Goal: Task Accomplishment & Management: Manage account settings

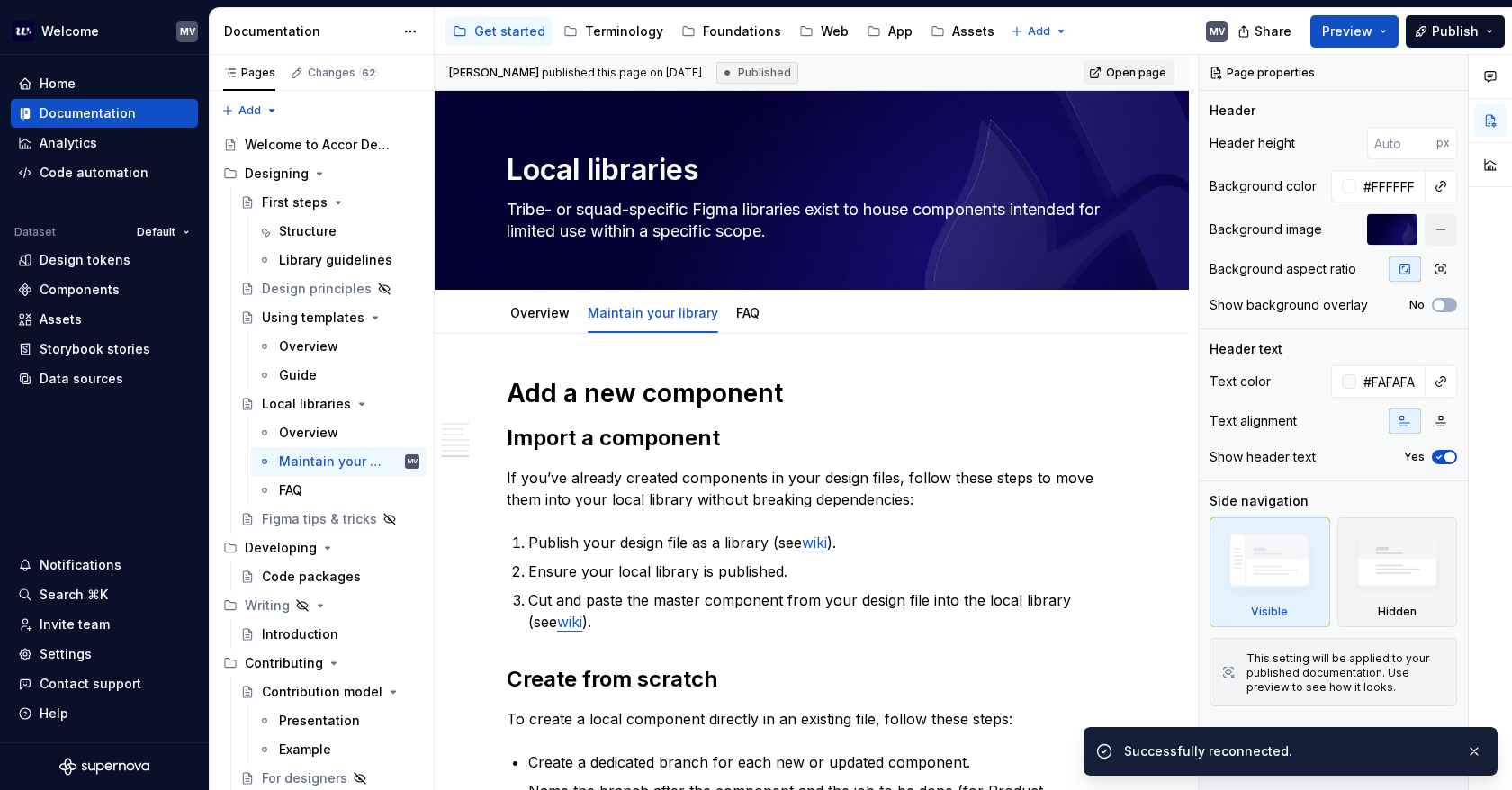
scroll to position [1627, 0]
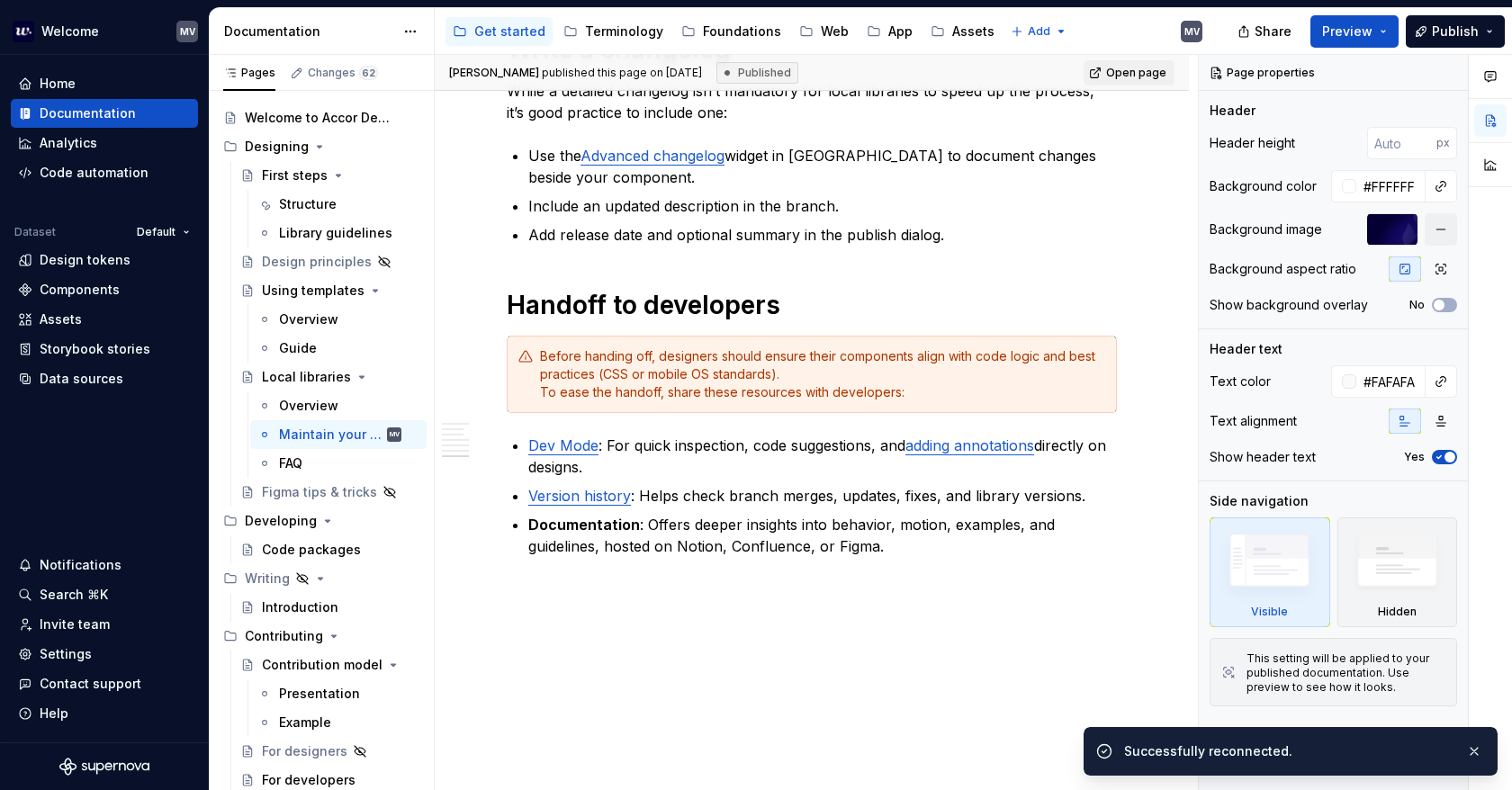
type textarea "*"
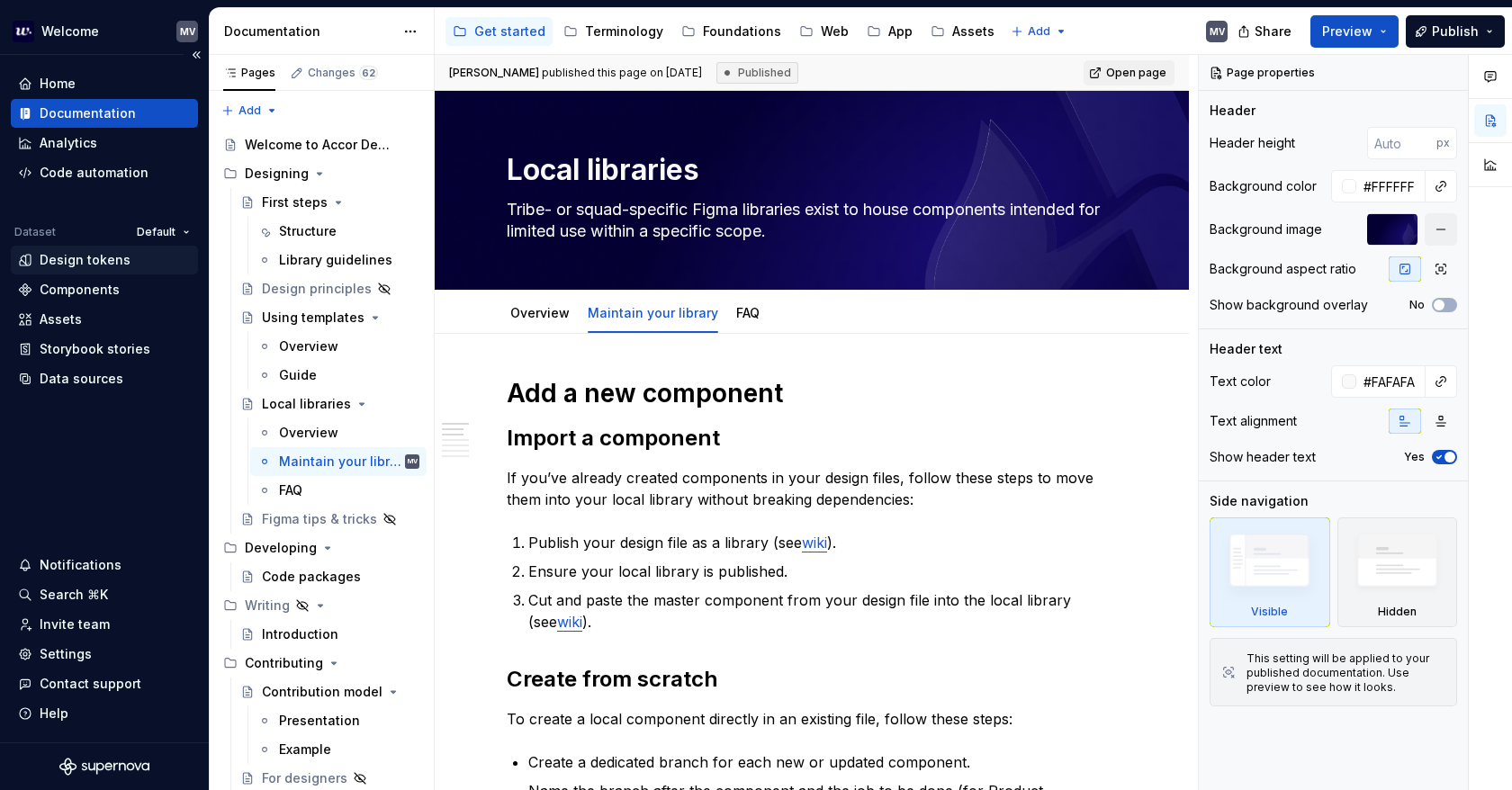
type textarea "*"
click at [117, 280] on div "Components" at bounding box center [104, 289] width 187 height 28
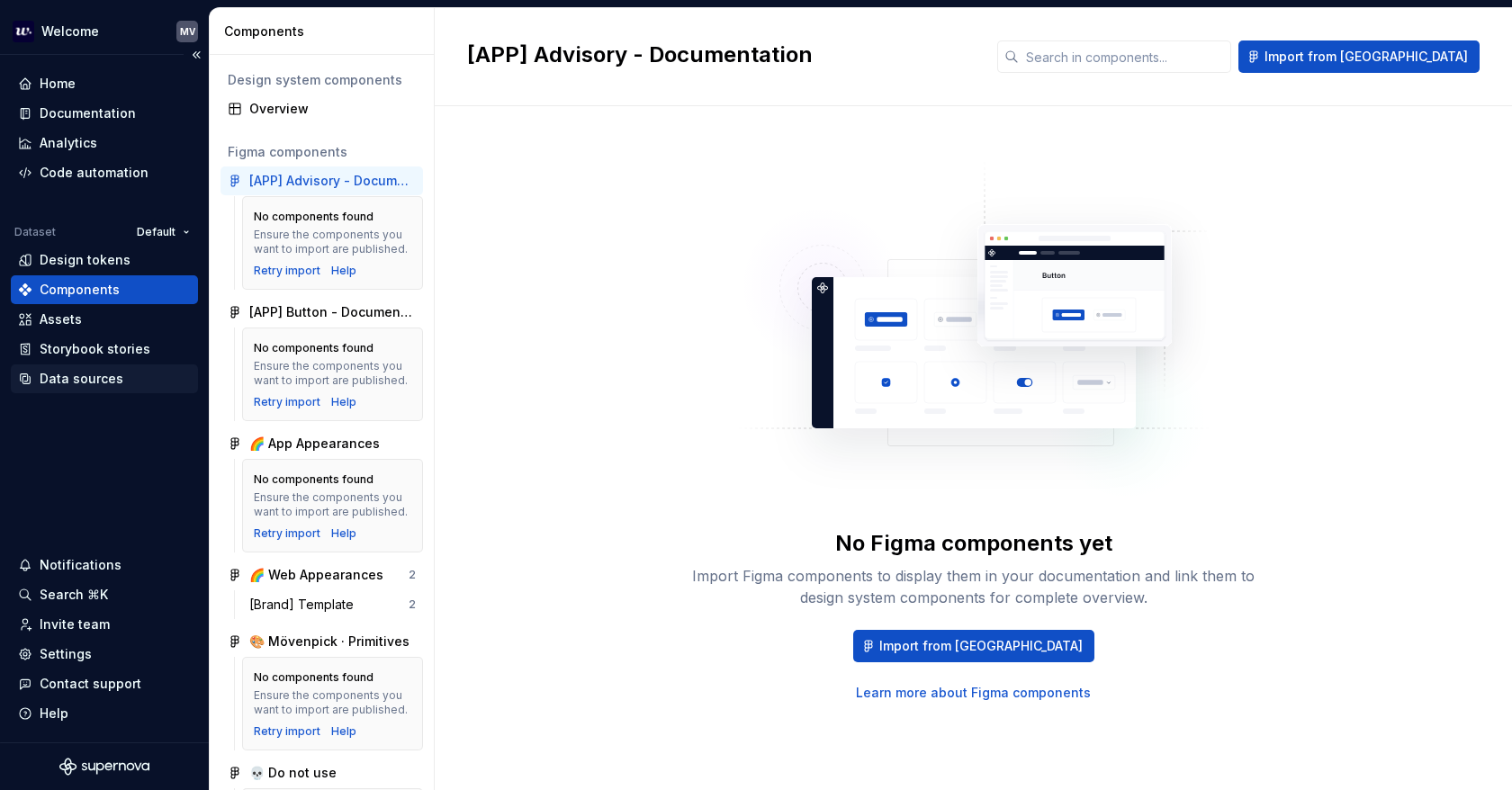
click at [135, 374] on div "Data sources" at bounding box center [104, 379] width 173 height 18
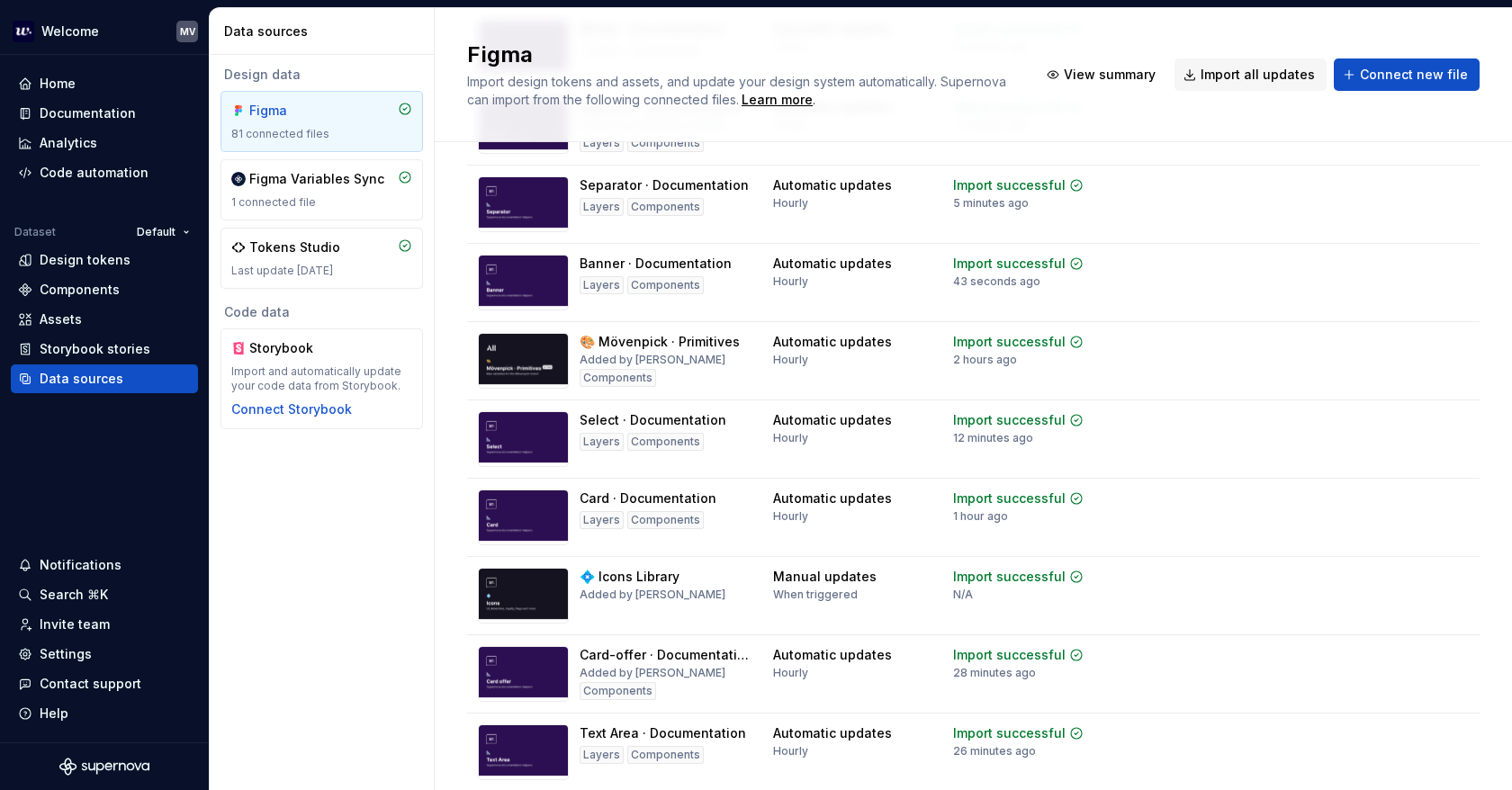
scroll to position [450, 0]
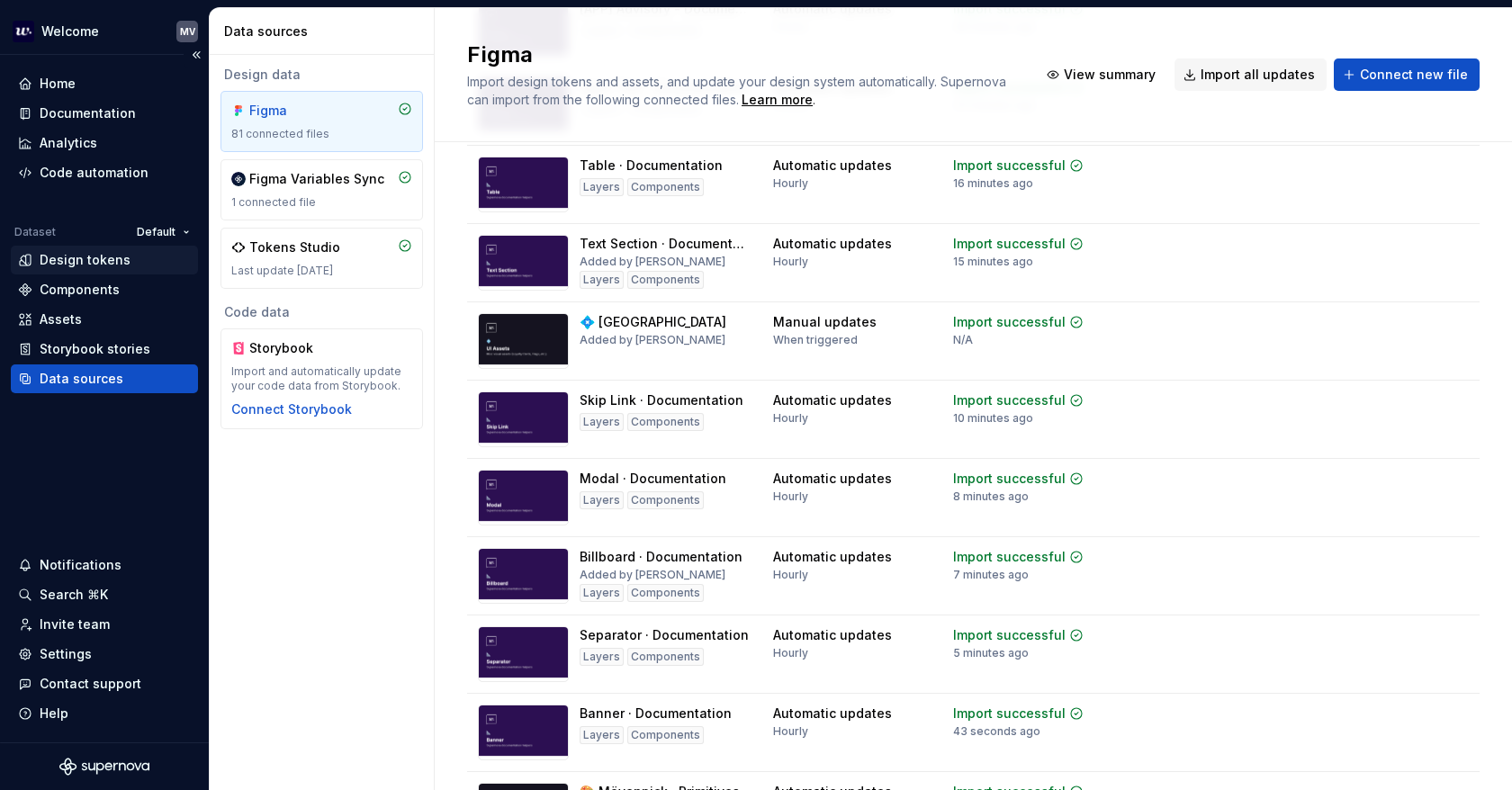
click at [65, 256] on div "Design tokens" at bounding box center [84, 259] width 91 height 18
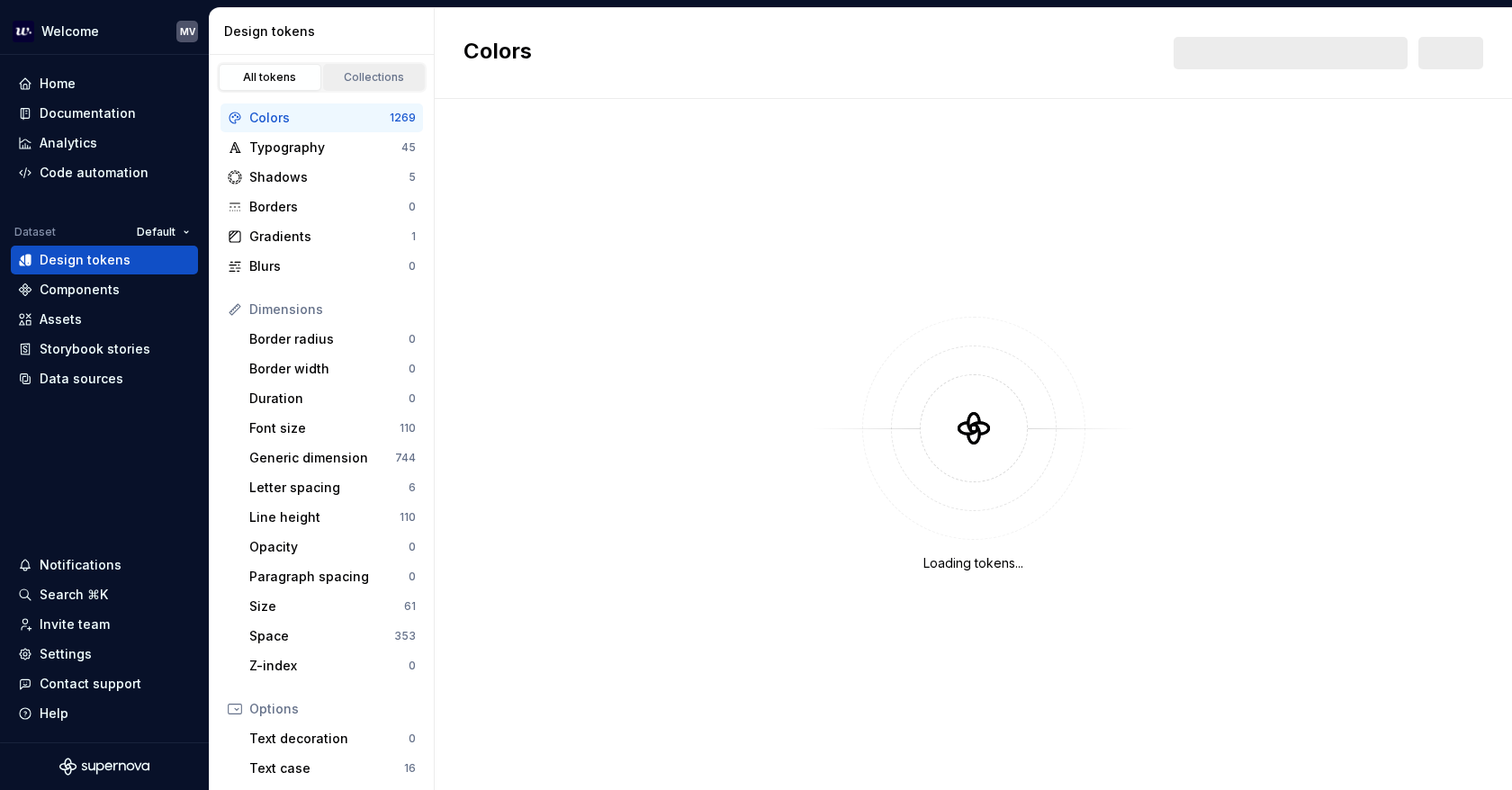
click at [359, 74] on div "Collections" at bounding box center [374, 77] width 90 height 15
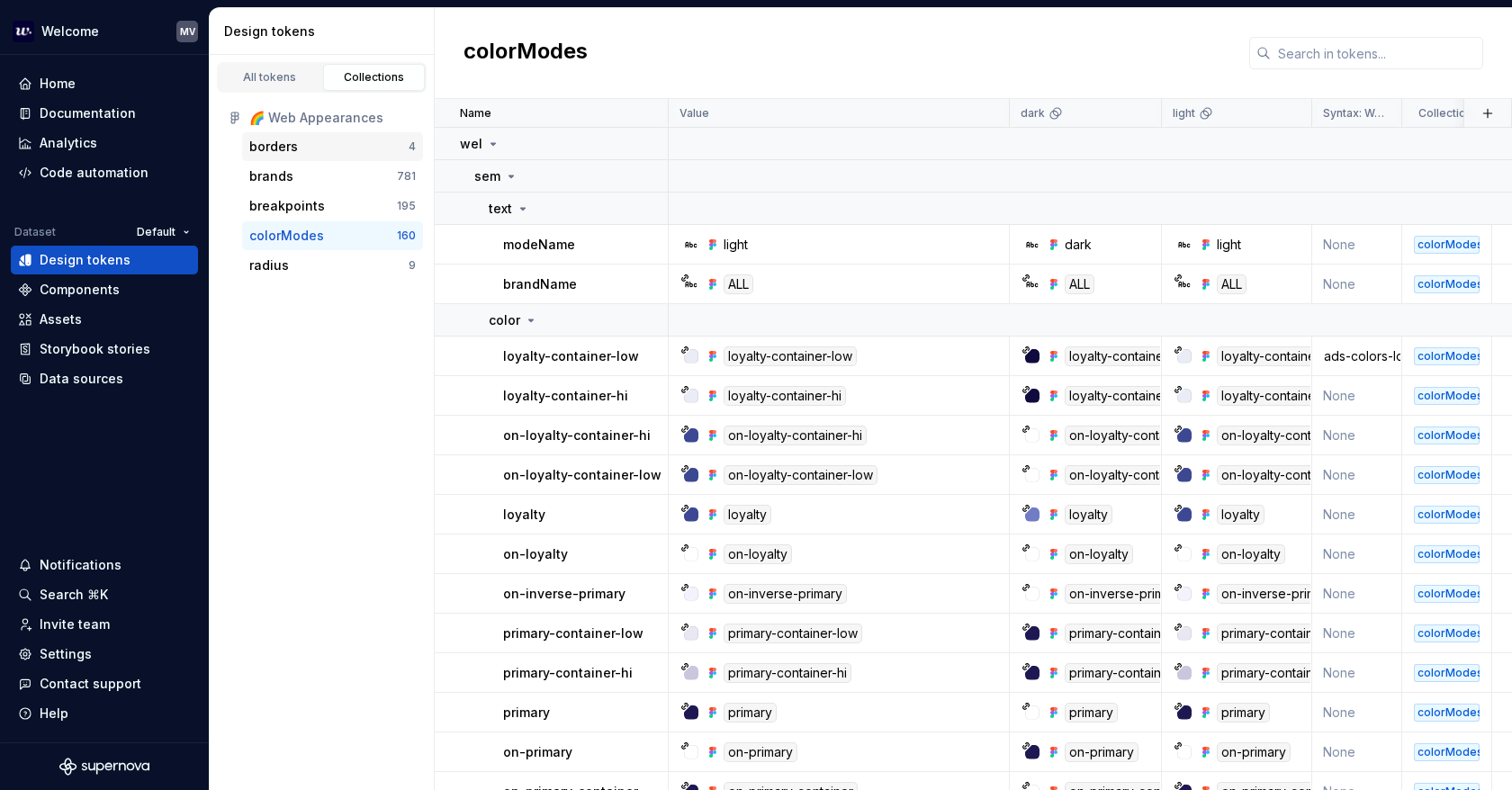
click at [329, 138] on div "borders" at bounding box center [329, 147] width 160 height 18
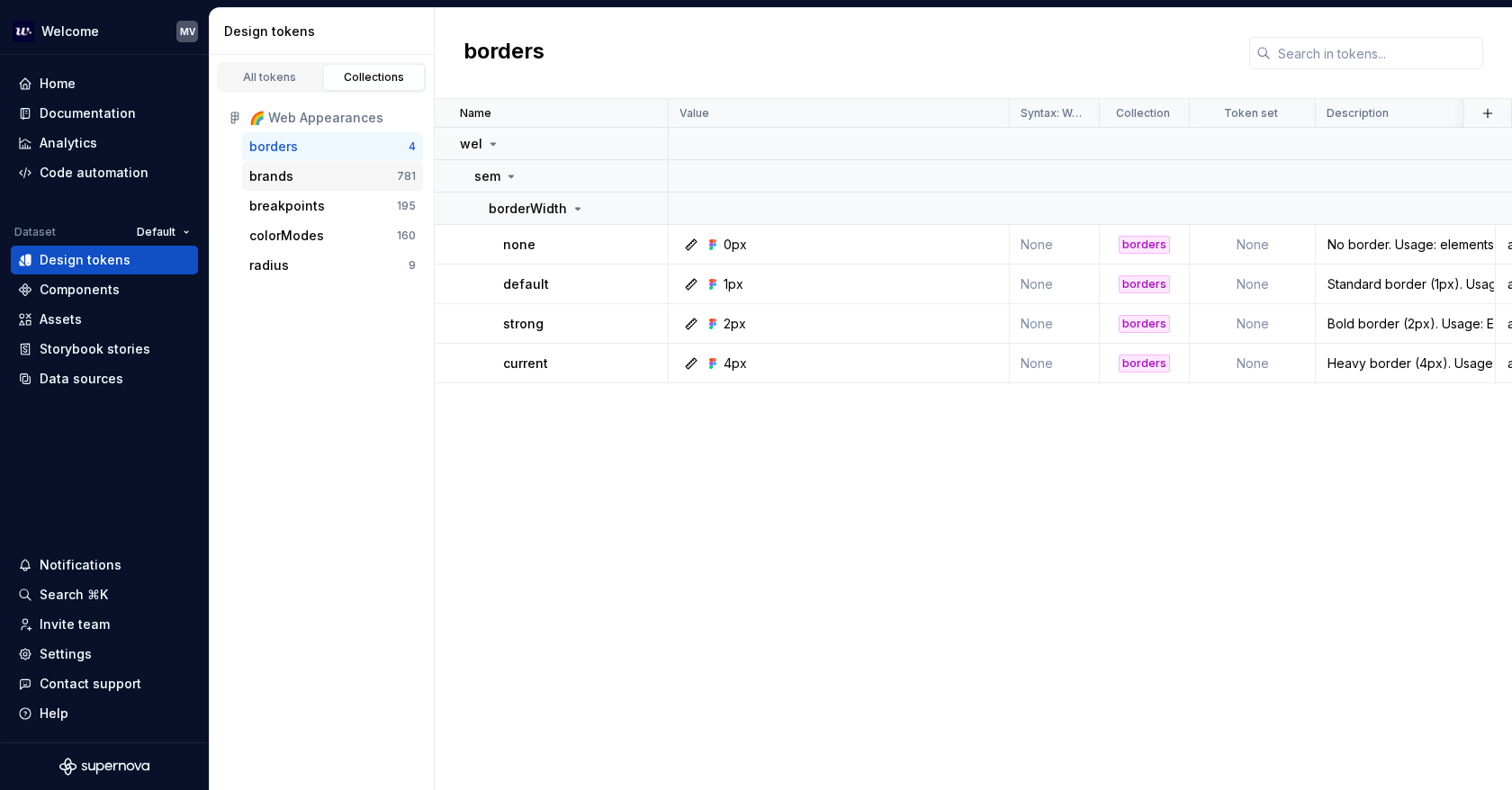
click at [313, 168] on div "brands" at bounding box center [323, 176] width 148 height 18
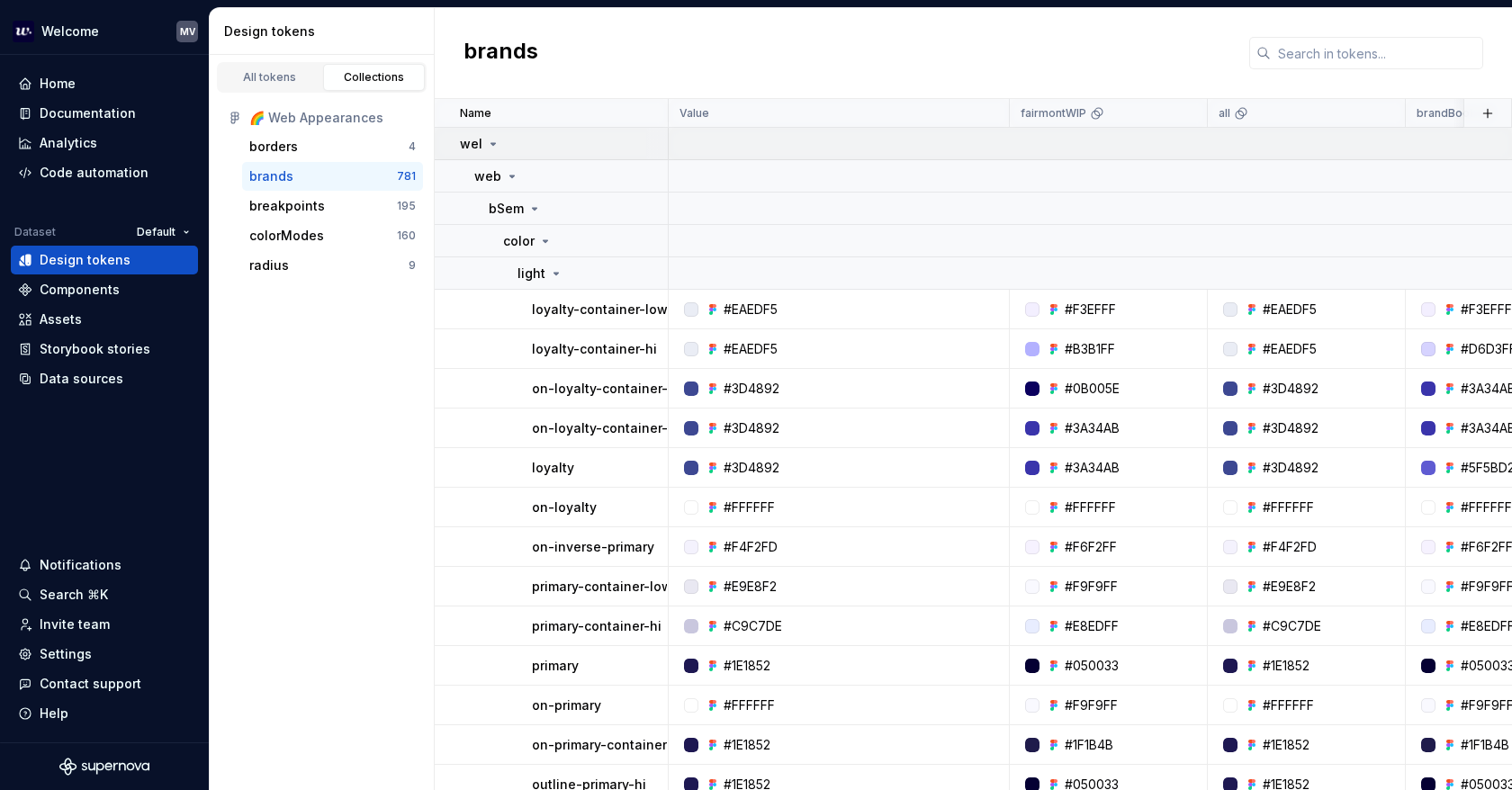
click at [491, 139] on icon at bounding box center [492, 144] width 15 height 15
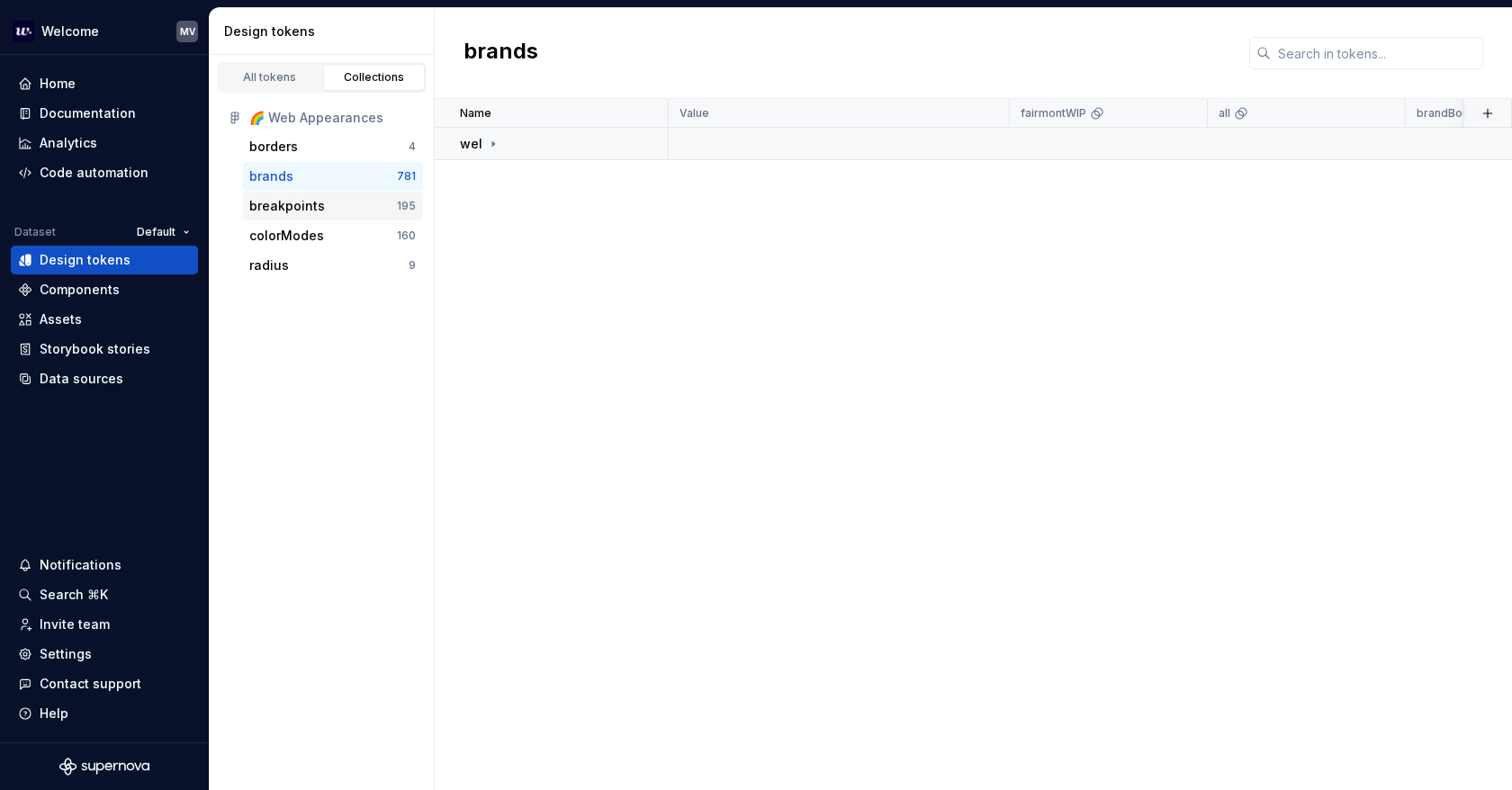
click at [290, 209] on div "breakpoints" at bounding box center [287, 206] width 75 height 18
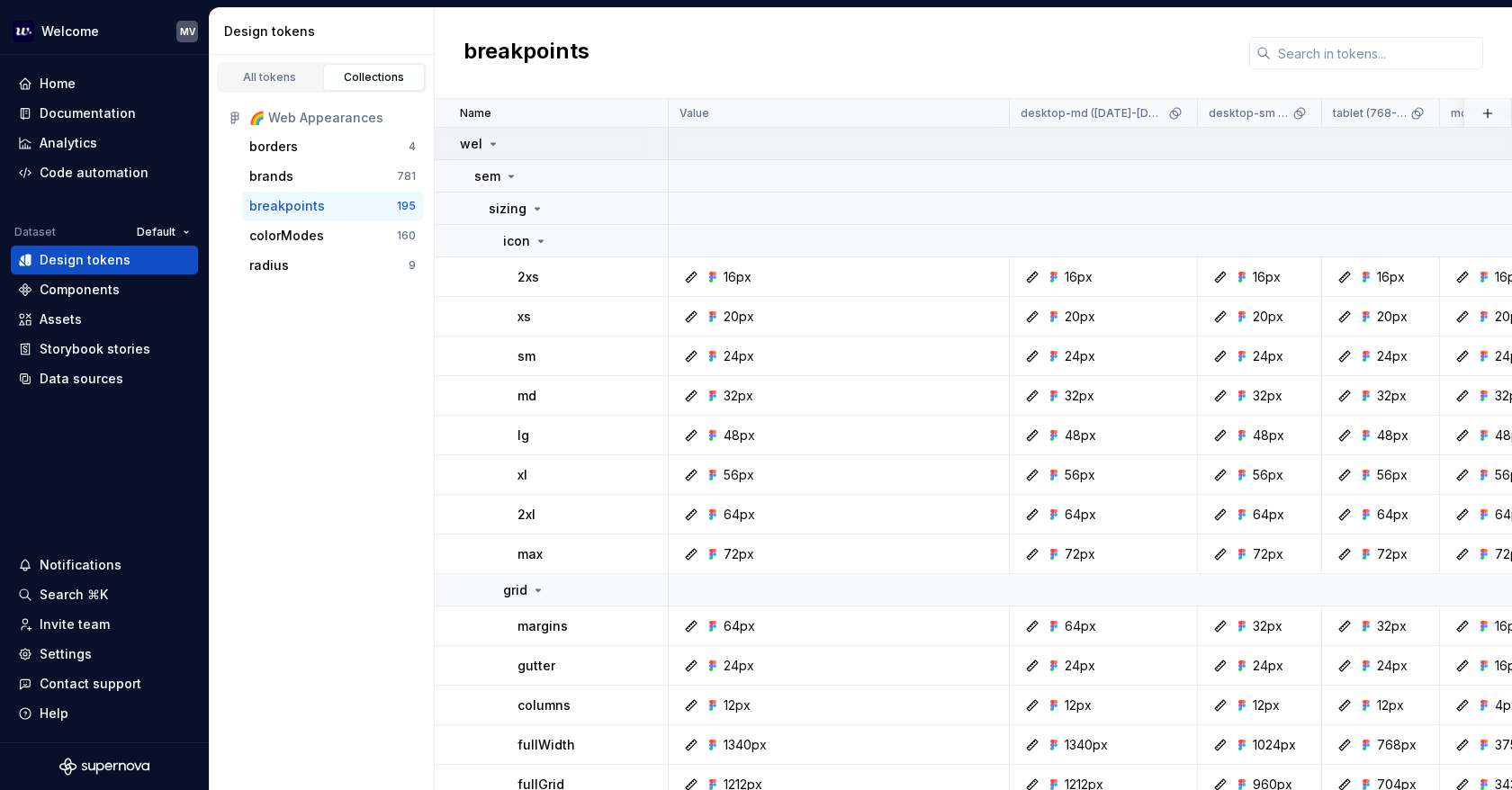
click at [487, 141] on icon at bounding box center [492, 144] width 15 height 15
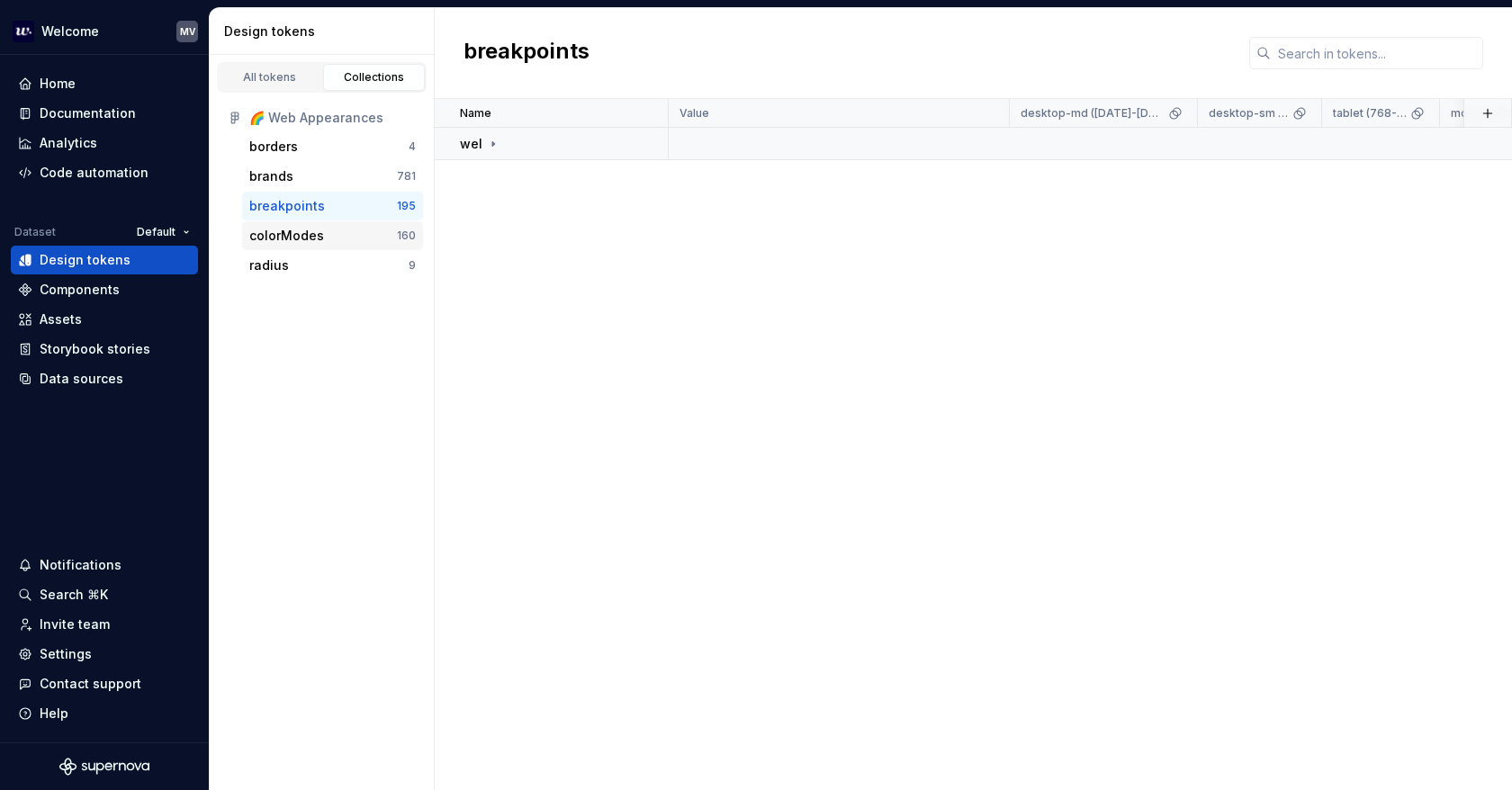
click at [318, 233] on div "colorModes" at bounding box center [287, 236] width 74 height 18
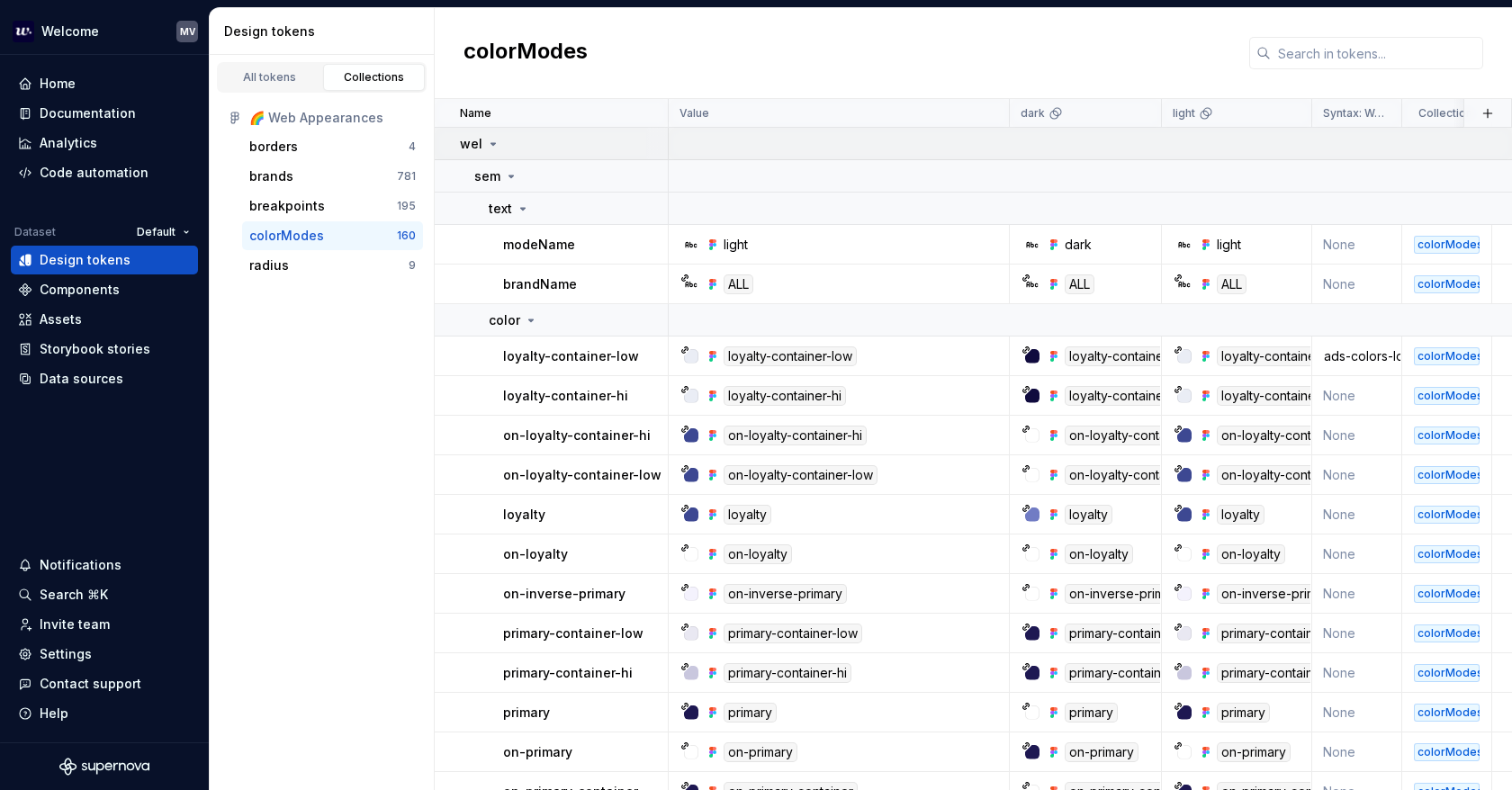
click at [487, 138] on icon at bounding box center [492, 144] width 15 height 15
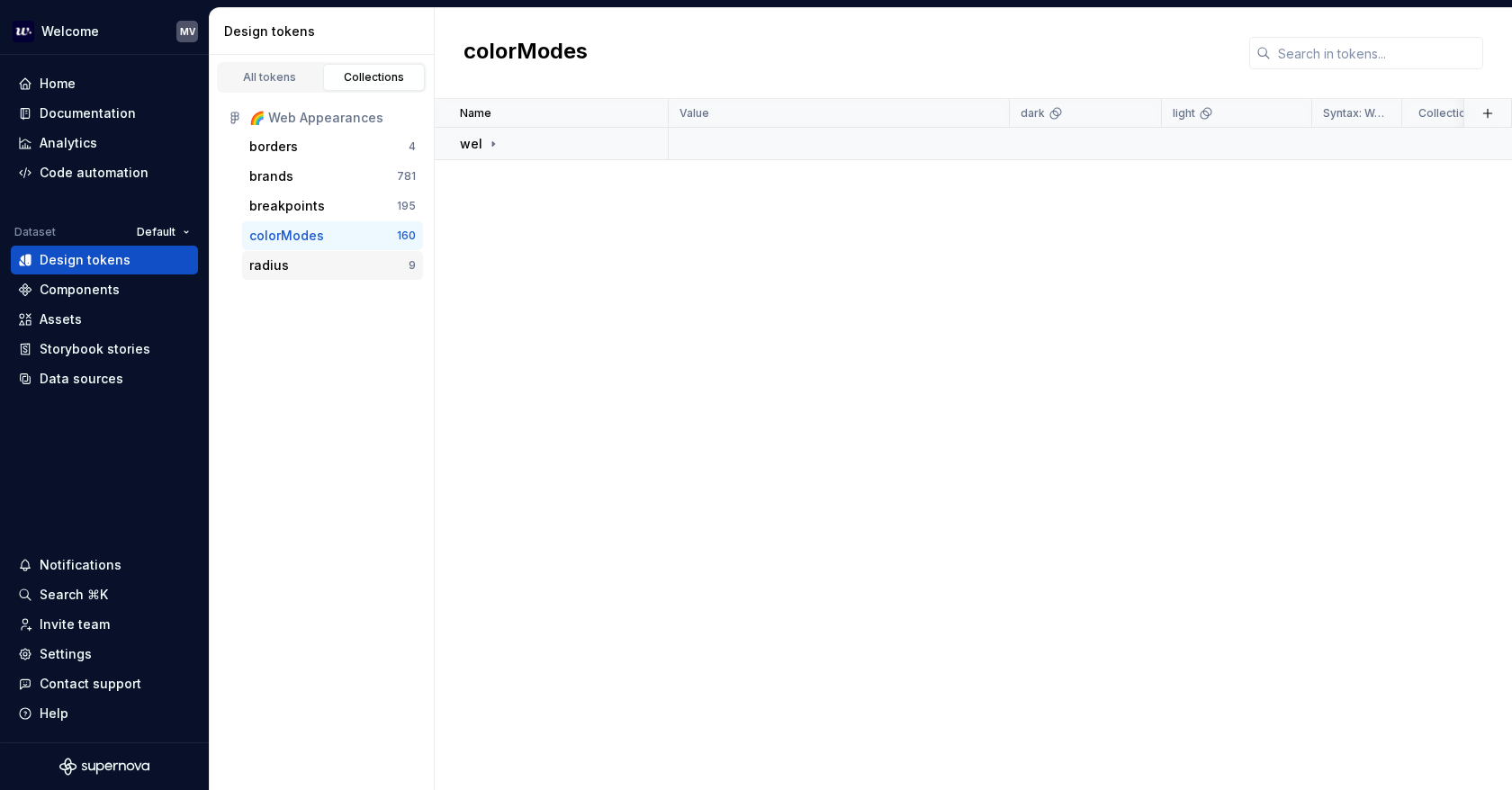
click at [266, 256] on div "radius" at bounding box center [269, 265] width 39 height 18
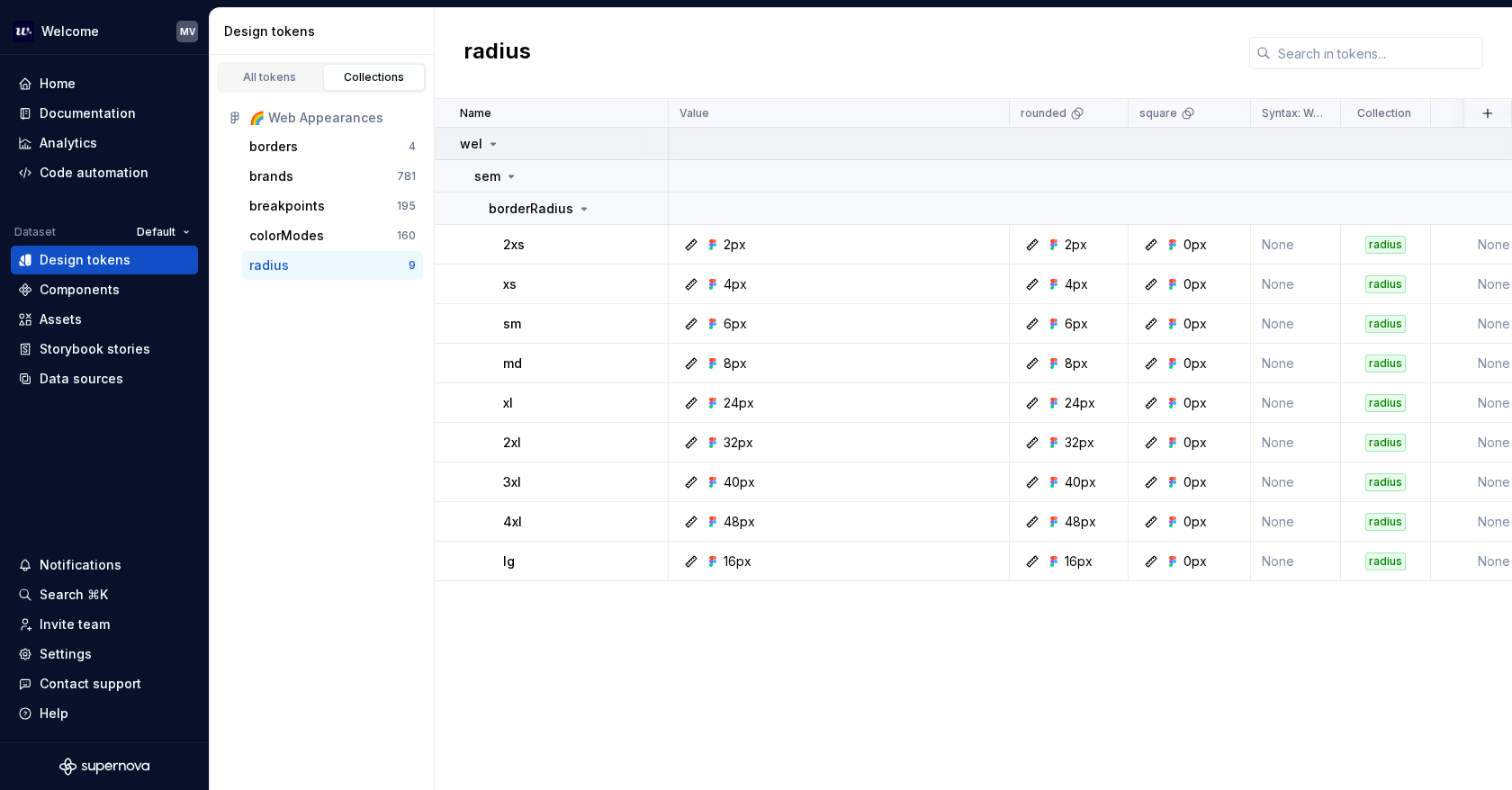
click at [491, 139] on icon at bounding box center [492, 144] width 15 height 15
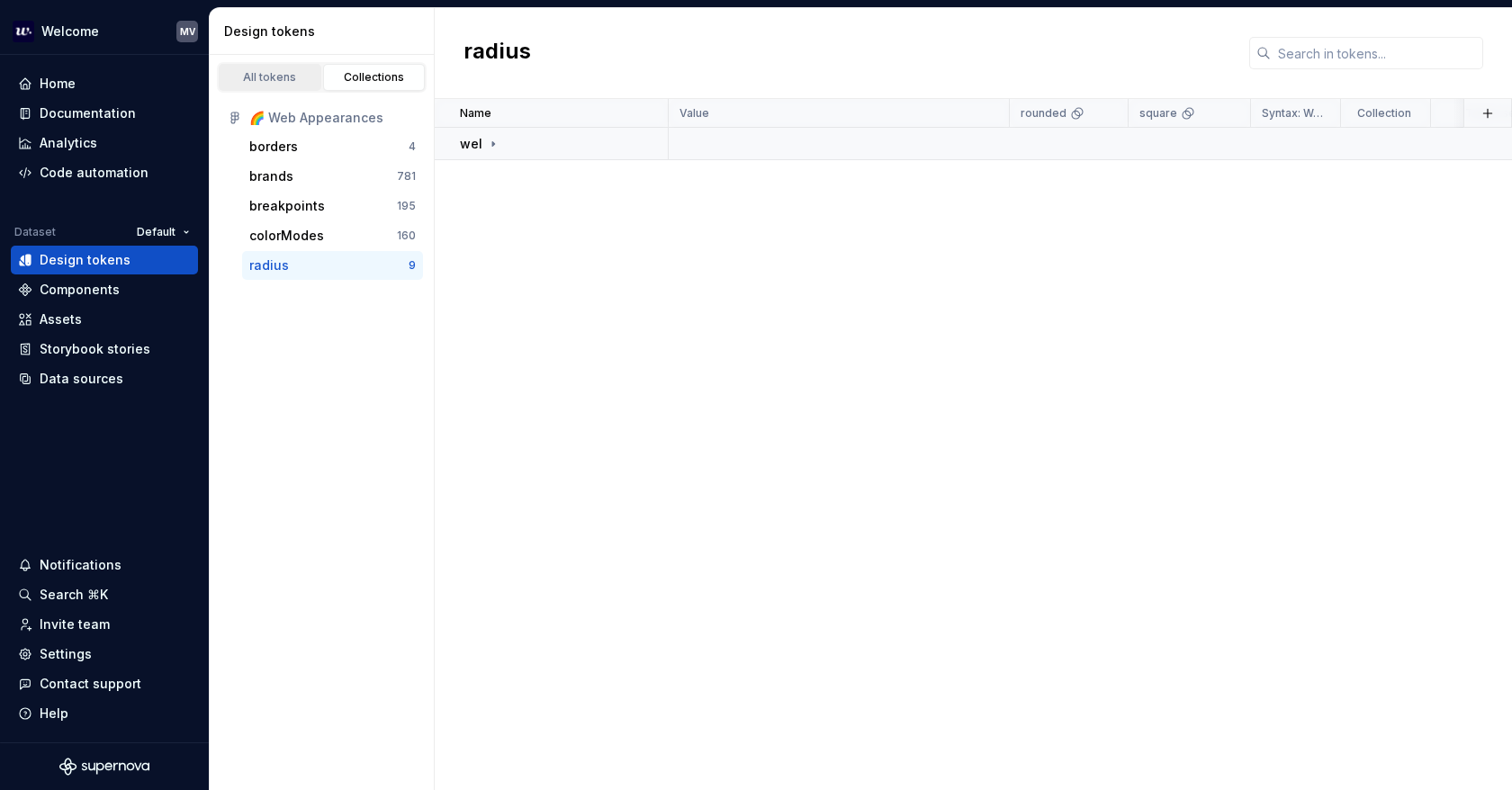
click at [277, 76] on div "All tokens" at bounding box center [270, 77] width 90 height 15
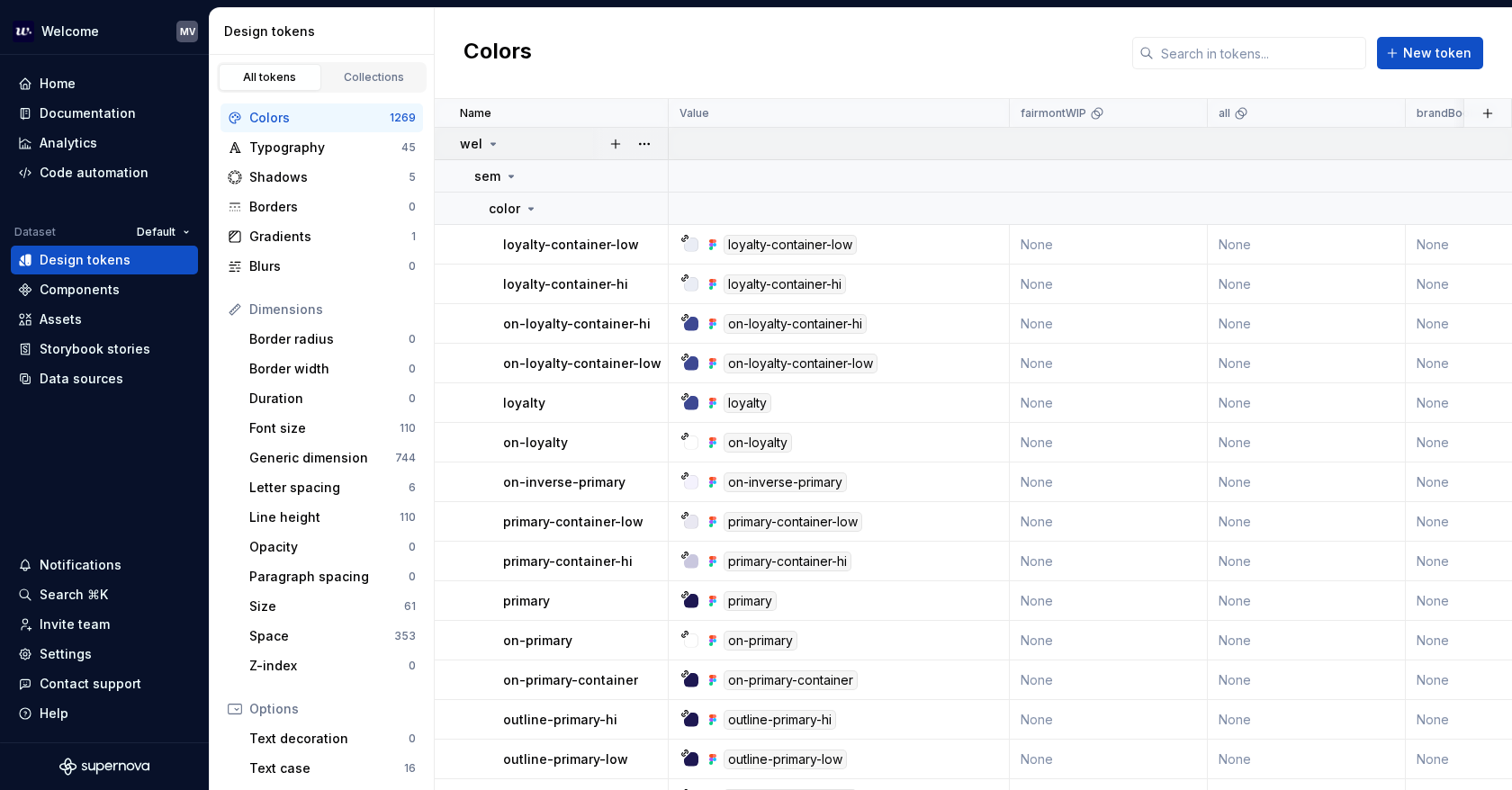
click at [485, 141] on icon at bounding box center [492, 144] width 15 height 15
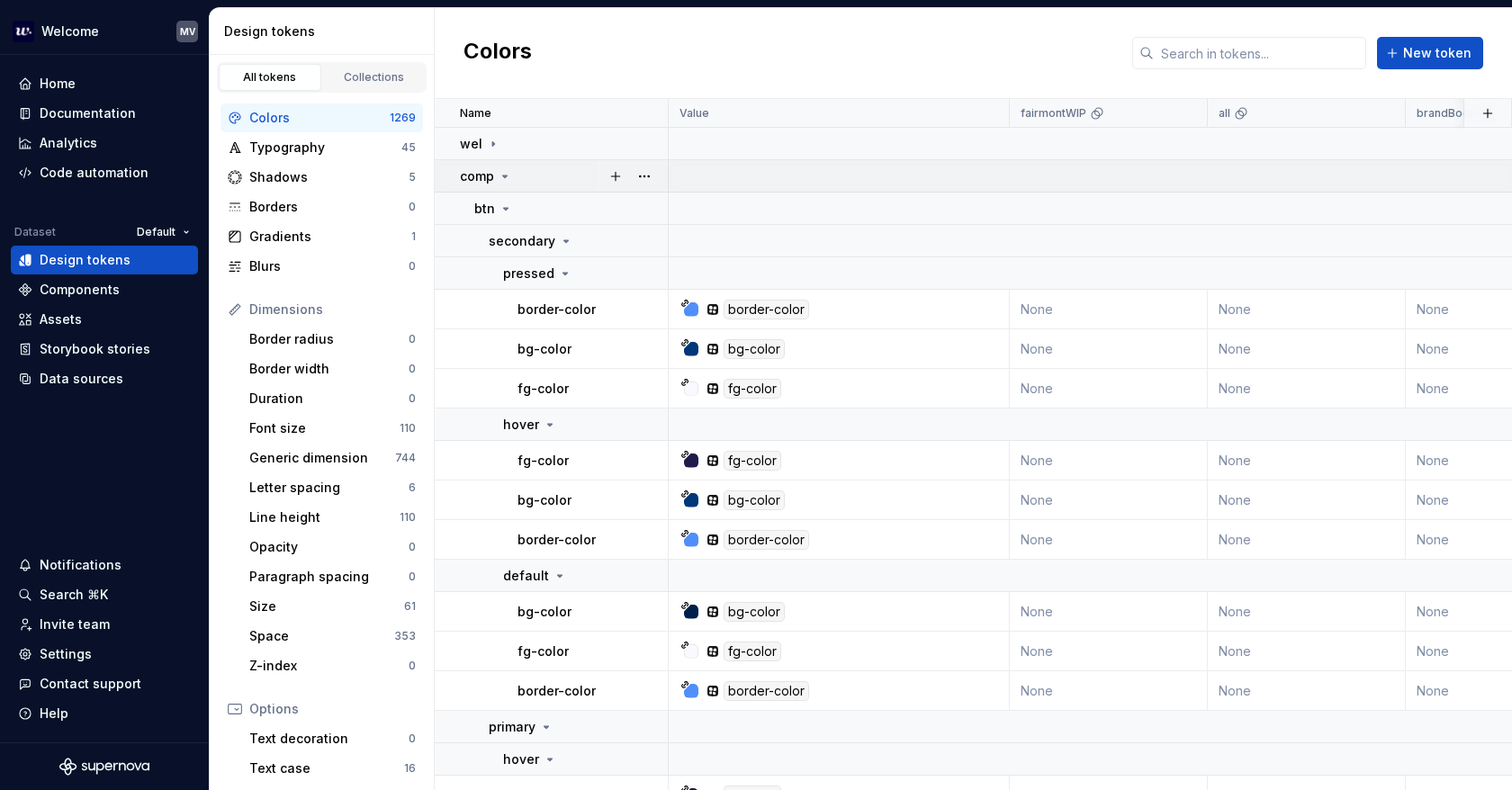
click at [506, 173] on icon at bounding box center [504, 176] width 15 height 15
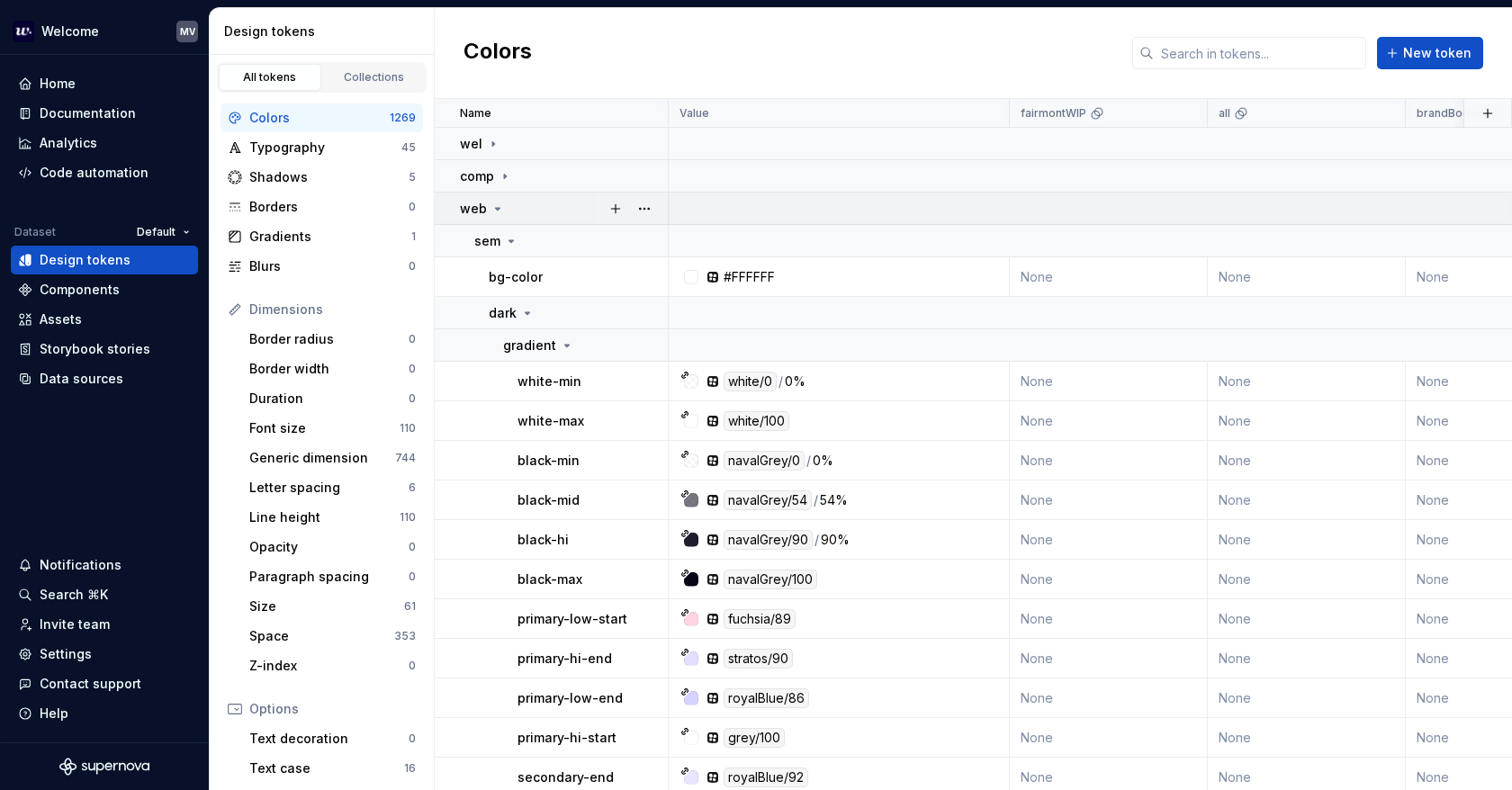
click at [506, 208] on div "web" at bounding box center [563, 209] width 206 height 18
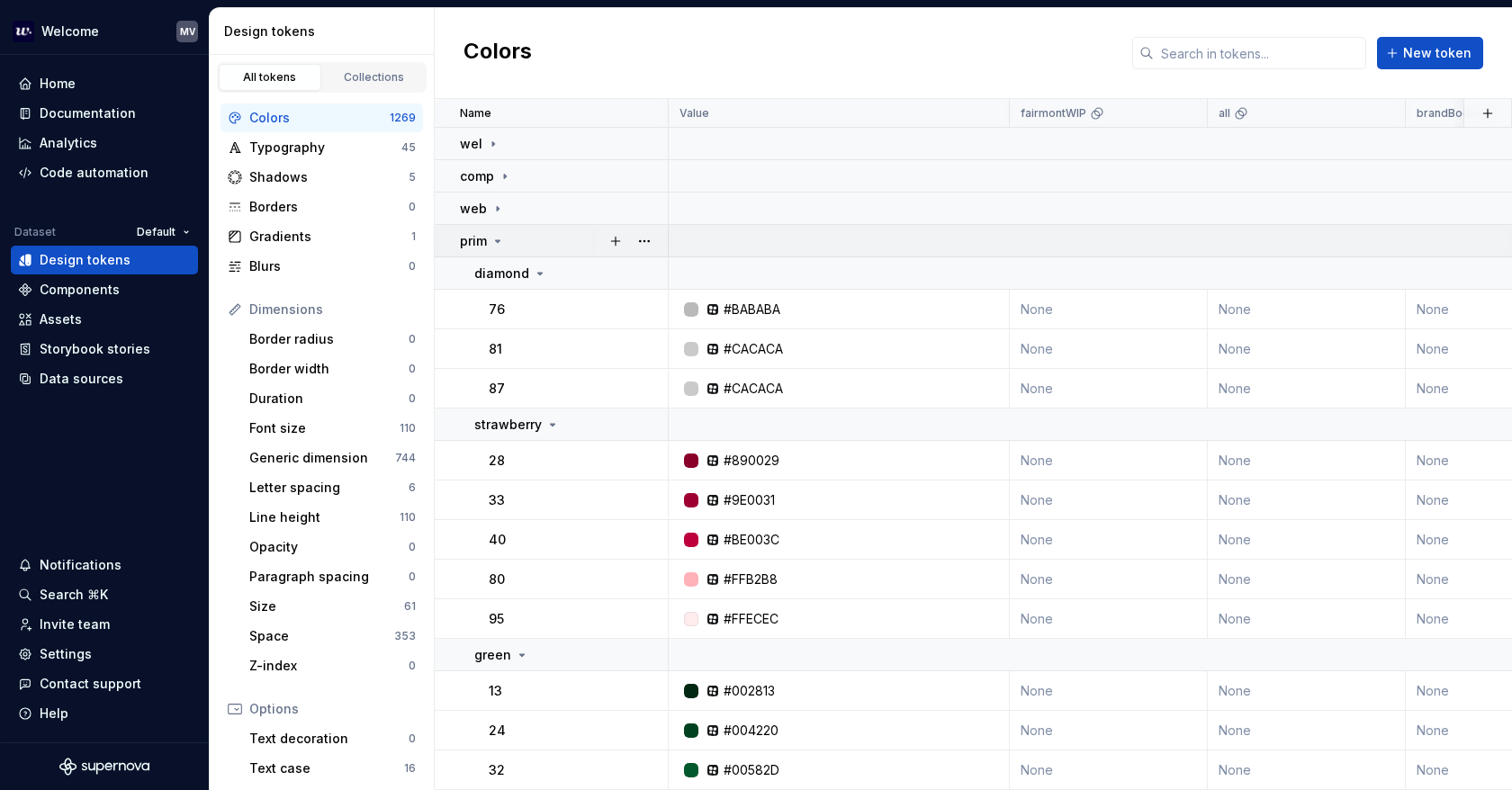
click at [497, 246] on icon at bounding box center [497, 241] width 15 height 15
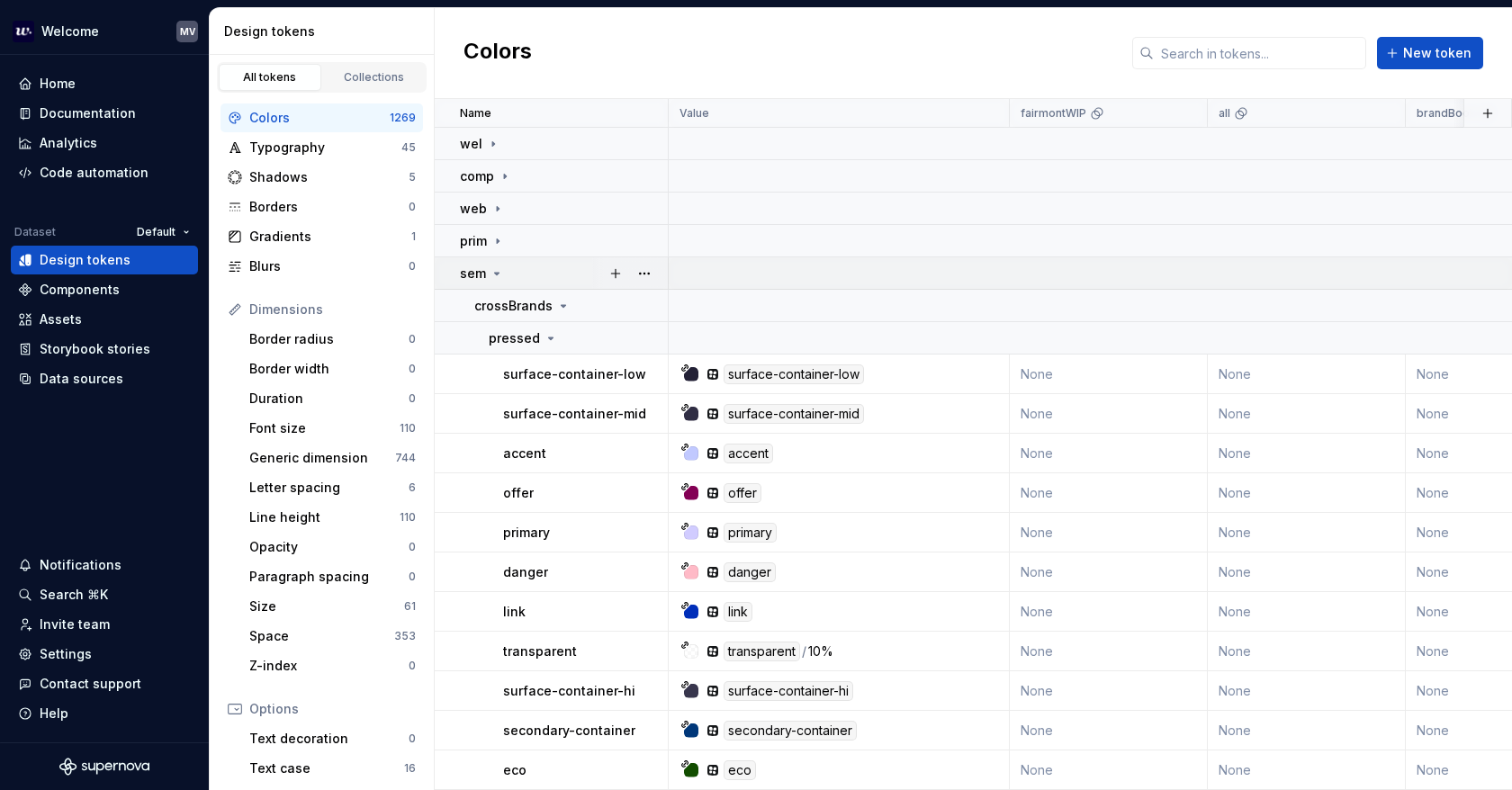
click at [508, 273] on div "sem" at bounding box center [563, 273] width 206 height 18
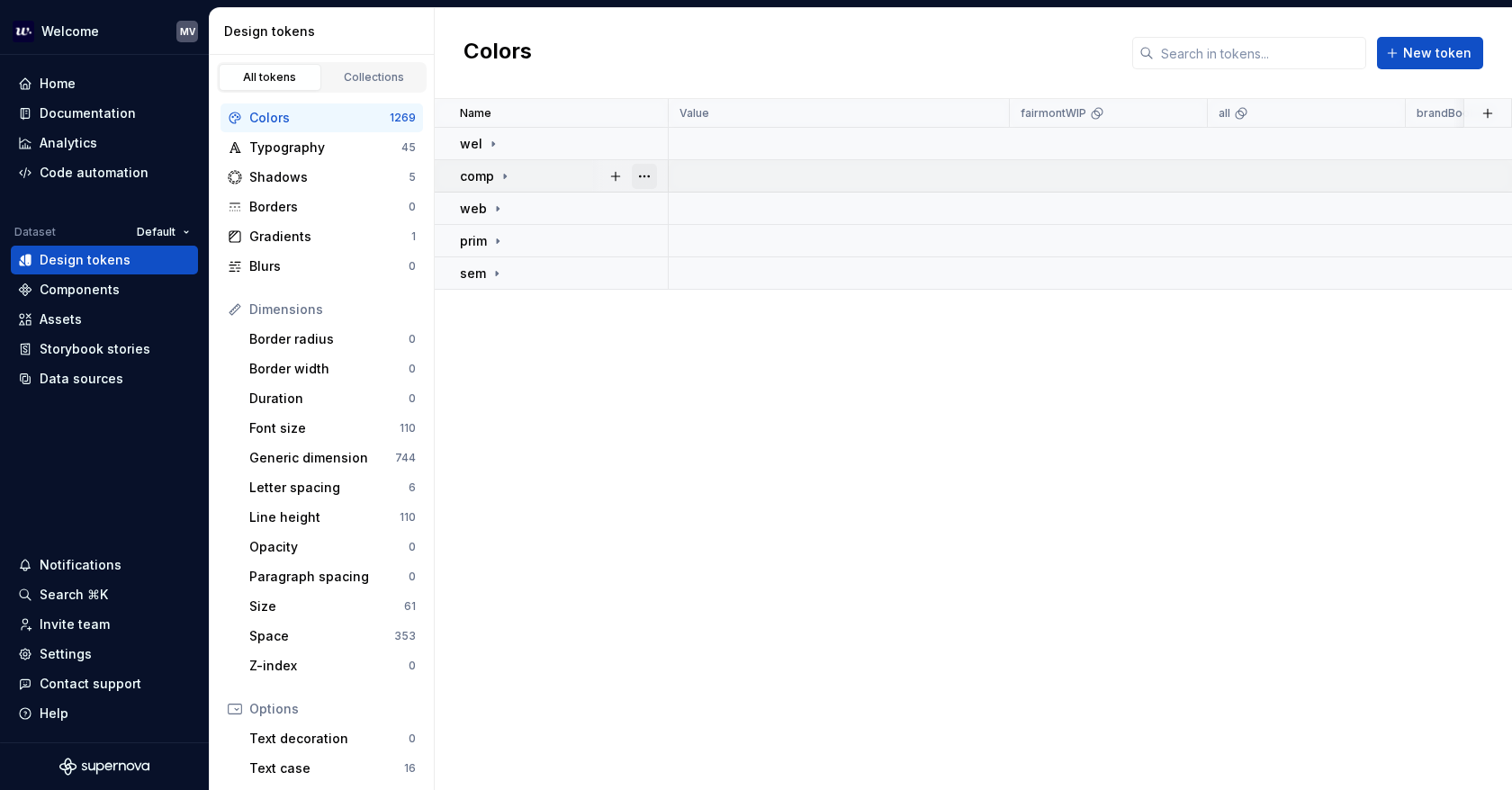
click at [649, 173] on button "button" at bounding box center [644, 176] width 25 height 25
click at [502, 169] on icon at bounding box center [504, 176] width 15 height 15
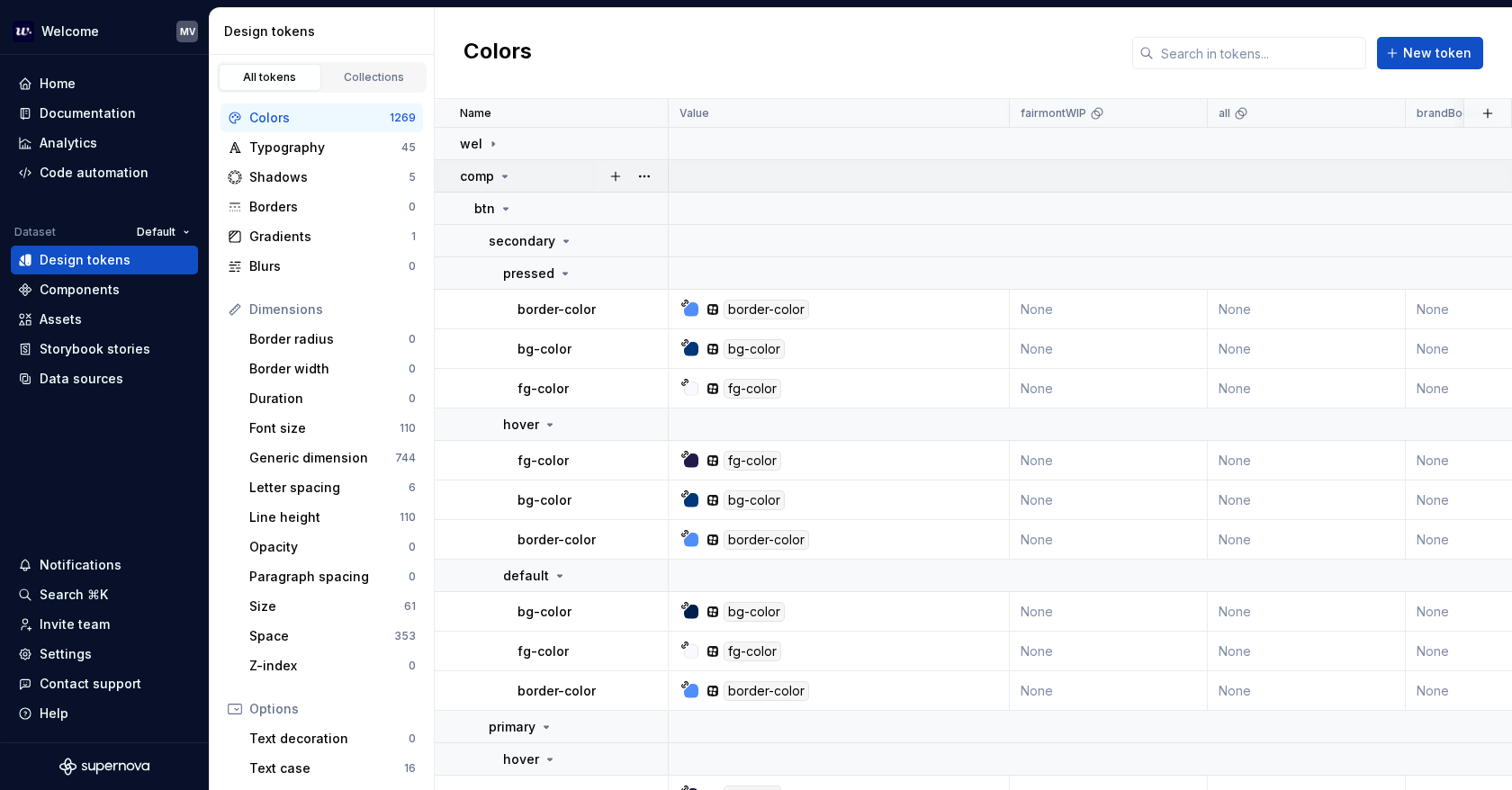
click at [517, 167] on div "comp" at bounding box center [563, 176] width 206 height 18
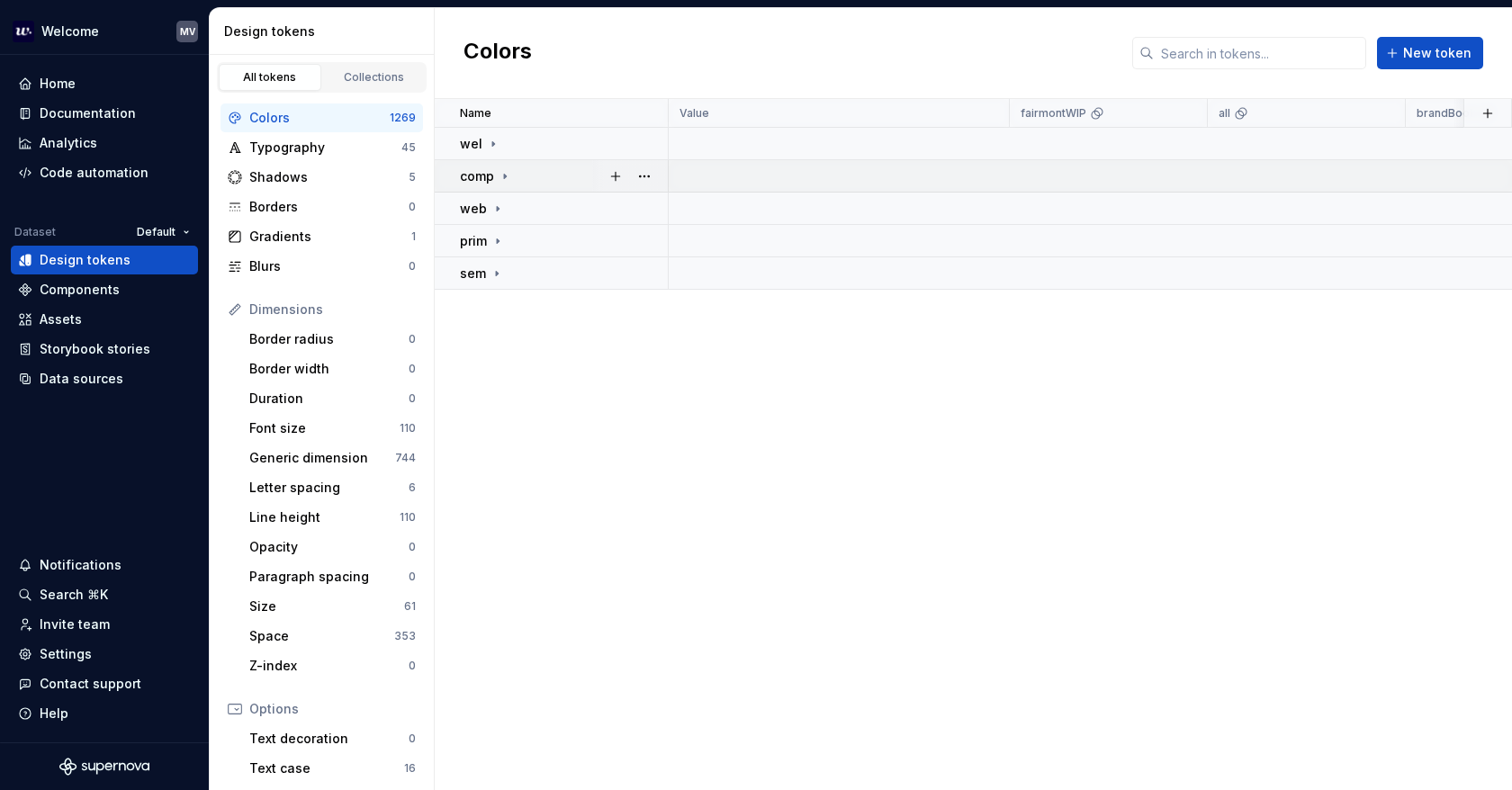
click at [522, 168] on div "comp" at bounding box center [563, 176] width 206 height 18
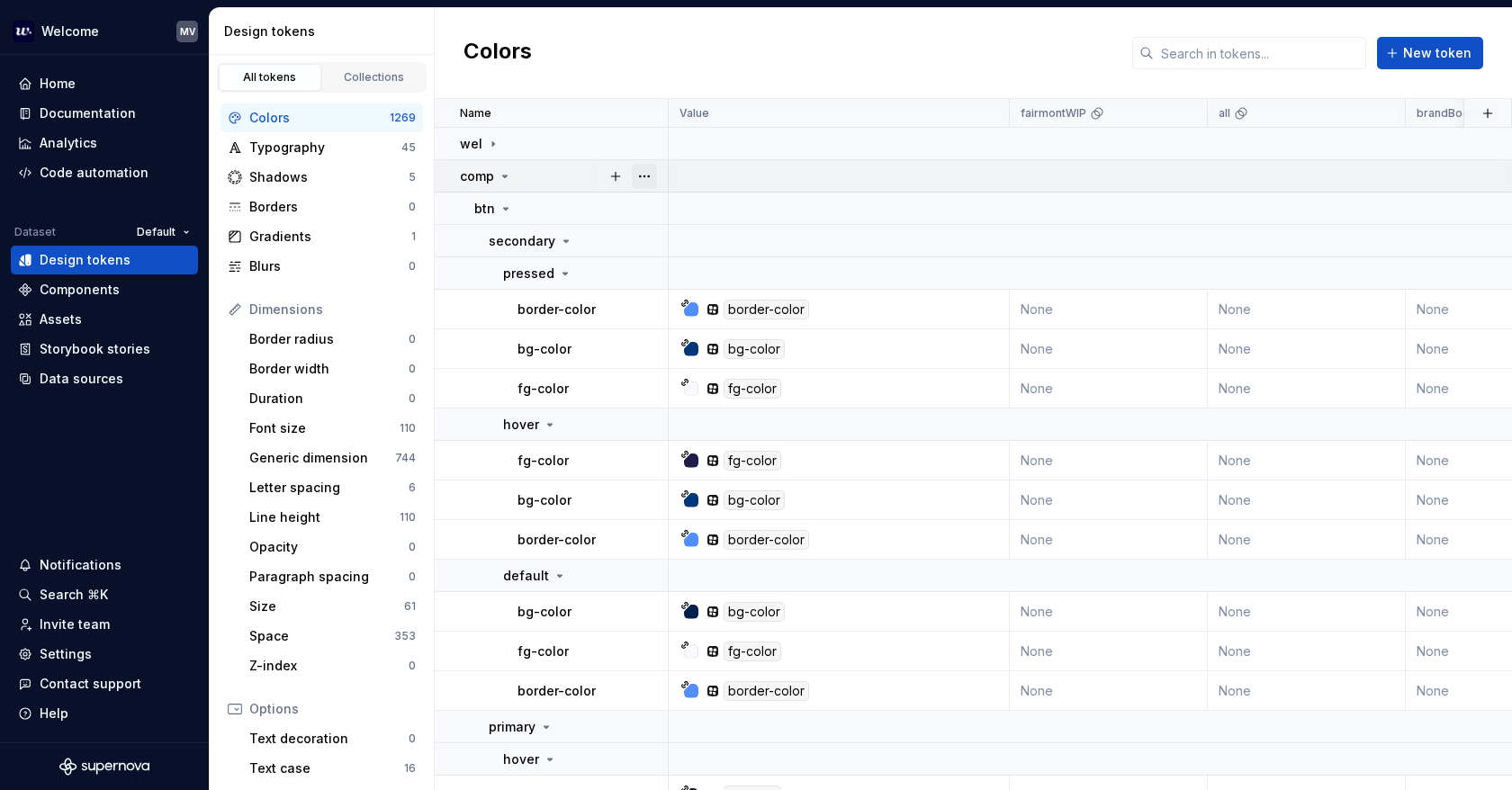
click at [652, 176] on button "button" at bounding box center [644, 176] width 25 height 25
click at [1099, 278] on html "Welcome MV Home Documentation Analytics Code automation Dataset Default Design …" at bounding box center [756, 395] width 1512 height 790
drag, startPoint x: 1461, startPoint y: 310, endPoint x: 991, endPoint y: 294, distance: 470.3
click at [991, 294] on td "border-color" at bounding box center [839, 309] width 341 height 39
click at [638, 306] on button "button" at bounding box center [644, 309] width 25 height 25
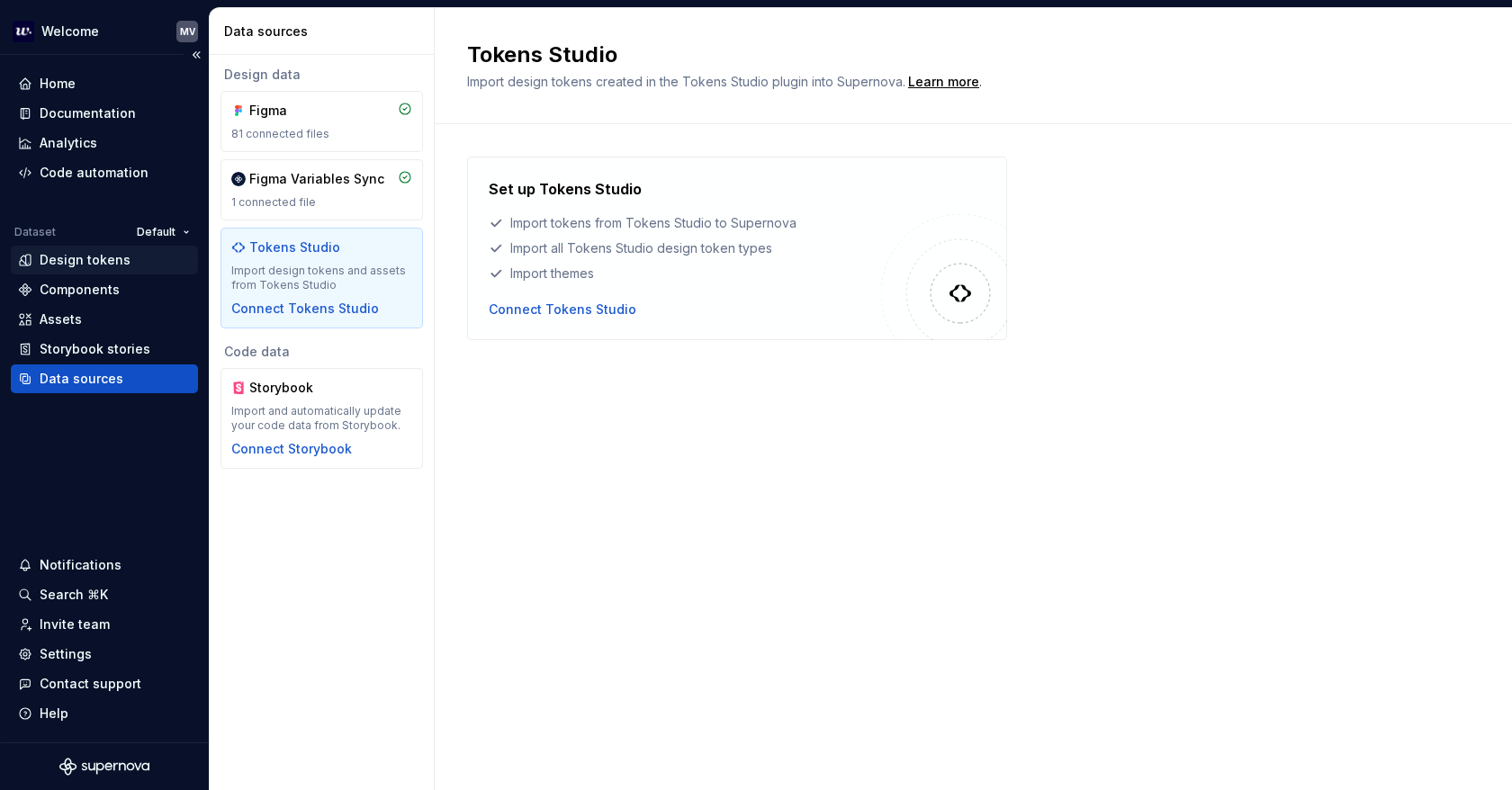
click at [79, 253] on div "Design tokens" at bounding box center [84, 259] width 91 height 18
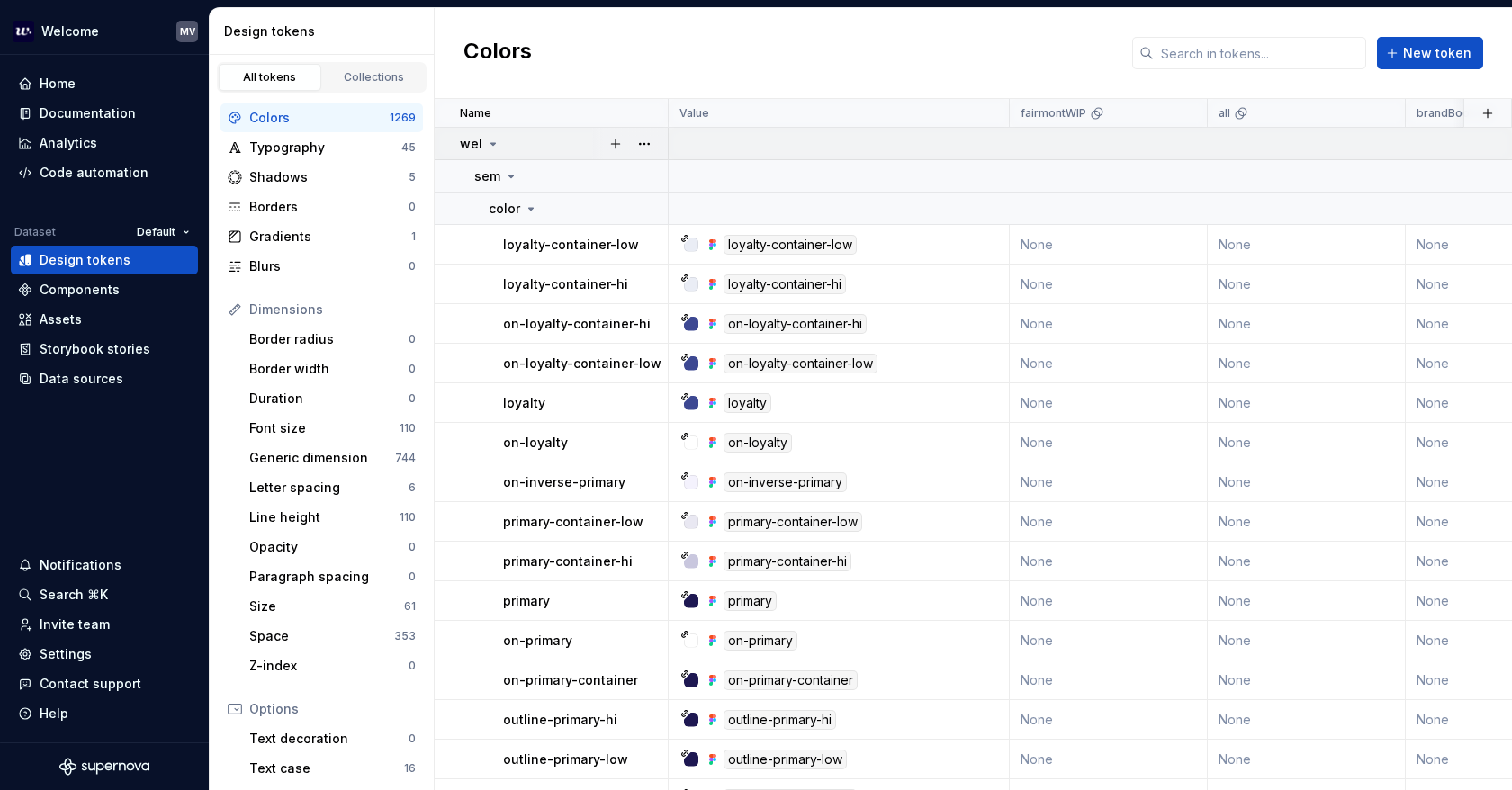
click at [491, 143] on icon at bounding box center [493, 144] width 5 height 2
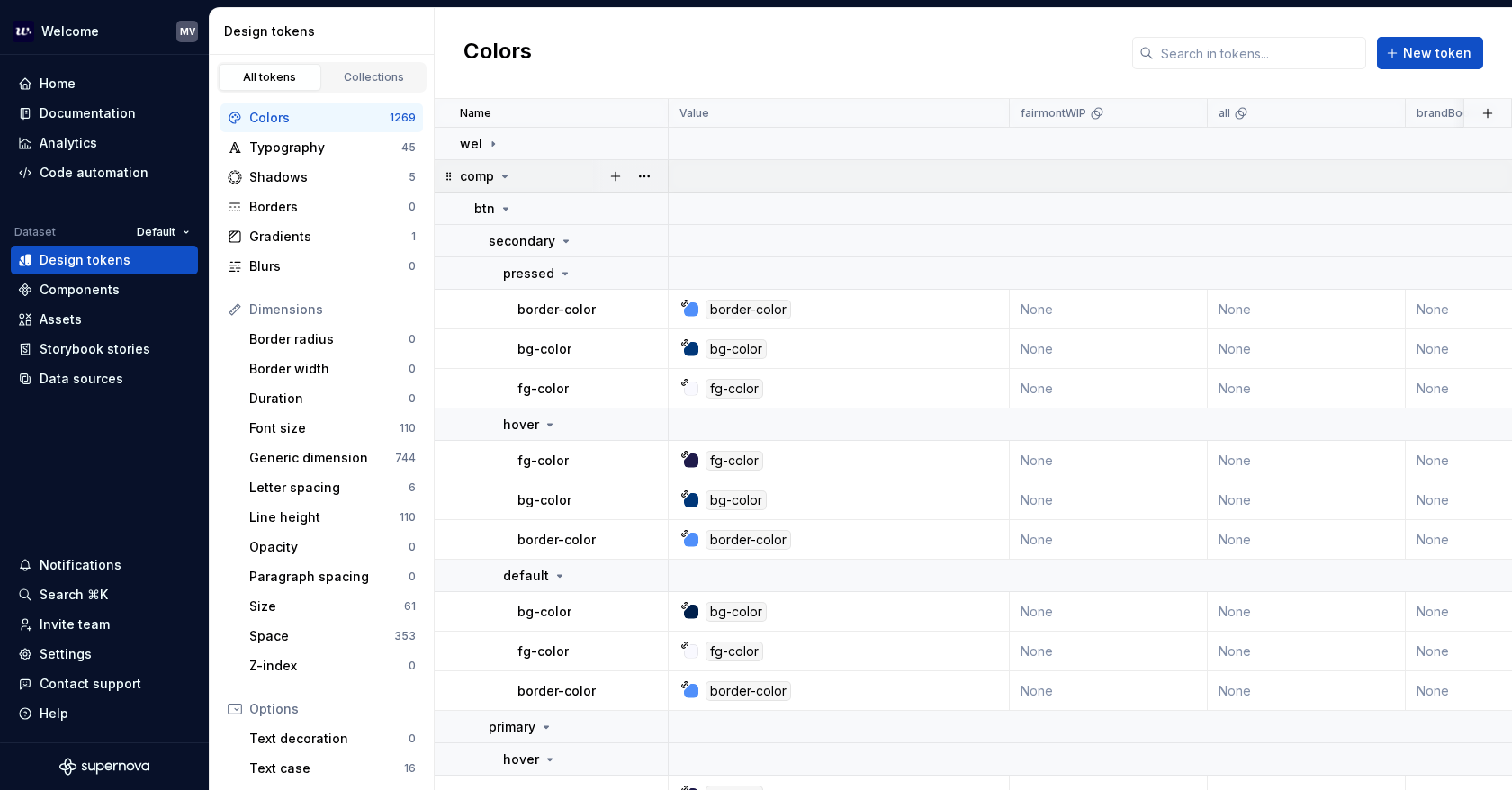
click at [497, 174] on icon at bounding box center [504, 176] width 15 height 15
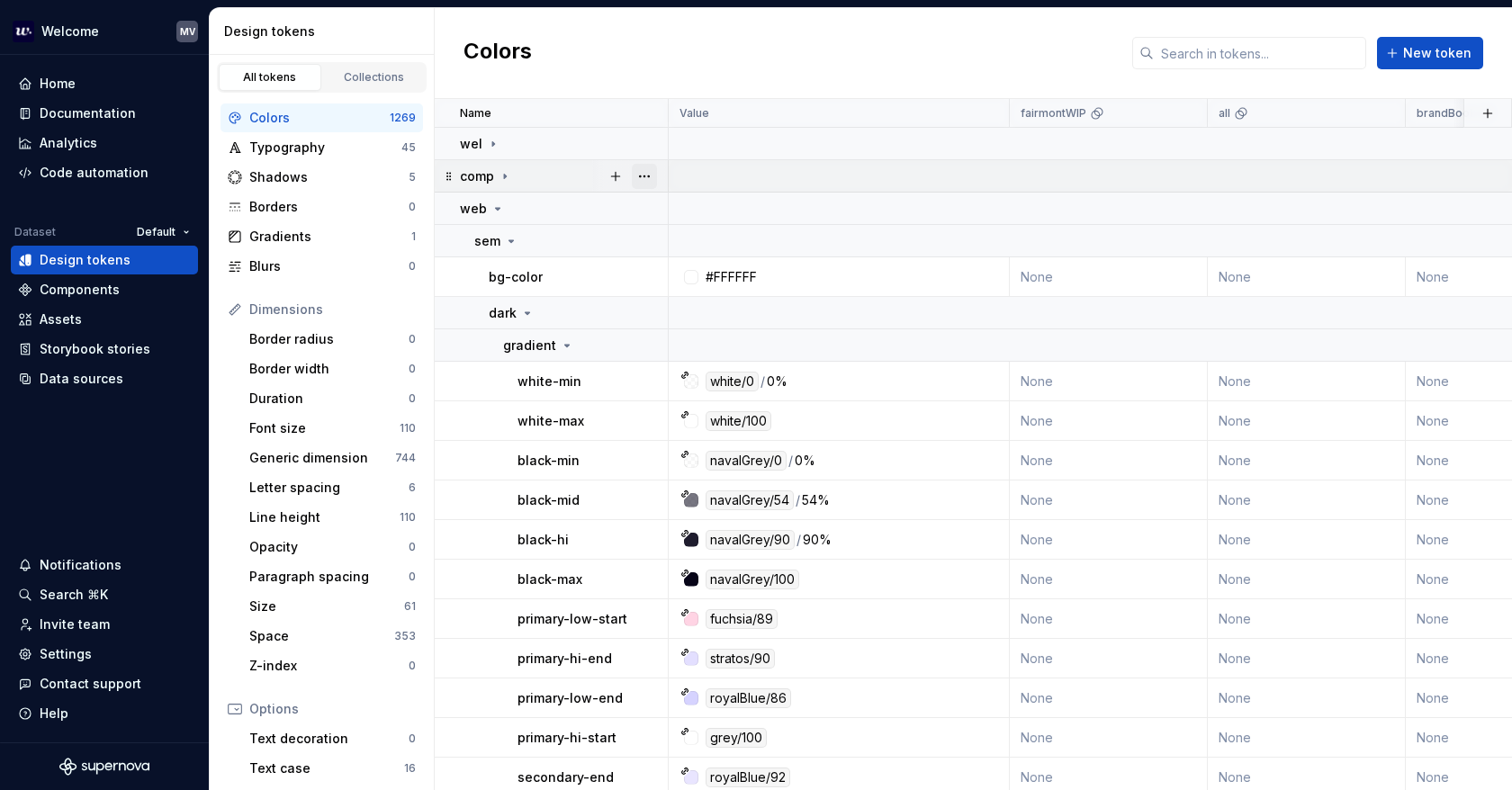
click at [642, 171] on button "button" at bounding box center [644, 176] width 25 height 25
click at [715, 373] on div "Delete group" at bounding box center [723, 379] width 117 height 18
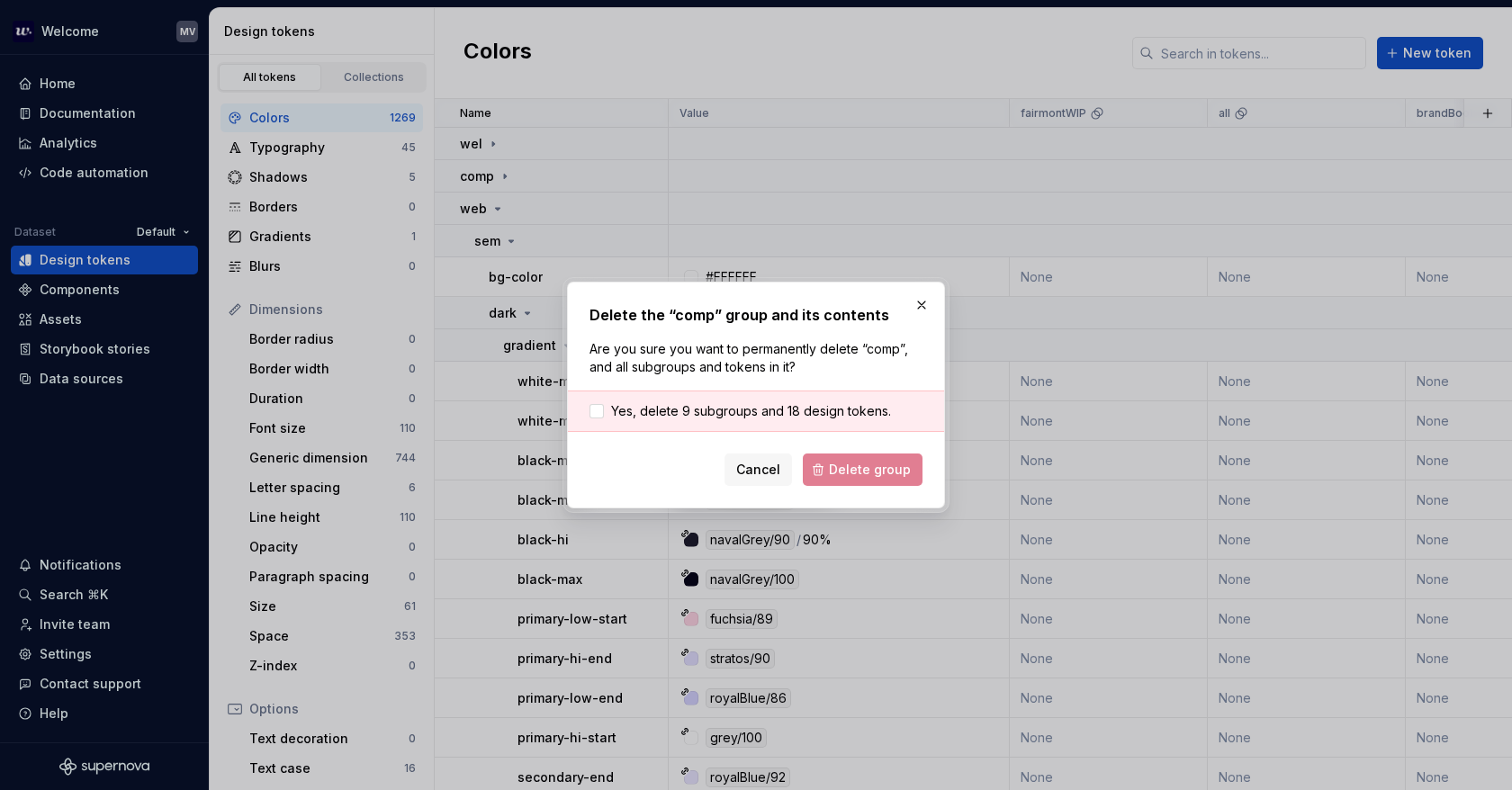
click at [612, 402] on span "Yes, delete 9 subgroups and 18 design tokens." at bounding box center [751, 411] width 280 height 18
click at [882, 465] on span "Delete group" at bounding box center [870, 470] width 82 height 18
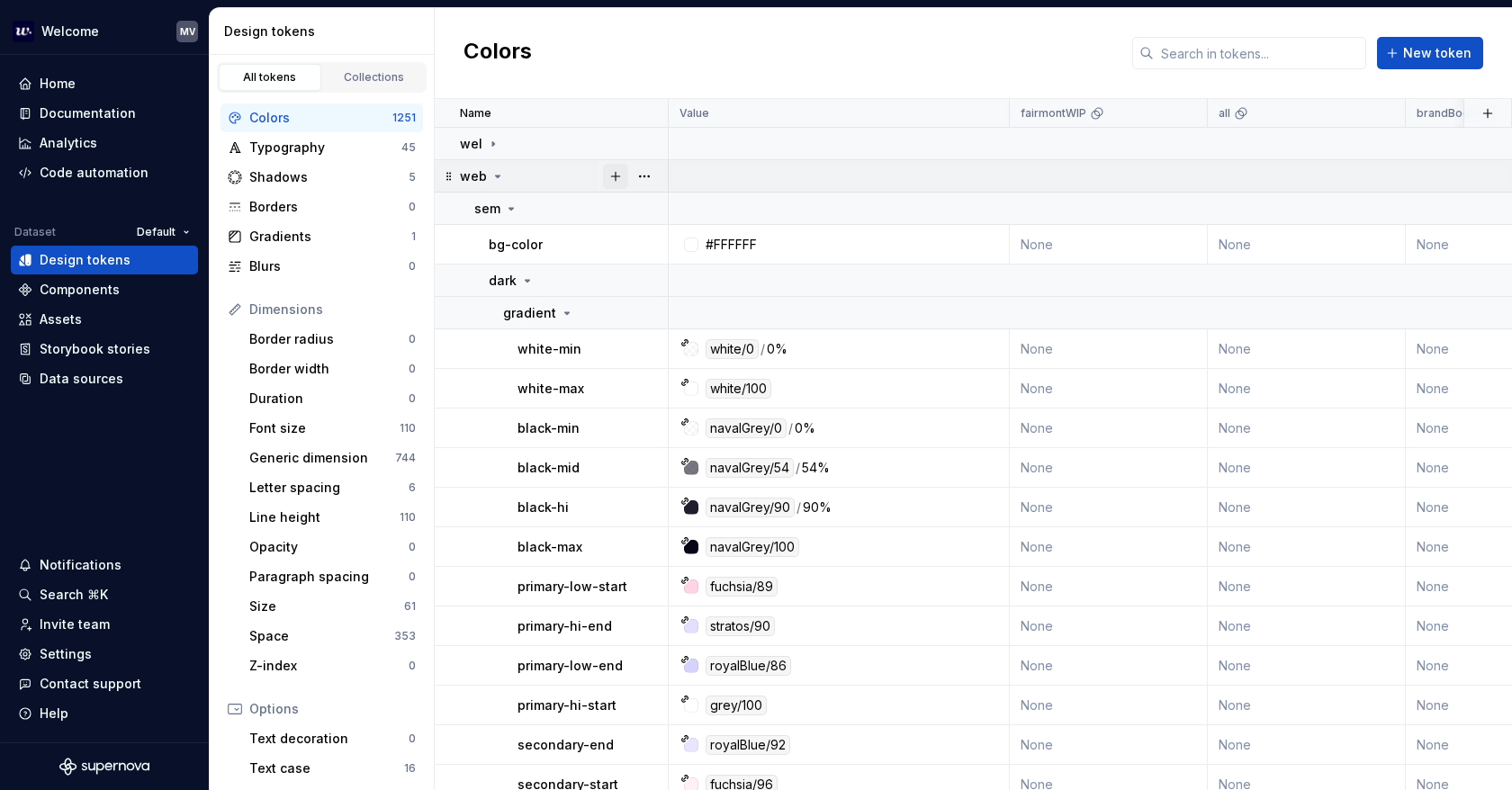
drag, startPoint x: 495, startPoint y: 171, endPoint x: 620, endPoint y: 187, distance: 126.0
click at [496, 170] on icon at bounding box center [497, 176] width 15 height 15
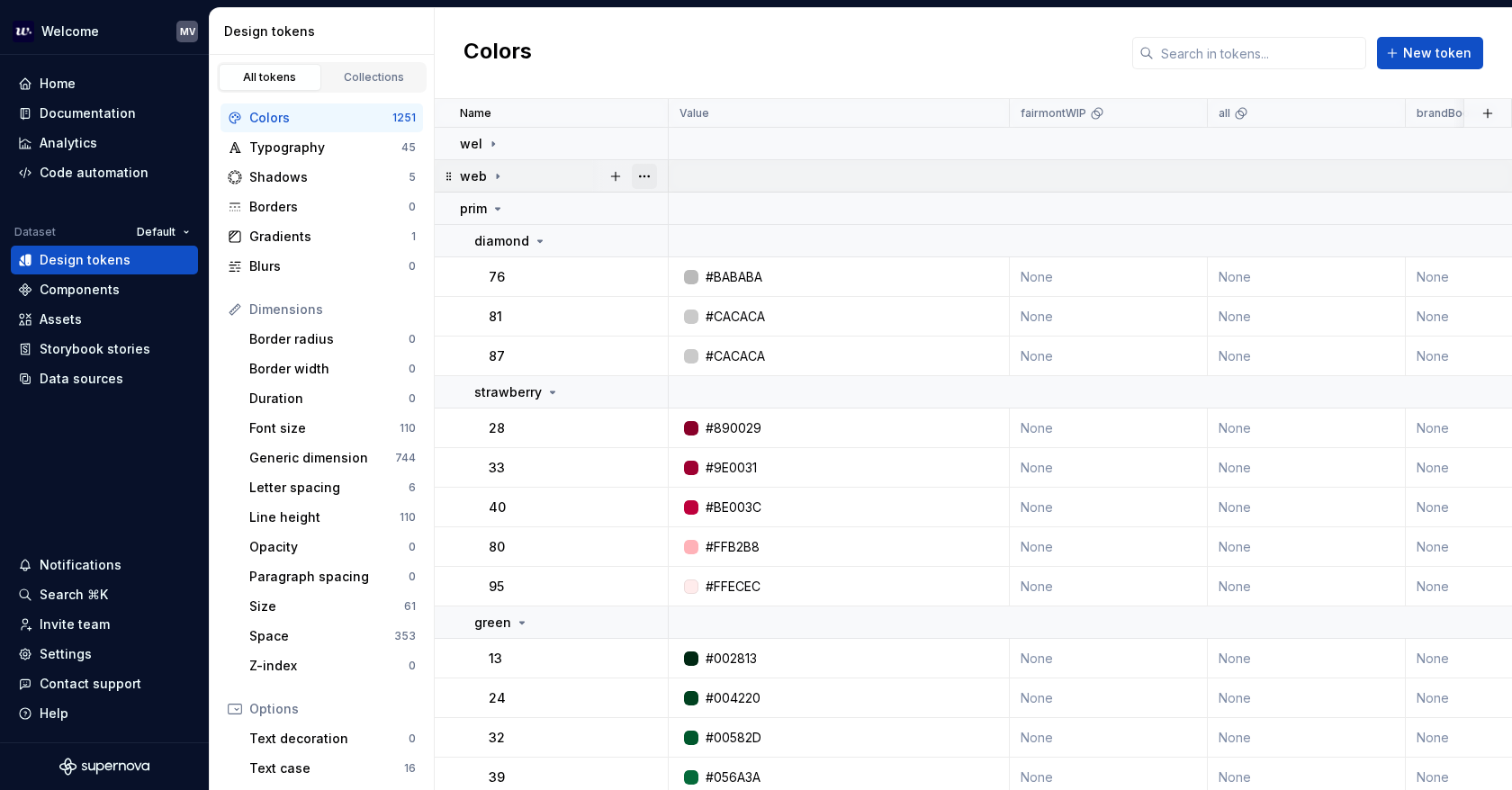
click at [652, 175] on button "button" at bounding box center [644, 176] width 25 height 25
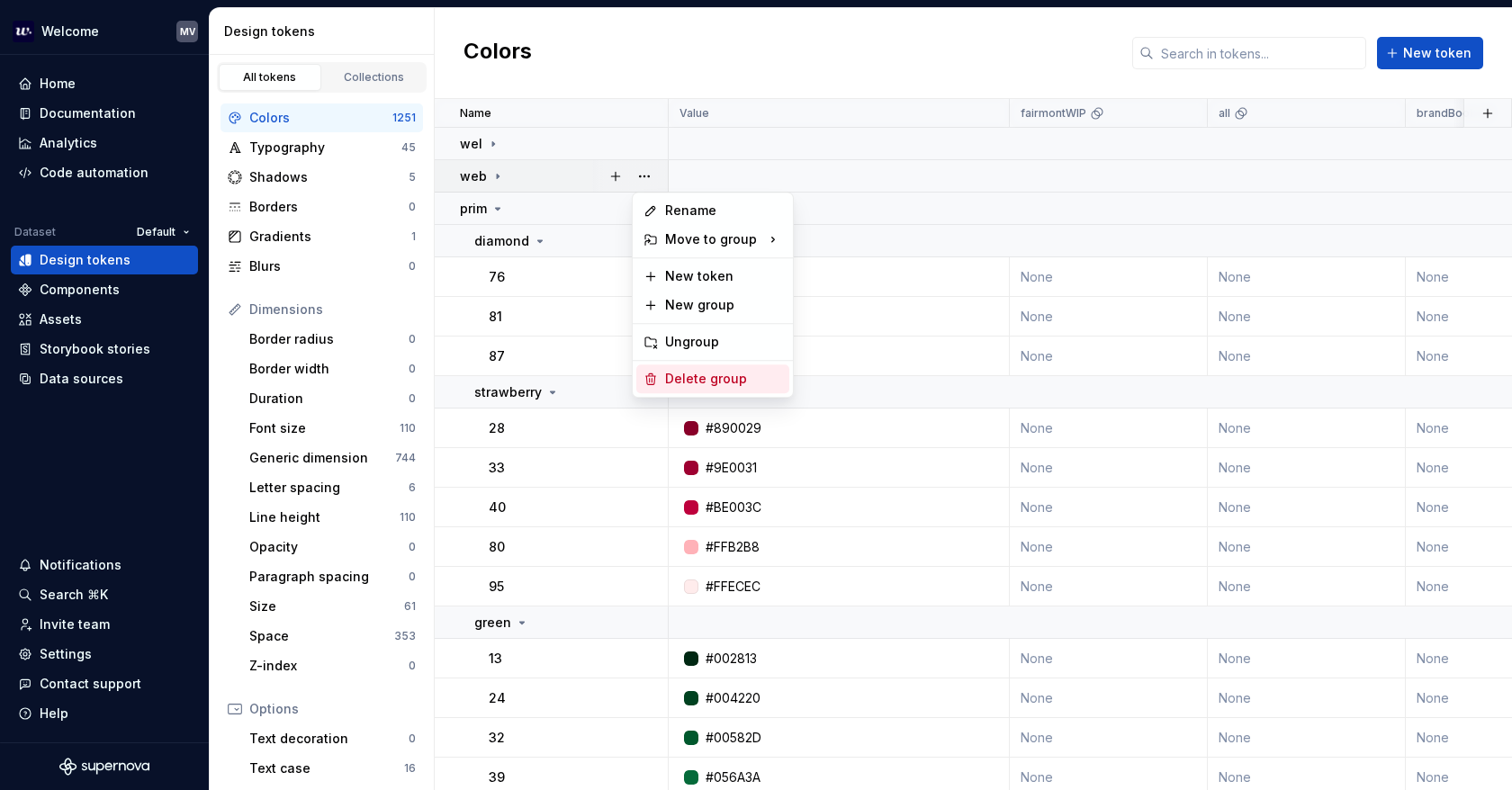
click at [760, 377] on div "Delete group" at bounding box center [723, 379] width 117 height 18
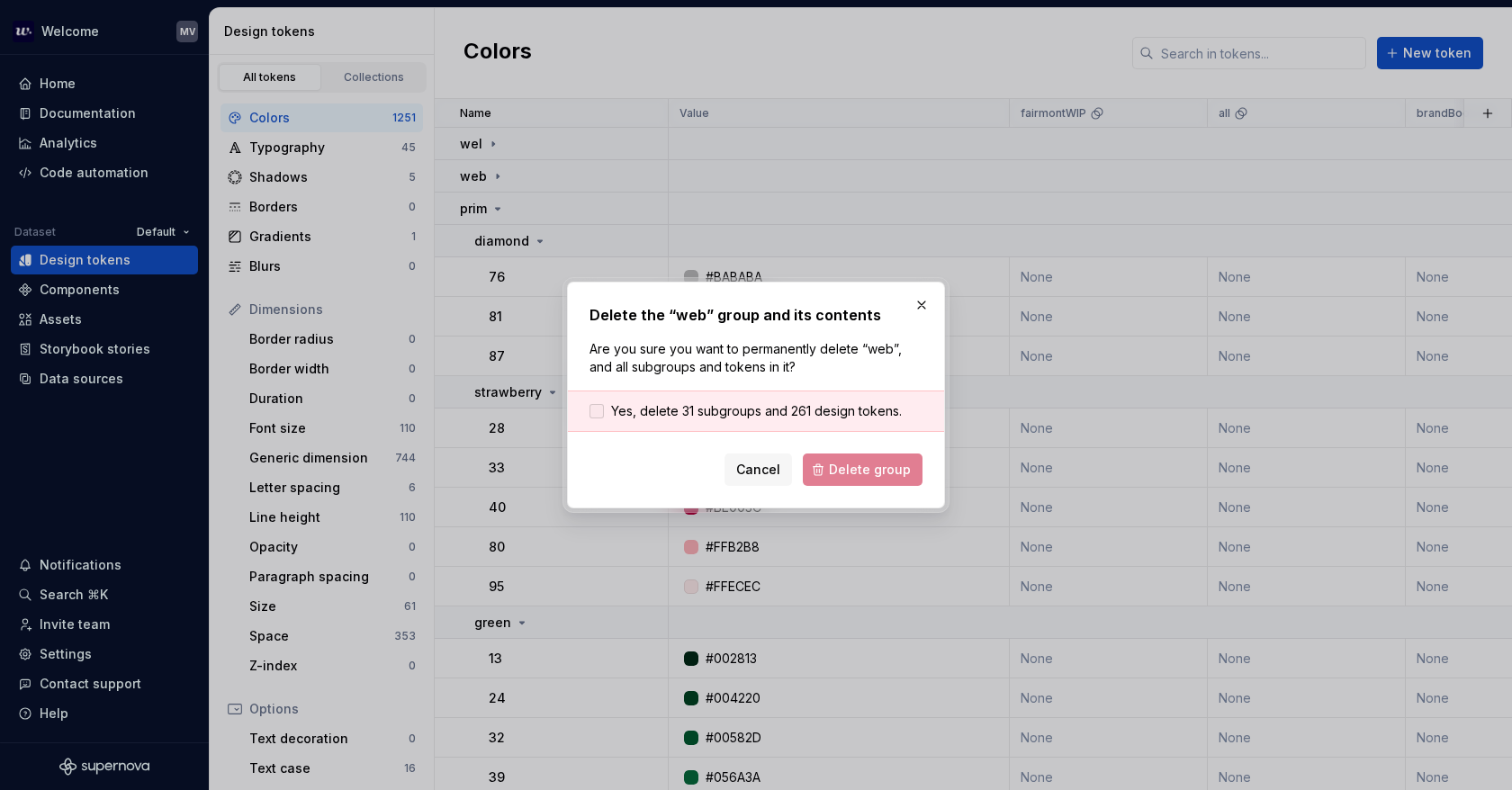
click at [610, 403] on label "Yes, delete 31 subgroups and 261 design tokens." at bounding box center [745, 411] width 312 height 18
click at [889, 462] on span "Delete group" at bounding box center [870, 470] width 82 height 18
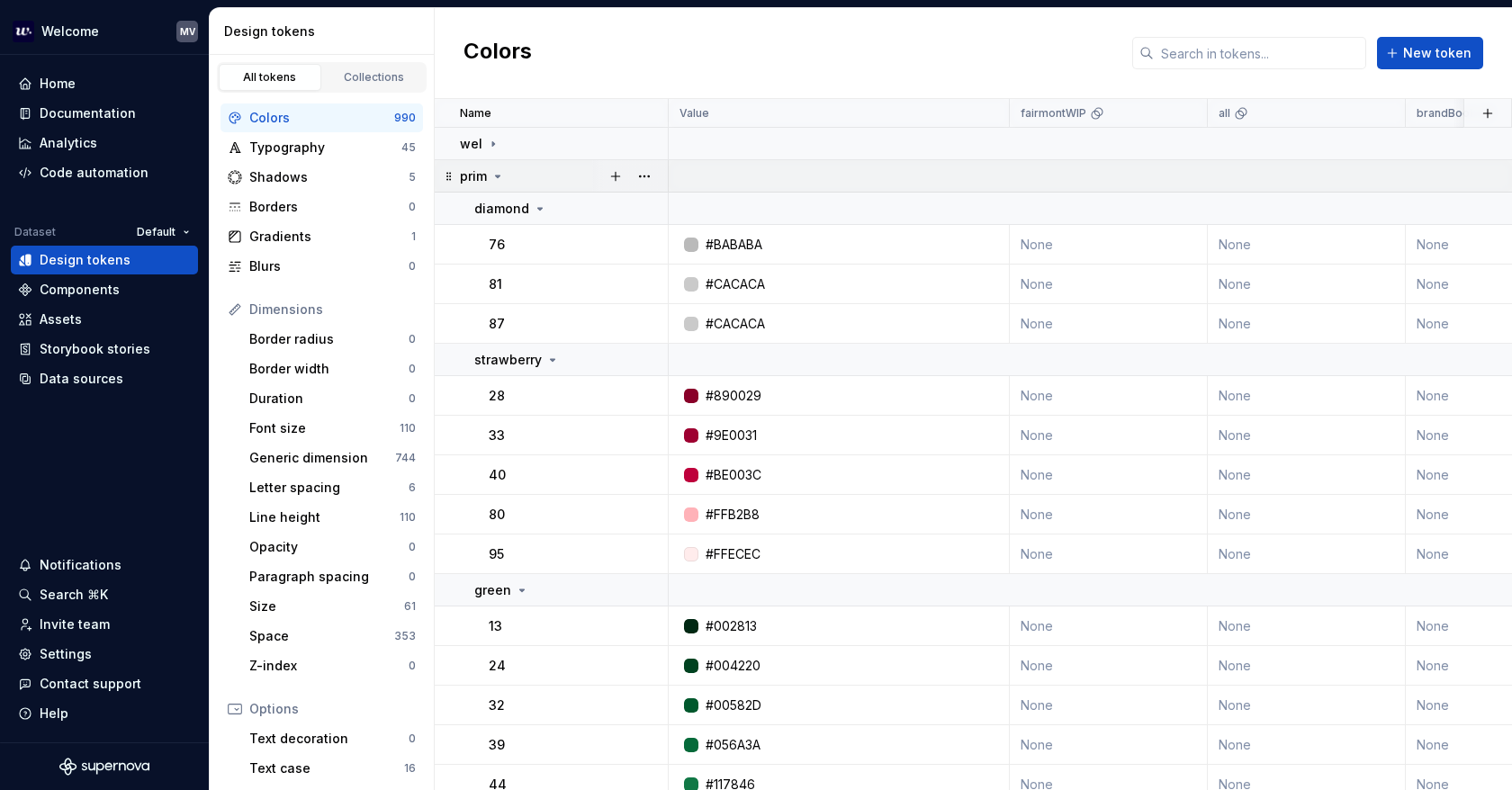
click at [497, 175] on icon at bounding box center [498, 176] width 5 height 2
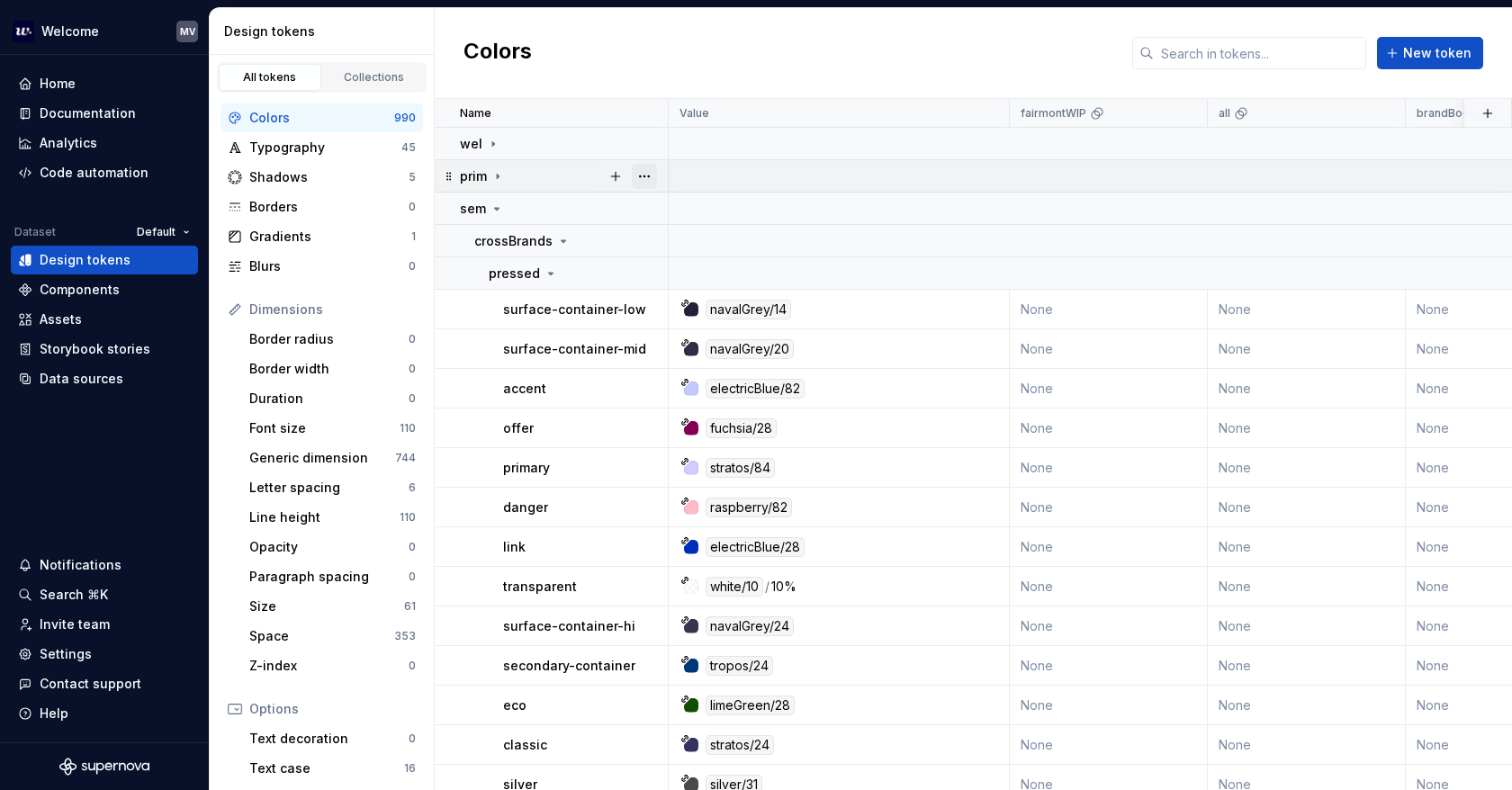
click at [645, 175] on button "button" at bounding box center [644, 176] width 25 height 25
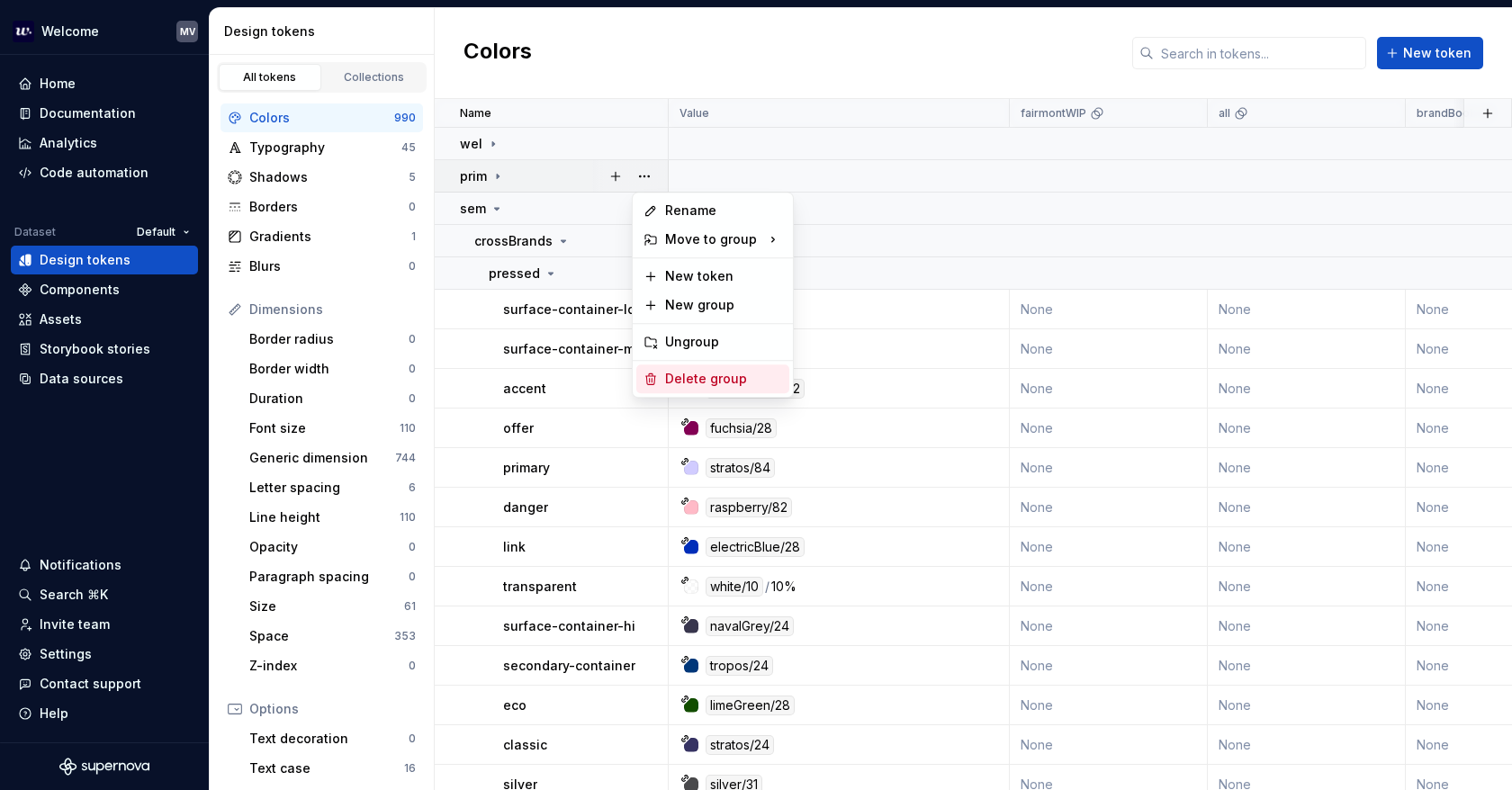
click at [712, 369] on div "Delete group" at bounding box center [712, 378] width 153 height 28
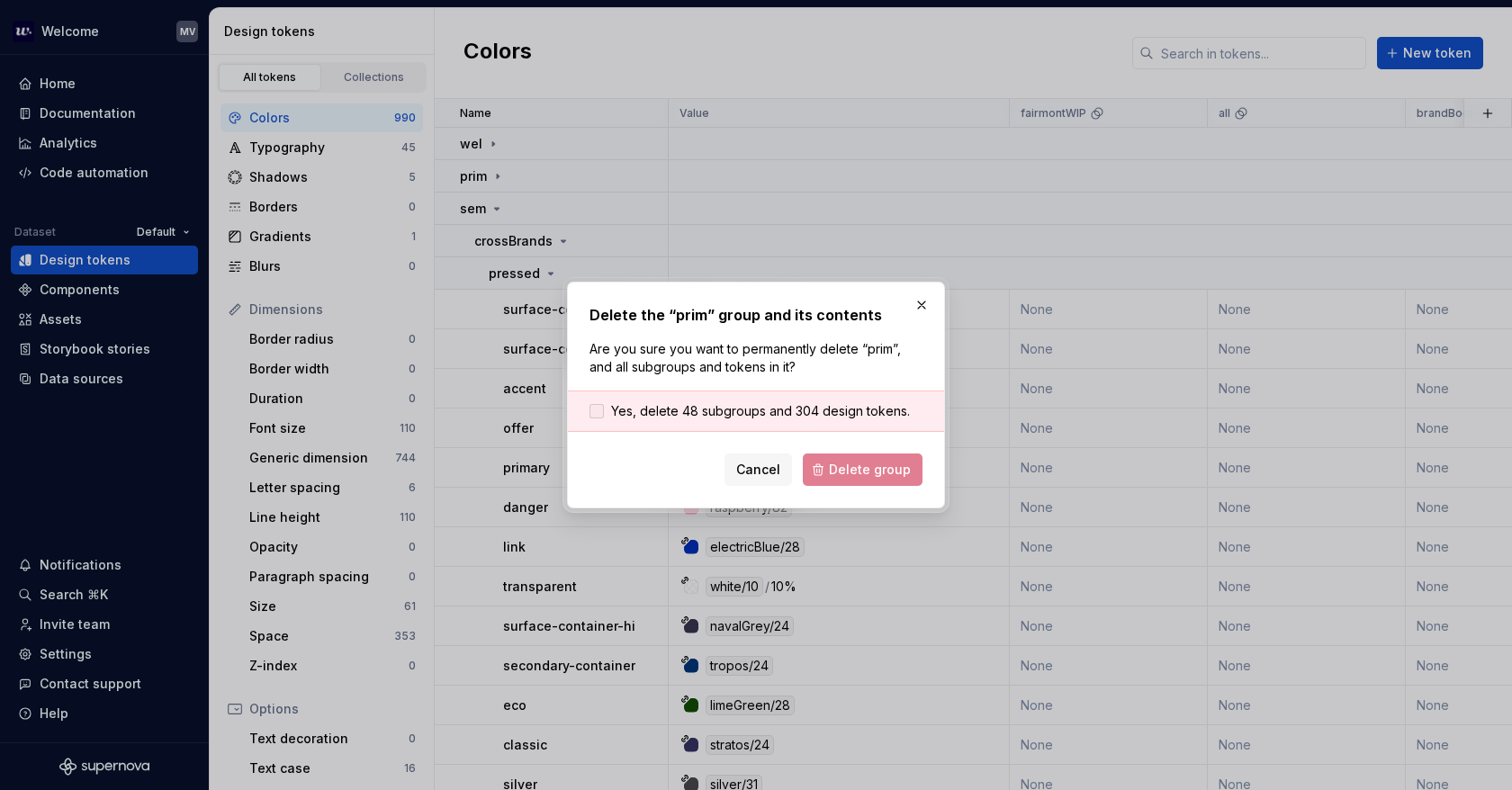
click at [592, 417] on div at bounding box center [596, 411] width 15 height 15
click at [875, 472] on span "Delete group" at bounding box center [870, 470] width 82 height 18
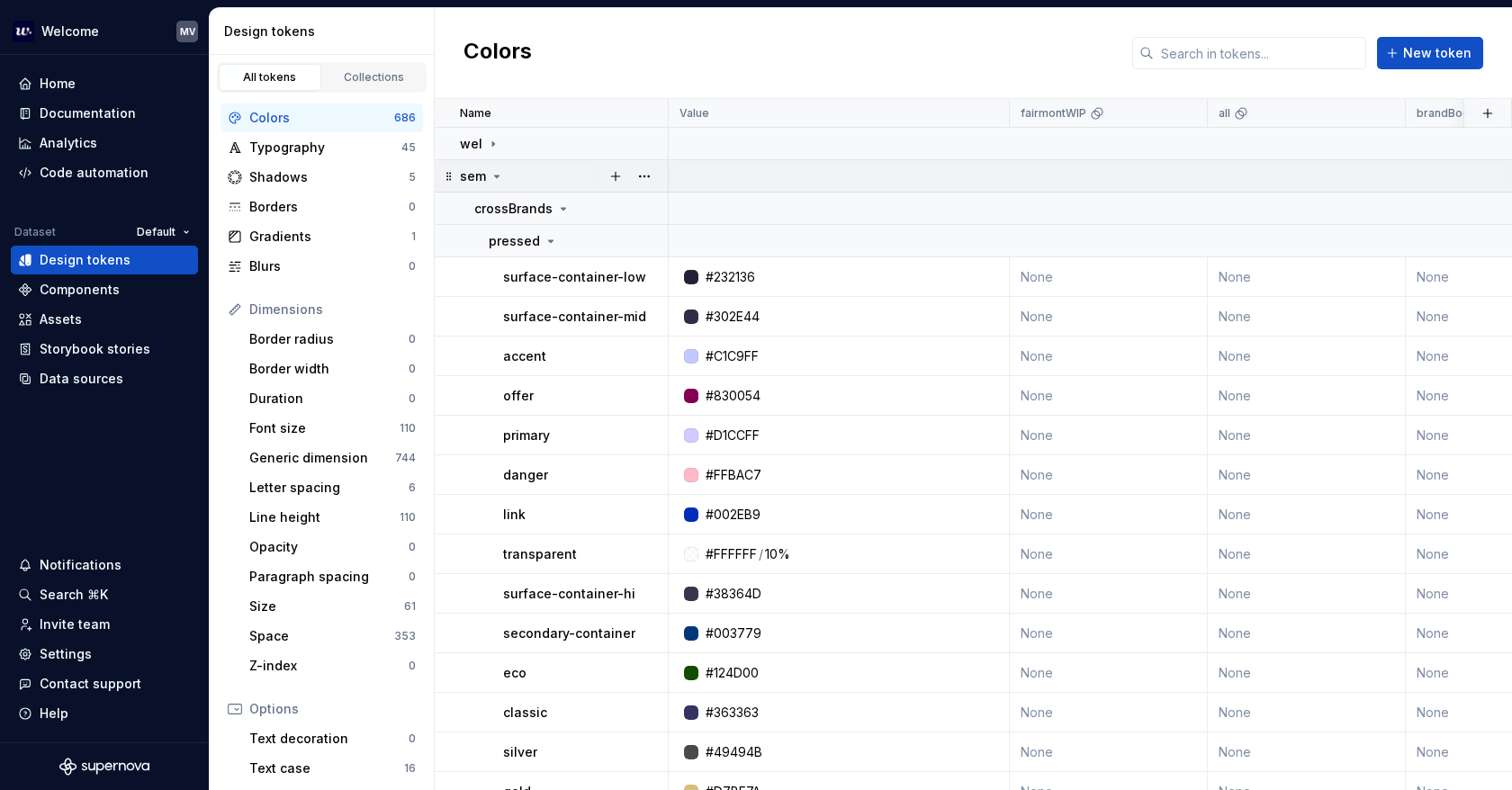
click at [490, 172] on icon at bounding box center [496, 176] width 15 height 15
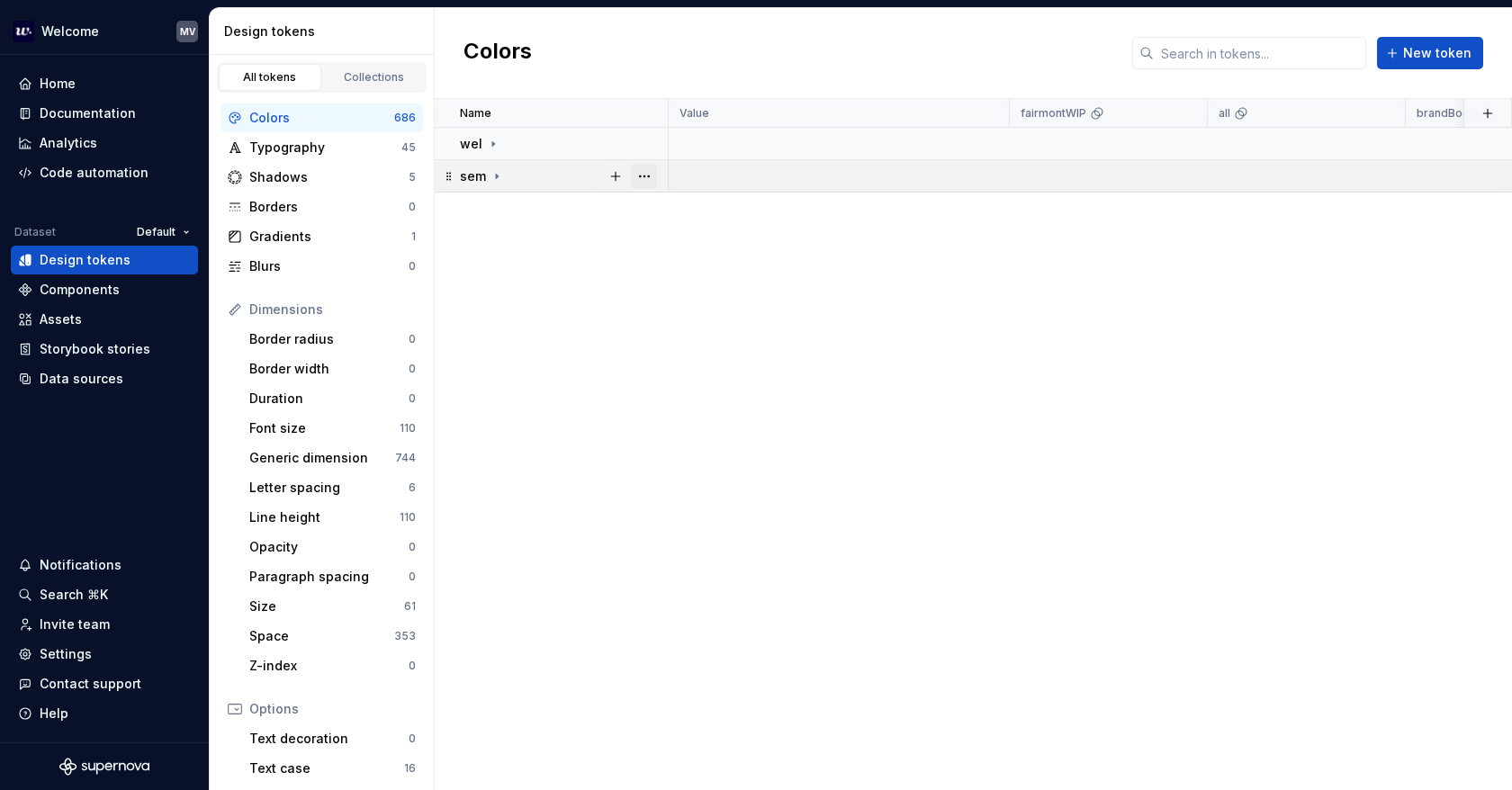
click at [648, 173] on button "button" at bounding box center [644, 176] width 25 height 25
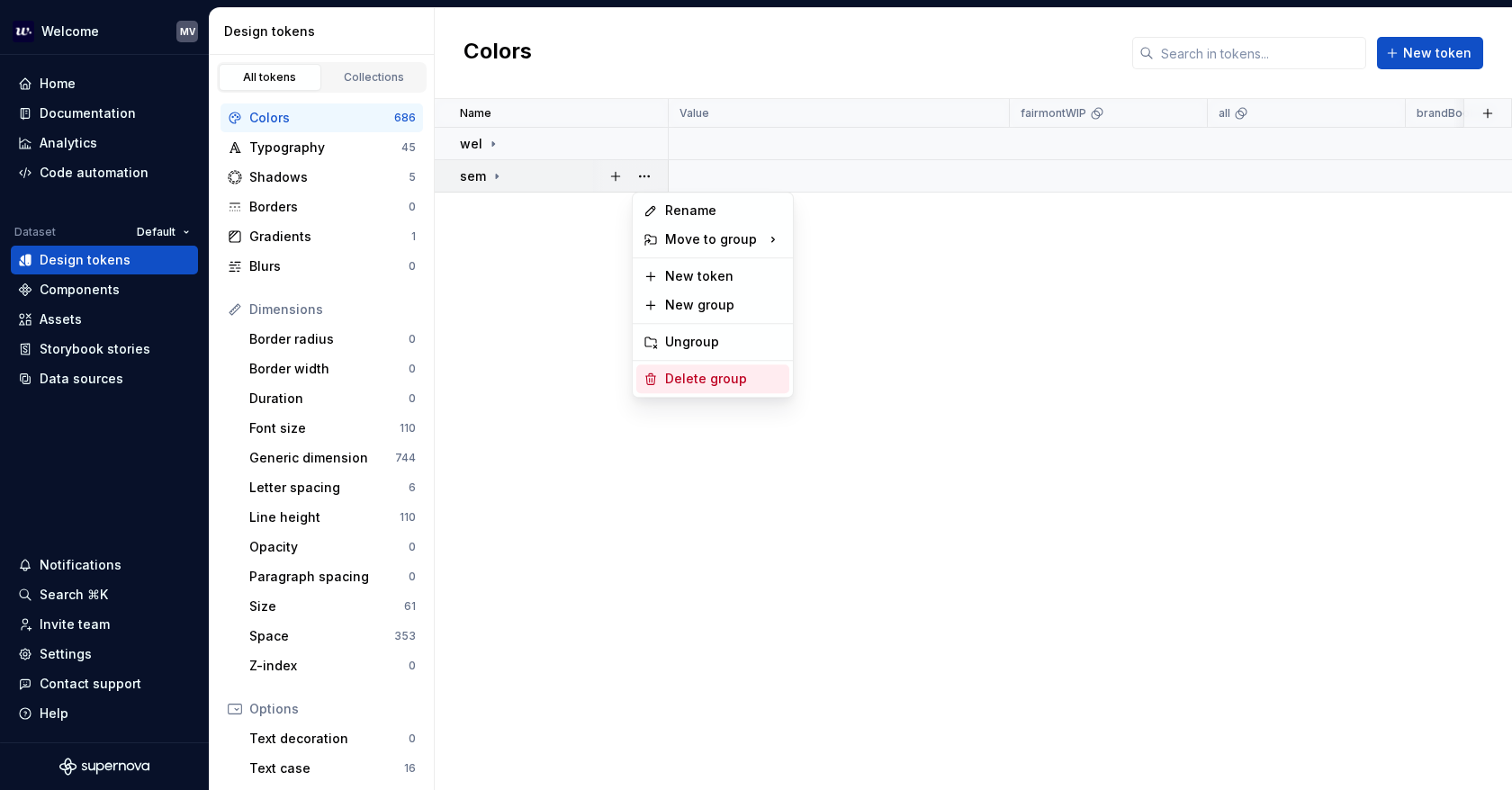
click at [743, 375] on div "Delete group" at bounding box center [723, 379] width 117 height 18
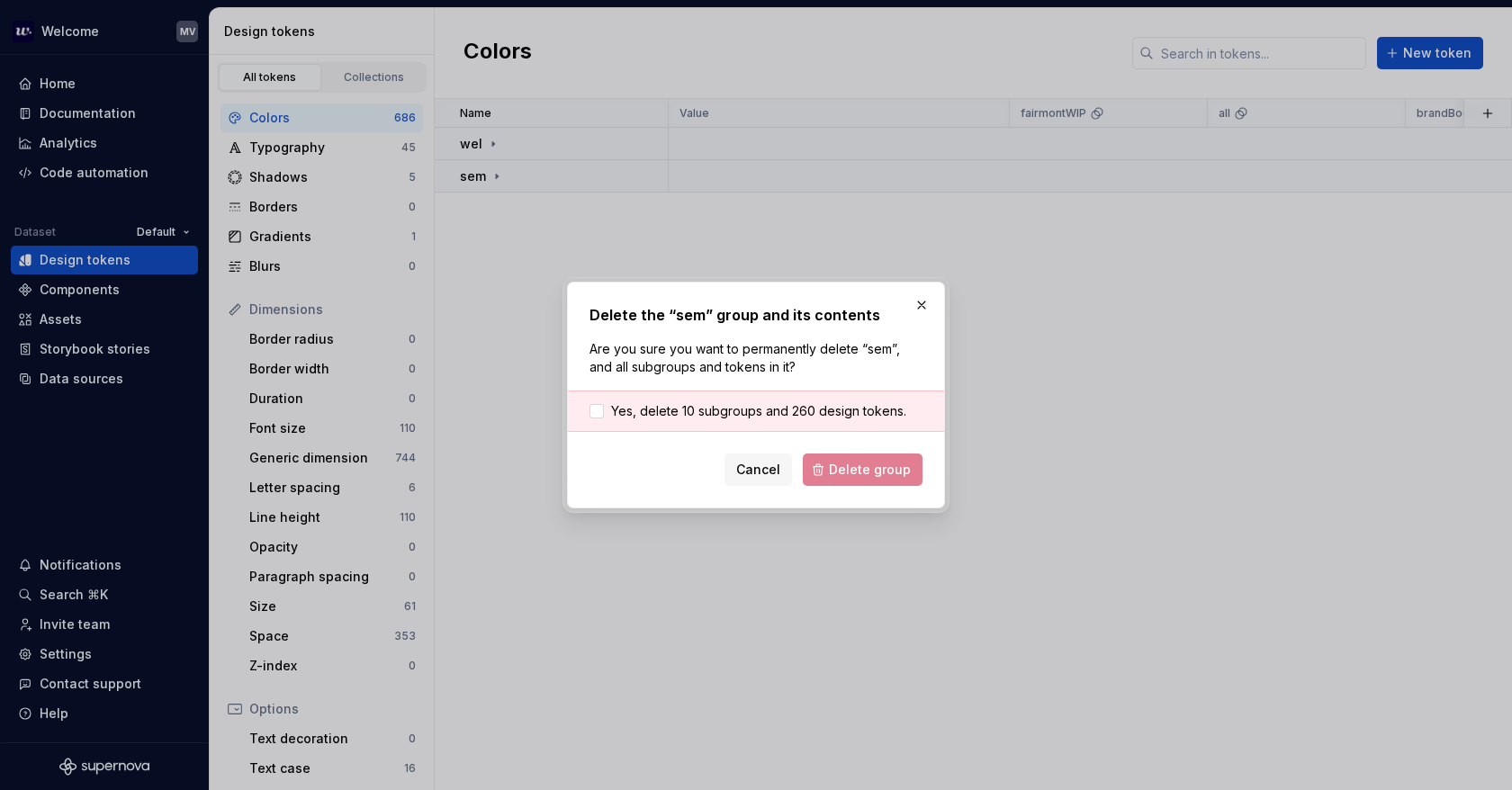
drag, startPoint x: 638, startPoint y: 409, endPoint x: 886, endPoint y: 427, distance: 248.7
click at [637, 408] on span "Yes, delete 10 subgroups and 260 design tokens." at bounding box center [758, 411] width 296 height 18
click at [891, 471] on span "Delete group" at bounding box center [870, 470] width 82 height 18
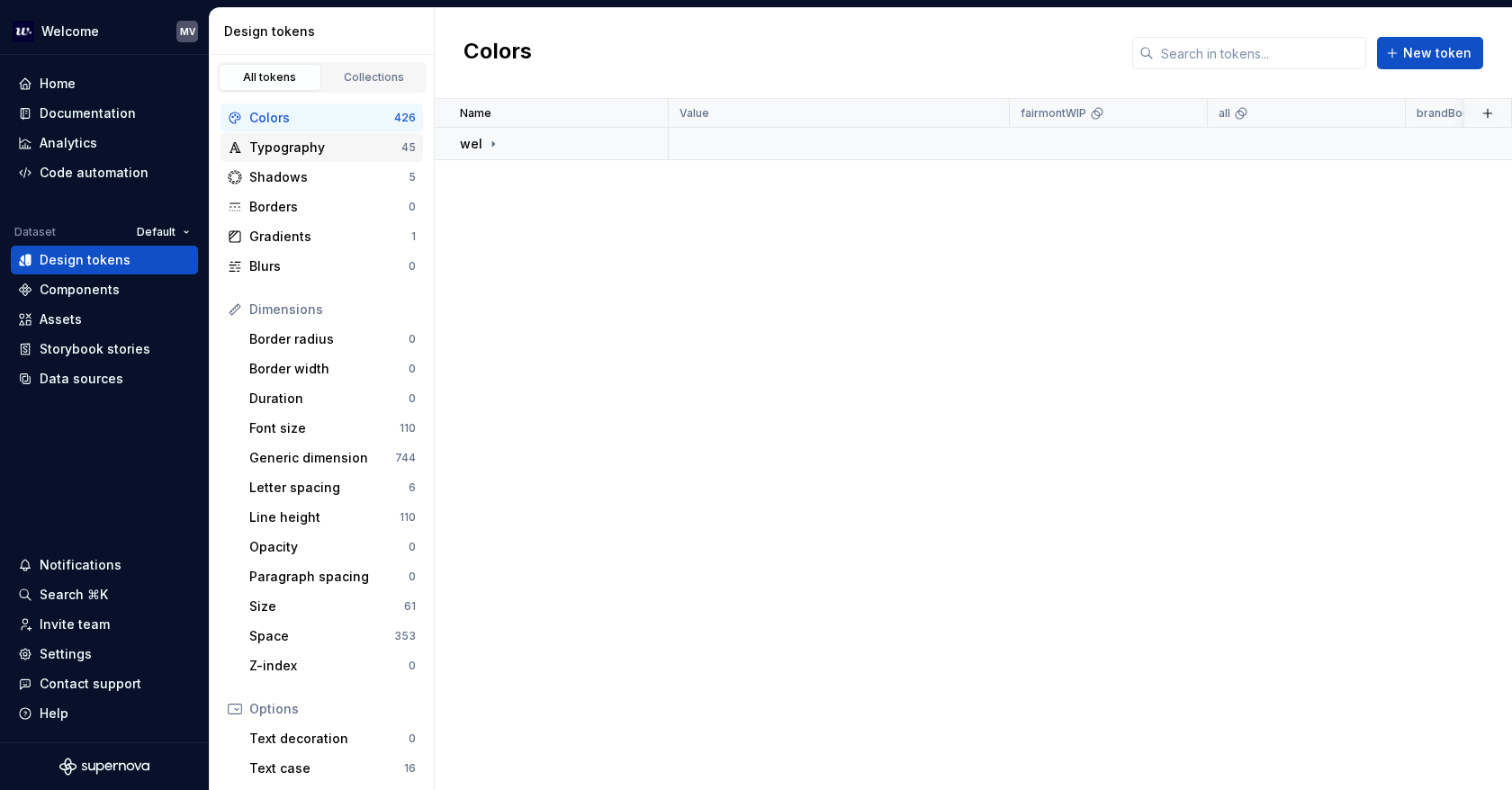
click at [354, 147] on div "Typography" at bounding box center [325, 148] width 152 height 18
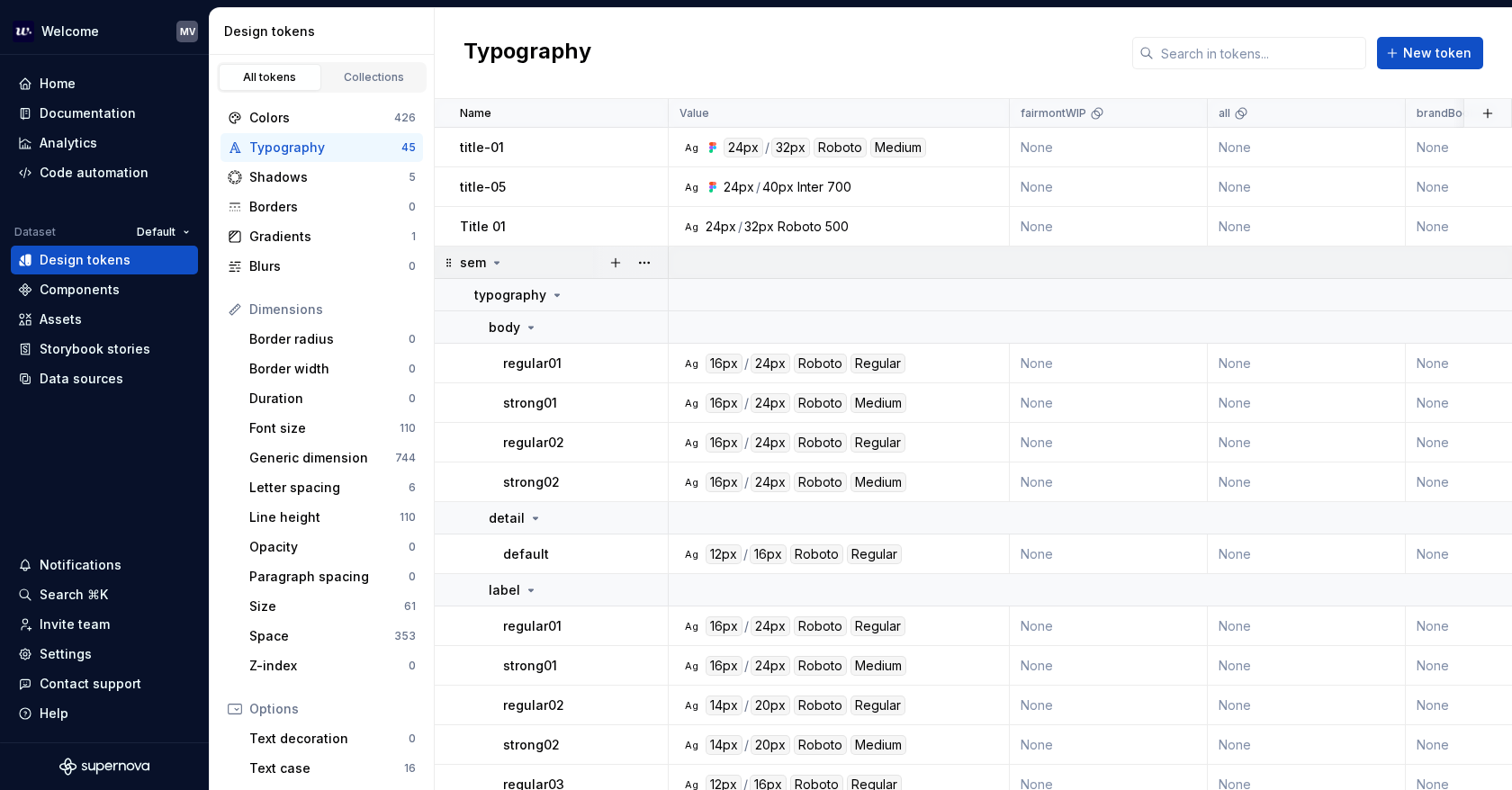
click at [491, 256] on icon at bounding box center [496, 262] width 15 height 15
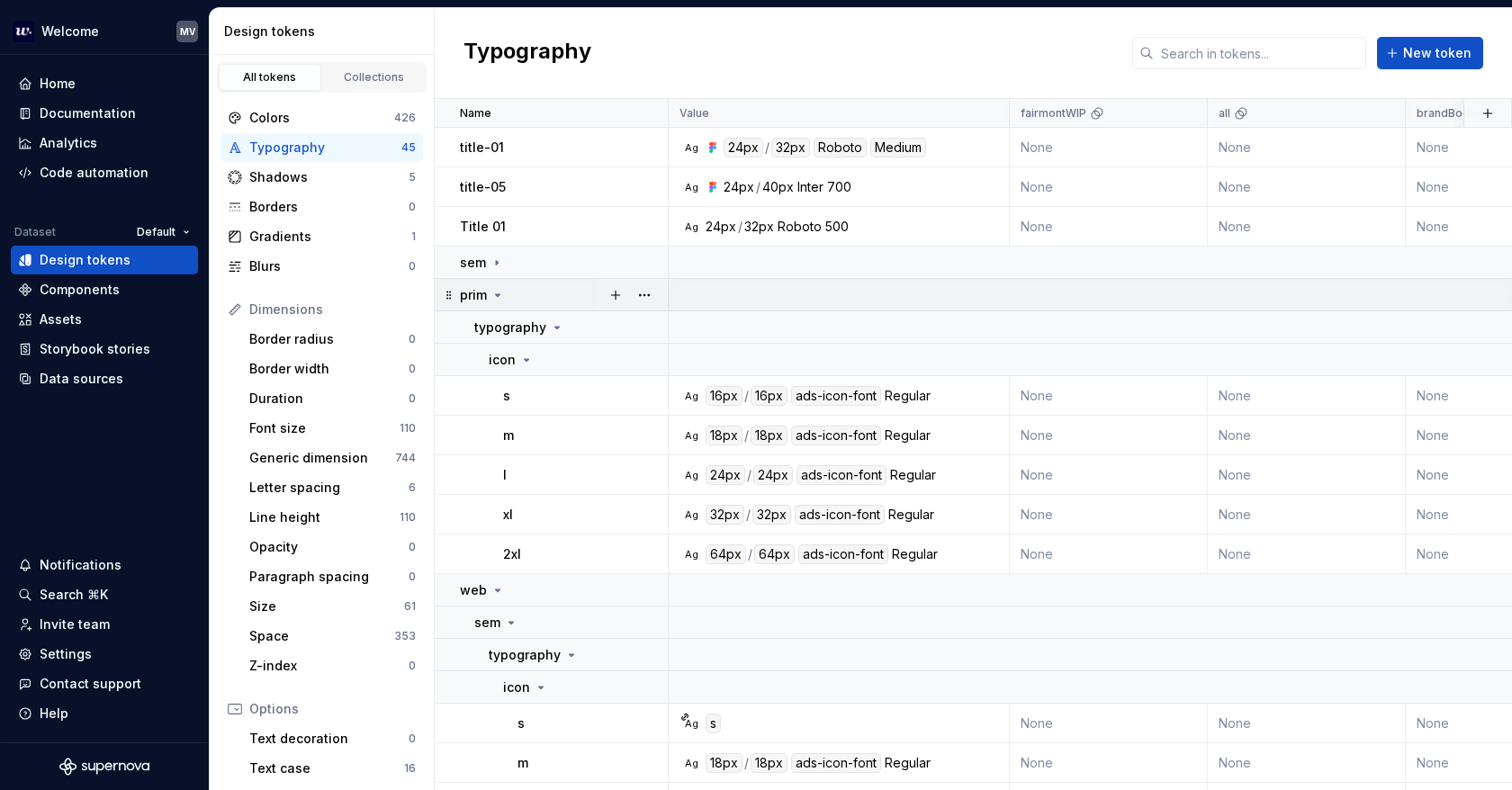
click at [495, 293] on icon at bounding box center [497, 295] width 15 height 15
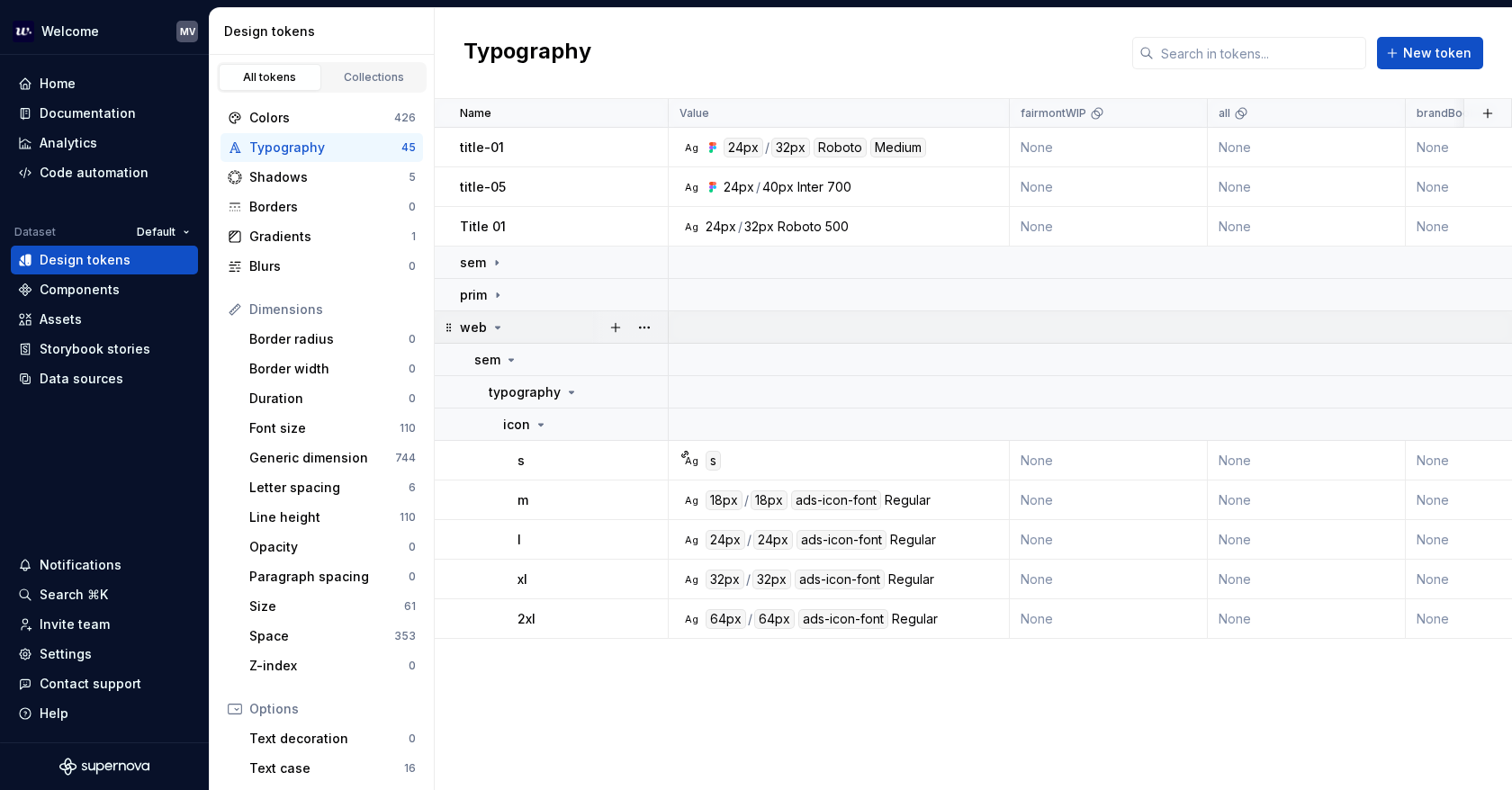
click at [492, 325] on icon at bounding box center [497, 327] width 15 height 15
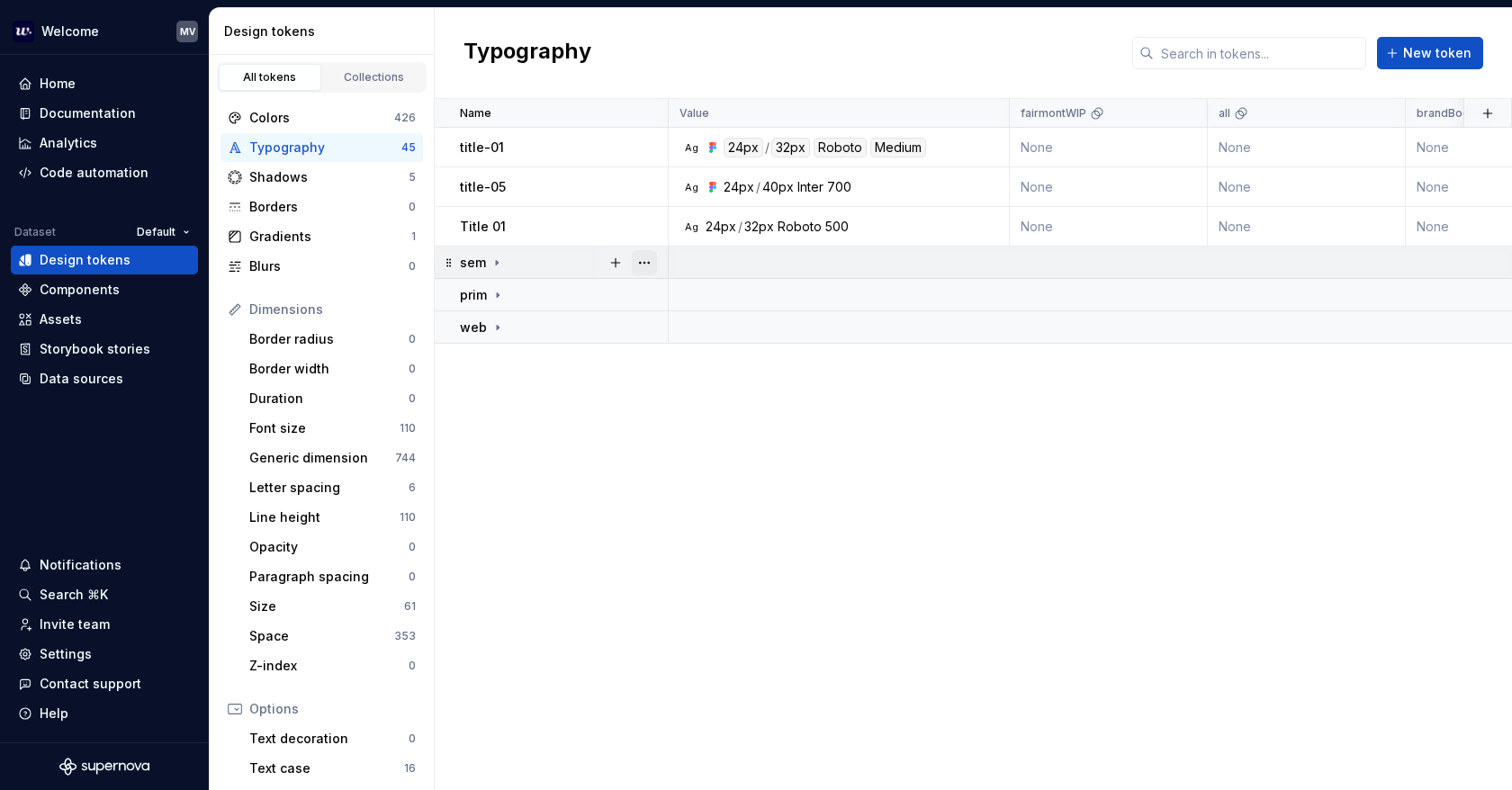
click at [642, 257] on button "button" at bounding box center [644, 263] width 25 height 25
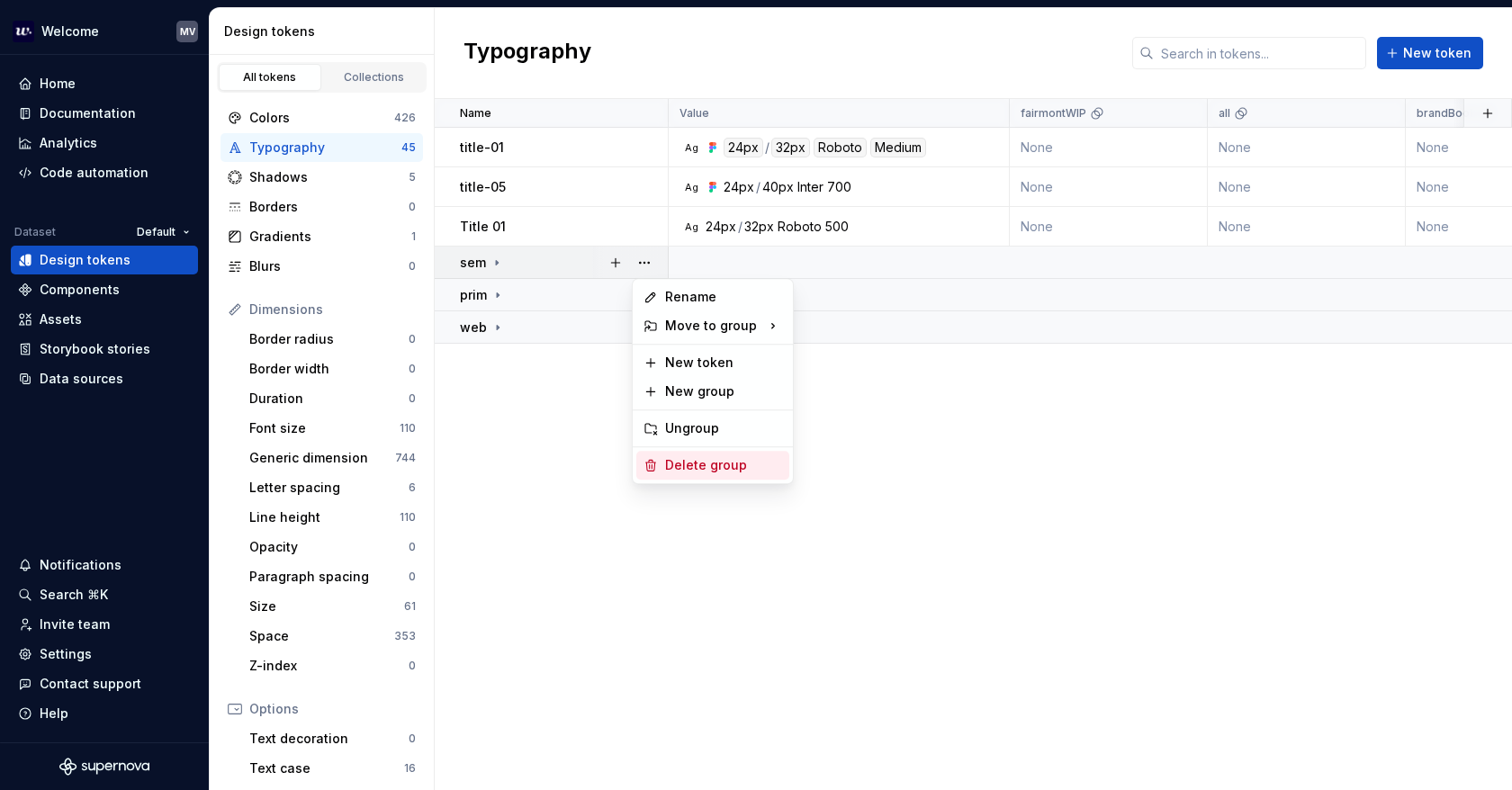
click at [757, 468] on div "Delete group" at bounding box center [723, 465] width 117 height 18
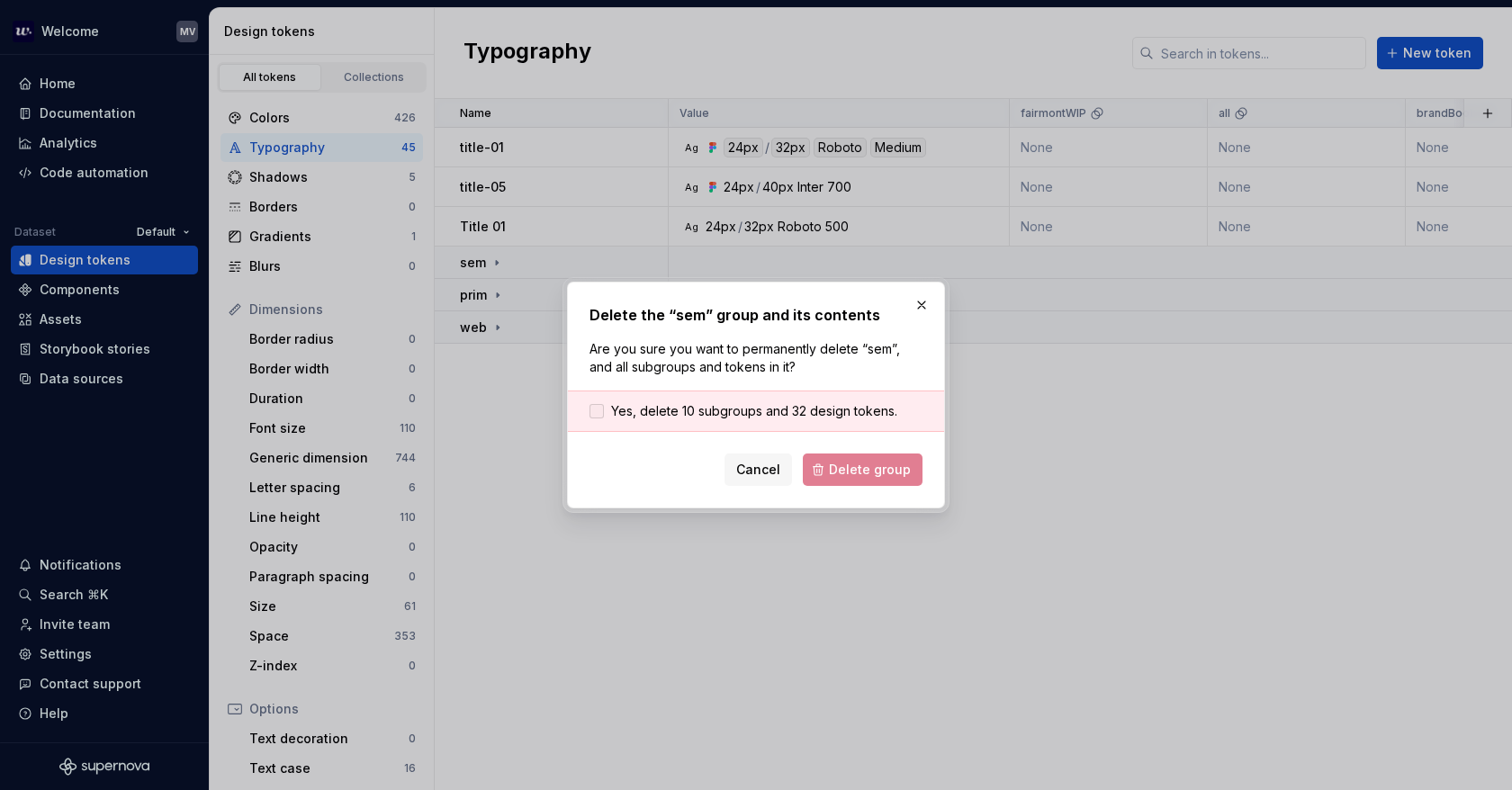
click at [620, 413] on span "Yes, delete 10 subgroups and 32 design tokens." at bounding box center [754, 411] width 286 height 18
click at [893, 473] on span "Delete group" at bounding box center [870, 470] width 82 height 18
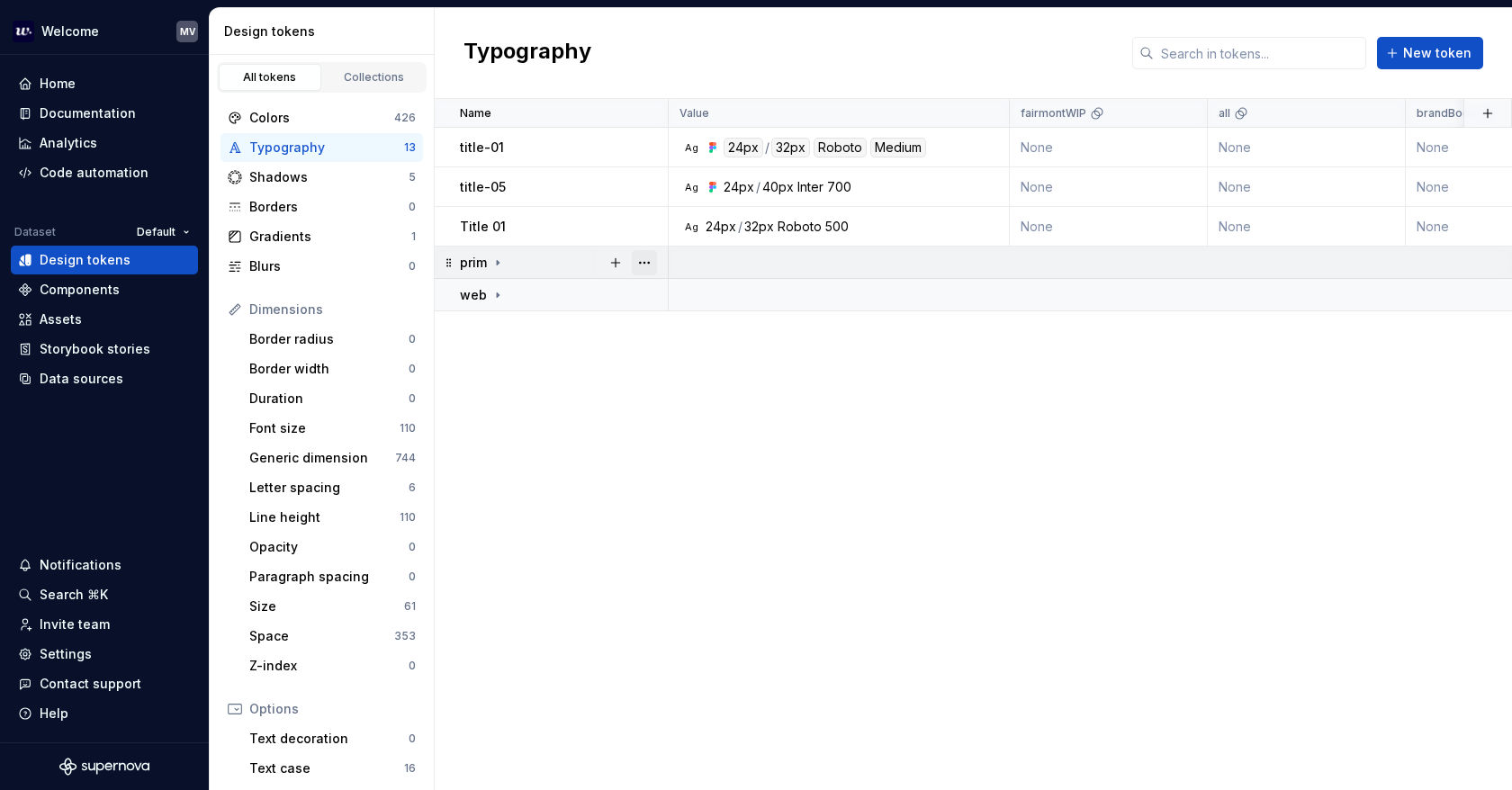
click at [645, 262] on button "button" at bounding box center [644, 263] width 25 height 25
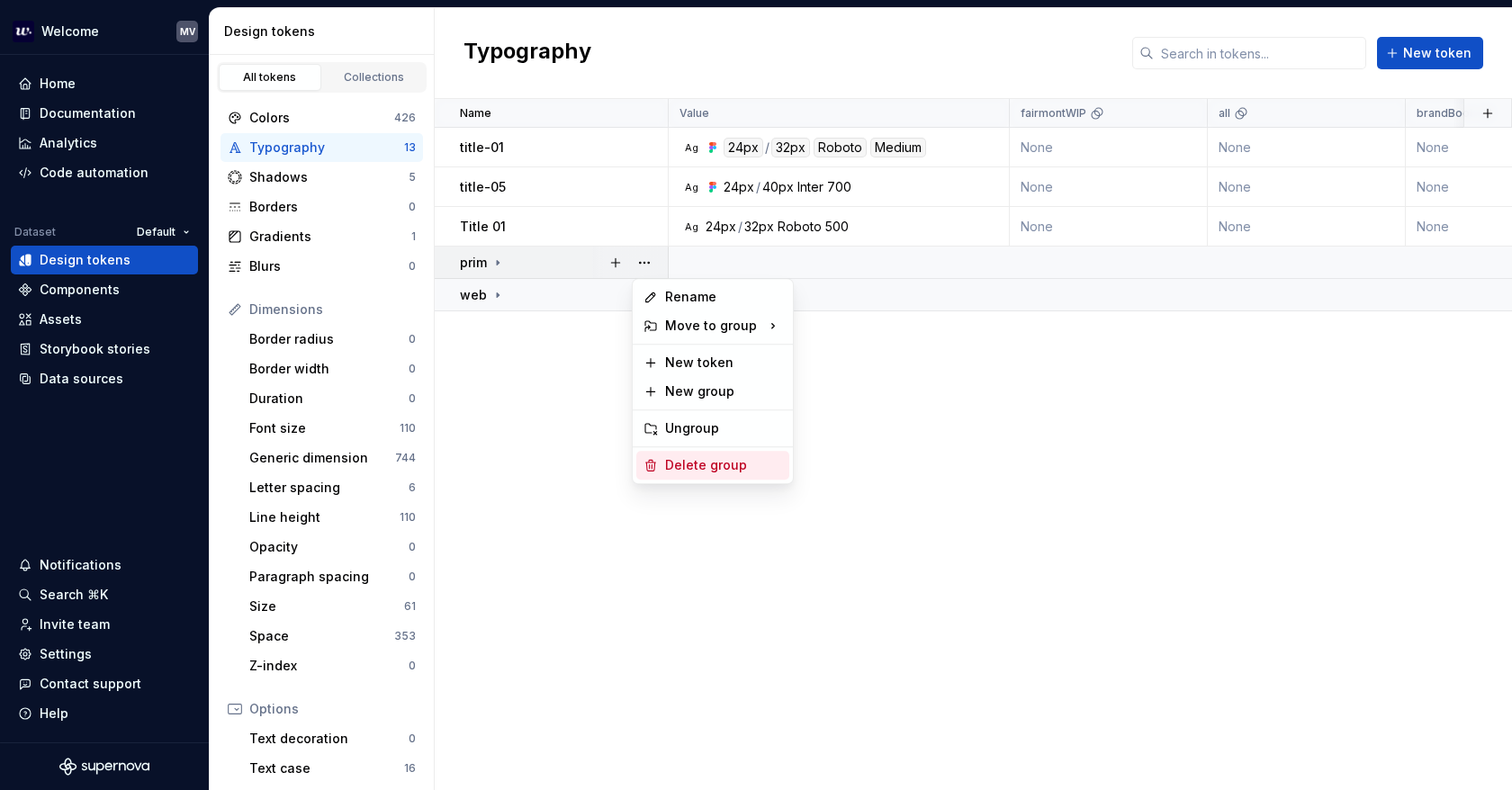
click at [733, 461] on div "Delete group" at bounding box center [723, 465] width 117 height 18
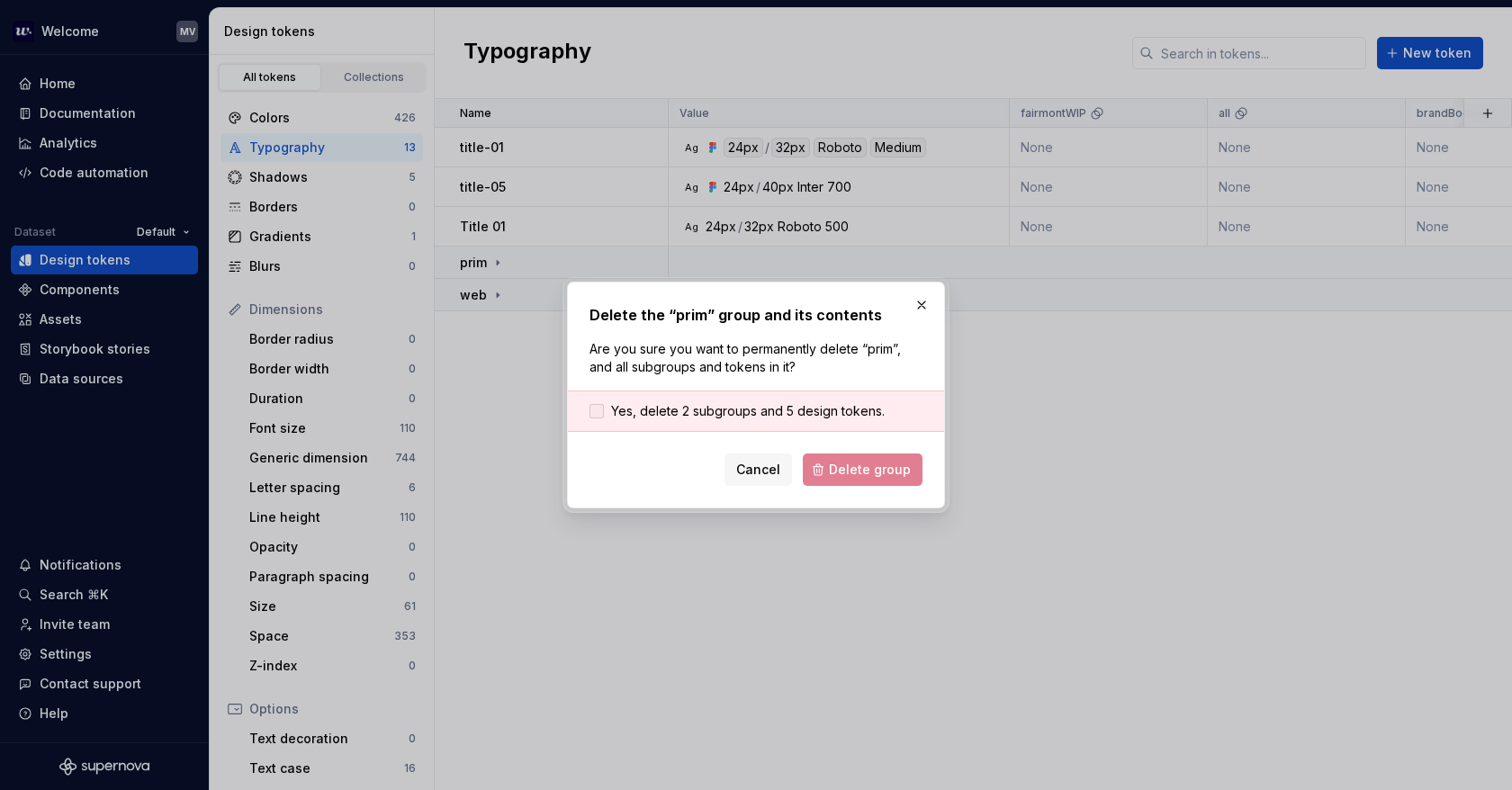
drag, startPoint x: 650, startPoint y: 419, endPoint x: 714, endPoint y: 418, distance: 64.0
click at [652, 417] on span "Yes, delete 2 subgroups and 5 design tokens." at bounding box center [747, 411] width 273 height 18
click at [886, 474] on span "Delete group" at bounding box center [870, 470] width 82 height 18
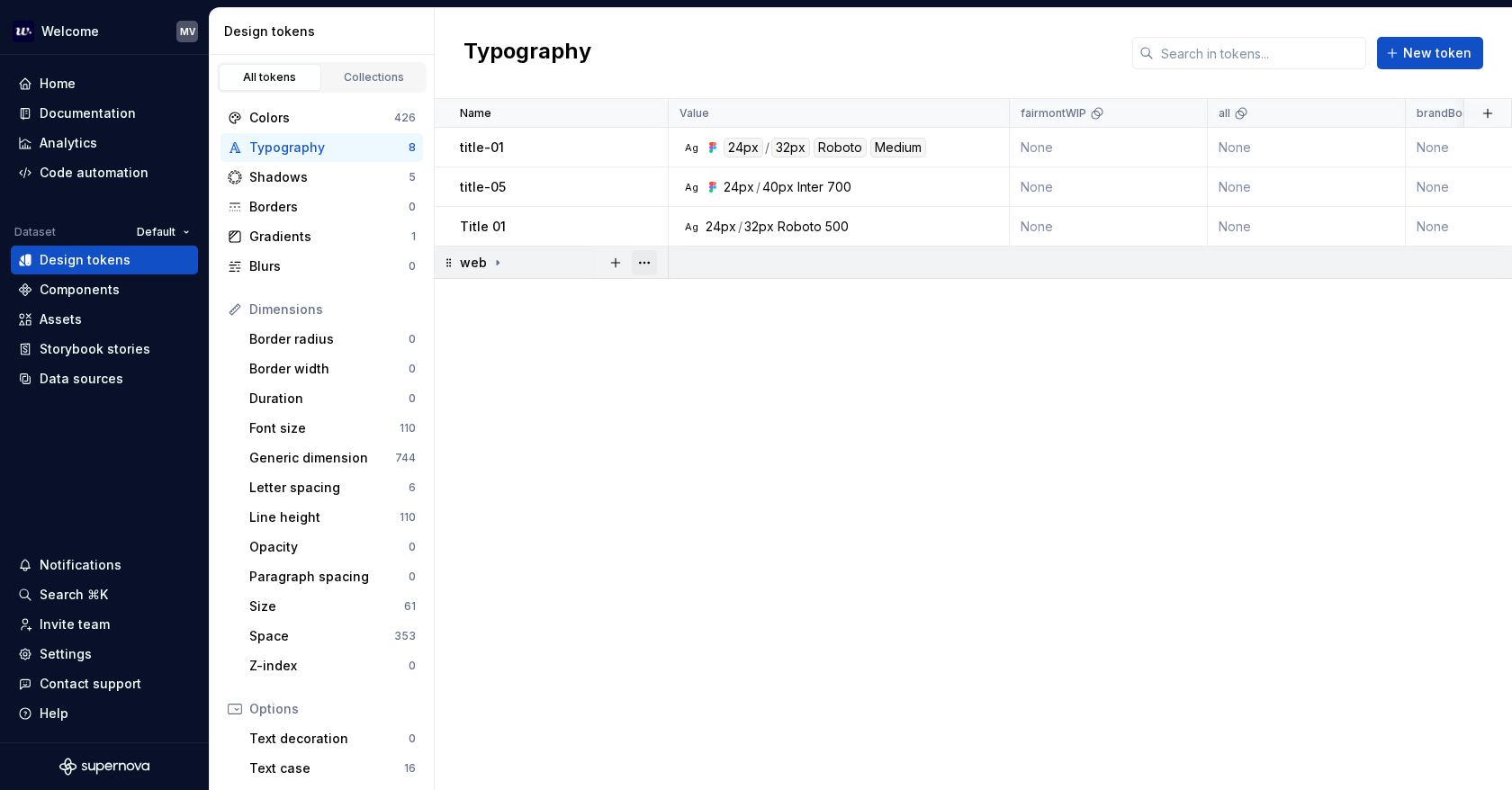
click at [644, 256] on button "button" at bounding box center [644, 263] width 25 height 25
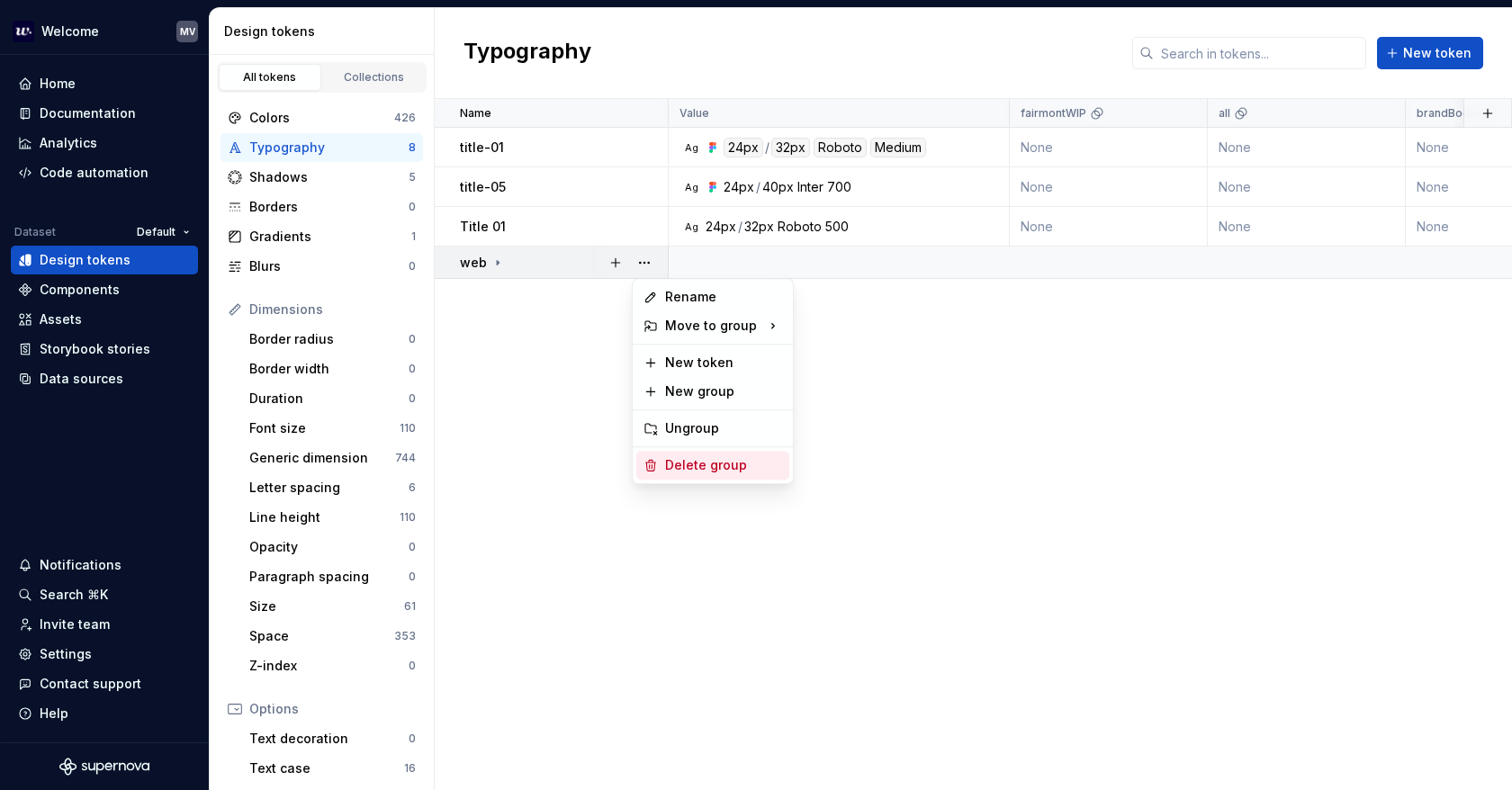
click at [748, 469] on div "Delete group" at bounding box center [723, 465] width 117 height 18
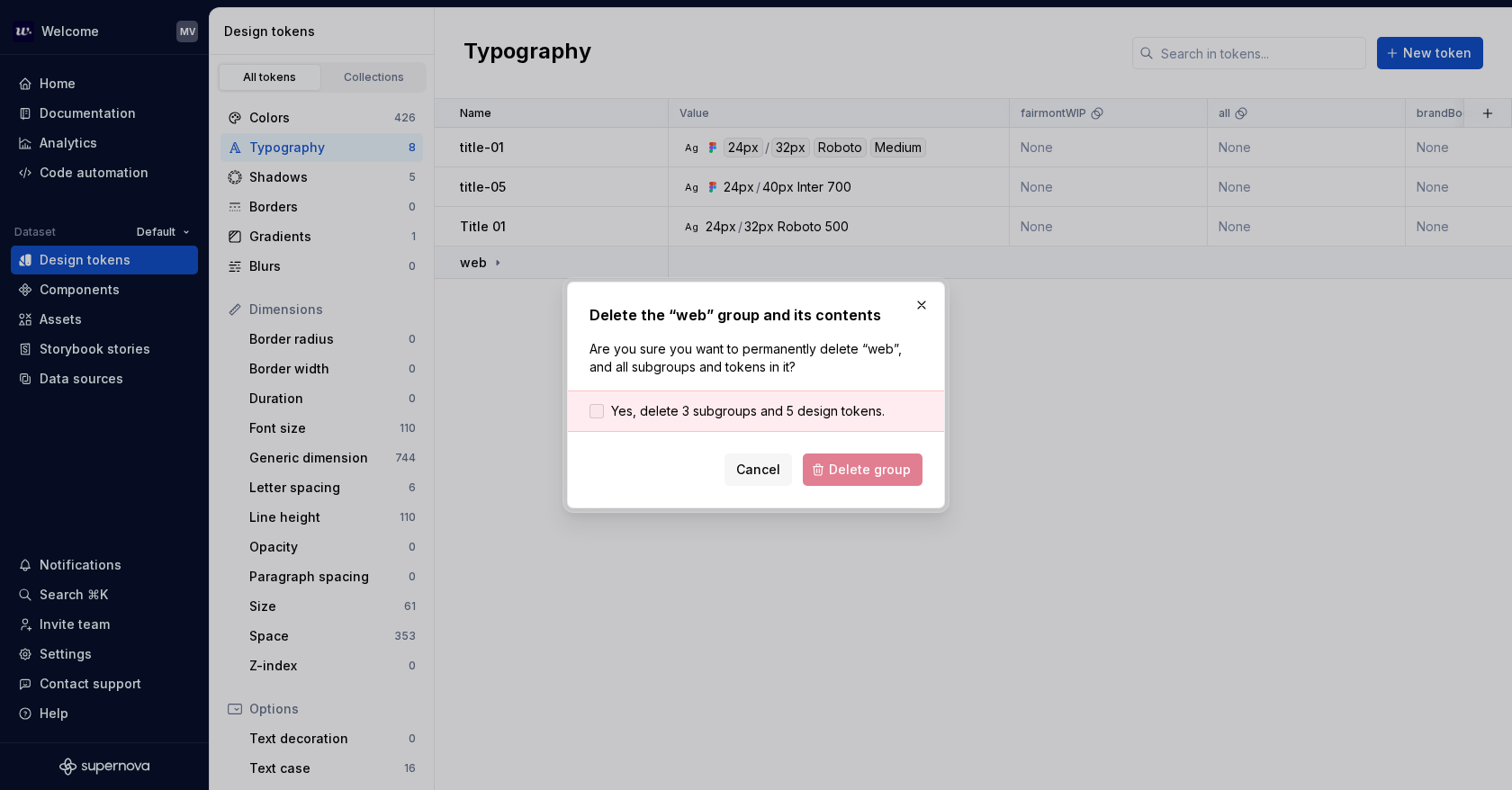
click at [594, 408] on div at bounding box center [596, 411] width 15 height 15
click at [889, 475] on span "Delete group" at bounding box center [870, 470] width 82 height 18
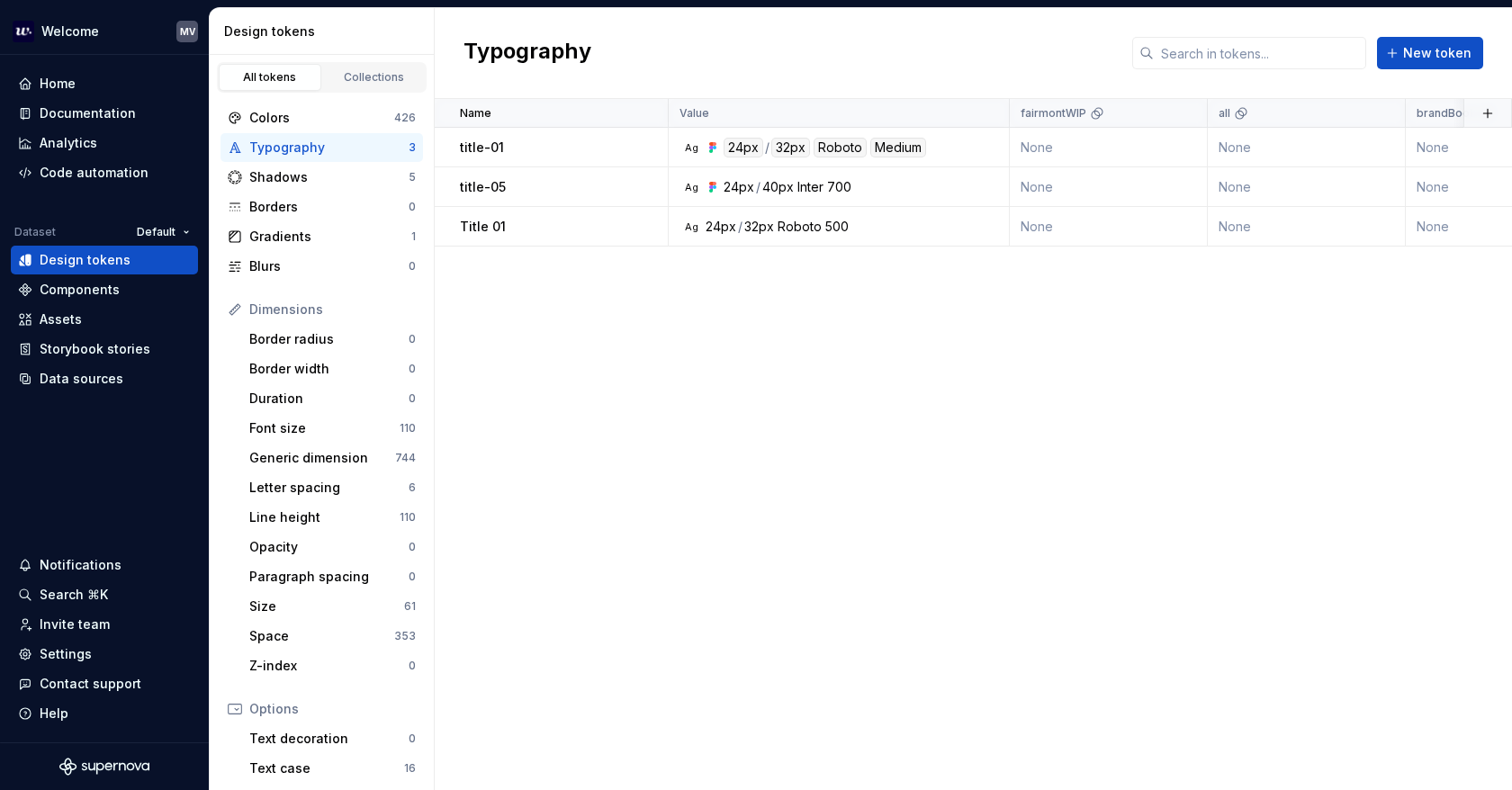
click at [540, 151] on html "Welcome MV Home Documentation Analytics Code automation Dataset Default Design …" at bounding box center [756, 395] width 1512 height 790
click at [541, 147] on div "title-01" at bounding box center [563, 148] width 206 height 18
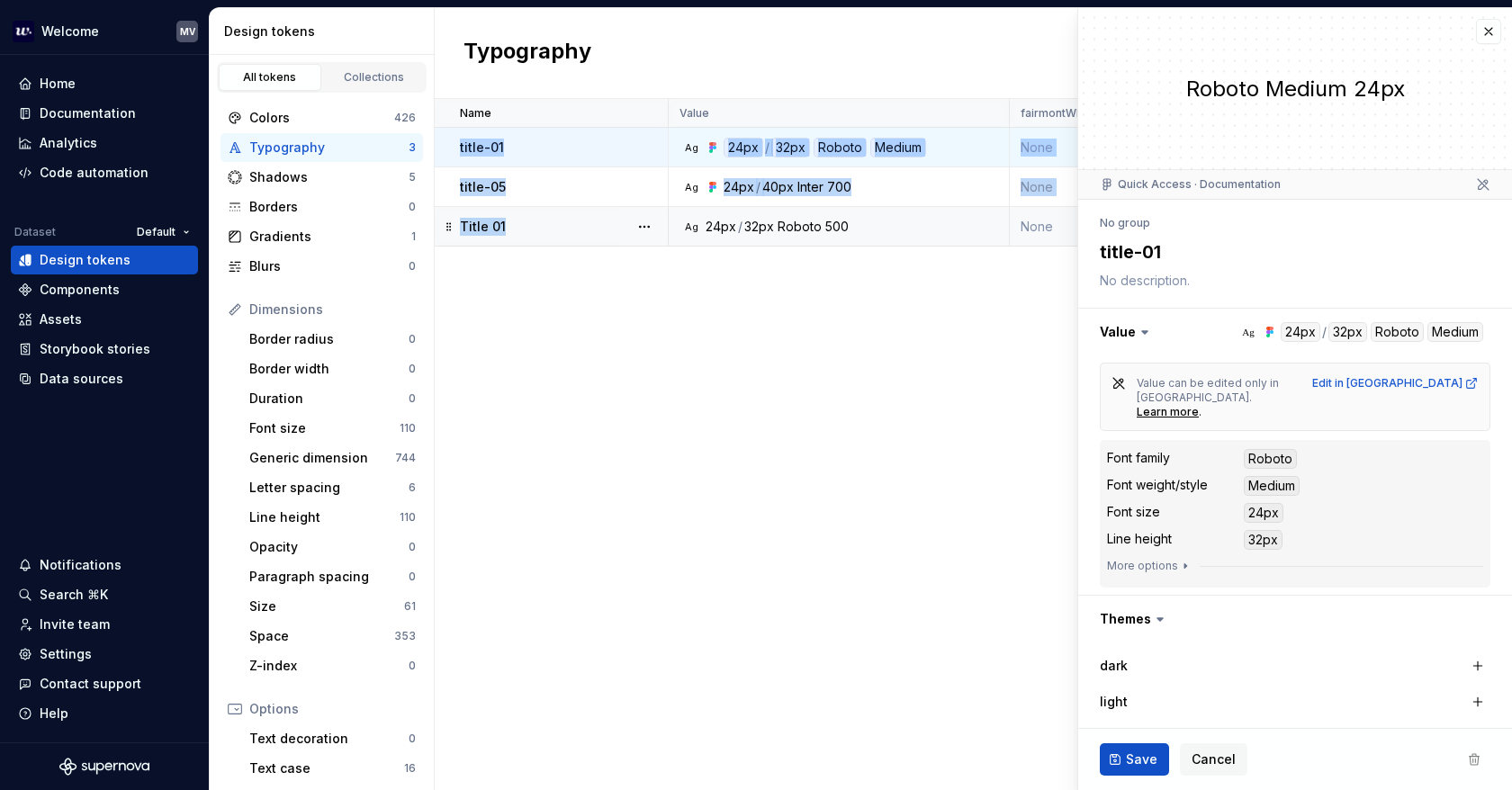
click at [560, 231] on div "Title 01" at bounding box center [563, 226] width 206 height 18
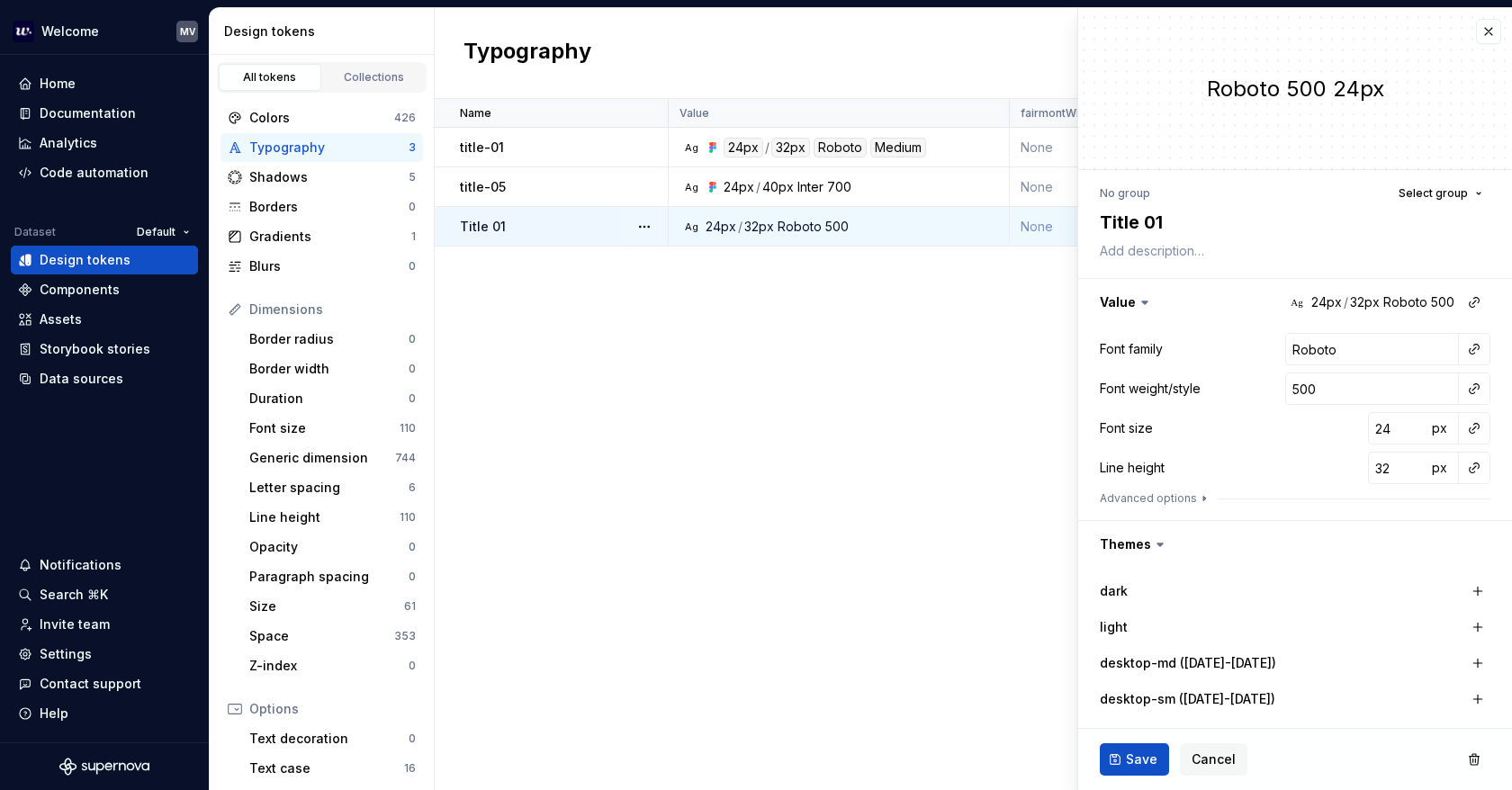
drag, startPoint x: 838, startPoint y: 355, endPoint x: 1294, endPoint y: 93, distance: 525.9
click at [840, 354] on div "Name Value fairmontWIP all brandBook fairmont movenpick dark light desktop-md (…" at bounding box center [973, 444] width 1077 height 691
click at [1476, 34] on button "button" at bounding box center [1489, 31] width 25 height 25
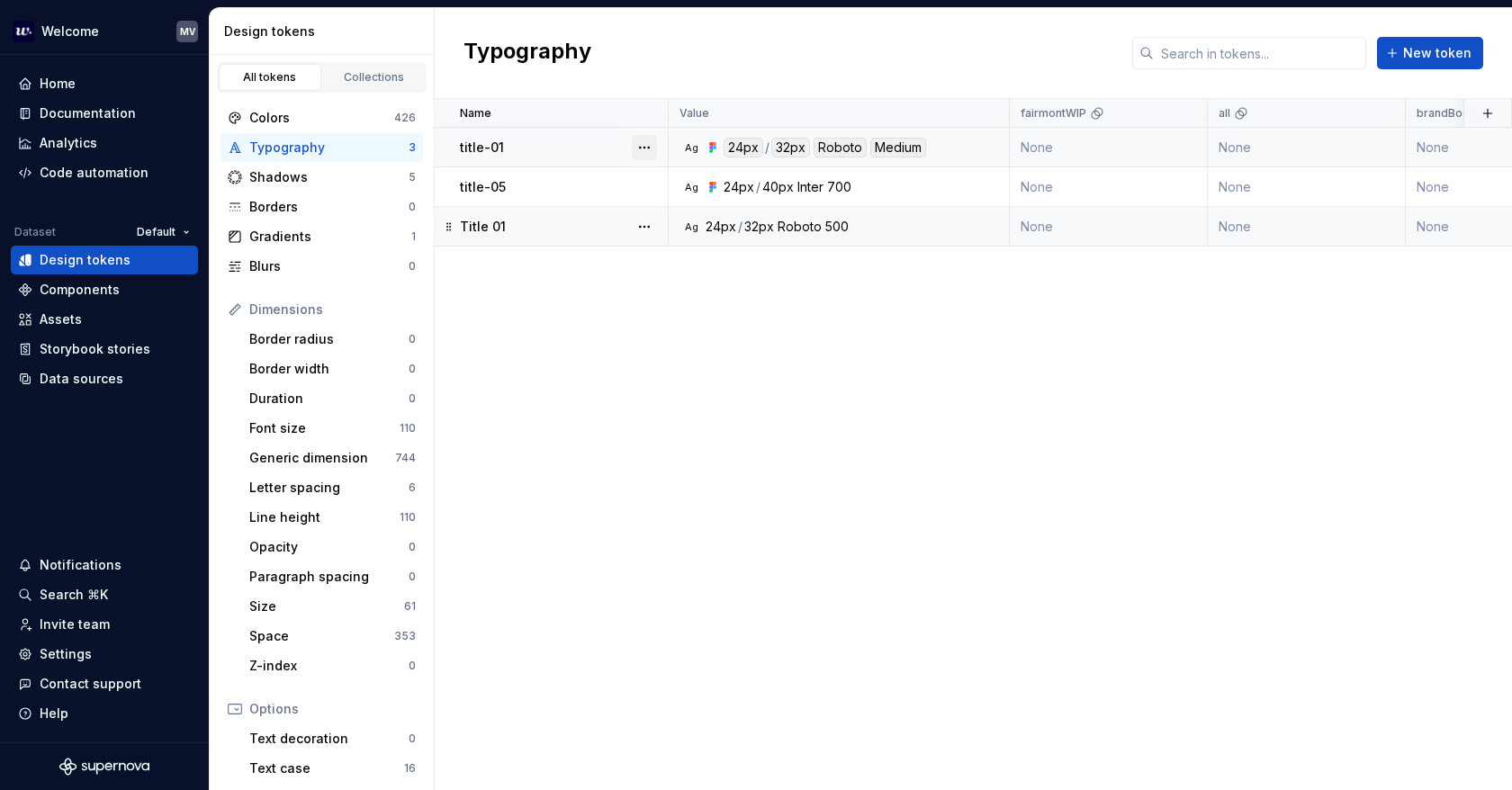
click at [641, 146] on button "button" at bounding box center [644, 148] width 25 height 25
click at [565, 355] on html "Welcome MV Home Documentation Analytics Code automation Dataset Default Design …" at bounding box center [756, 395] width 1512 height 790
click at [646, 185] on button "button" at bounding box center [644, 187] width 25 height 25
click at [647, 184] on button "button" at bounding box center [644, 187] width 25 height 25
click at [649, 221] on button "button" at bounding box center [644, 227] width 25 height 25
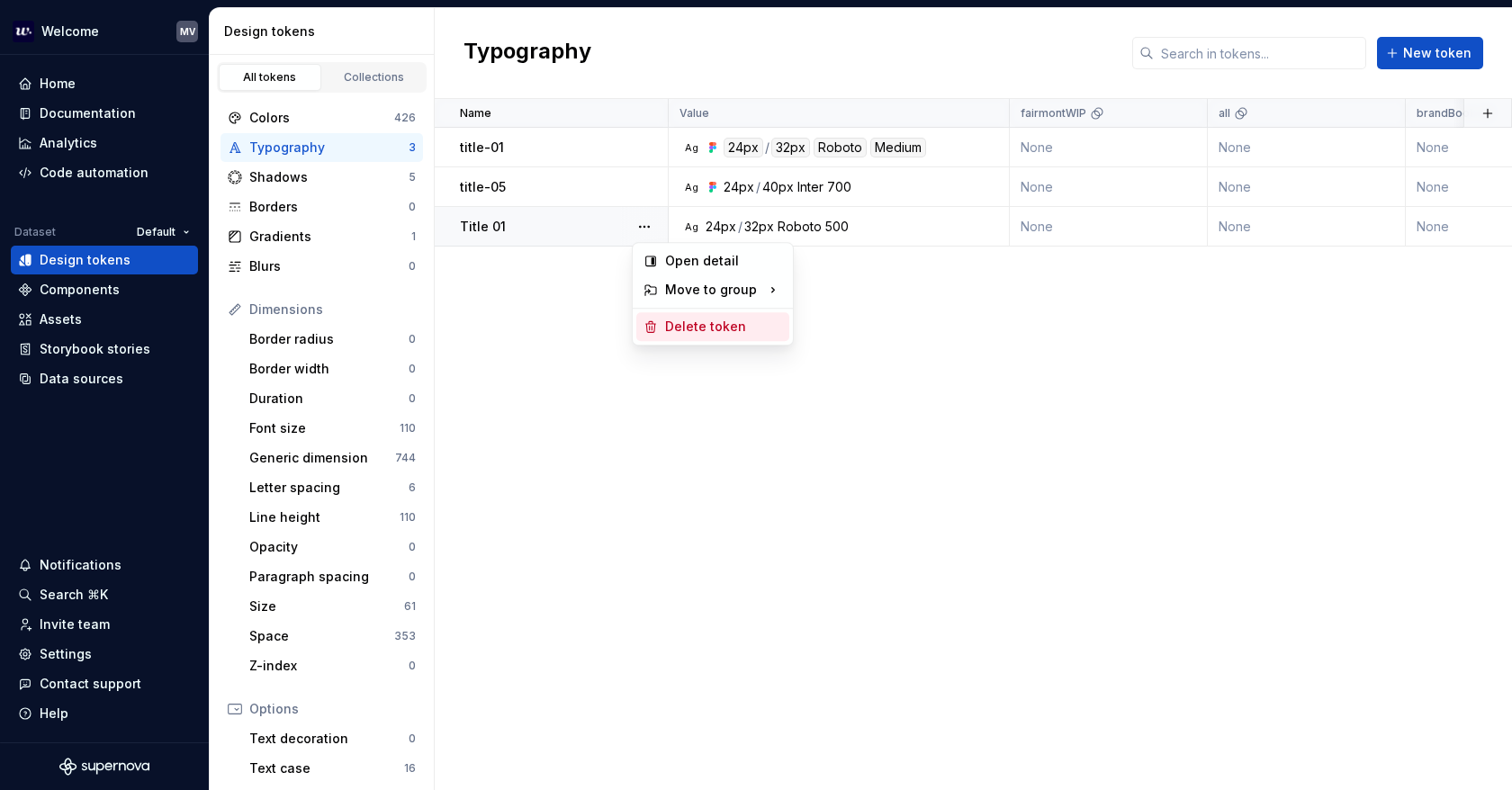
click at [719, 321] on div "Delete token" at bounding box center [723, 327] width 117 height 18
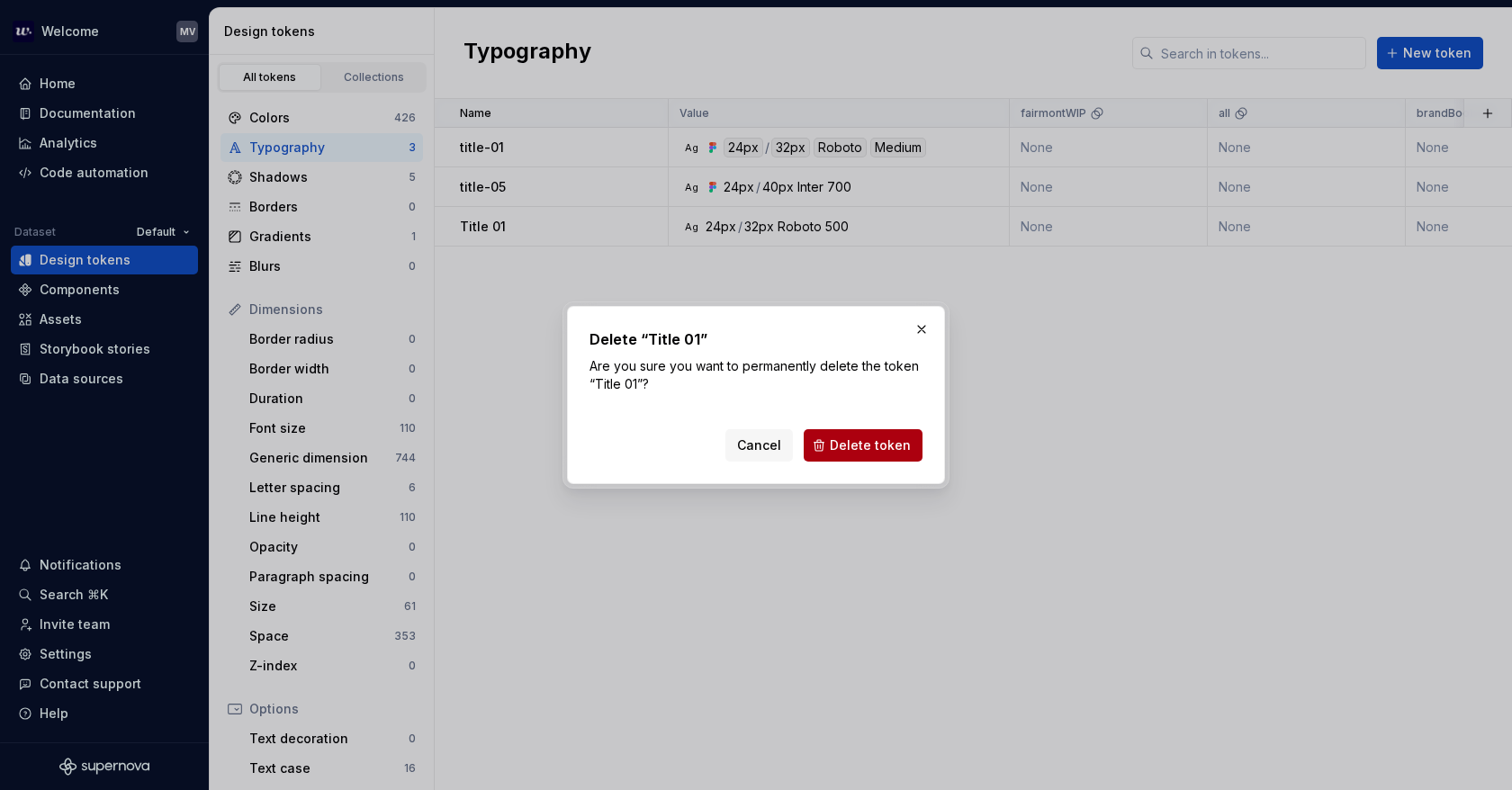
click at [870, 441] on span "Delete token" at bounding box center [870, 445] width 81 height 18
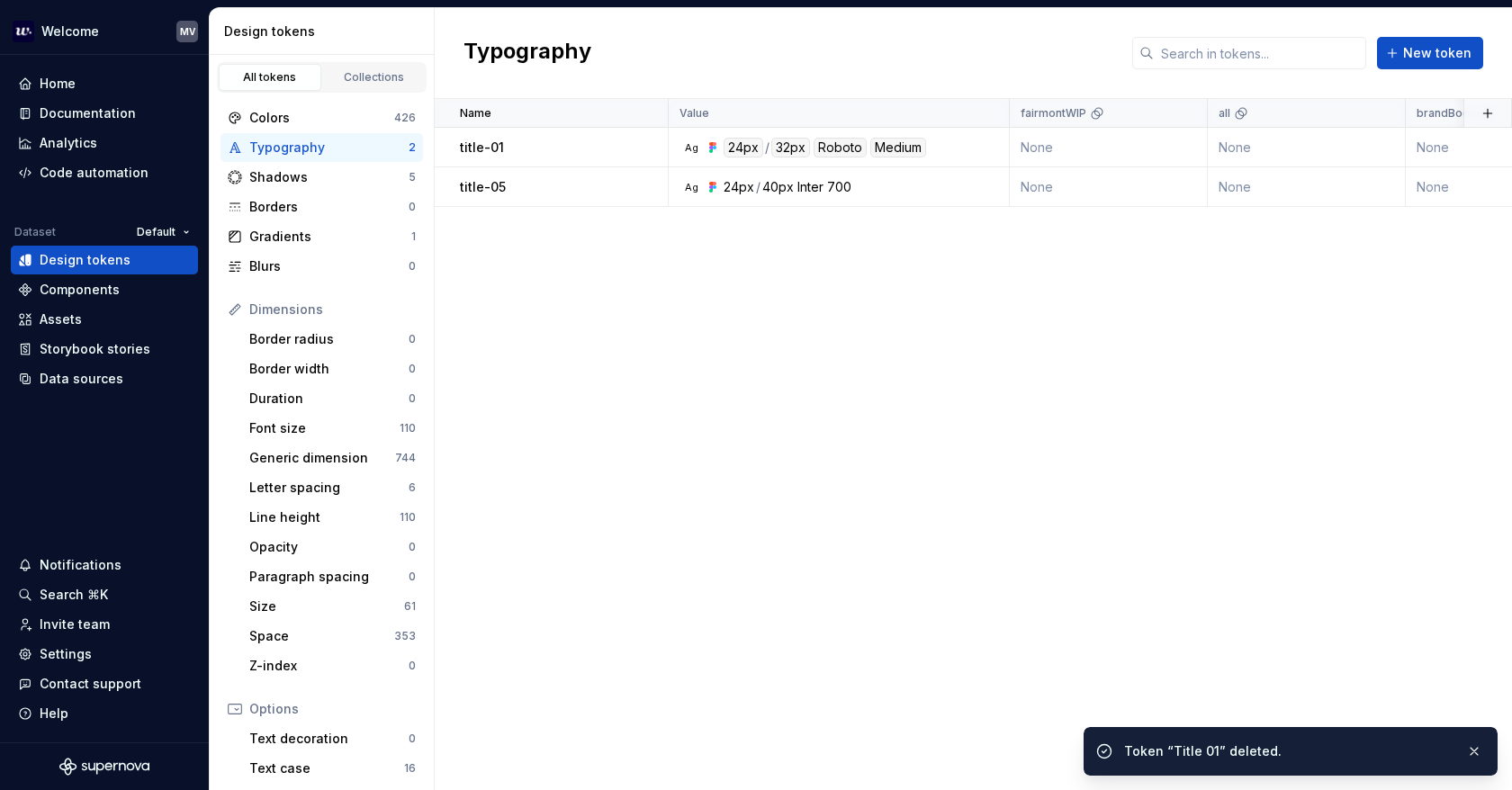
click at [645, 142] on button "button" at bounding box center [644, 148] width 25 height 25
click at [646, 138] on button "button" at bounding box center [644, 148] width 25 height 25
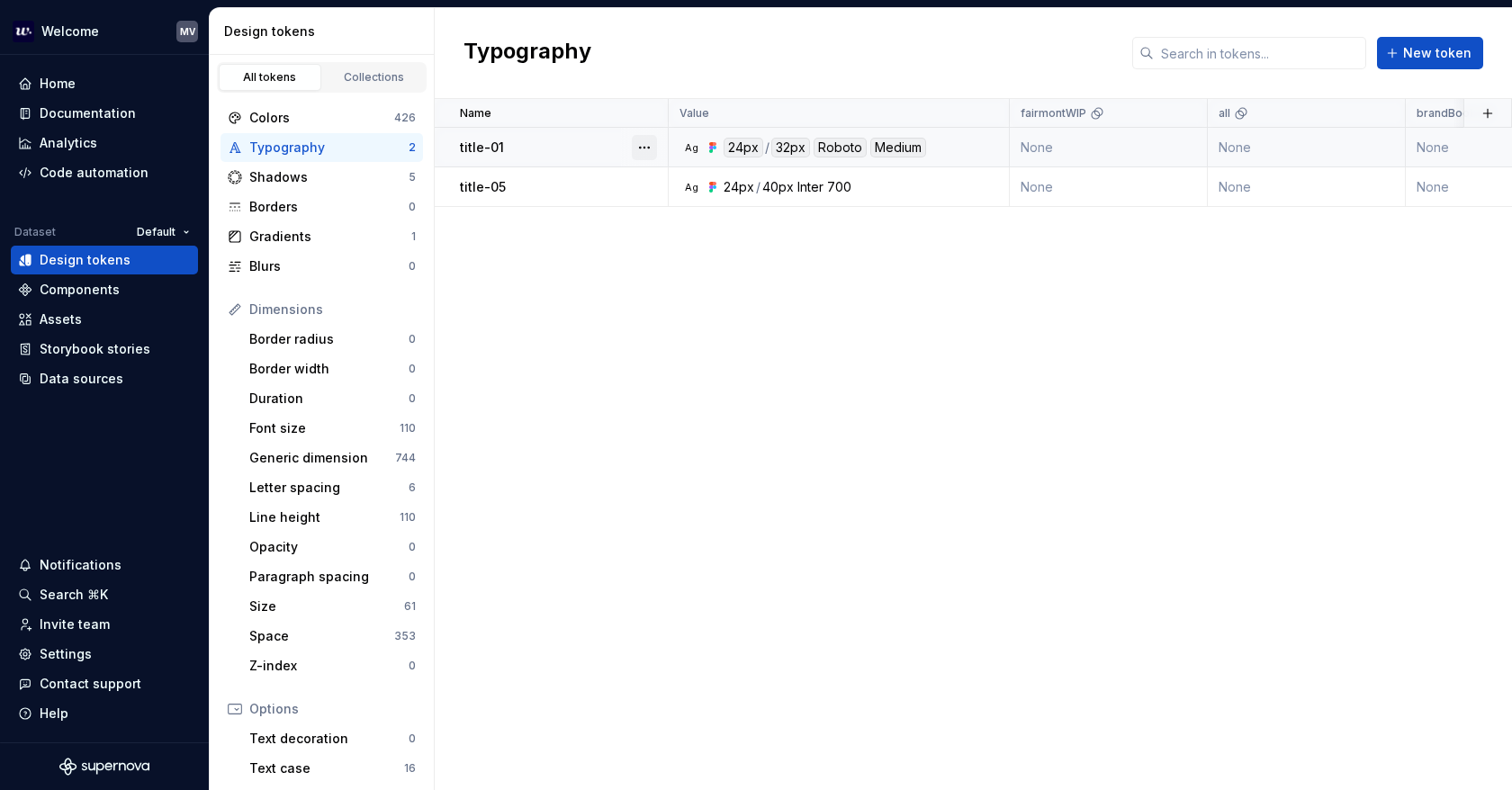
click at [637, 149] on button "button" at bounding box center [644, 148] width 25 height 25
click at [709, 181] on div "Open detail" at bounding box center [723, 182] width 117 height 18
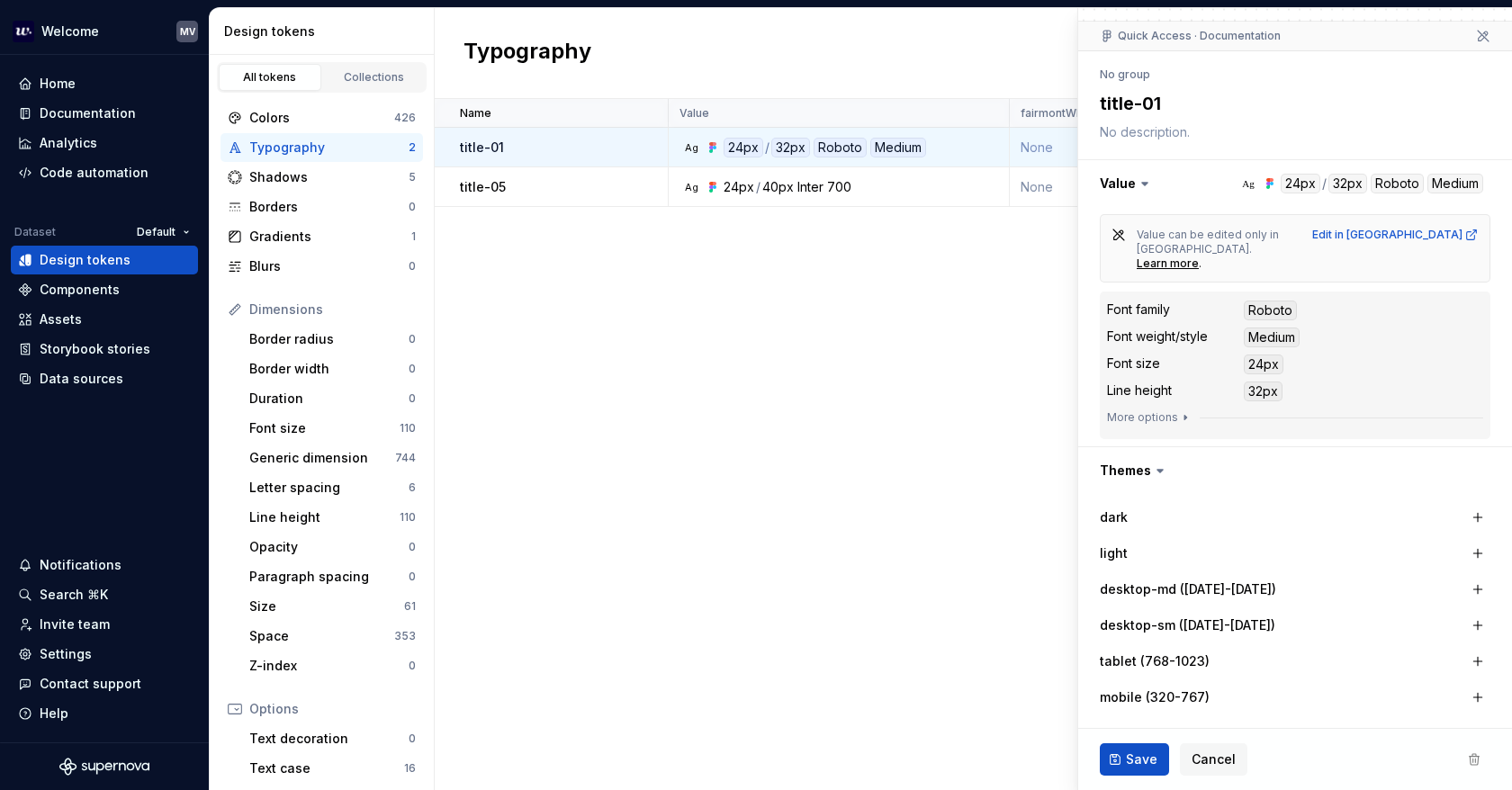
scroll to position [117, 0]
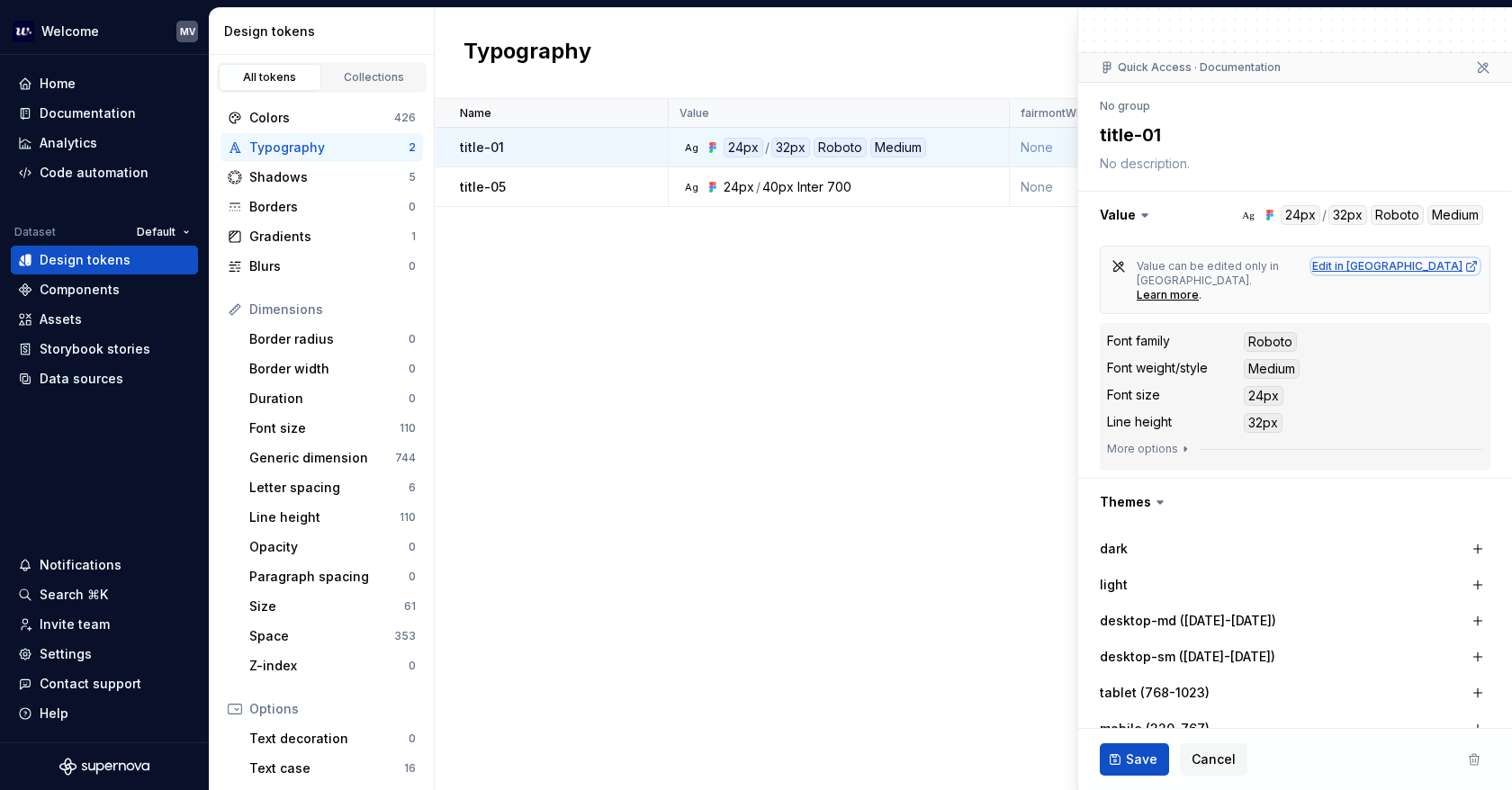
click at [1445, 268] on div "Edit in Figma" at bounding box center [1395, 266] width 166 height 15
click at [341, 173] on div "Shadows" at bounding box center [329, 177] width 160 height 18
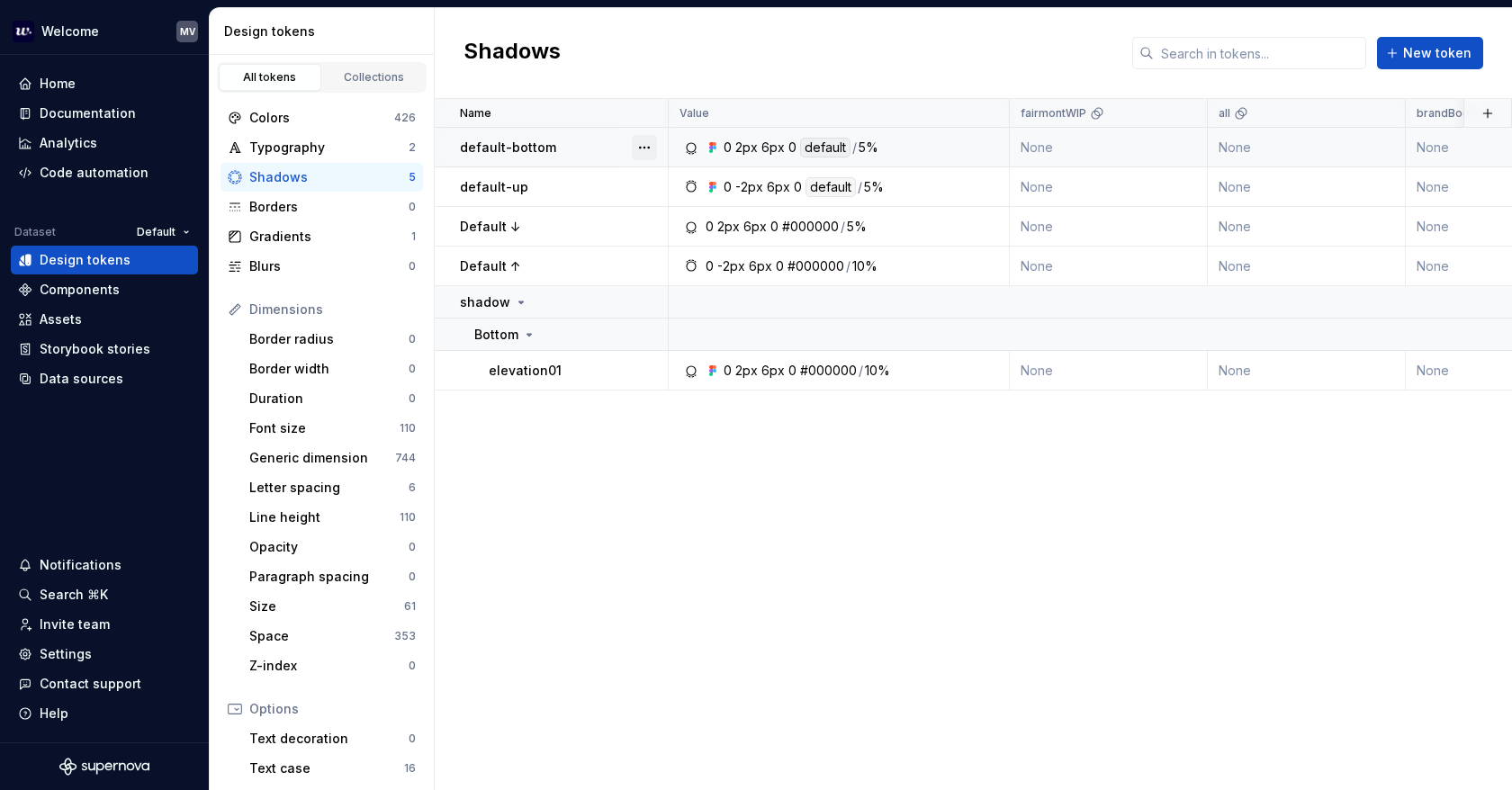
click at [644, 145] on button "button" at bounding box center [644, 148] width 25 height 25
click at [648, 180] on button "button" at bounding box center [644, 187] width 25 height 25
click at [648, 179] on button "button" at bounding box center [644, 187] width 25 height 25
click at [648, 217] on button "button" at bounding box center [644, 227] width 25 height 25
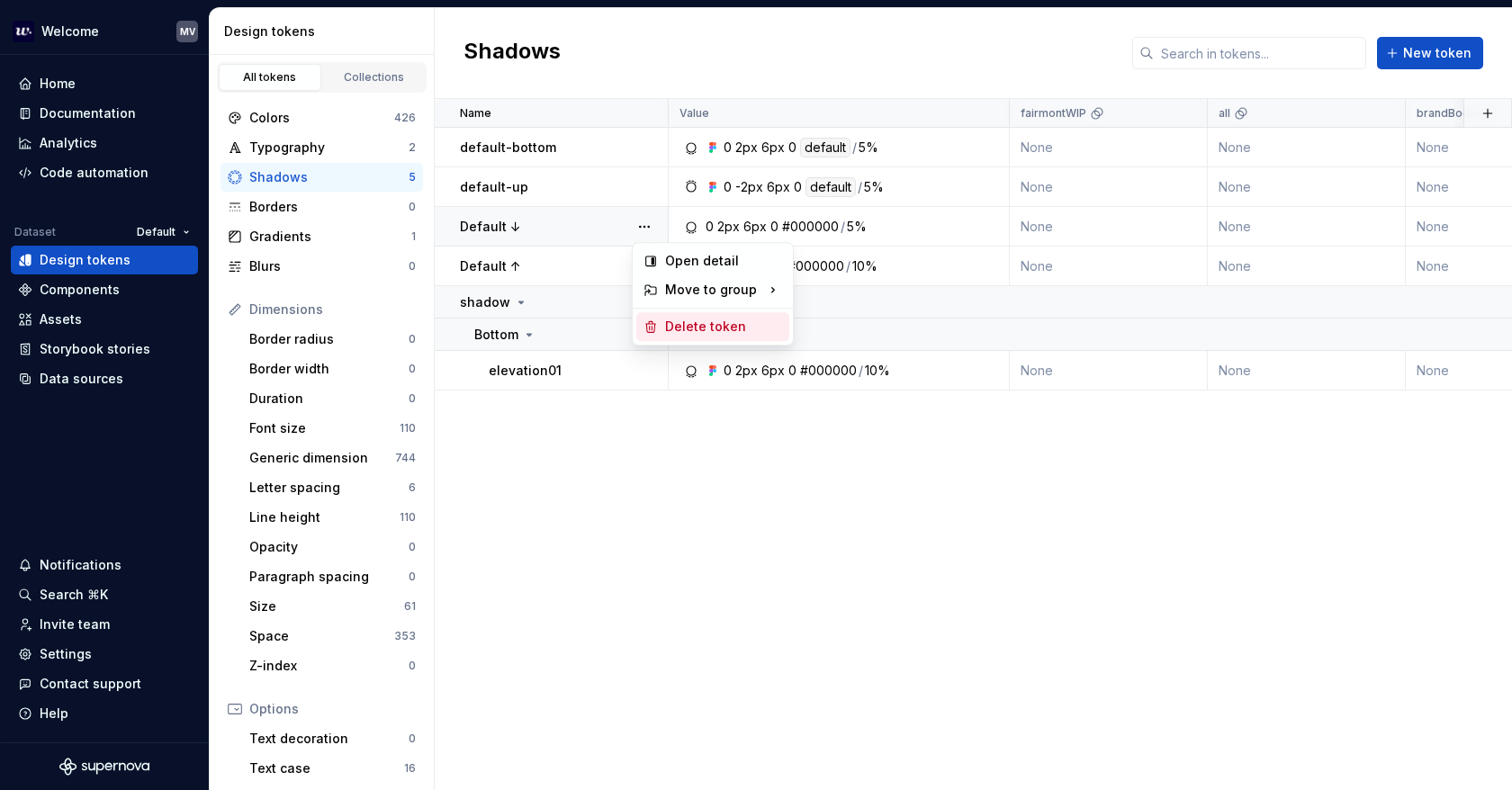
click at [715, 325] on div "Delete token" at bounding box center [723, 327] width 117 height 18
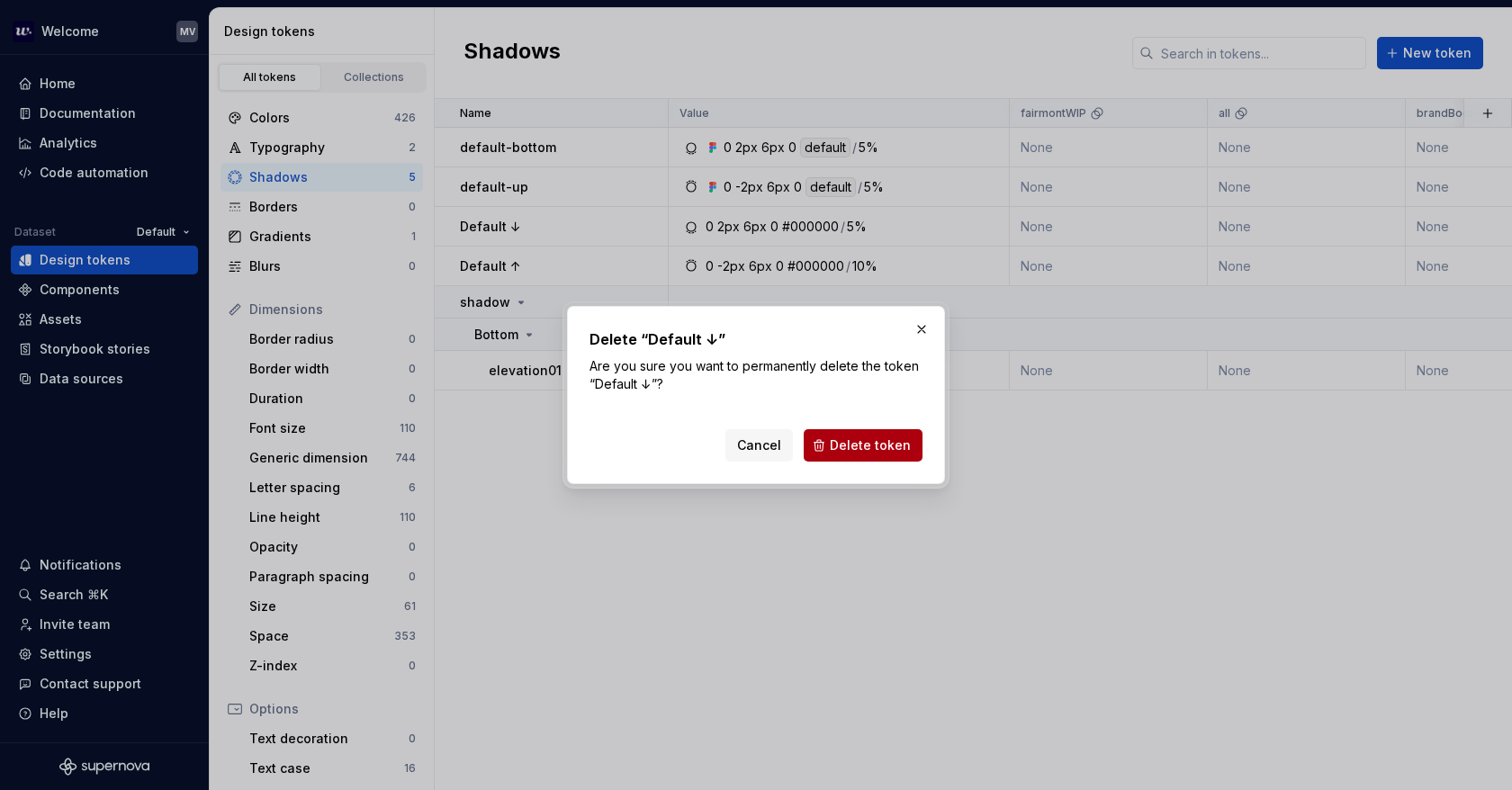
click at [864, 446] on span "Delete token" at bounding box center [870, 445] width 81 height 18
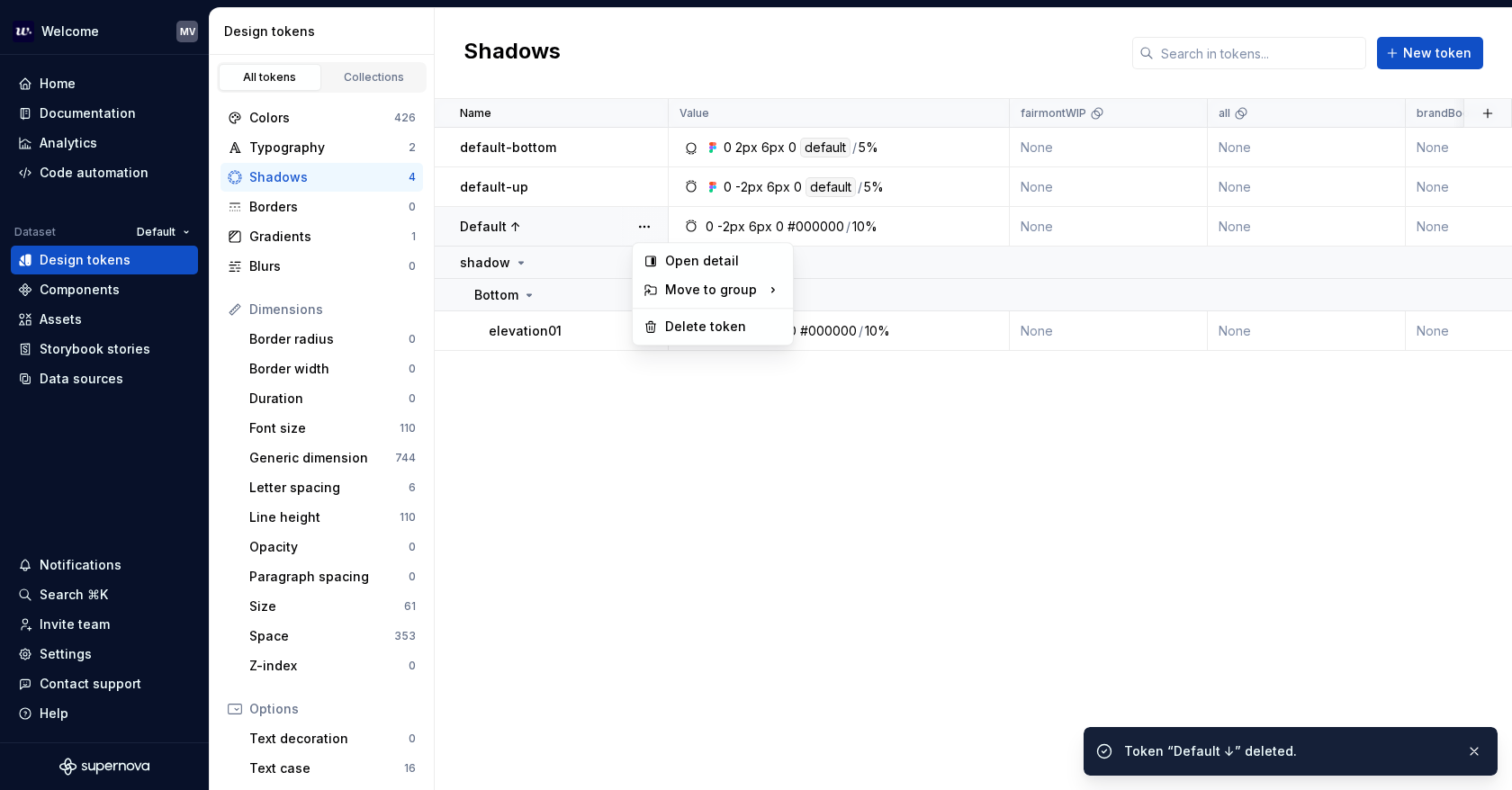
click at [646, 218] on button "button" at bounding box center [644, 227] width 25 height 25
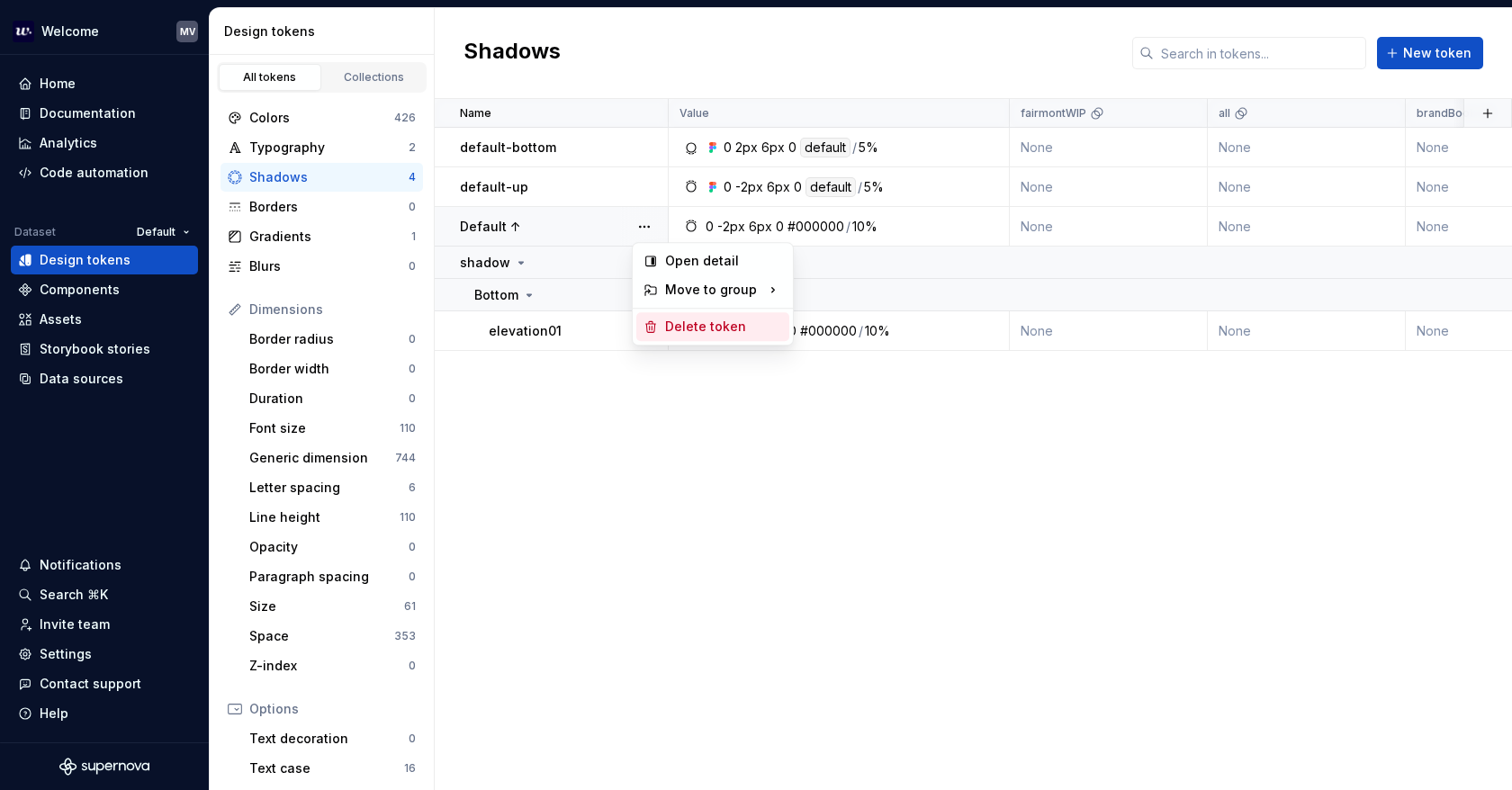
click at [696, 330] on div "Delete token" at bounding box center [723, 327] width 117 height 18
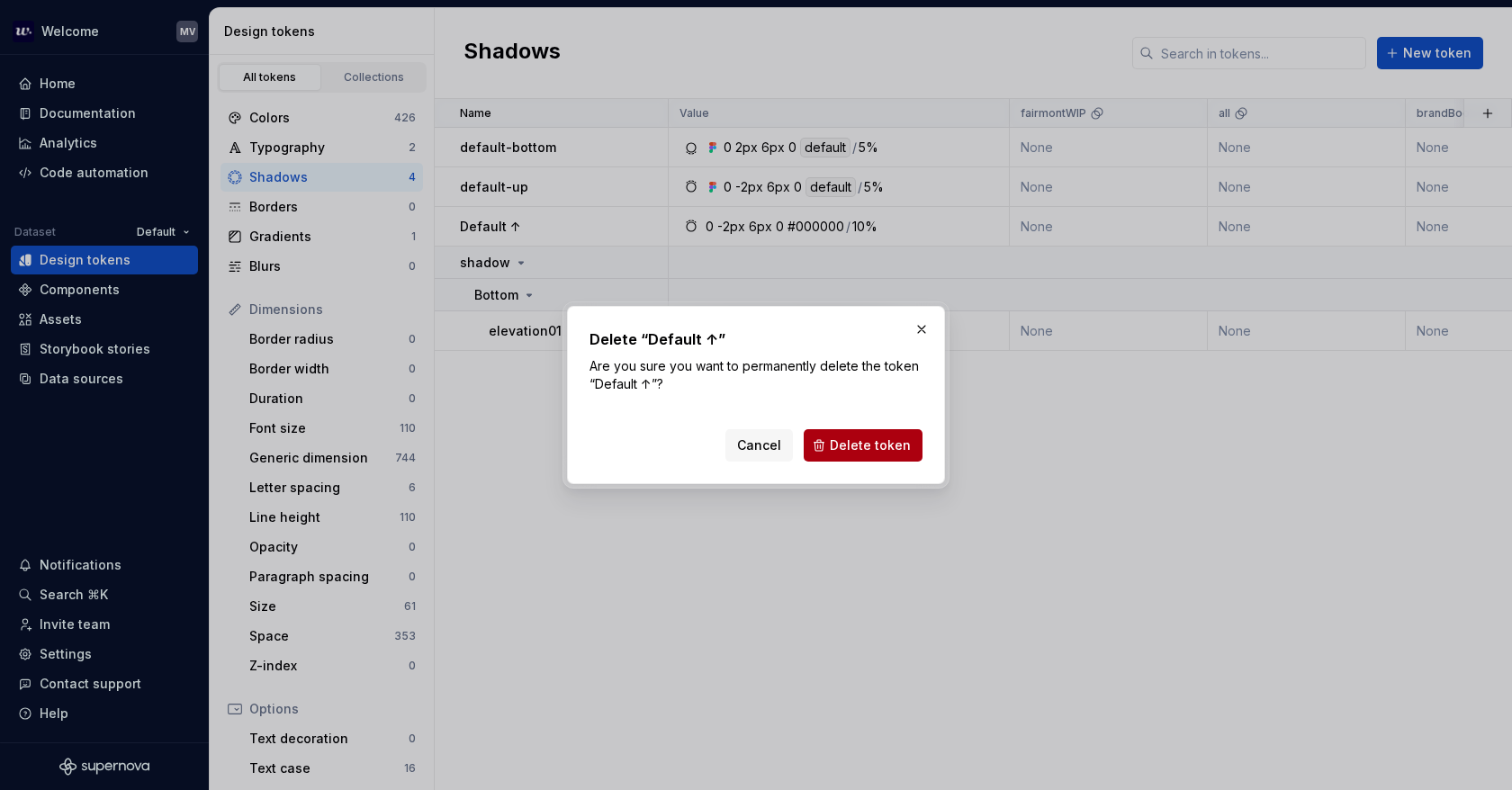
click at [891, 451] on span "Delete token" at bounding box center [870, 445] width 81 height 18
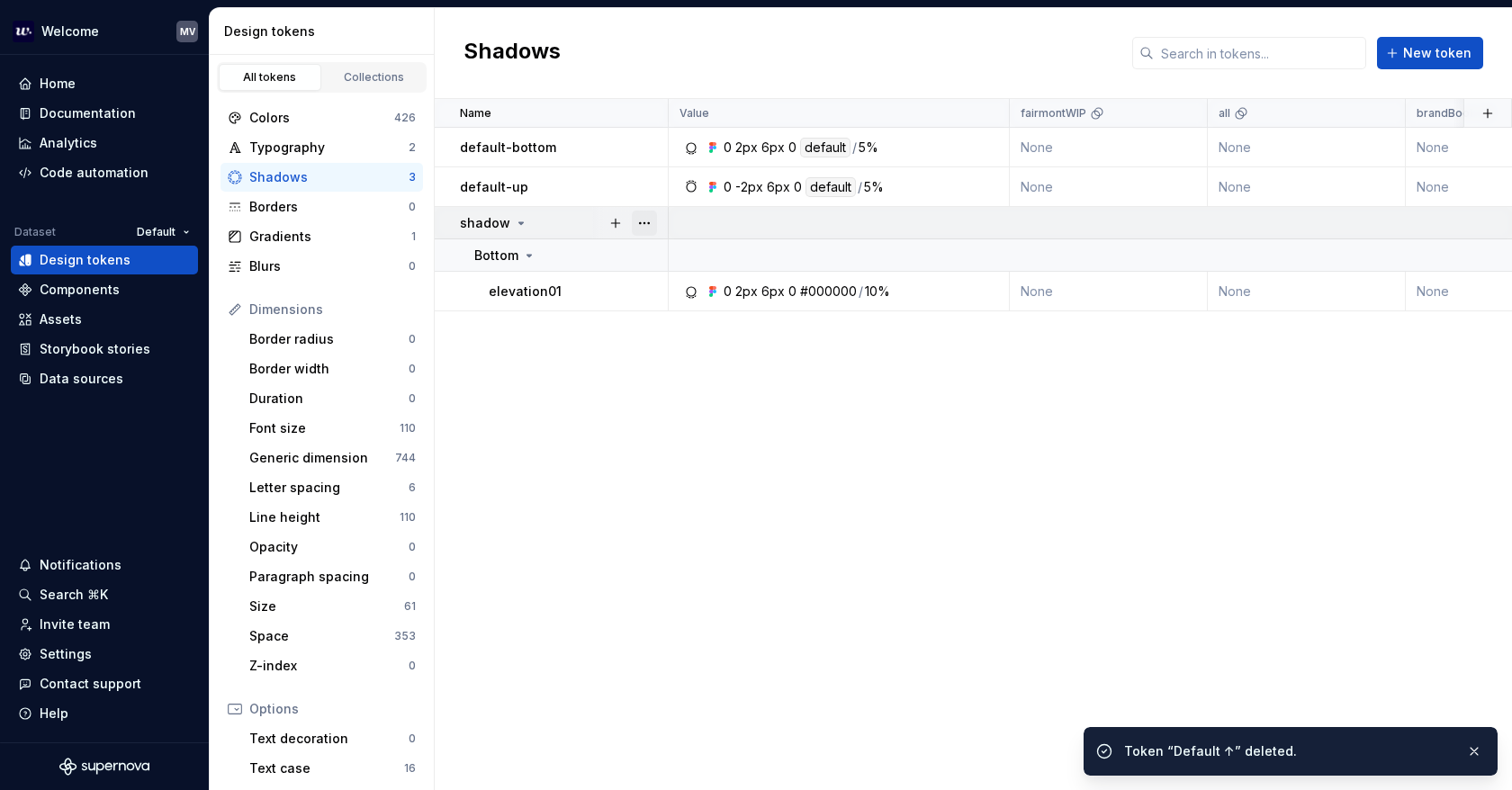
click at [648, 220] on button "button" at bounding box center [644, 223] width 25 height 25
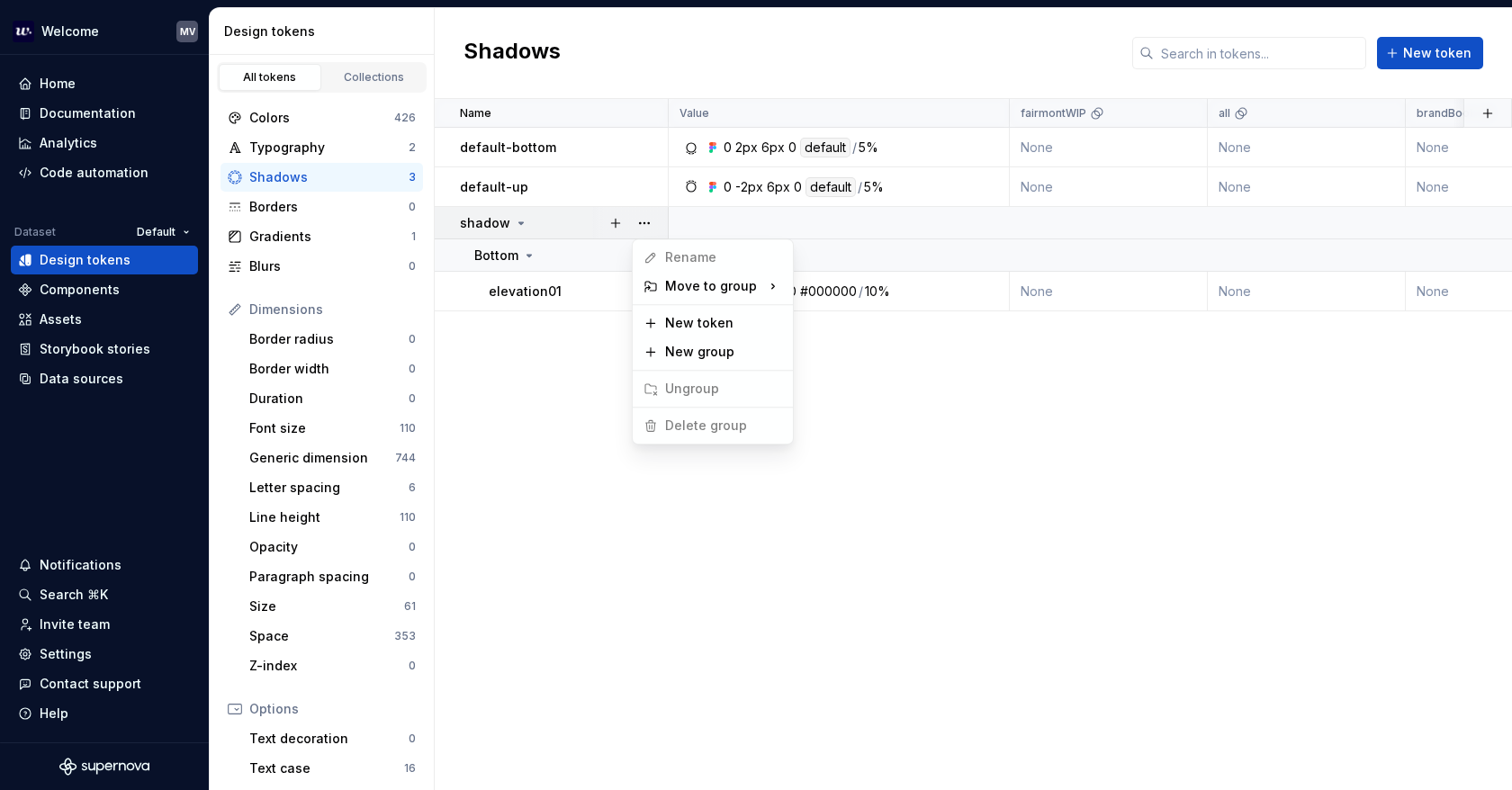
click at [719, 494] on html "Welcome MV Home Documentation Analytics Code automation Dataset Default Design …" at bounding box center [756, 395] width 1512 height 790
click at [322, 208] on div "Borders" at bounding box center [329, 207] width 160 height 18
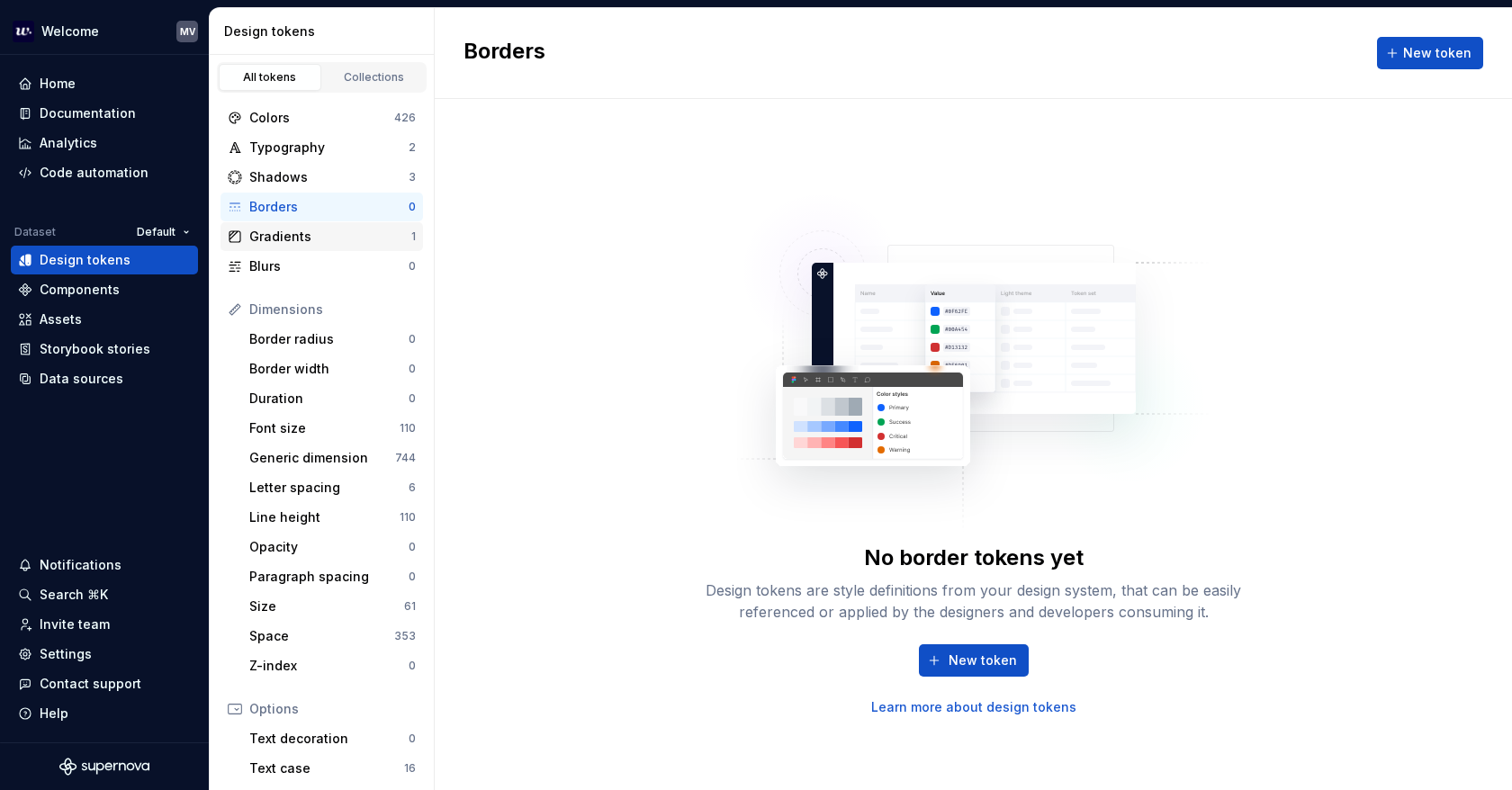
click at [282, 242] on div "Gradients" at bounding box center [330, 237] width 161 height 18
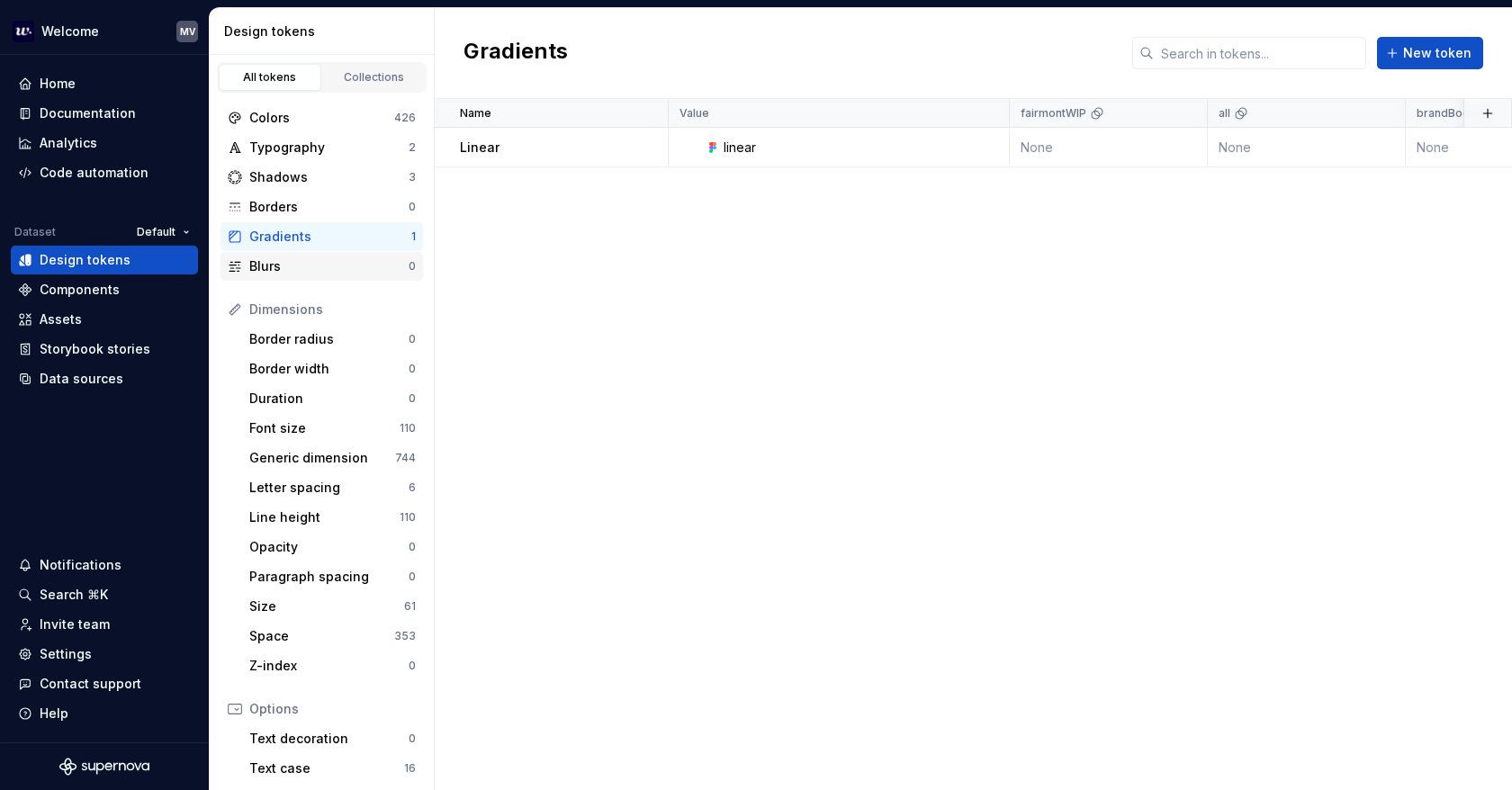
click at [284, 273] on div "Blurs" at bounding box center [329, 266] width 160 height 18
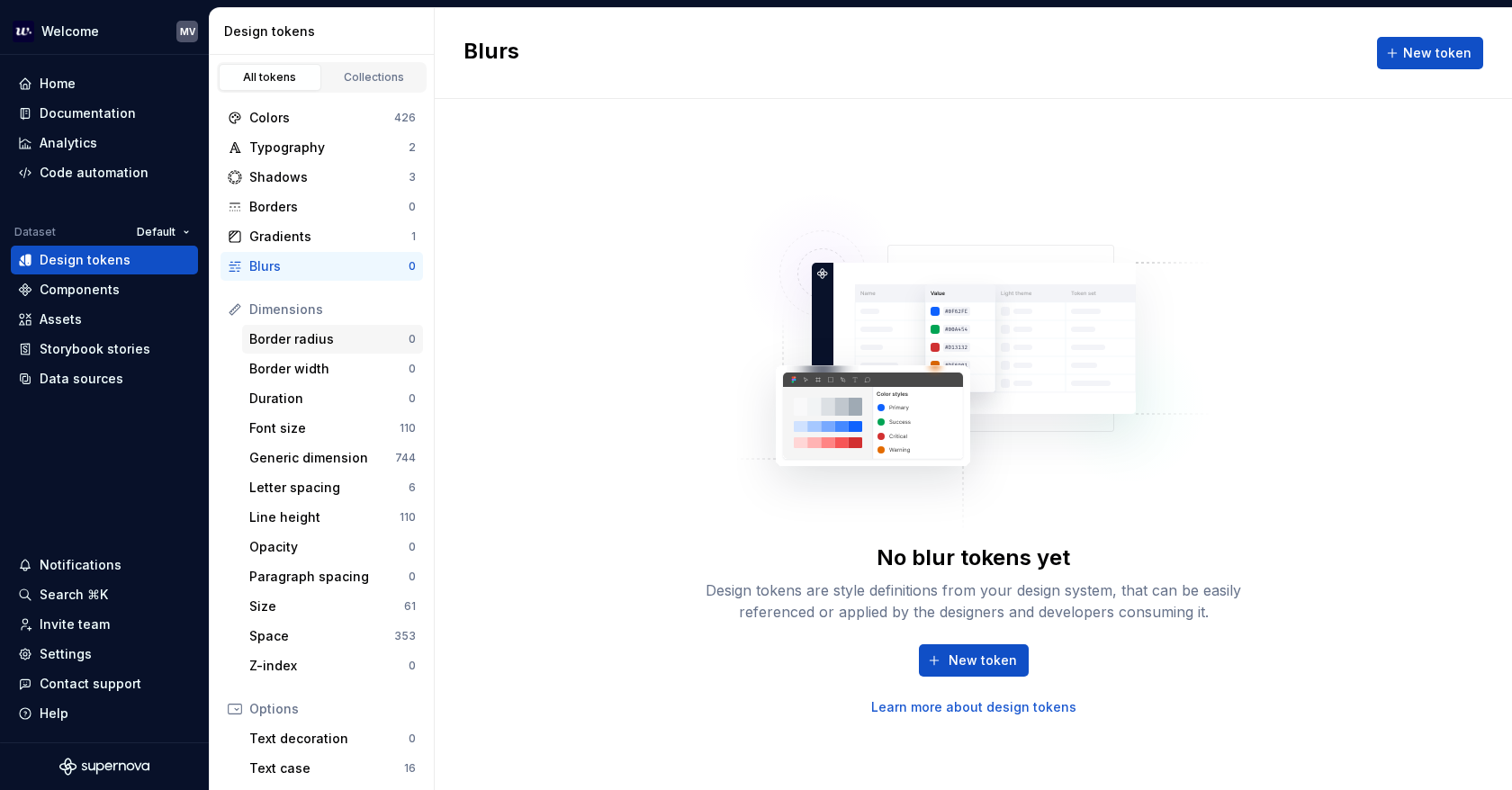
click at [275, 340] on div "Border radius" at bounding box center [329, 339] width 160 height 18
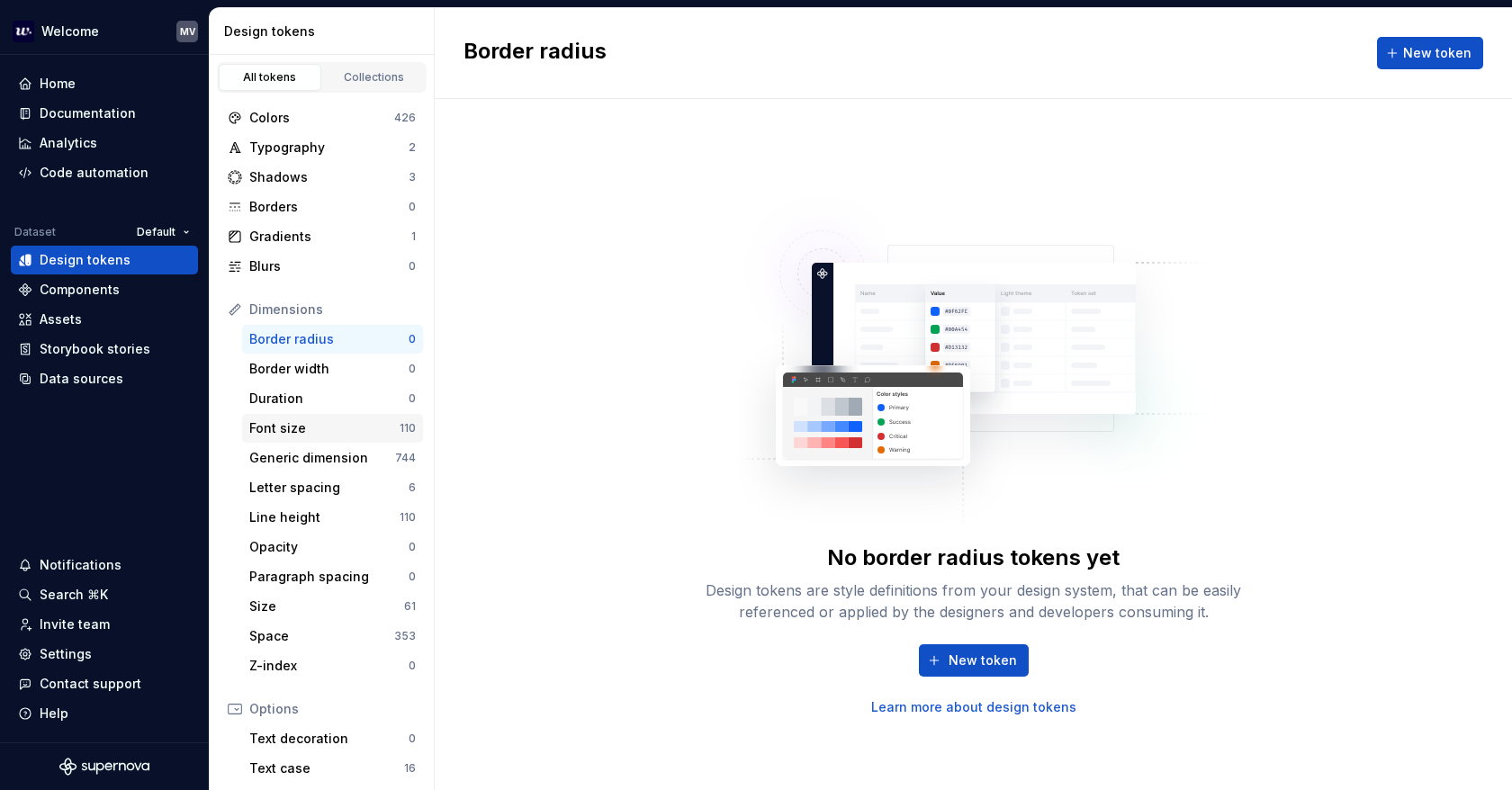
click at [283, 422] on div "Font size" at bounding box center [325, 428] width 151 height 18
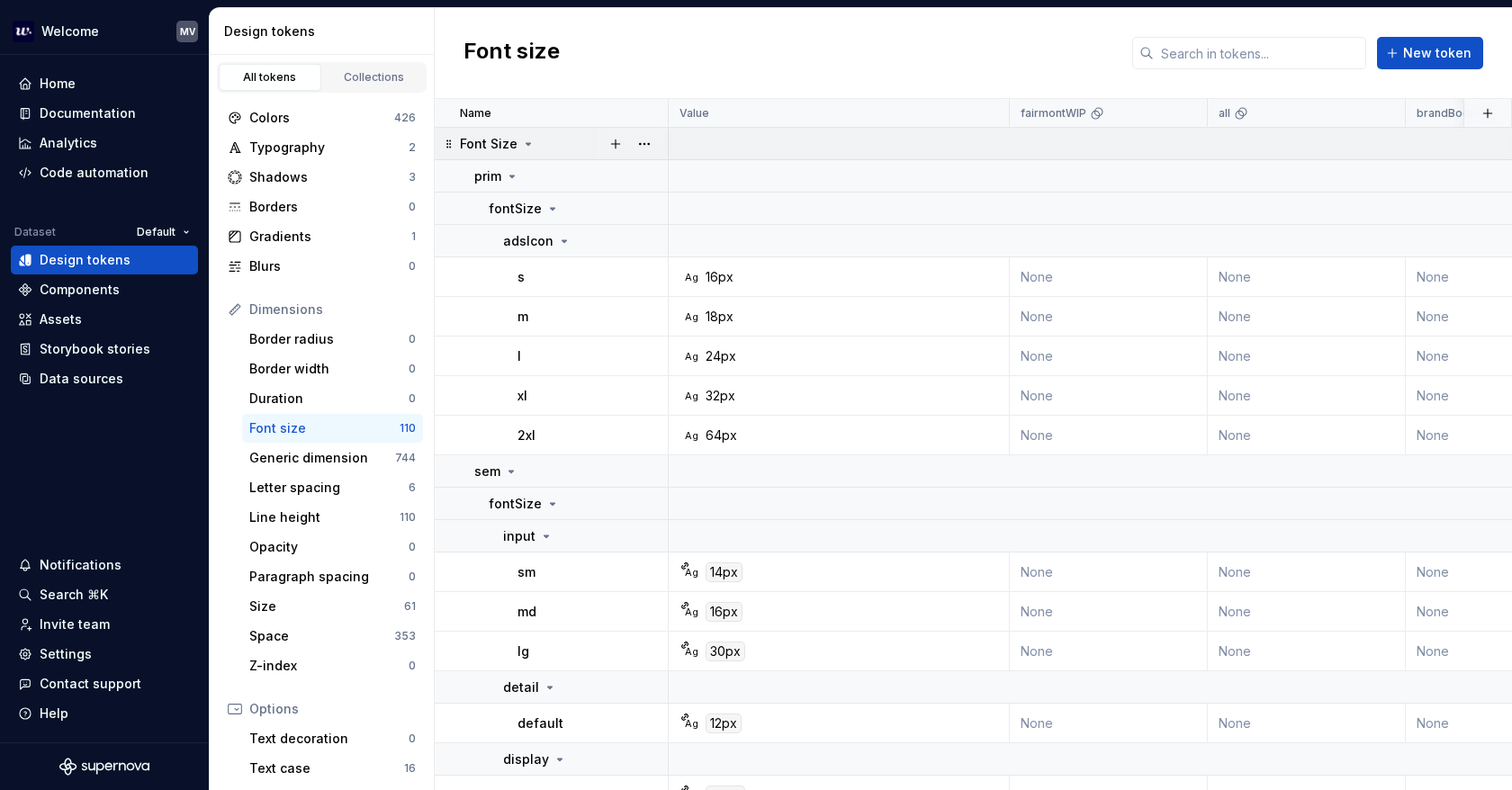
click at [521, 139] on icon at bounding box center [527, 144] width 15 height 15
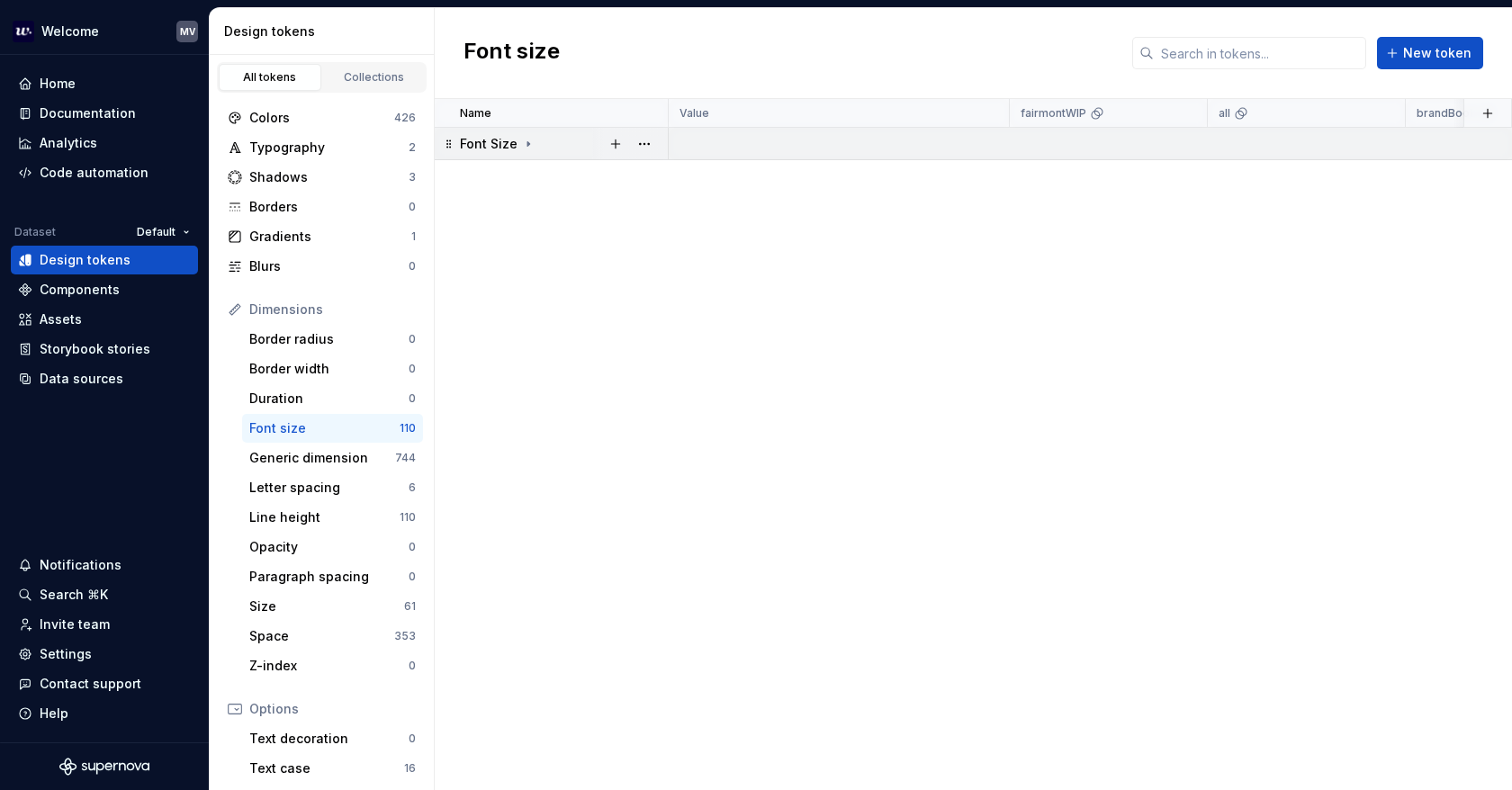
click at [522, 143] on icon at bounding box center [527, 144] width 15 height 15
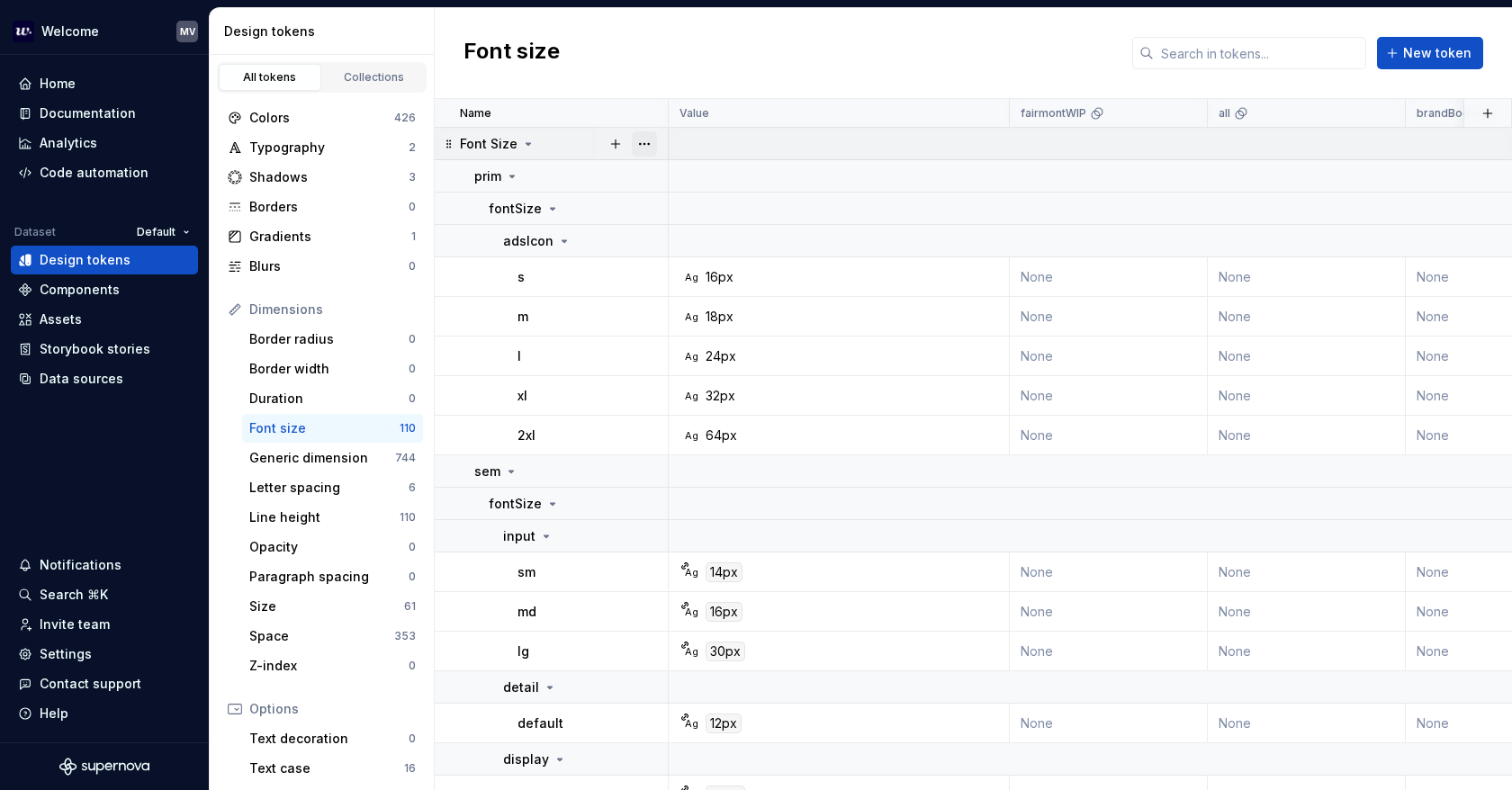
click at [636, 145] on button "button" at bounding box center [644, 144] width 25 height 25
click at [735, 349] on div "Delete group" at bounding box center [723, 347] width 117 height 18
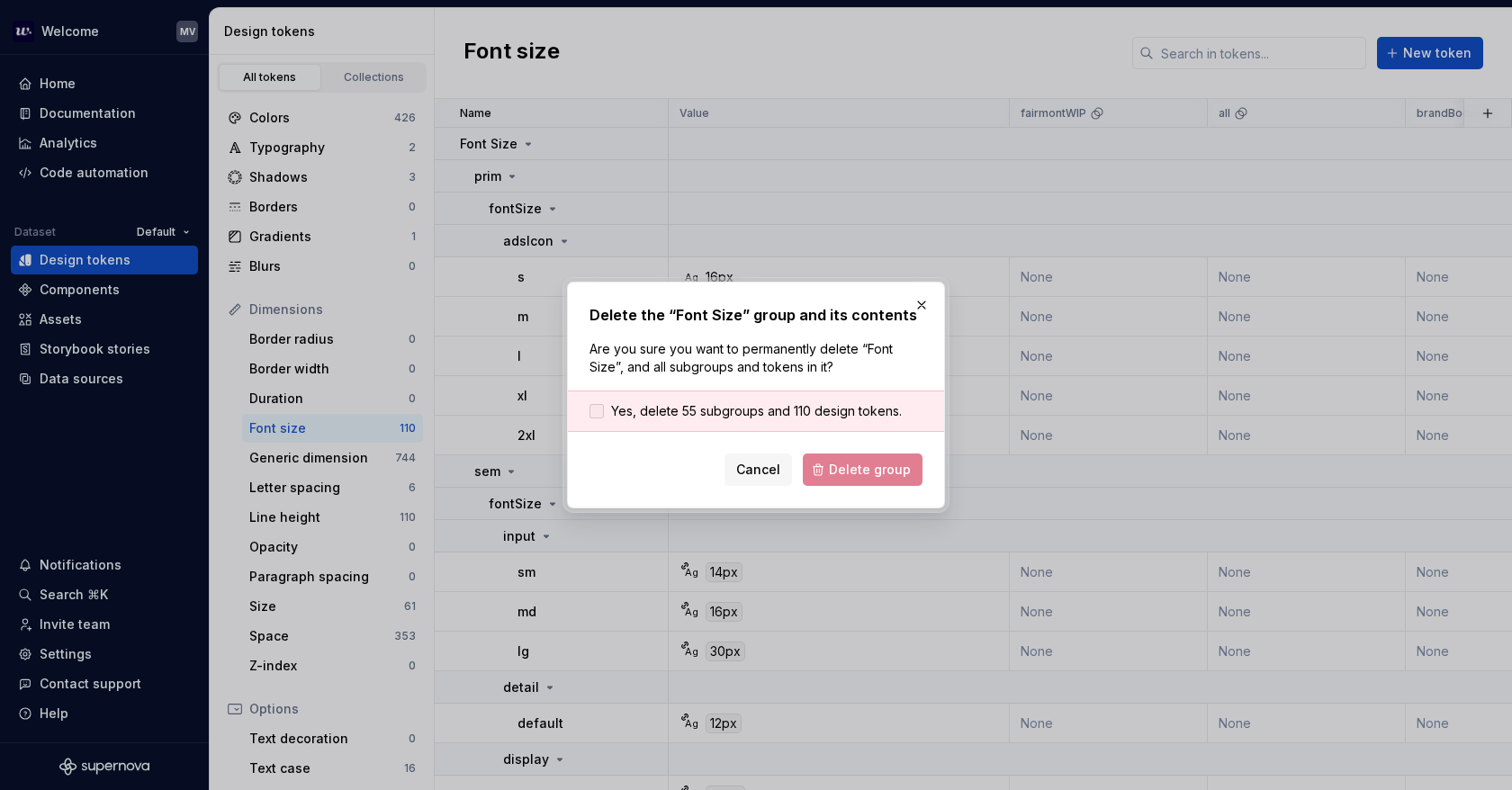
click at [614, 402] on span "Yes, delete 55 subgroups and 110 design tokens." at bounding box center [756, 411] width 291 height 18
click at [867, 476] on span "Delete group" at bounding box center [870, 470] width 82 height 18
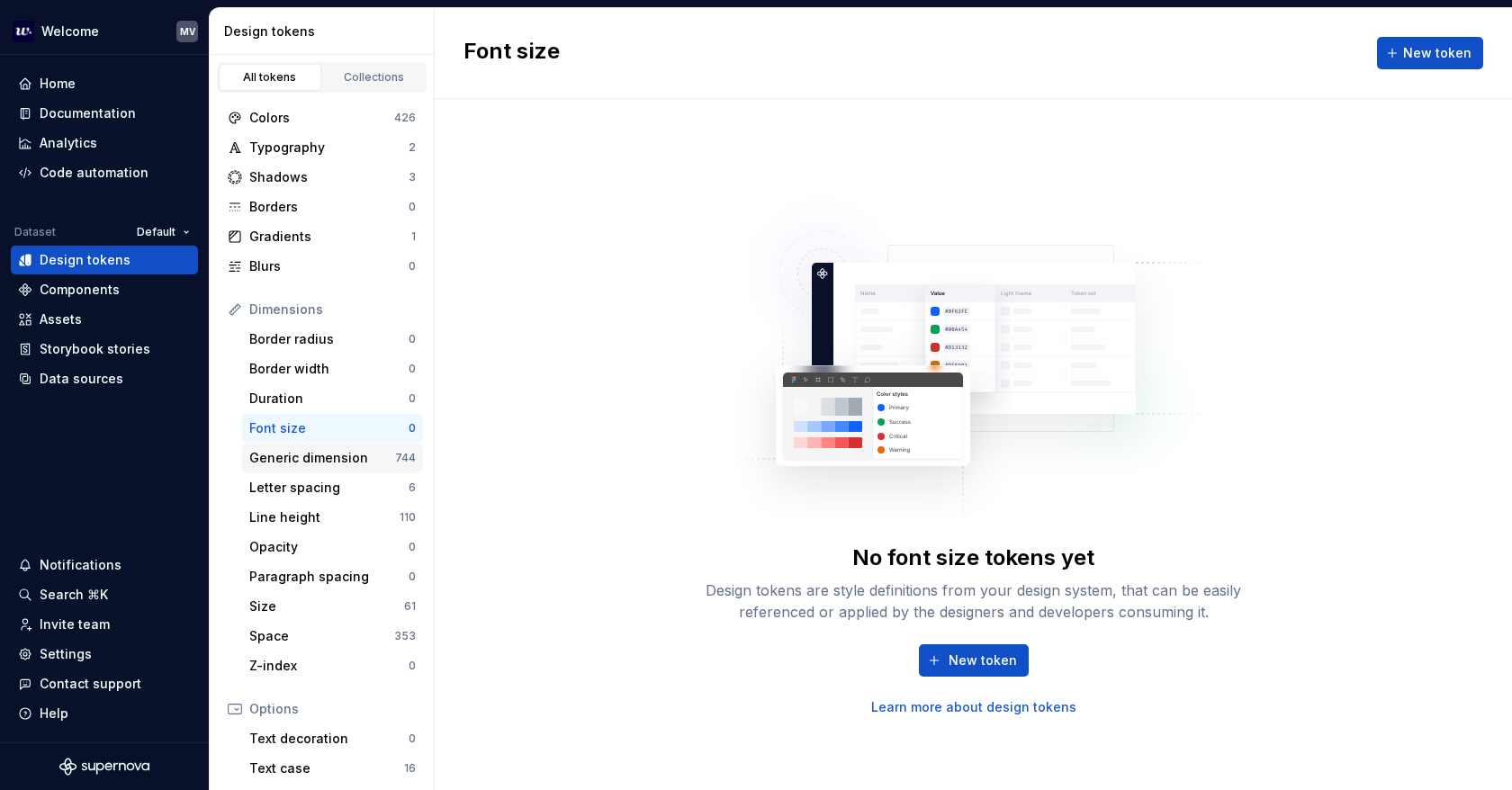
click at [309, 453] on div "Generic dimension" at bounding box center [322, 458] width 146 height 18
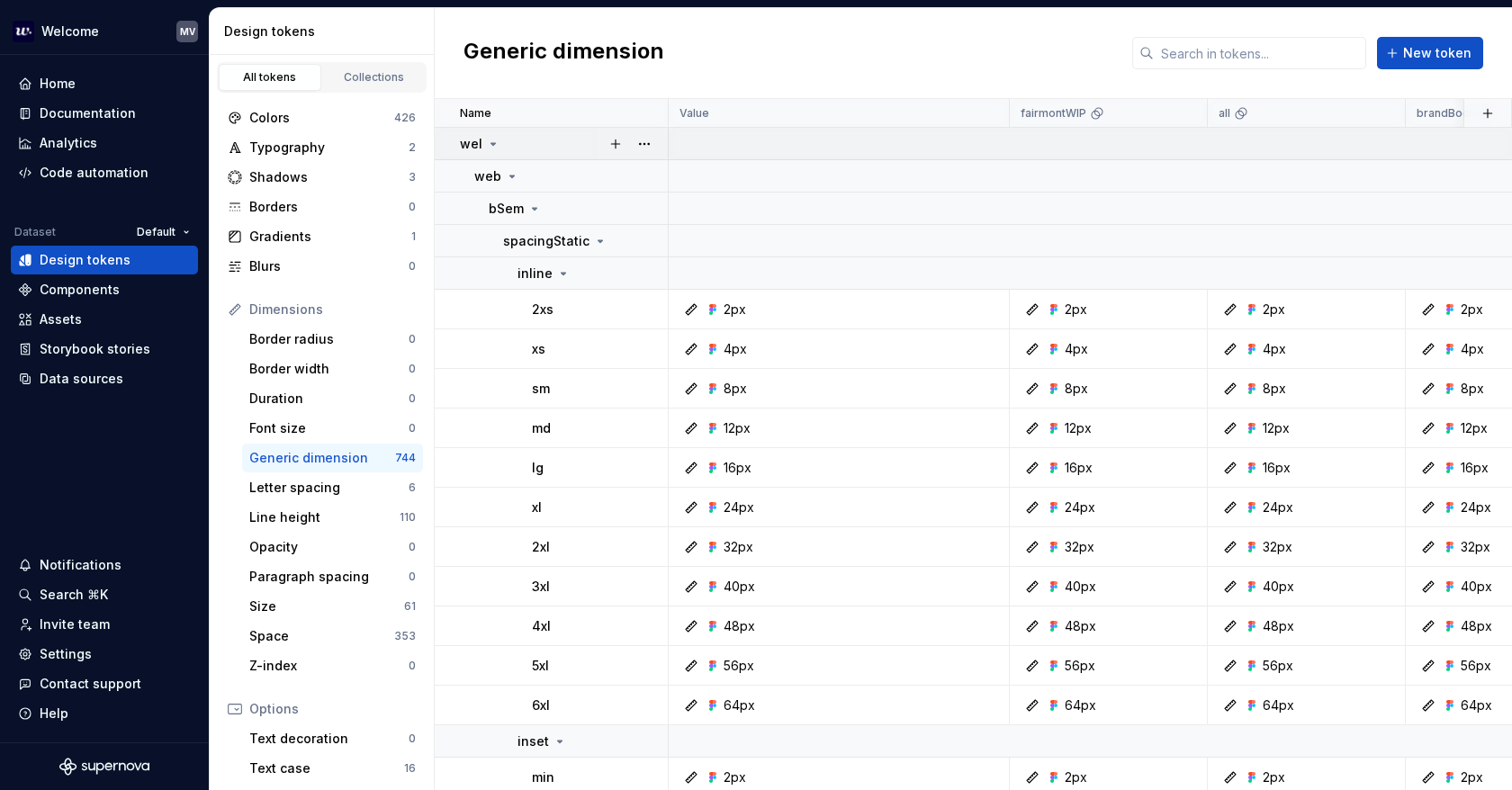
click at [491, 143] on icon at bounding box center [493, 144] width 5 height 2
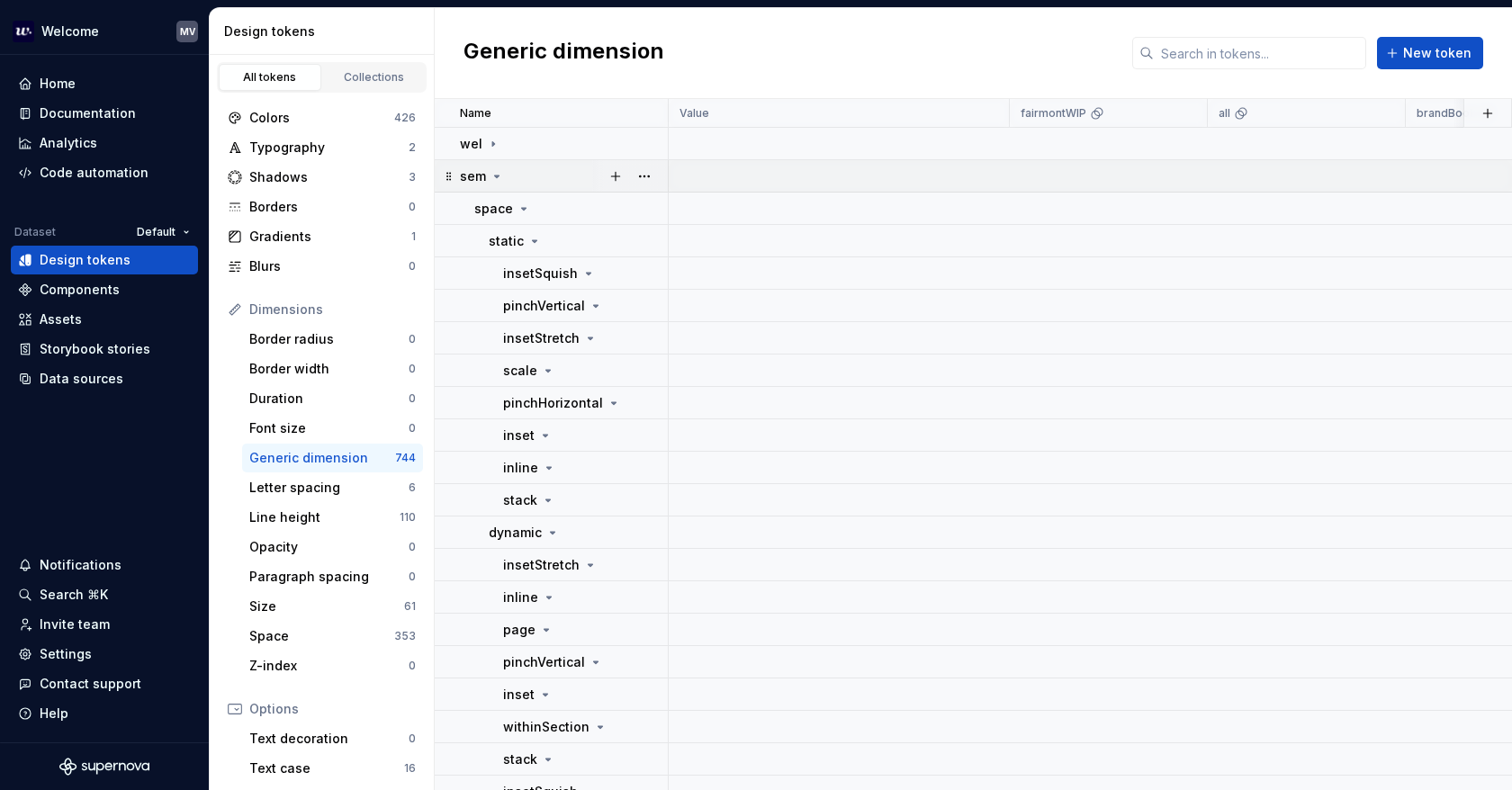
click at [496, 170] on icon at bounding box center [496, 176] width 15 height 15
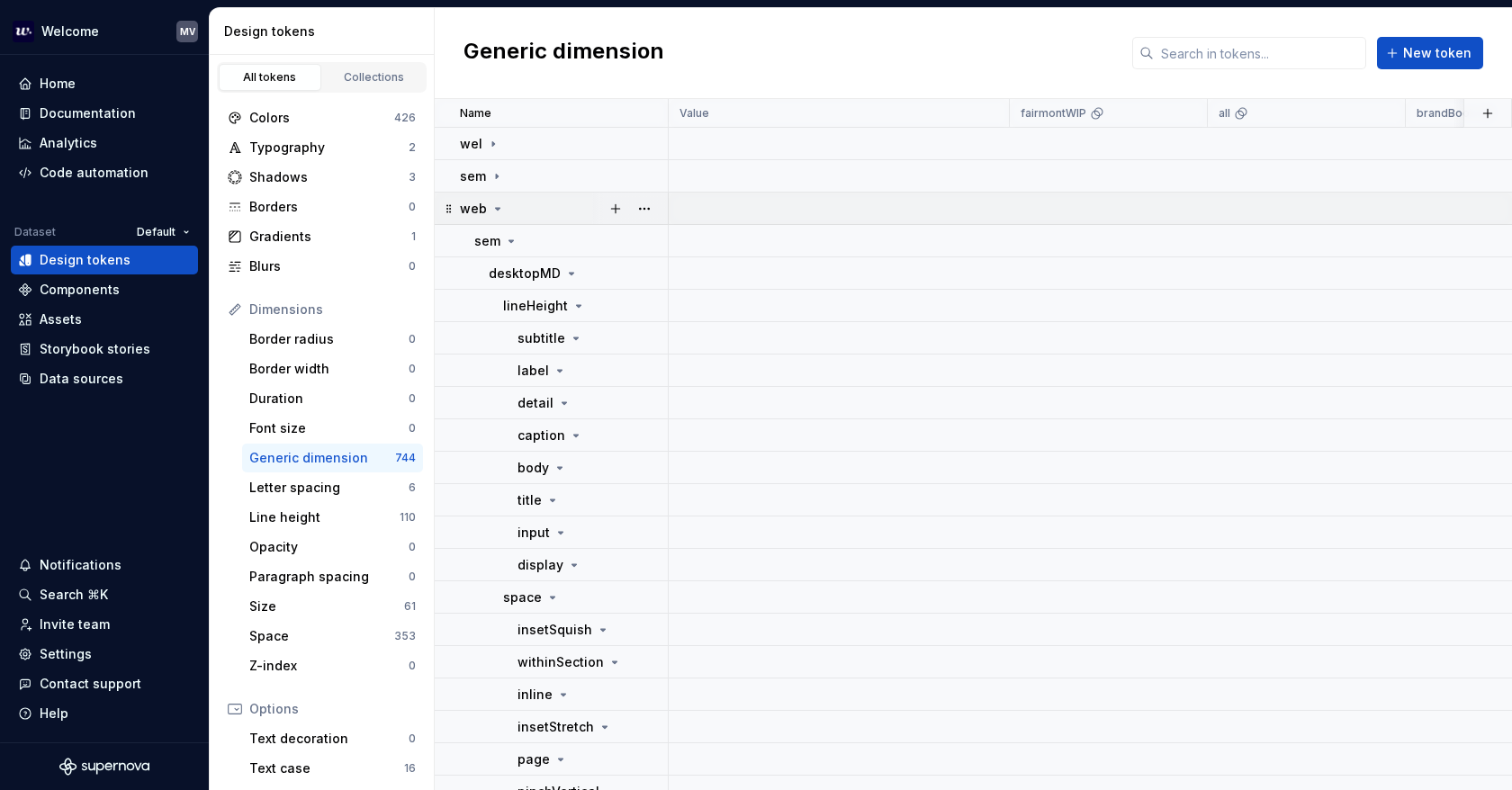
click at [497, 208] on icon at bounding box center [498, 209] width 5 height 2
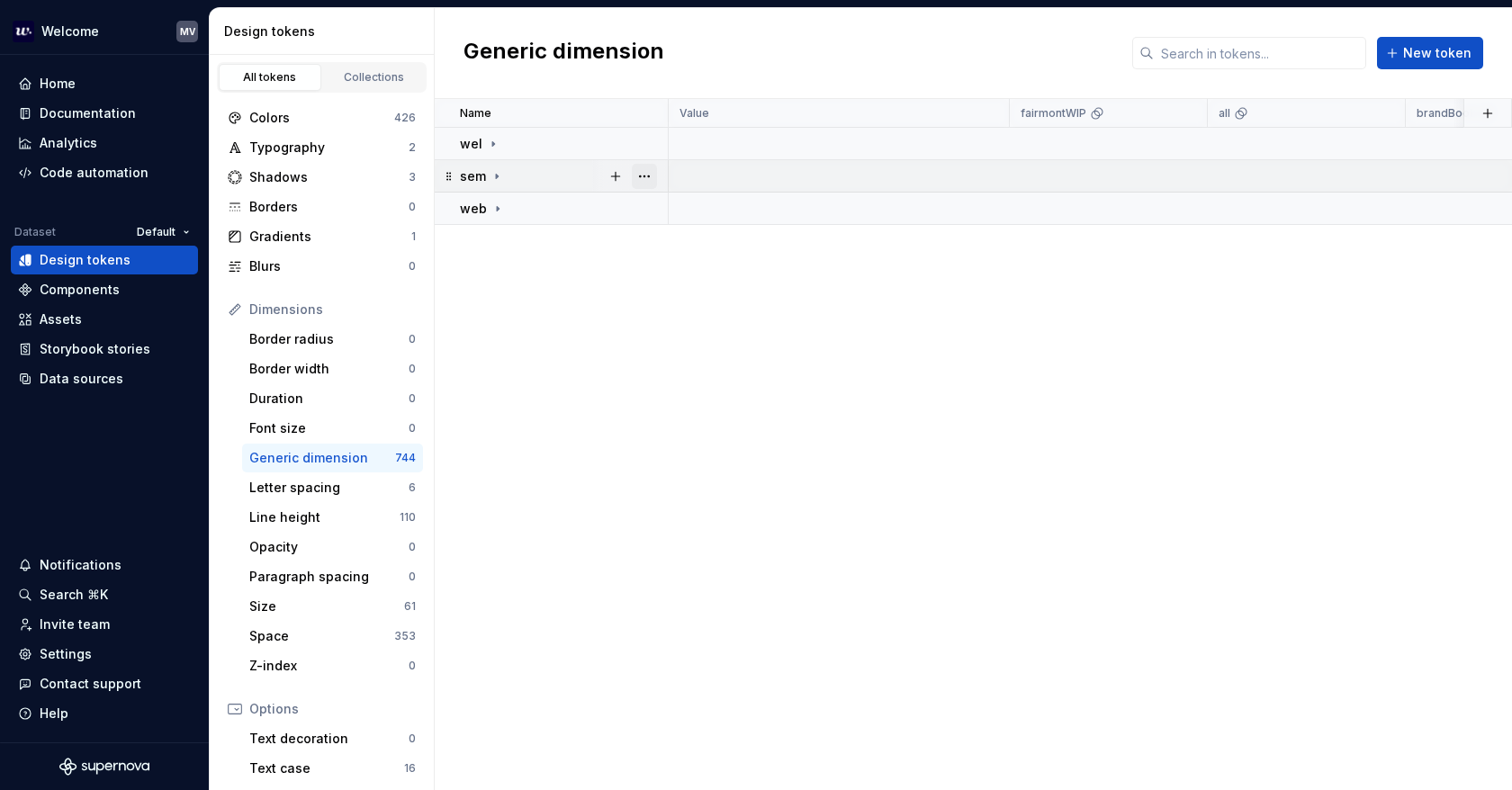
click at [644, 173] on button "button" at bounding box center [644, 176] width 25 height 25
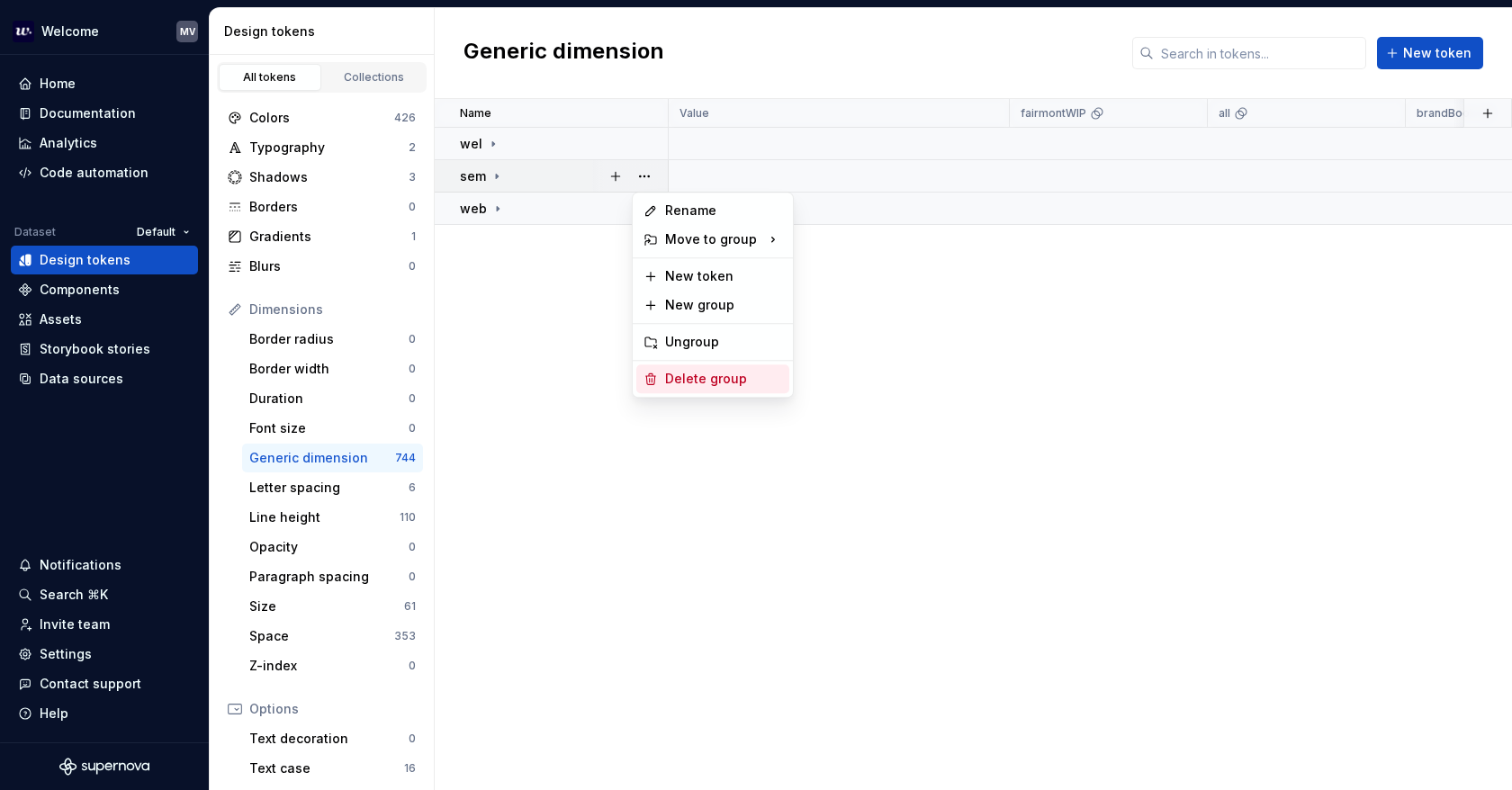
click at [731, 380] on div "Delete group" at bounding box center [723, 379] width 117 height 18
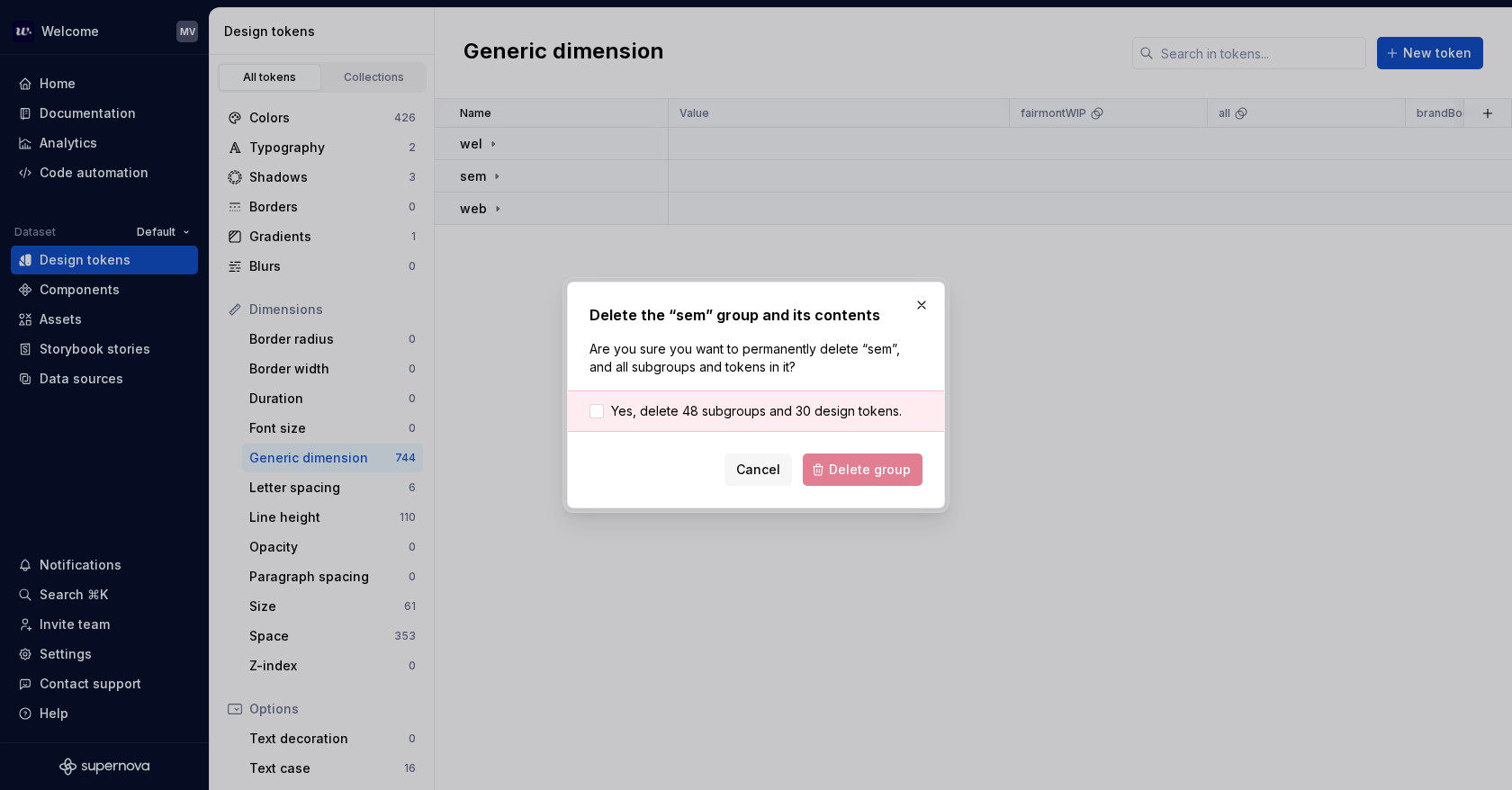
click at [624, 399] on div "Yes, delete 48 subgroups and 30 design tokens." at bounding box center [756, 411] width 376 height 41
drag, startPoint x: 630, startPoint y: 406, endPoint x: 641, endPoint y: 406, distance: 11.0
click at [630, 406] on span "Yes, delete 48 subgroups and 30 design tokens." at bounding box center [756, 411] width 291 height 18
click at [889, 459] on button "Delete group" at bounding box center [862, 469] width 119 height 32
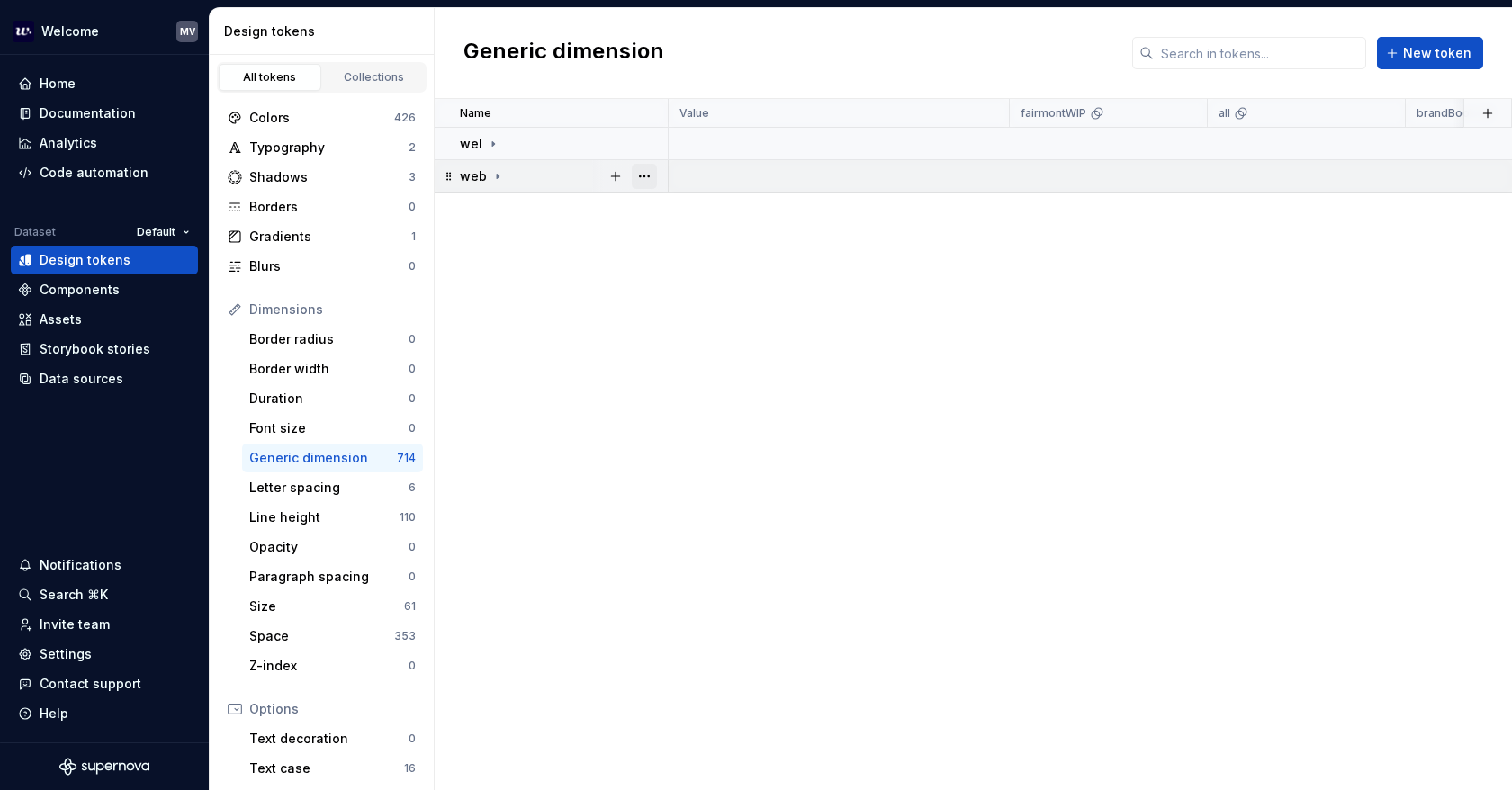
click at [648, 178] on button "button" at bounding box center [644, 176] width 25 height 25
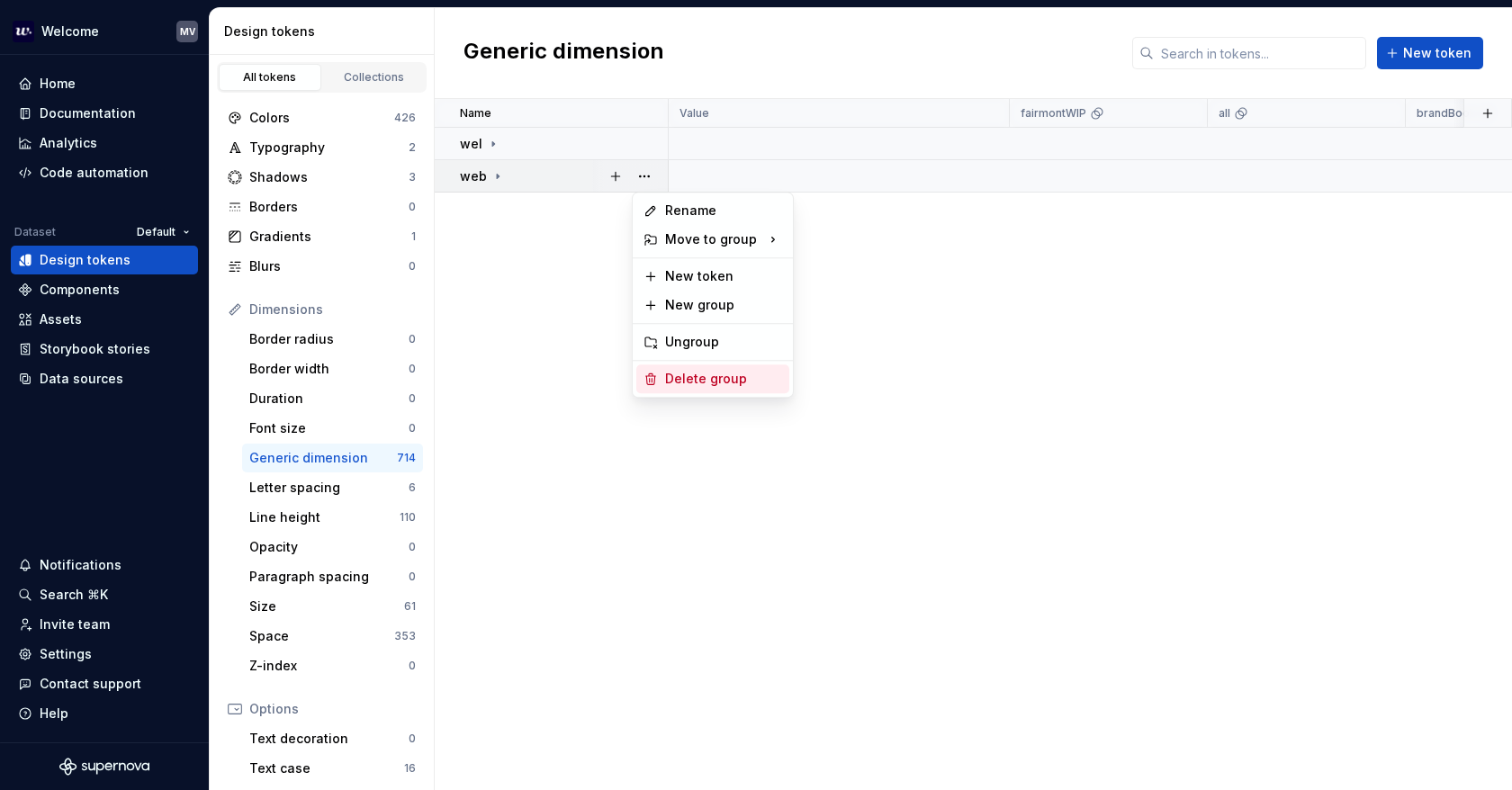
click at [693, 379] on div "Delete group" at bounding box center [723, 379] width 117 height 18
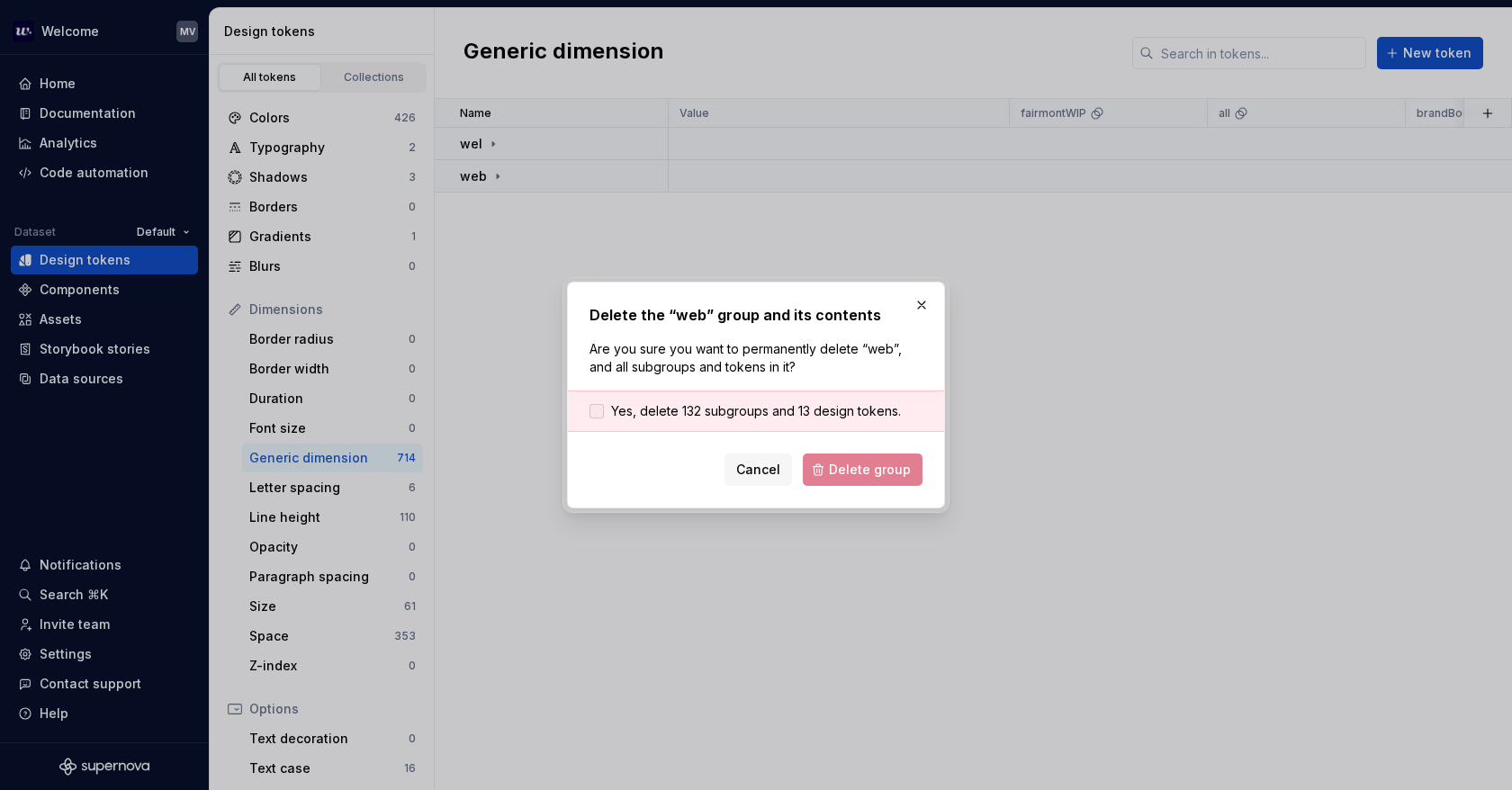
drag, startPoint x: 697, startPoint y: 403, endPoint x: 740, endPoint y: 417, distance: 45.2
click at [696, 402] on span "Yes, delete 132 subgroups and 13 design tokens." at bounding box center [756, 411] width 290 height 18
click at [894, 480] on button "Delete group" at bounding box center [862, 469] width 119 height 32
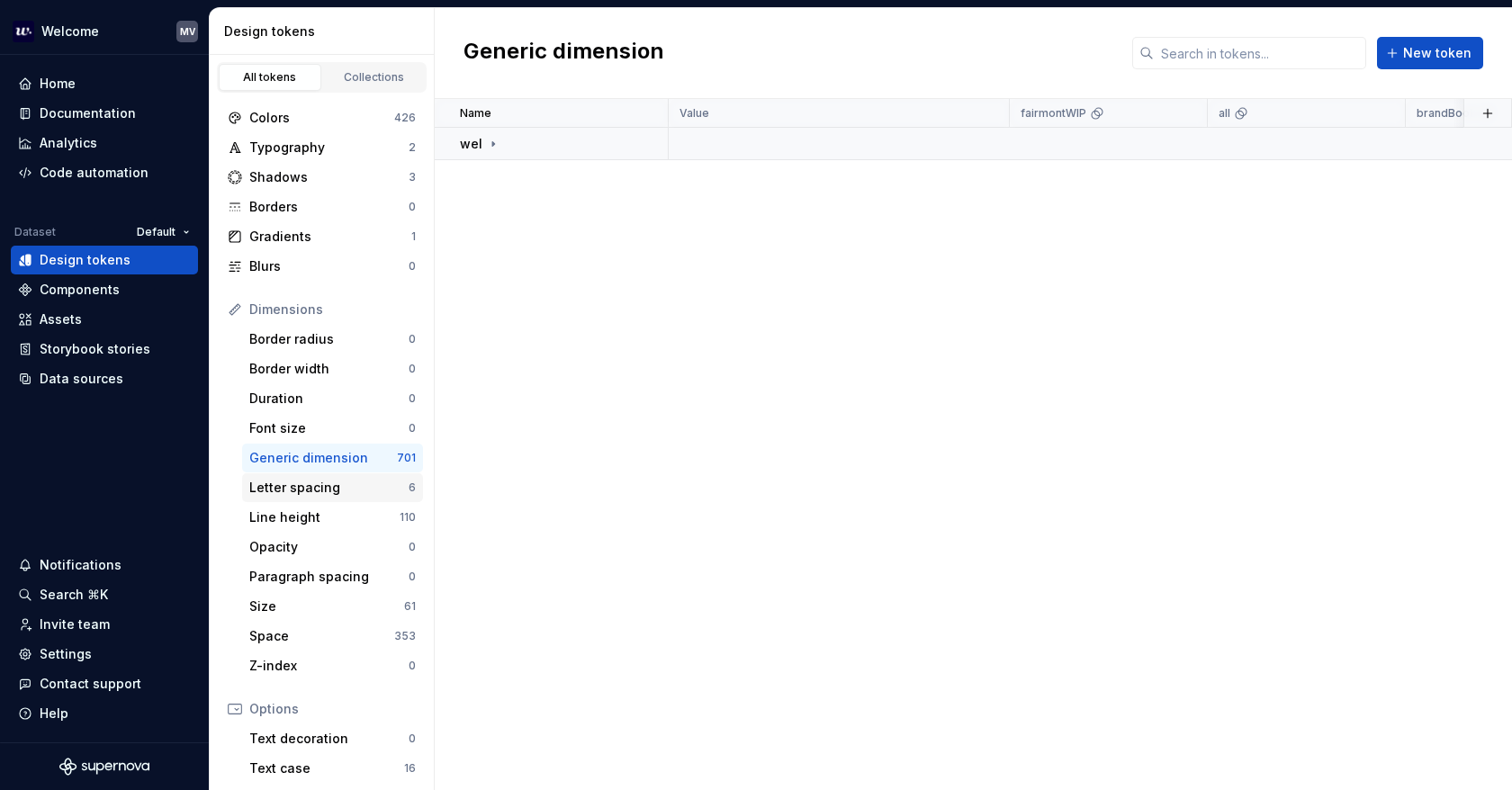
click at [347, 479] on div "Letter spacing" at bounding box center [329, 488] width 160 height 18
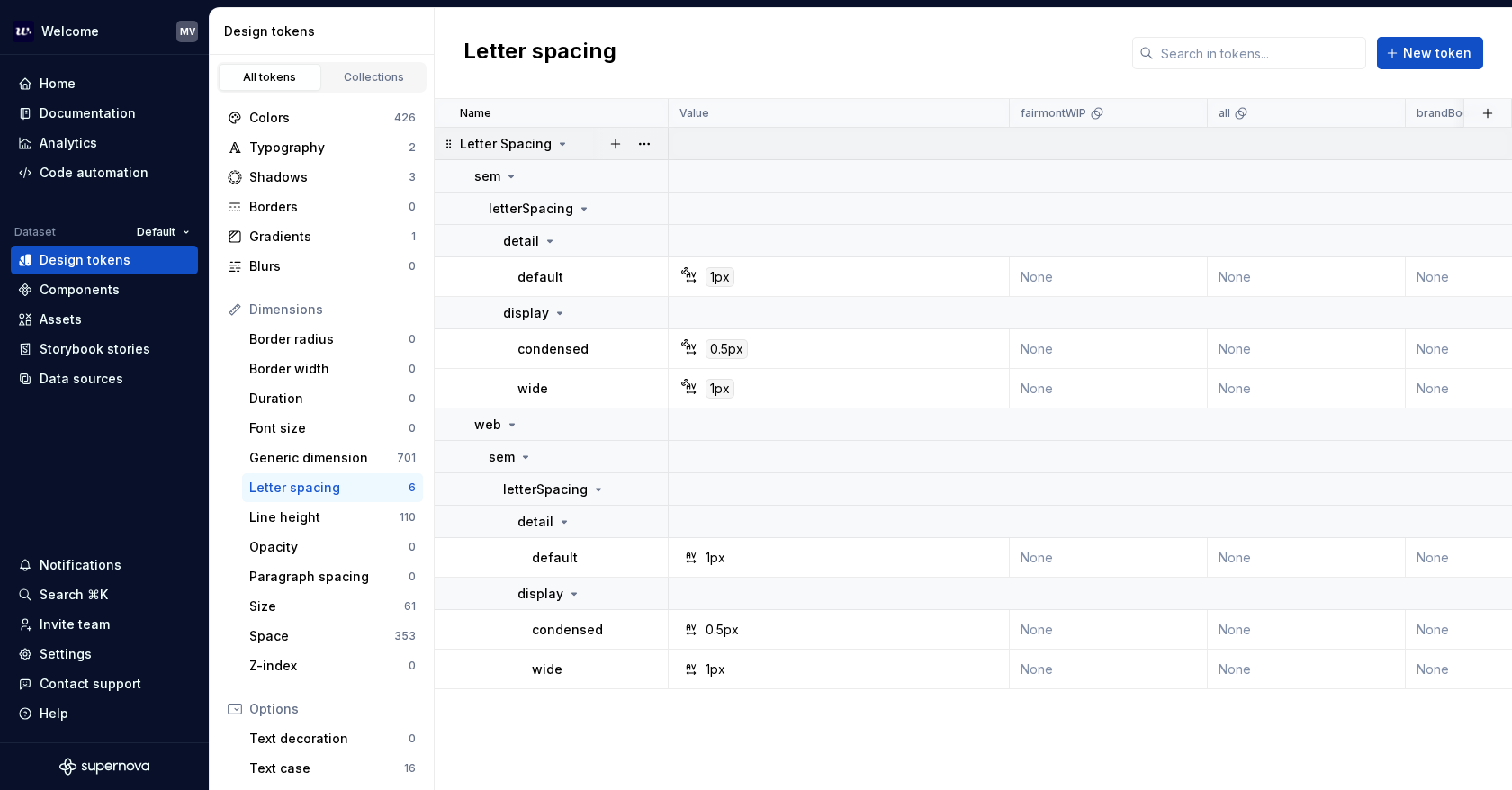
click at [561, 143] on icon at bounding box center [563, 144] width 5 height 2
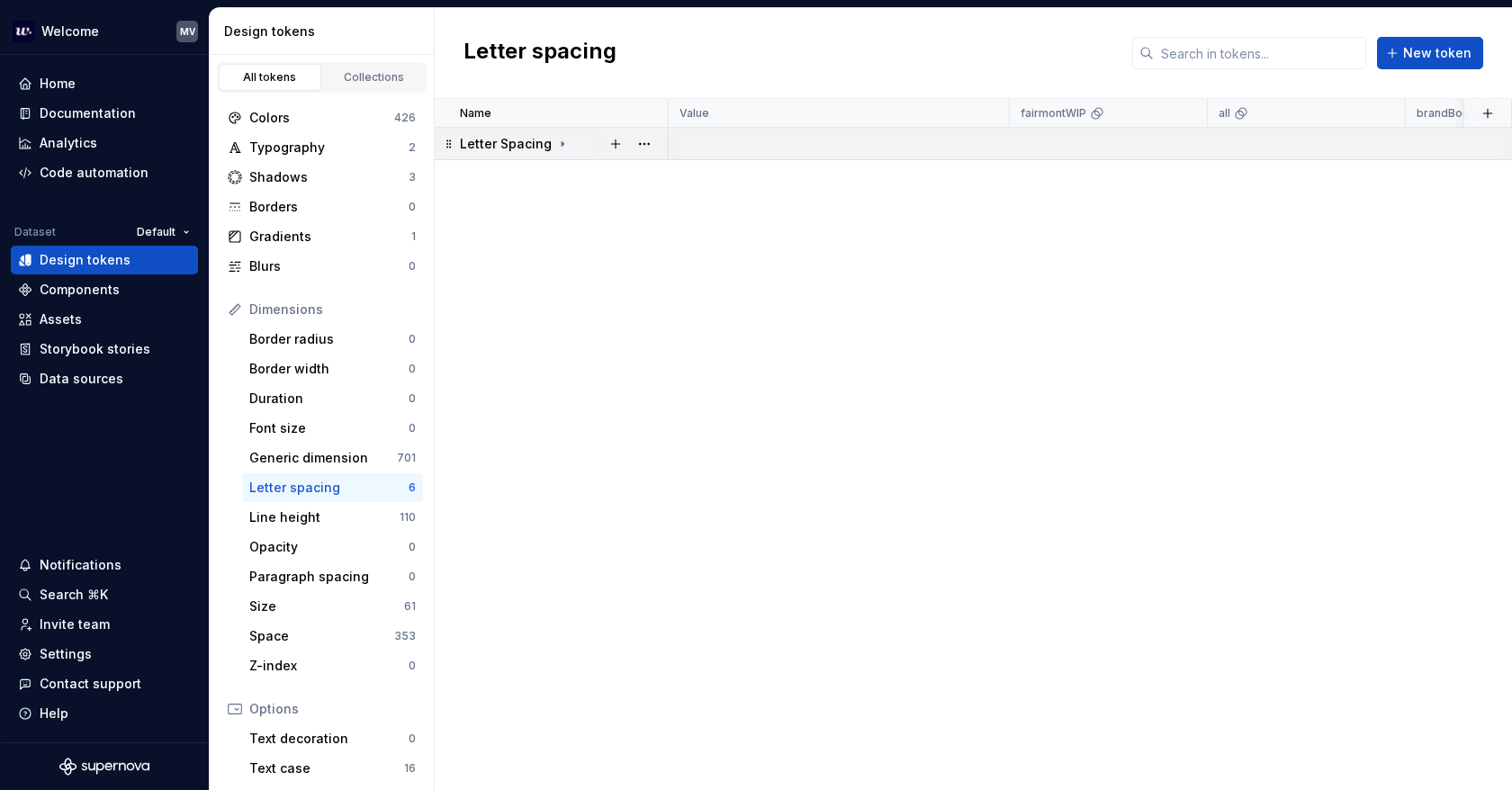
click at [564, 140] on icon at bounding box center [562, 144] width 15 height 15
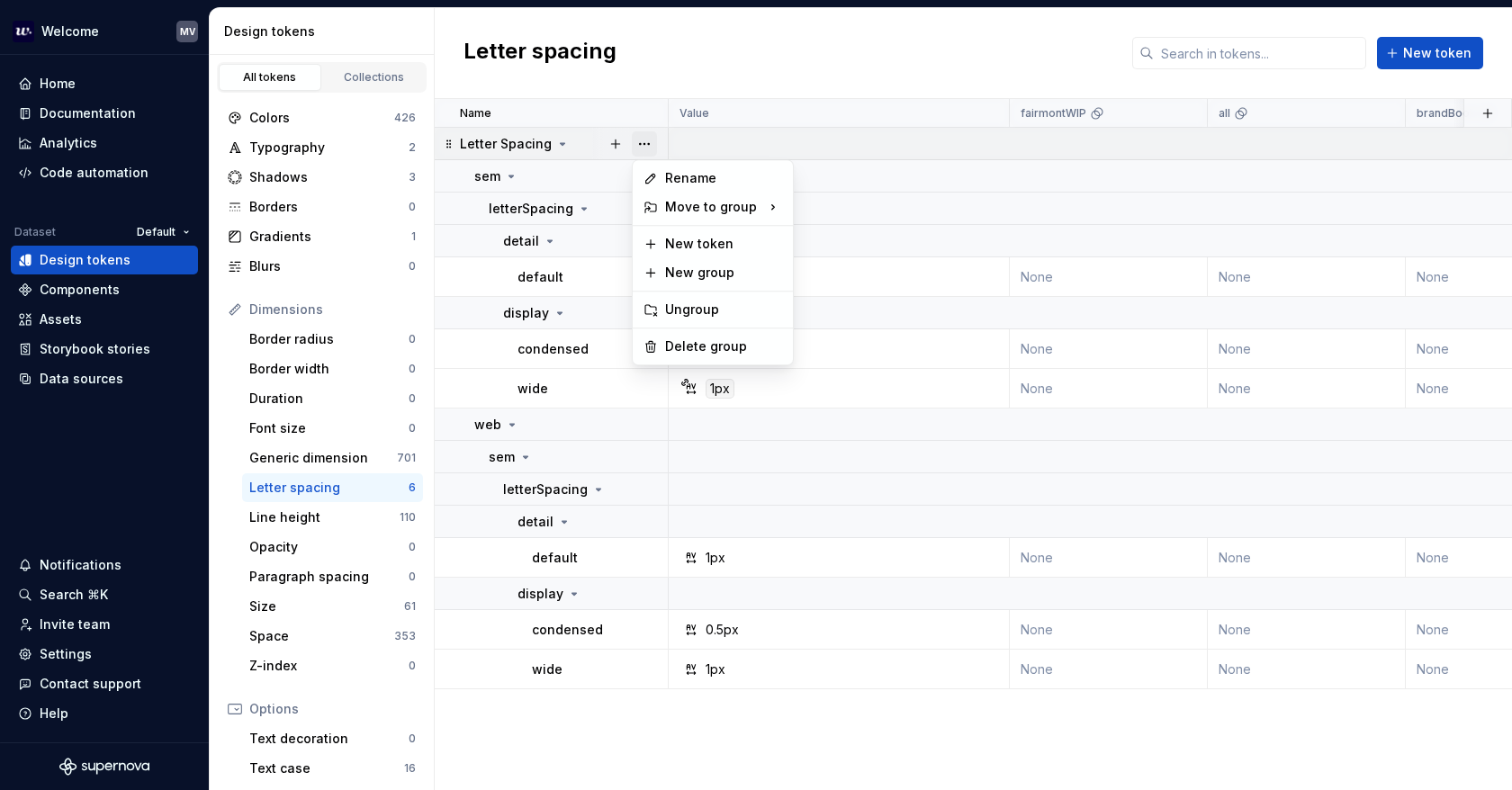
click at [652, 147] on button "button" at bounding box center [644, 144] width 25 height 25
click at [750, 338] on div "Delete group" at bounding box center [723, 347] width 117 height 18
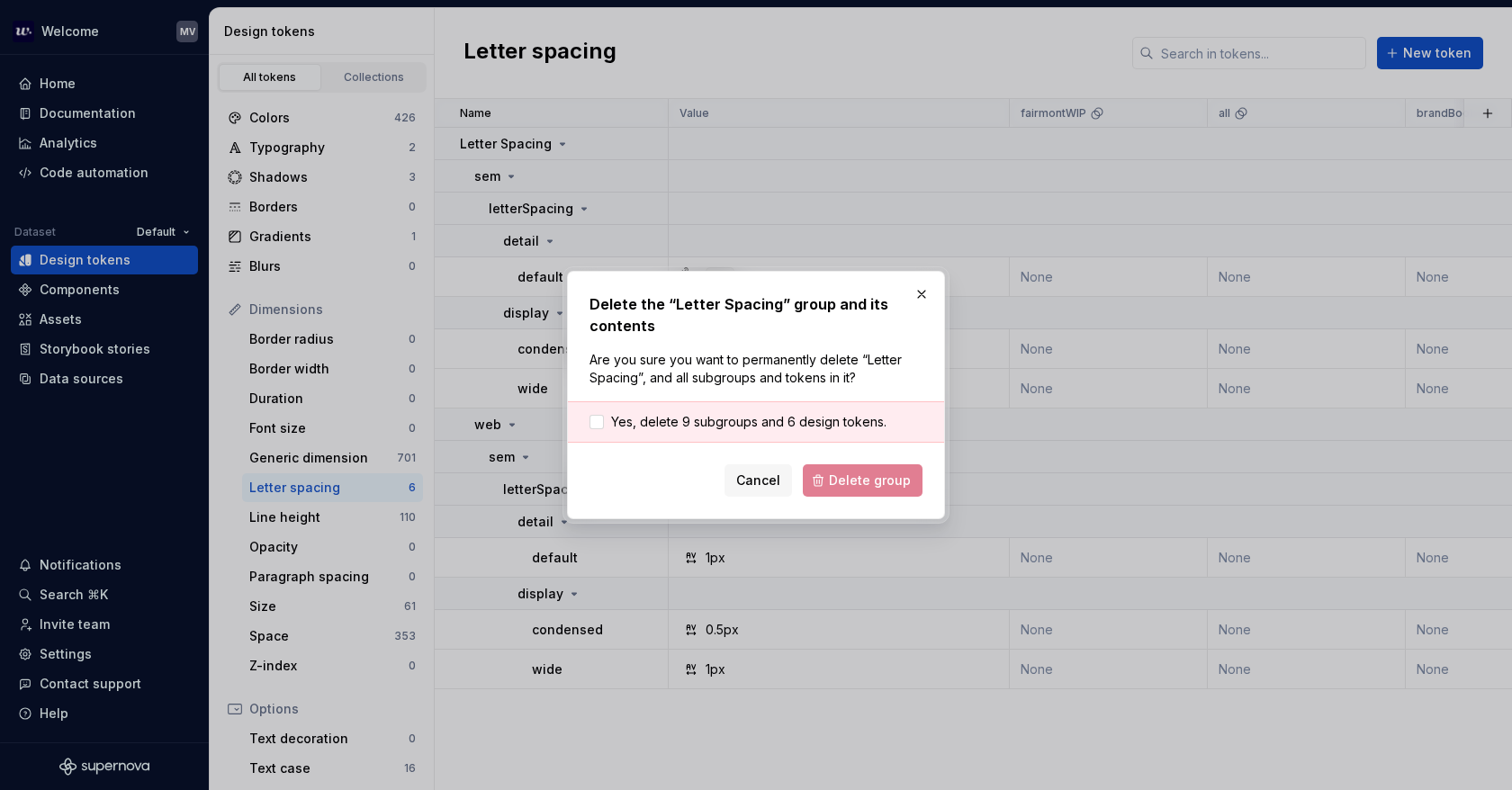
drag, startPoint x: 614, startPoint y: 418, endPoint x: 801, endPoint y: 441, distance: 188.4
click at [616, 418] on span "Yes, delete 9 subgroups and 6 design tokens." at bounding box center [748, 422] width 275 height 18
click at [876, 480] on span "Delete group" at bounding box center [870, 481] width 82 height 18
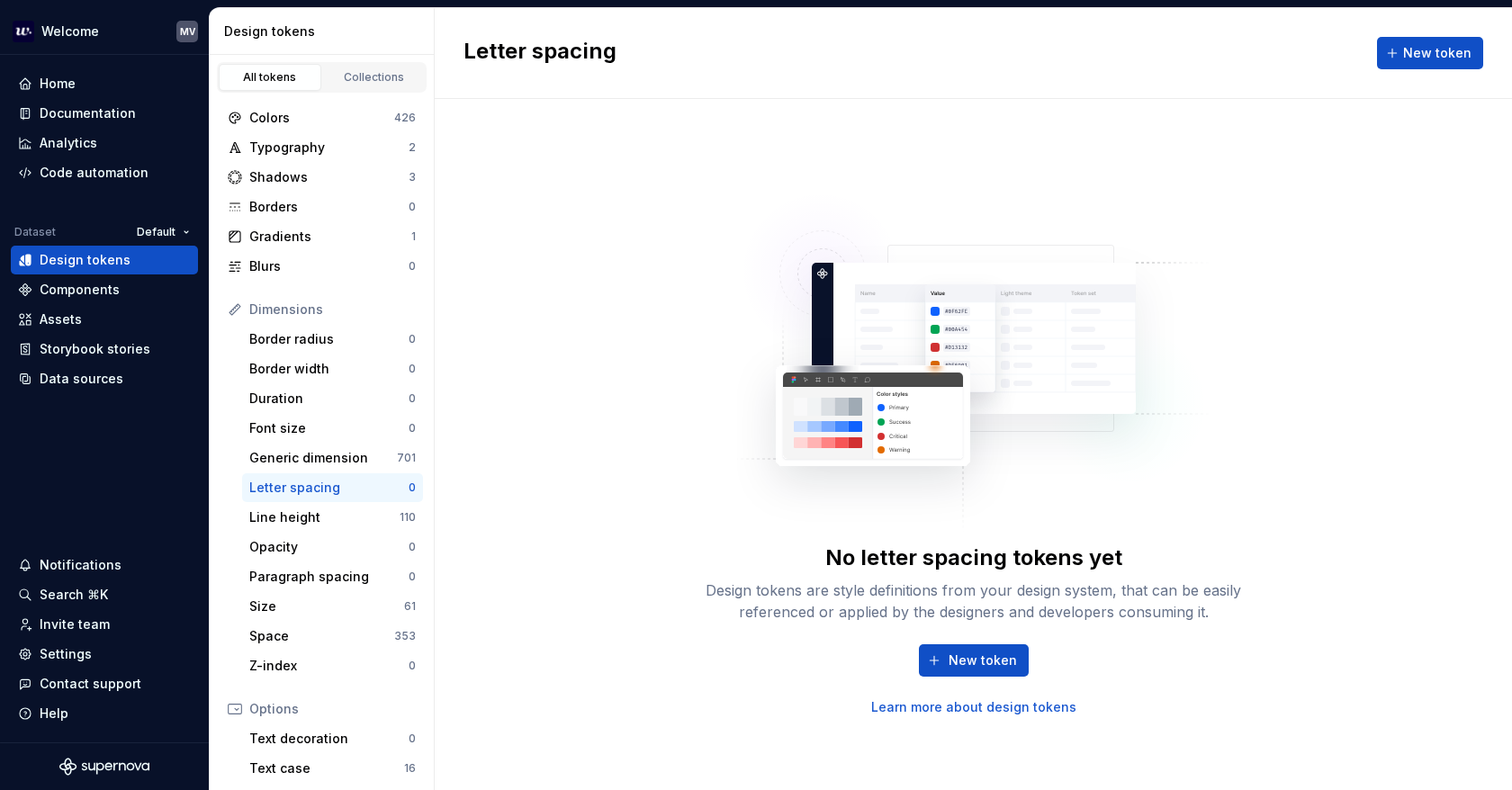
drag, startPoint x: 275, startPoint y: 515, endPoint x: 292, endPoint y: 496, distance: 25.5
click at [275, 515] on div "Line height" at bounding box center [325, 517] width 151 height 18
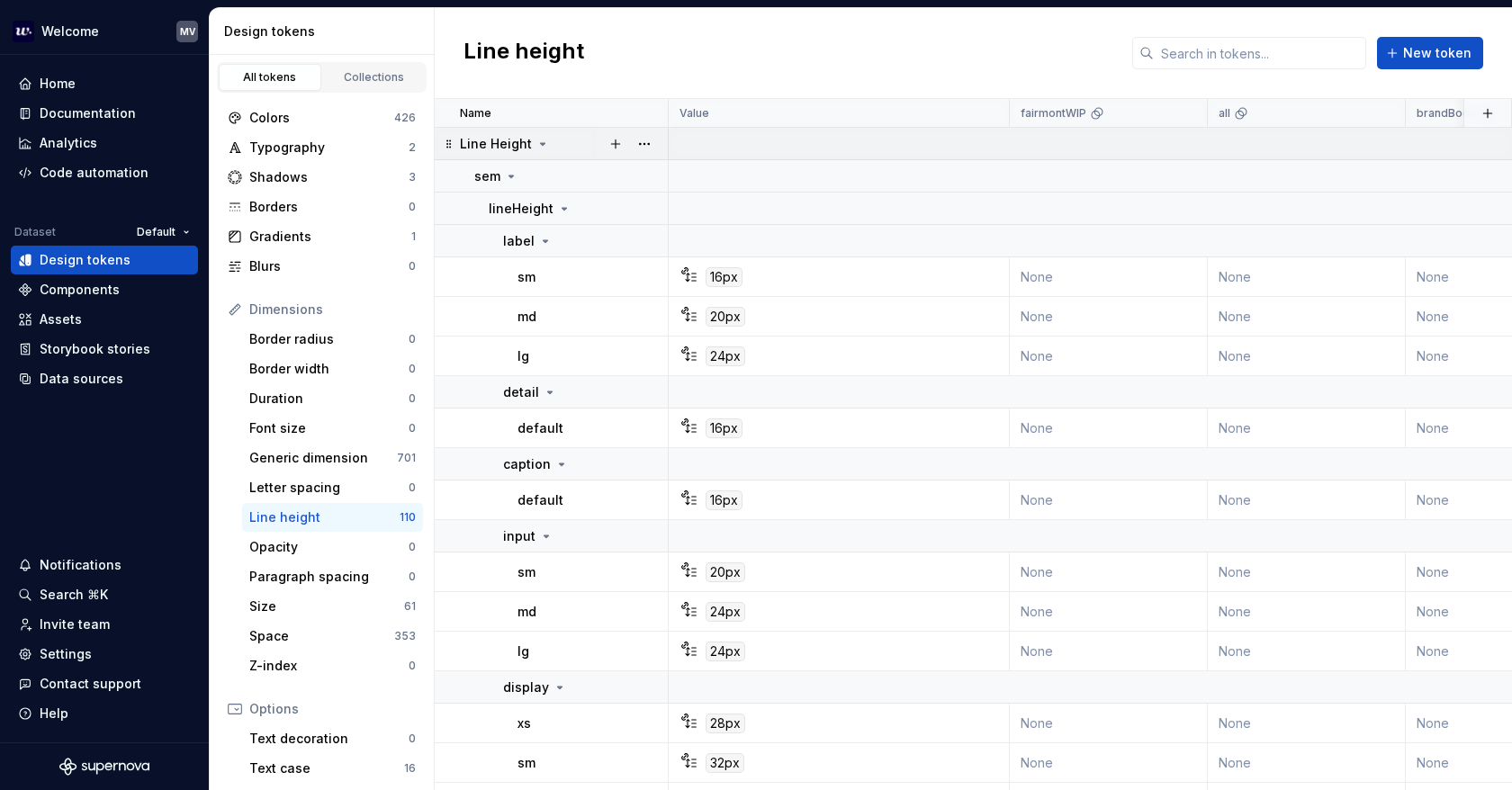
drag, startPoint x: 536, startPoint y: 139, endPoint x: 582, endPoint y: 134, distance: 46.3
click at [538, 139] on icon at bounding box center [542, 144] width 15 height 15
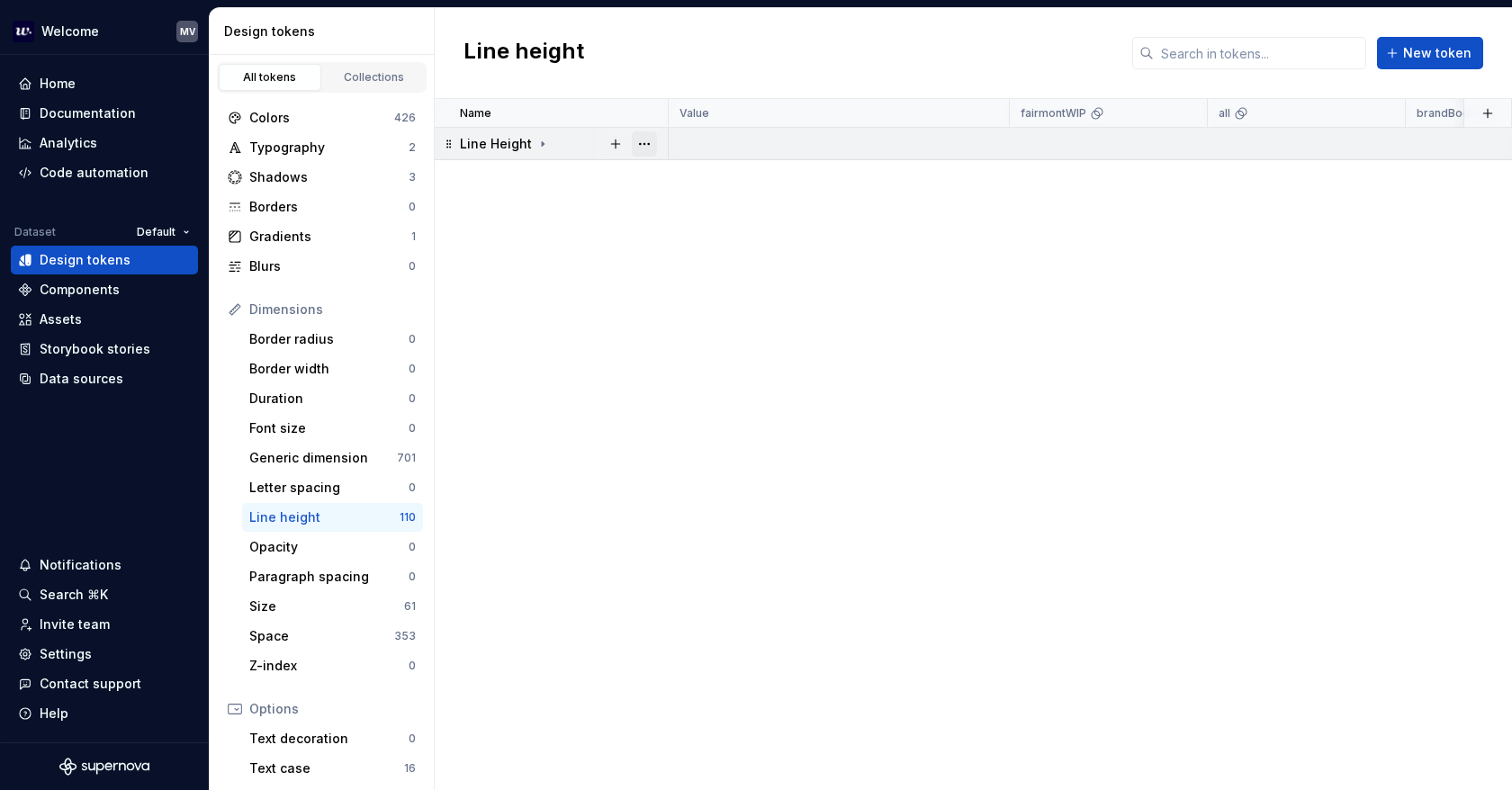
click at [639, 139] on button "button" at bounding box center [644, 144] width 25 height 25
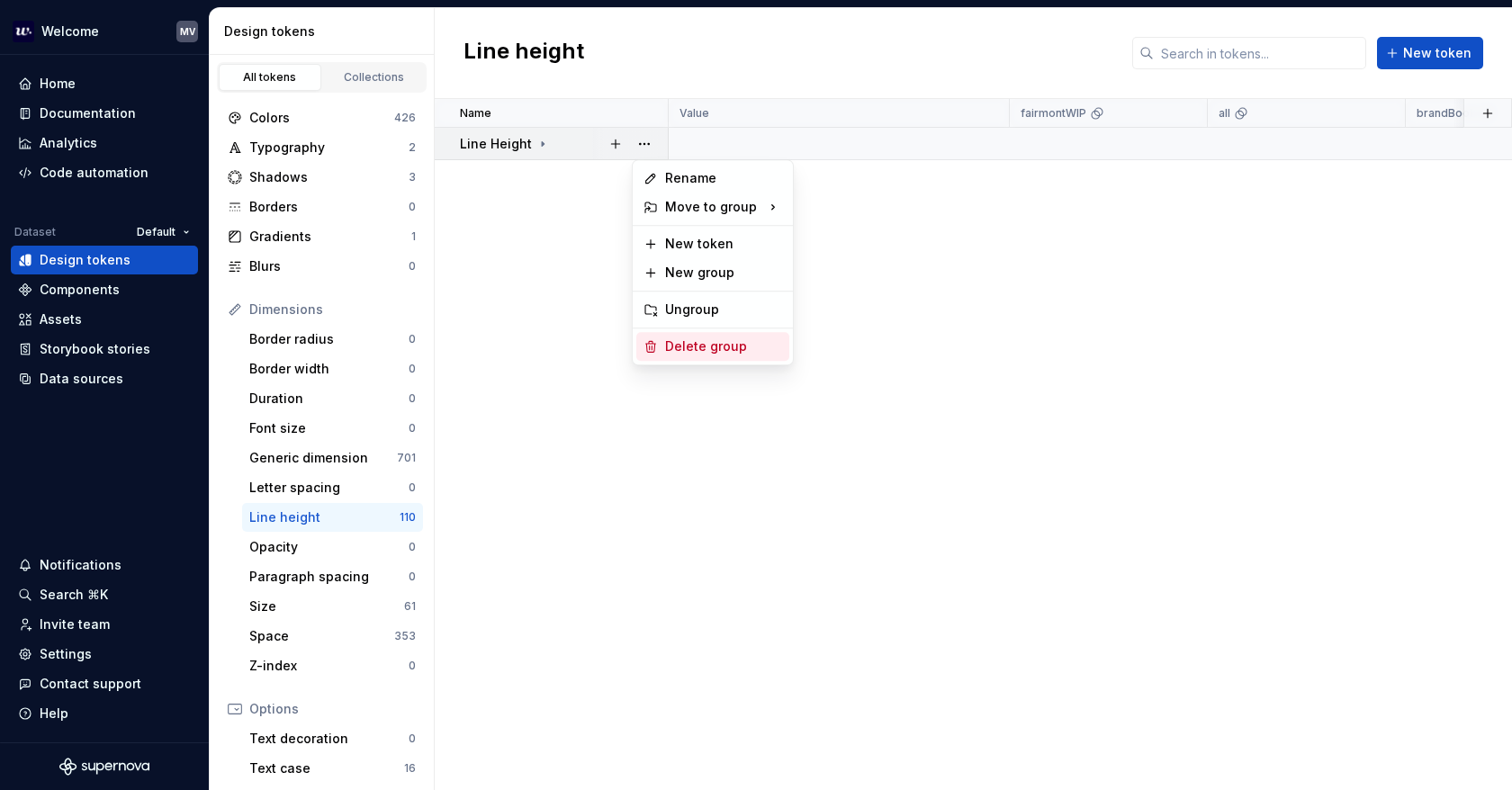
click at [738, 350] on div "Delete group" at bounding box center [723, 347] width 117 height 18
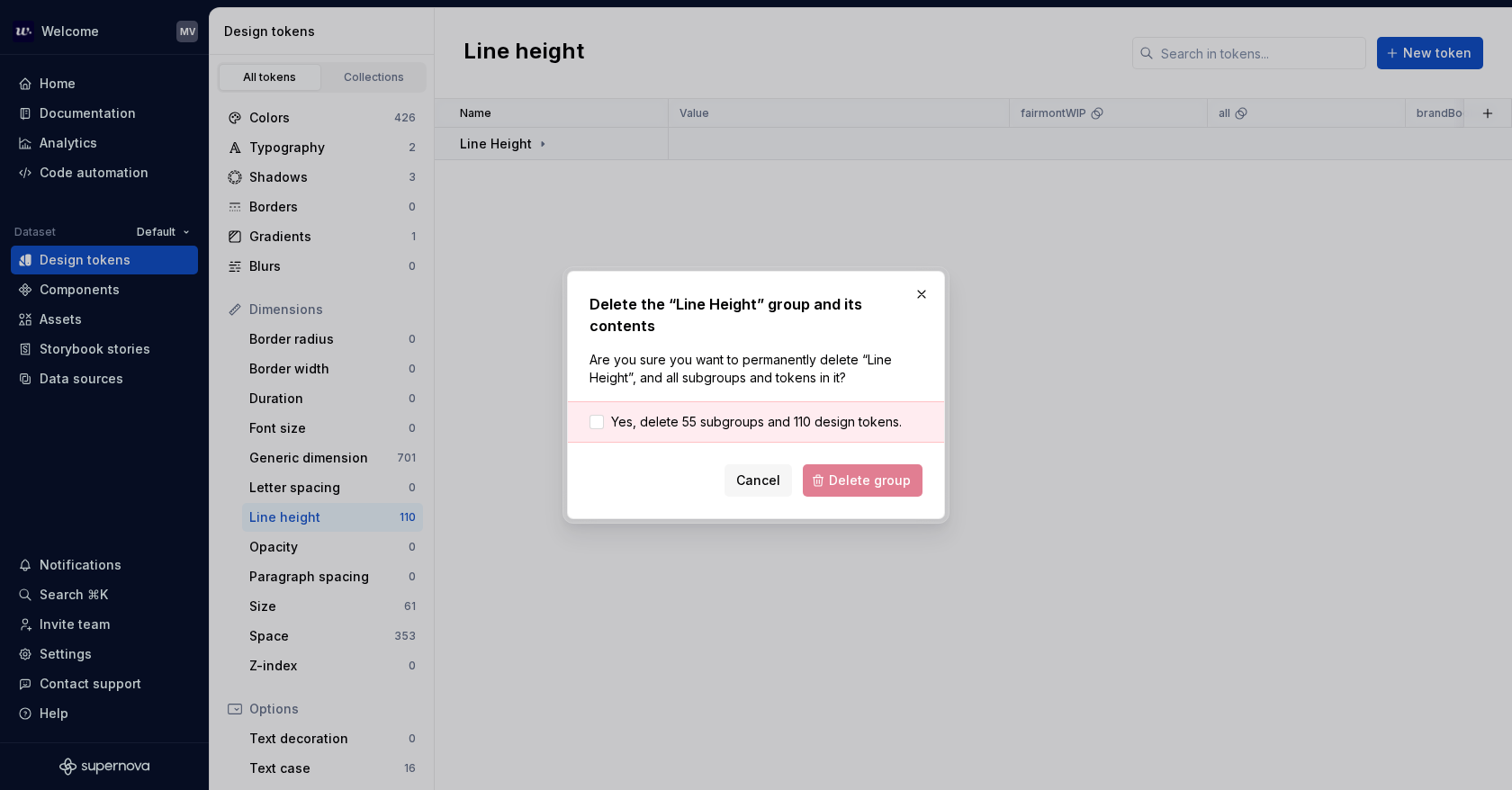
click at [764, 429] on div "Yes, delete 55 subgroups and 110 design tokens." at bounding box center [756, 422] width 376 height 41
click at [753, 419] on span "Yes, delete 55 subgroups and 110 design tokens." at bounding box center [756, 422] width 291 height 18
click at [861, 478] on button "Delete group" at bounding box center [862, 480] width 119 height 32
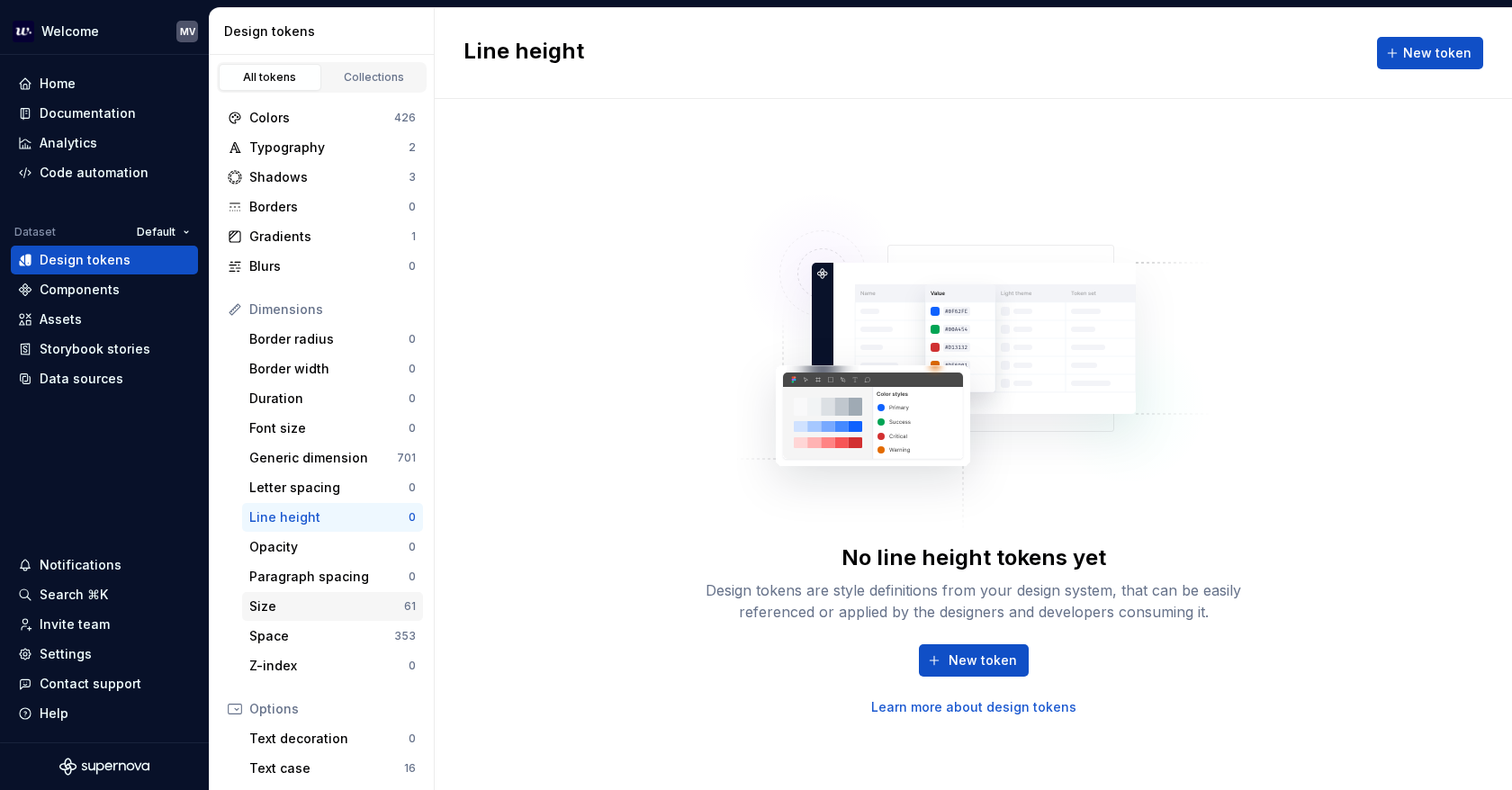
click at [300, 598] on div "Size" at bounding box center [327, 606] width 155 height 18
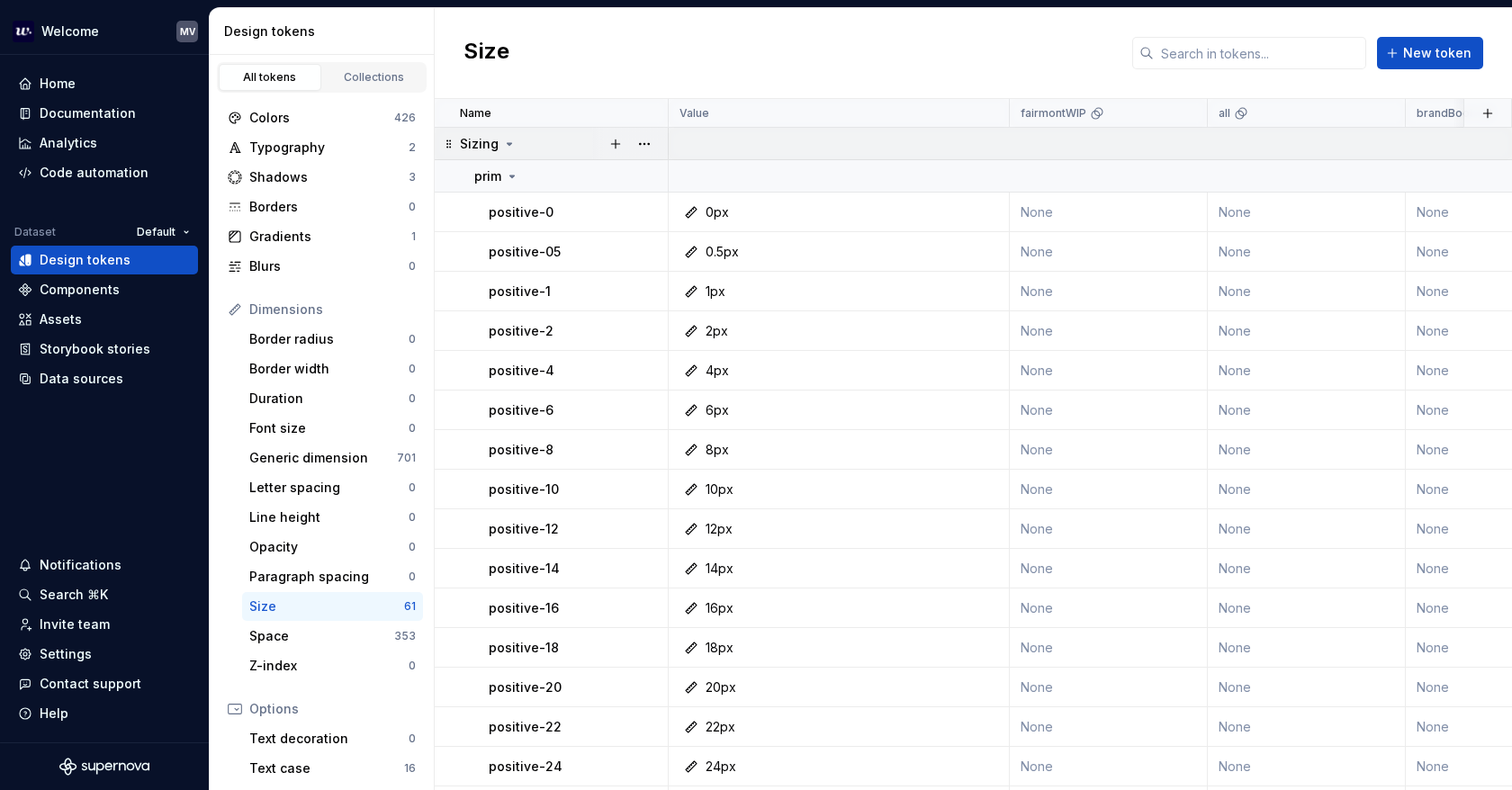
click at [512, 138] on icon at bounding box center [509, 144] width 15 height 15
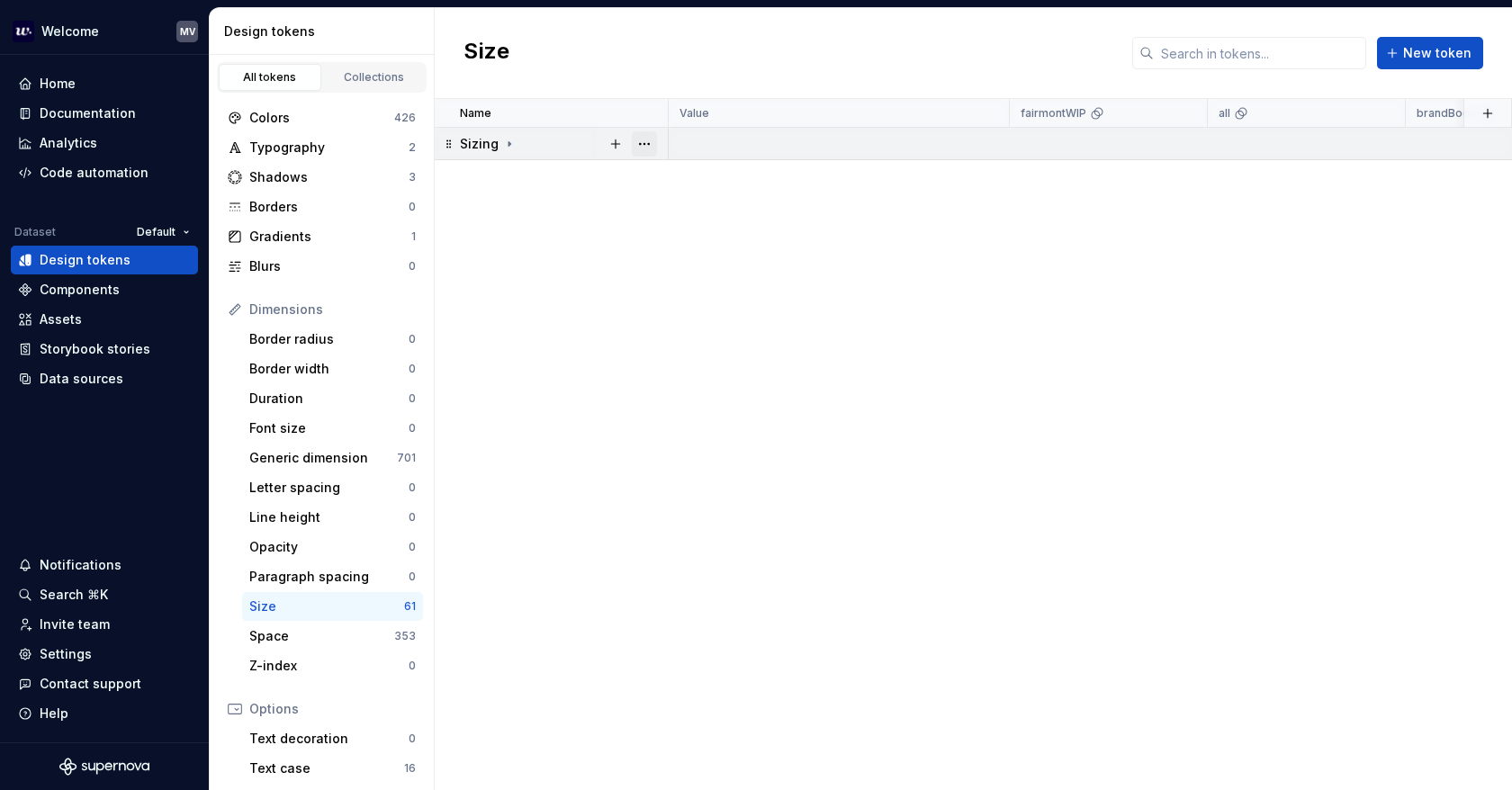
click at [644, 132] on button "button" at bounding box center [644, 144] width 25 height 25
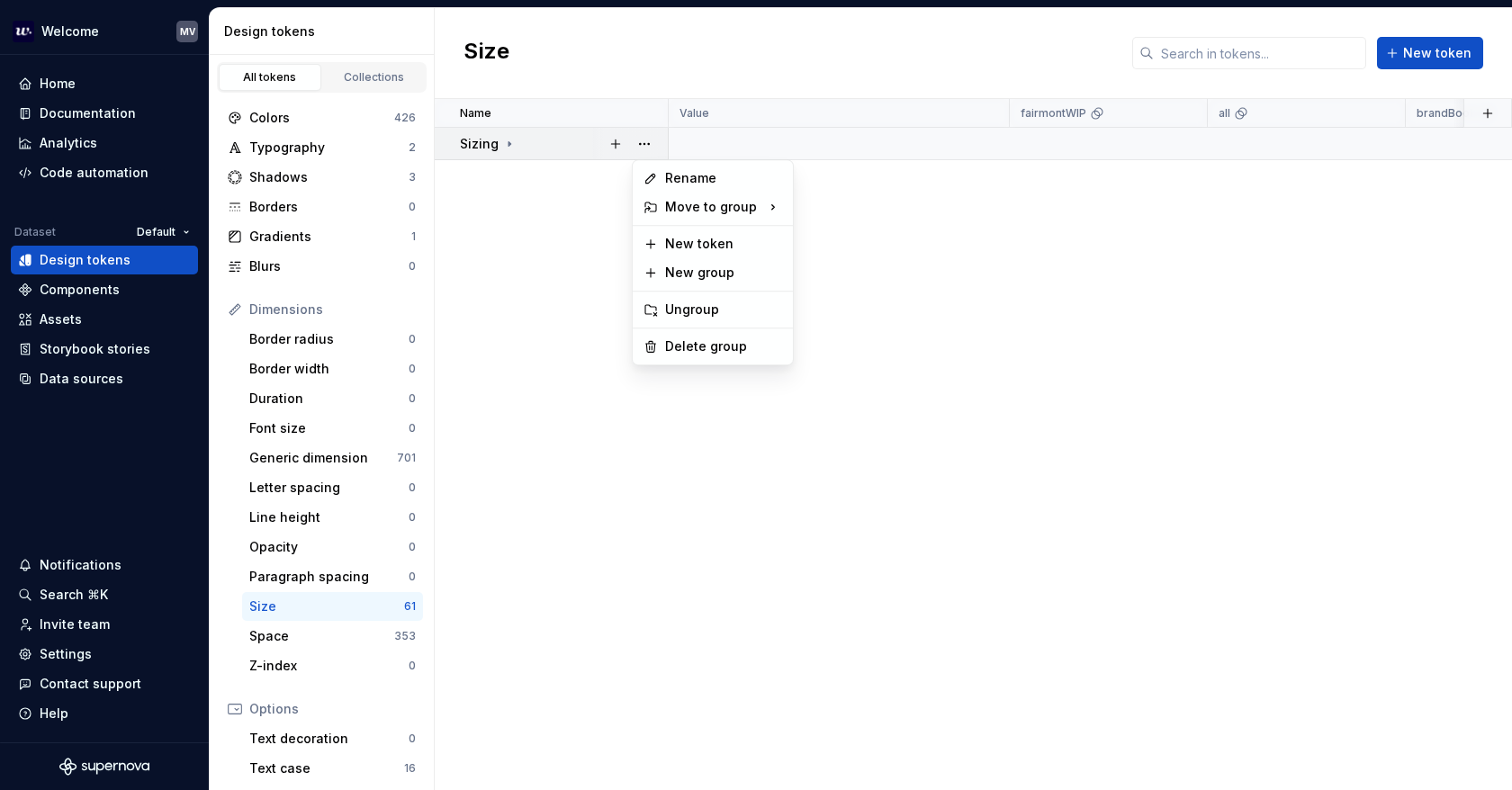
click at [513, 138] on html "Welcome MV Home Documentation Analytics Code automation Dataset Default Design …" at bounding box center [756, 395] width 1512 height 790
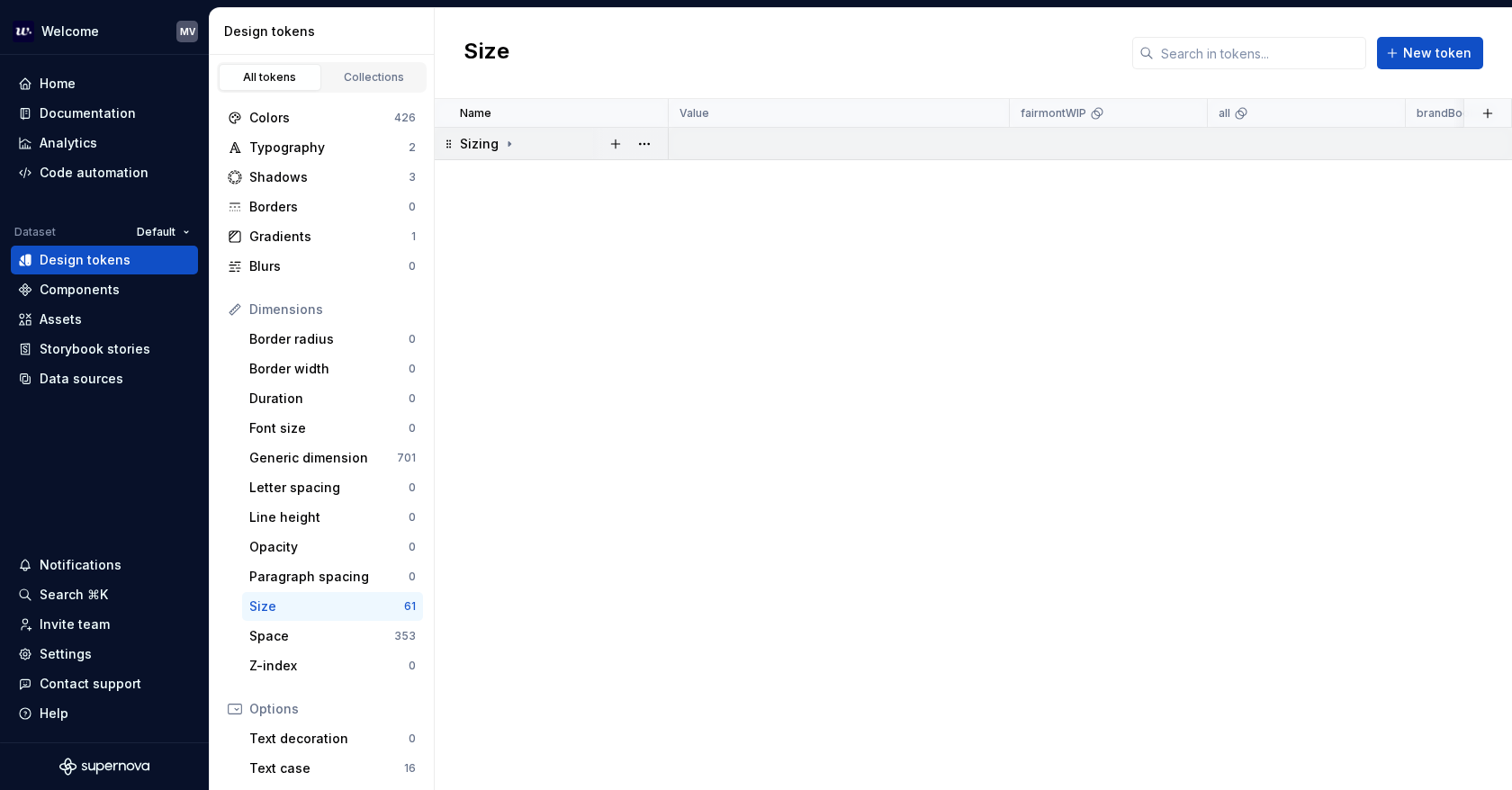
click at [511, 139] on icon at bounding box center [509, 144] width 15 height 15
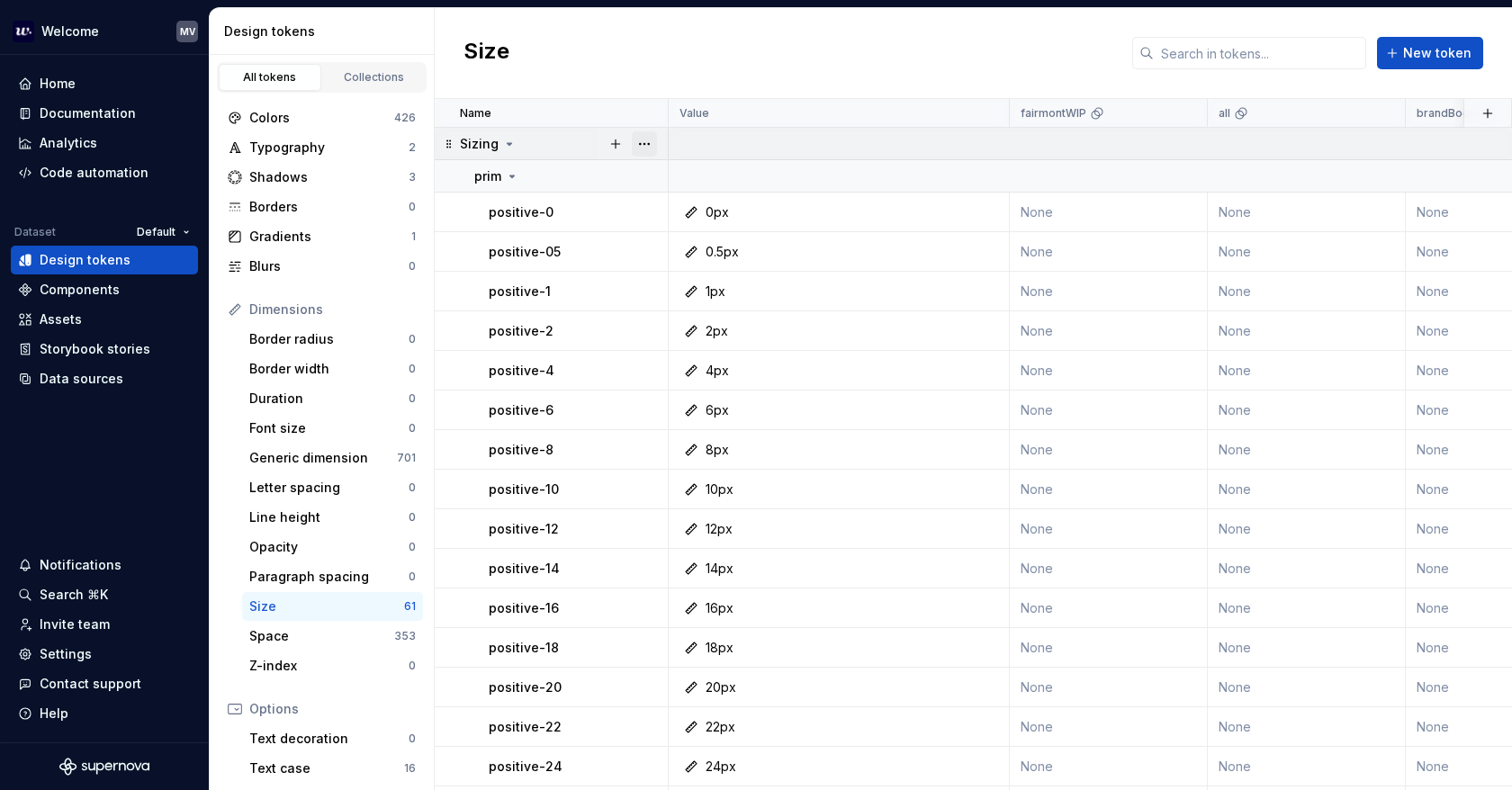
click at [643, 139] on button "button" at bounding box center [644, 144] width 25 height 25
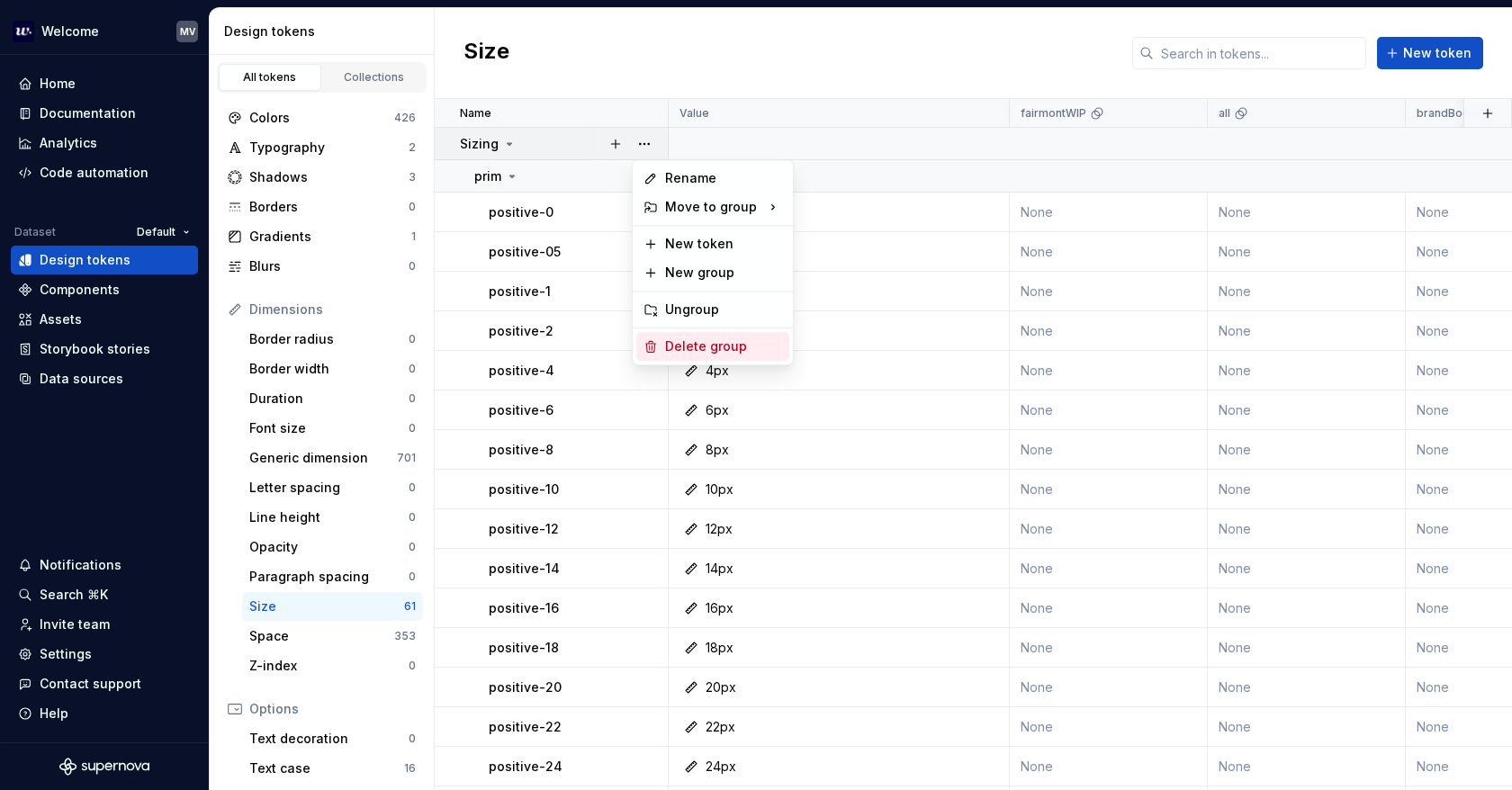
click at [749, 348] on div "Delete group" at bounding box center [723, 347] width 117 height 18
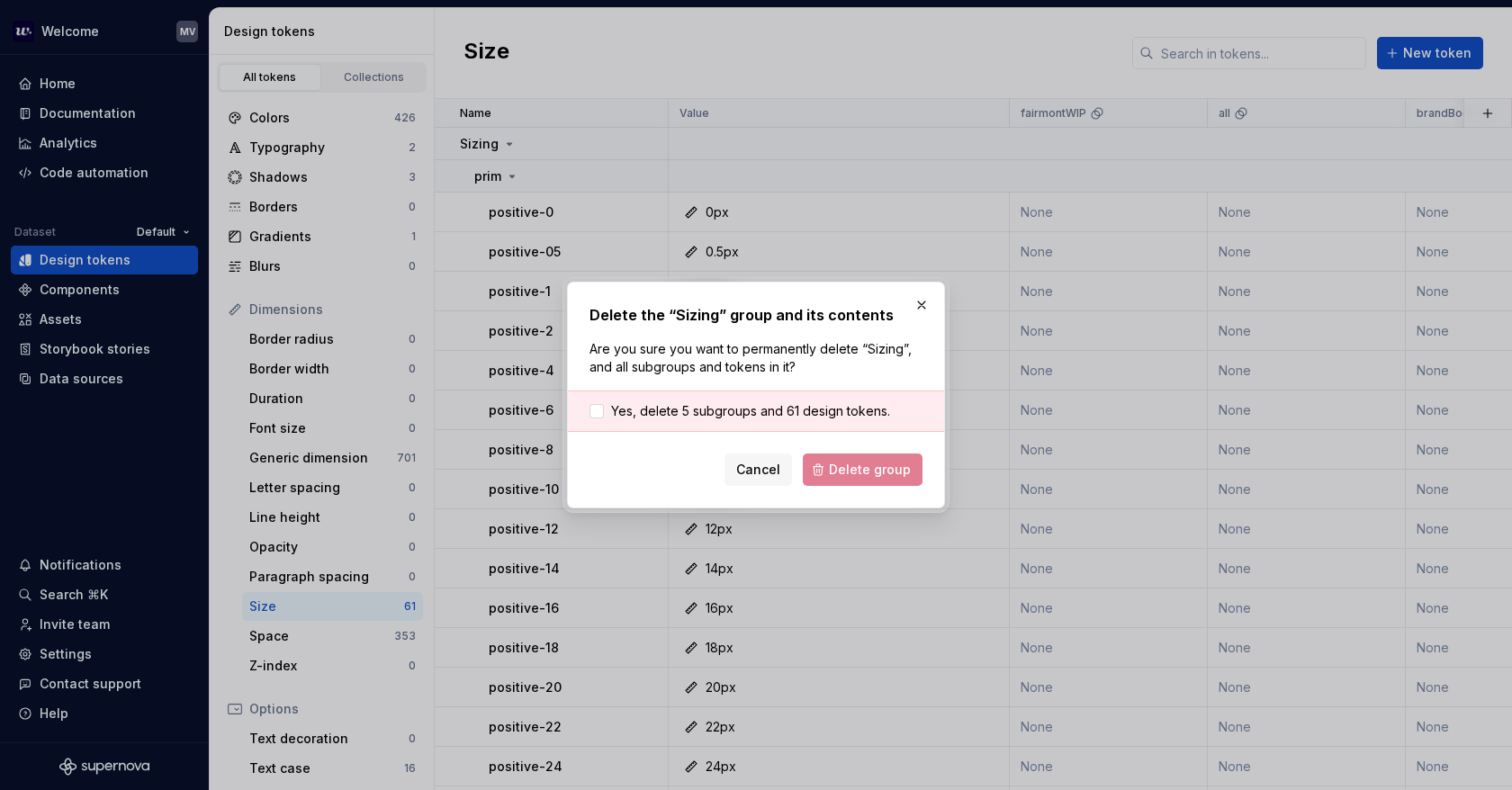
click at [646, 395] on div "Yes, delete 5 subgroups and 61 design tokens." at bounding box center [756, 411] width 376 height 41
click at [652, 404] on span "Yes, delete 5 subgroups and 61 design tokens." at bounding box center [750, 411] width 279 height 18
click at [875, 468] on span "Delete group" at bounding box center [870, 470] width 82 height 18
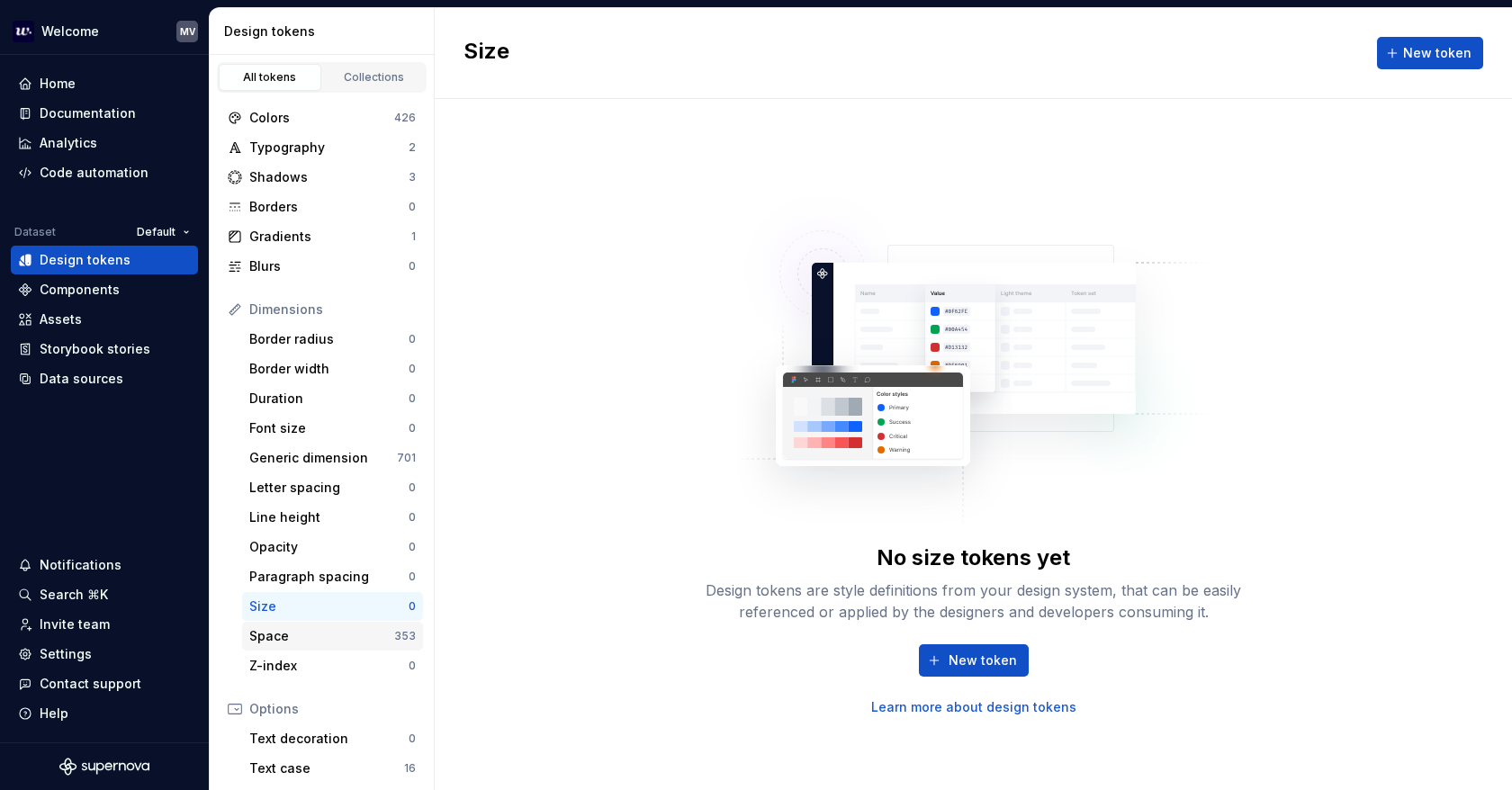
click at [320, 640] on div "Space" at bounding box center [322, 636] width 145 height 18
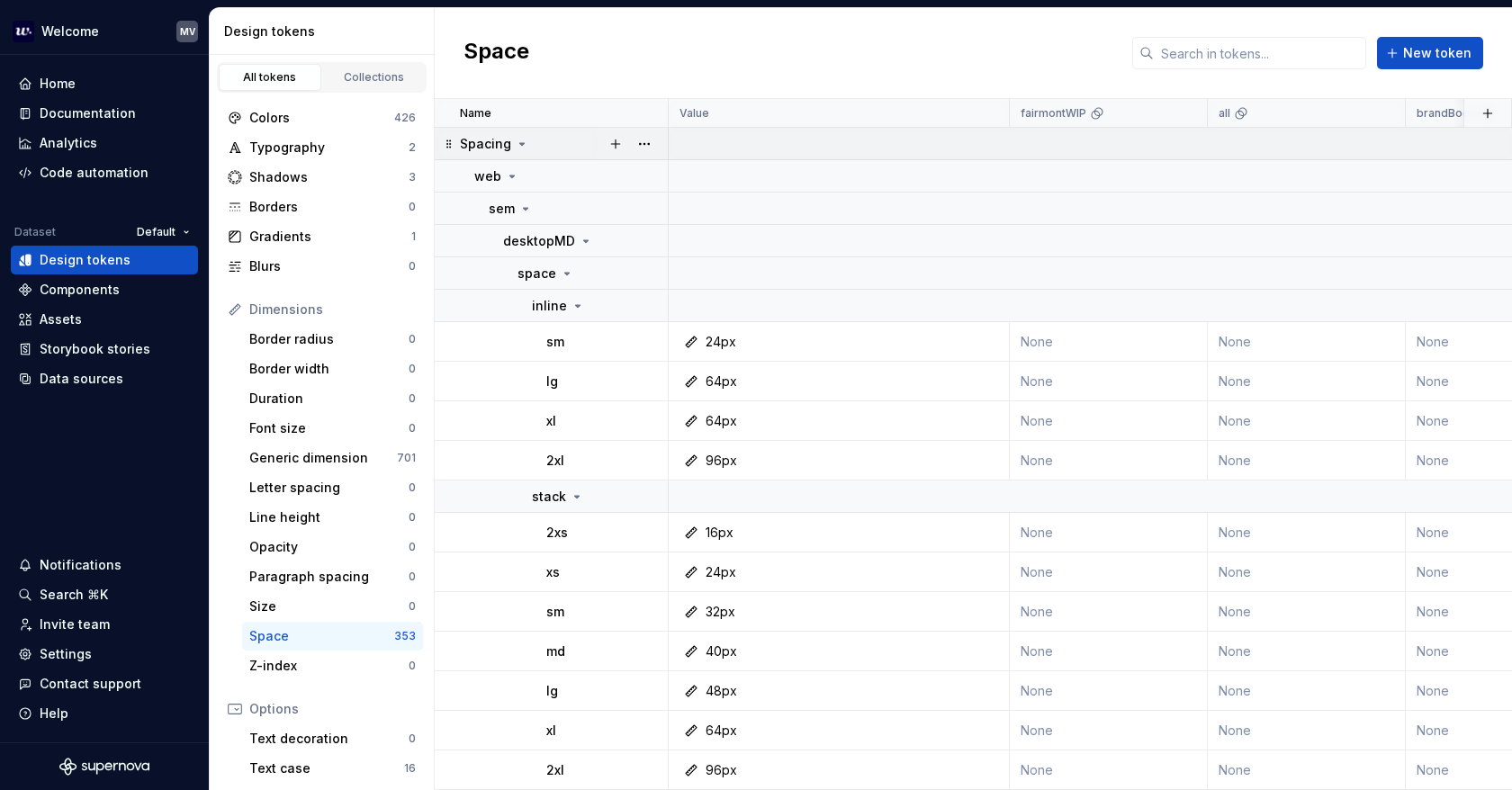
click at [515, 137] on icon at bounding box center [522, 144] width 15 height 15
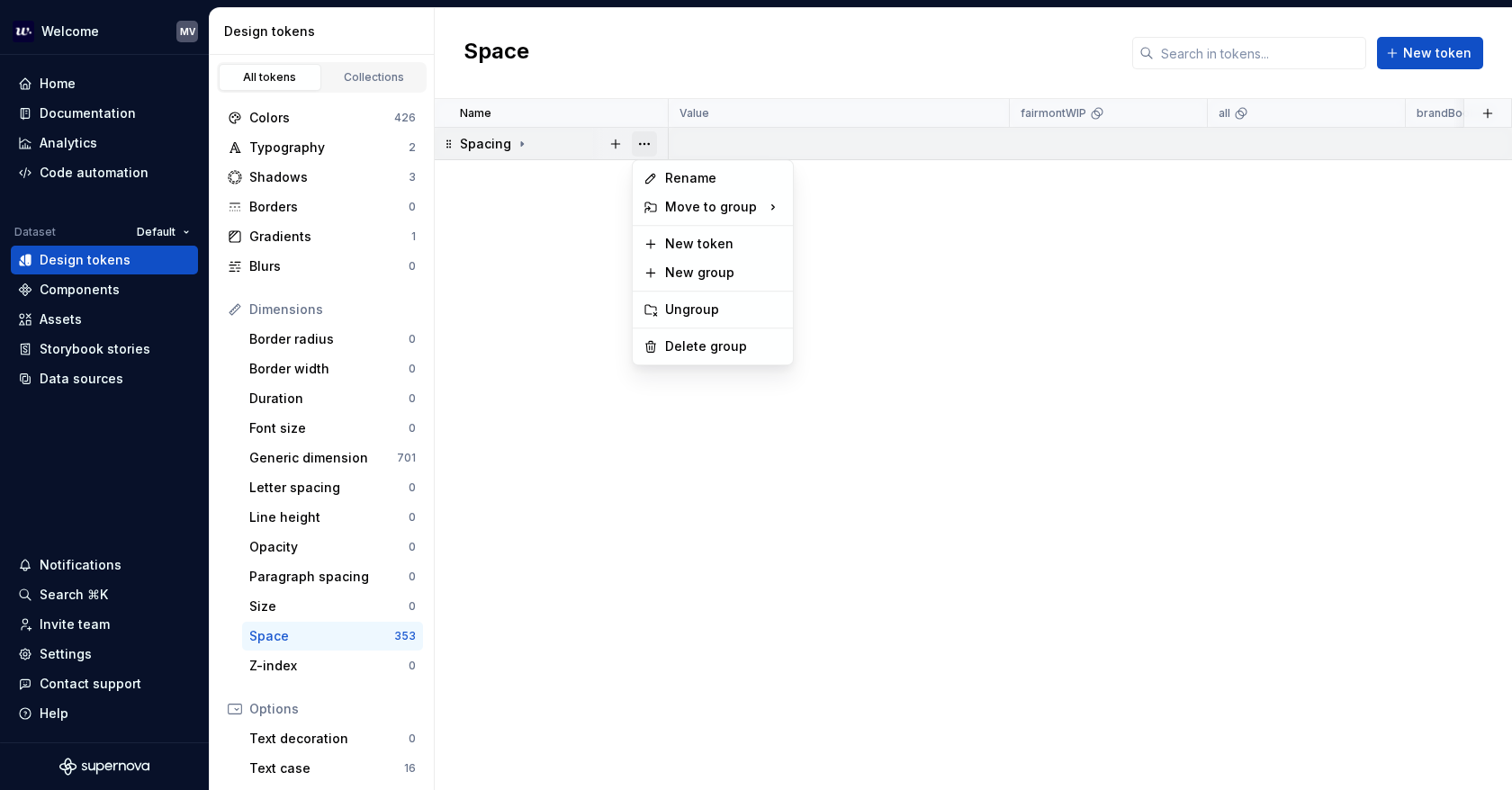
click at [652, 140] on button "button" at bounding box center [644, 144] width 25 height 25
click at [766, 341] on div "Delete group" at bounding box center [723, 347] width 117 height 18
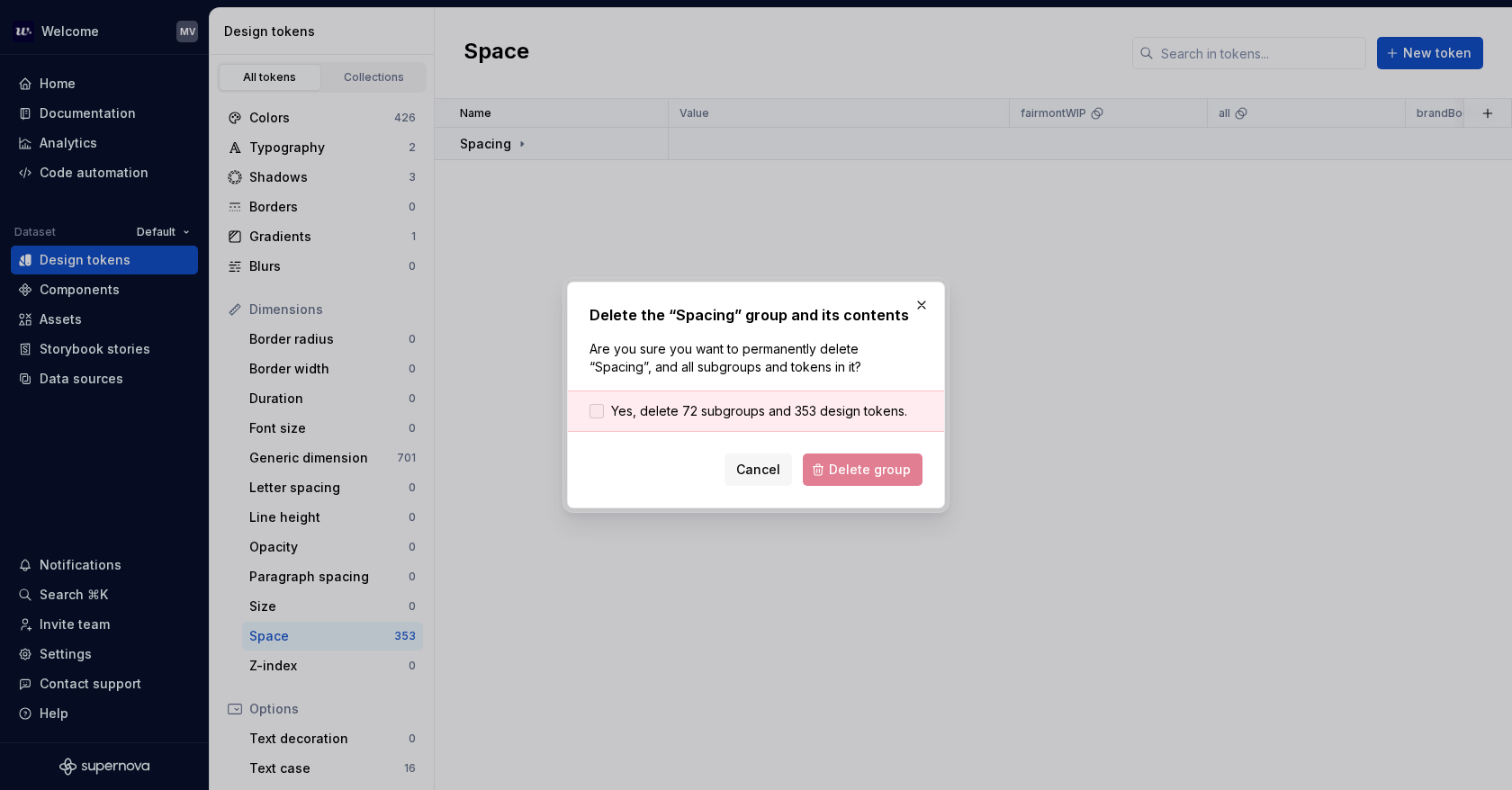
drag, startPoint x: 612, startPoint y: 408, endPoint x: 912, endPoint y: 428, distance: 300.7
click at [612, 407] on span "Yes, delete 72 subgroups and 353 design tokens." at bounding box center [758, 411] width 296 height 18
click at [856, 470] on span "Delete group" at bounding box center [870, 470] width 82 height 18
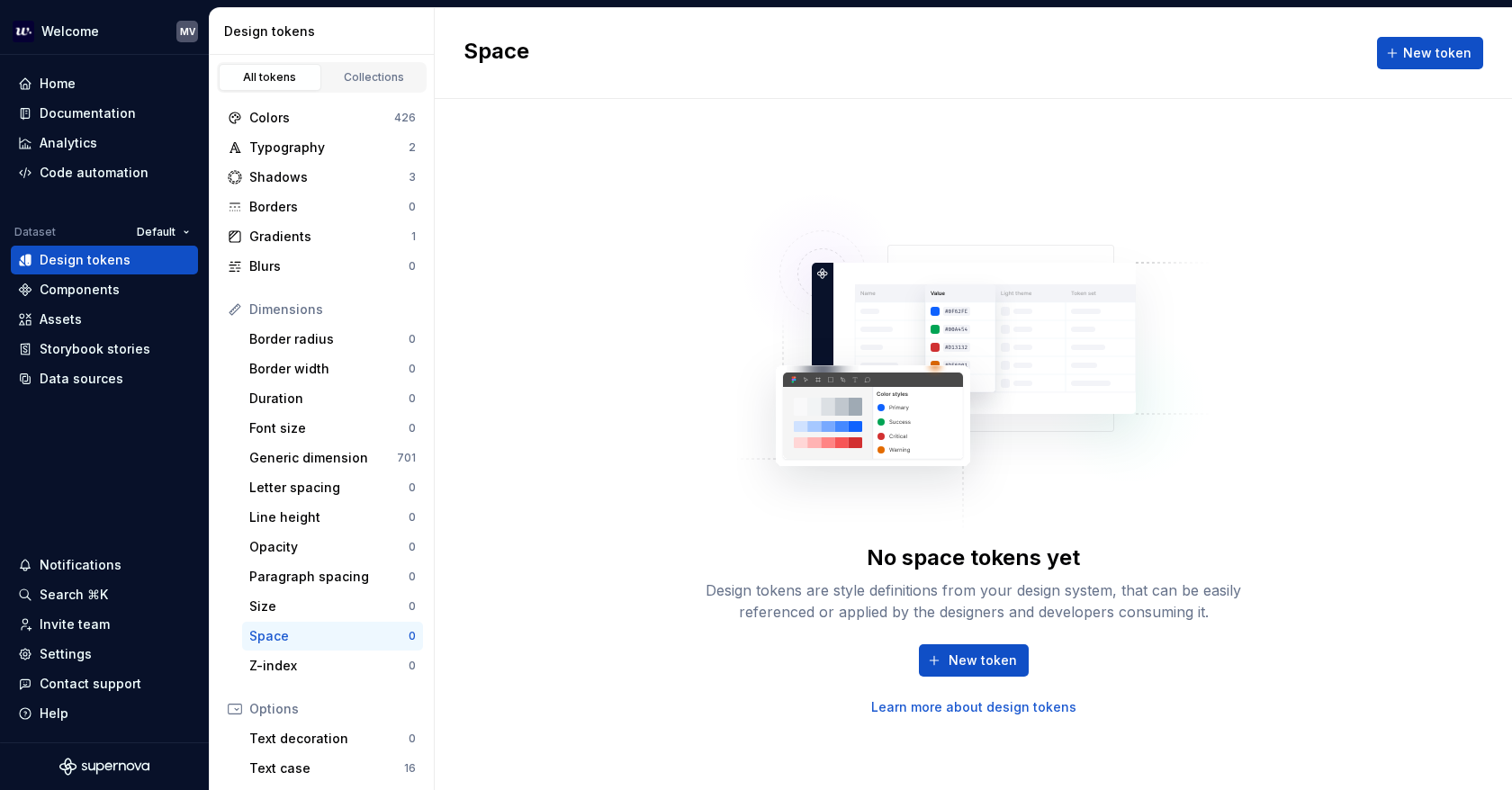
scroll to position [90, 0]
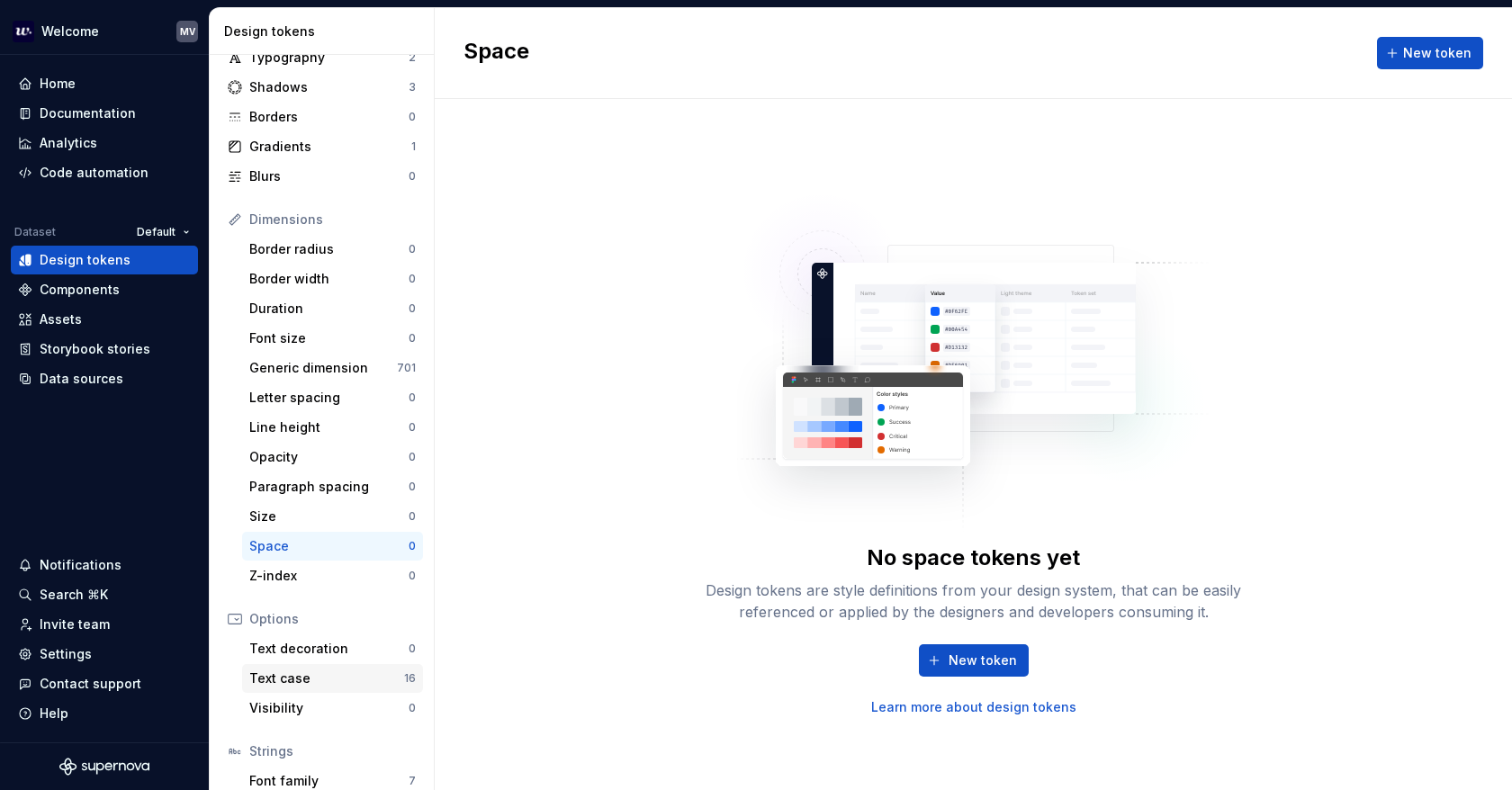
click at [308, 682] on div "Text case" at bounding box center [327, 678] width 155 height 18
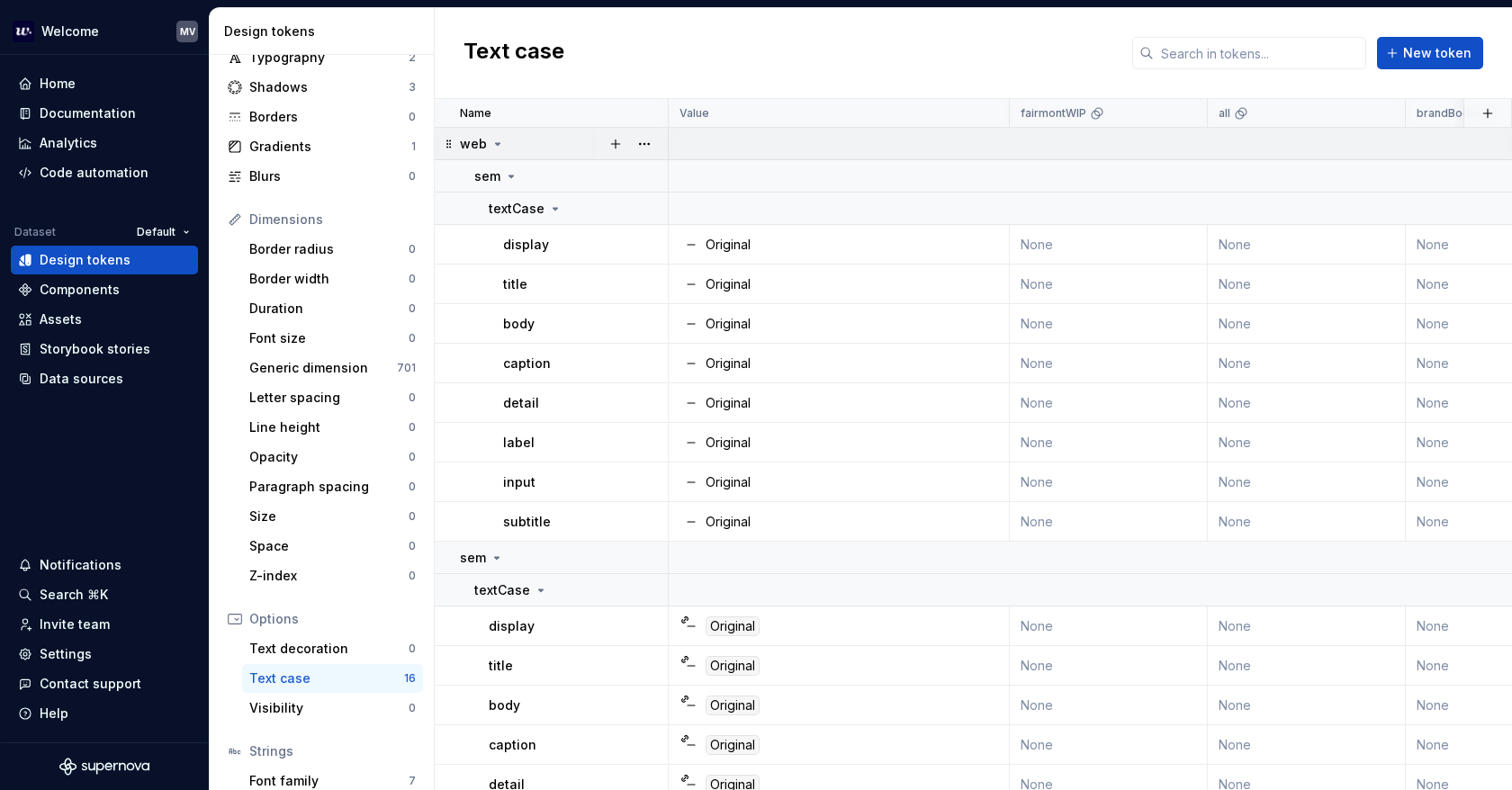
click at [494, 141] on icon at bounding box center [497, 144] width 15 height 15
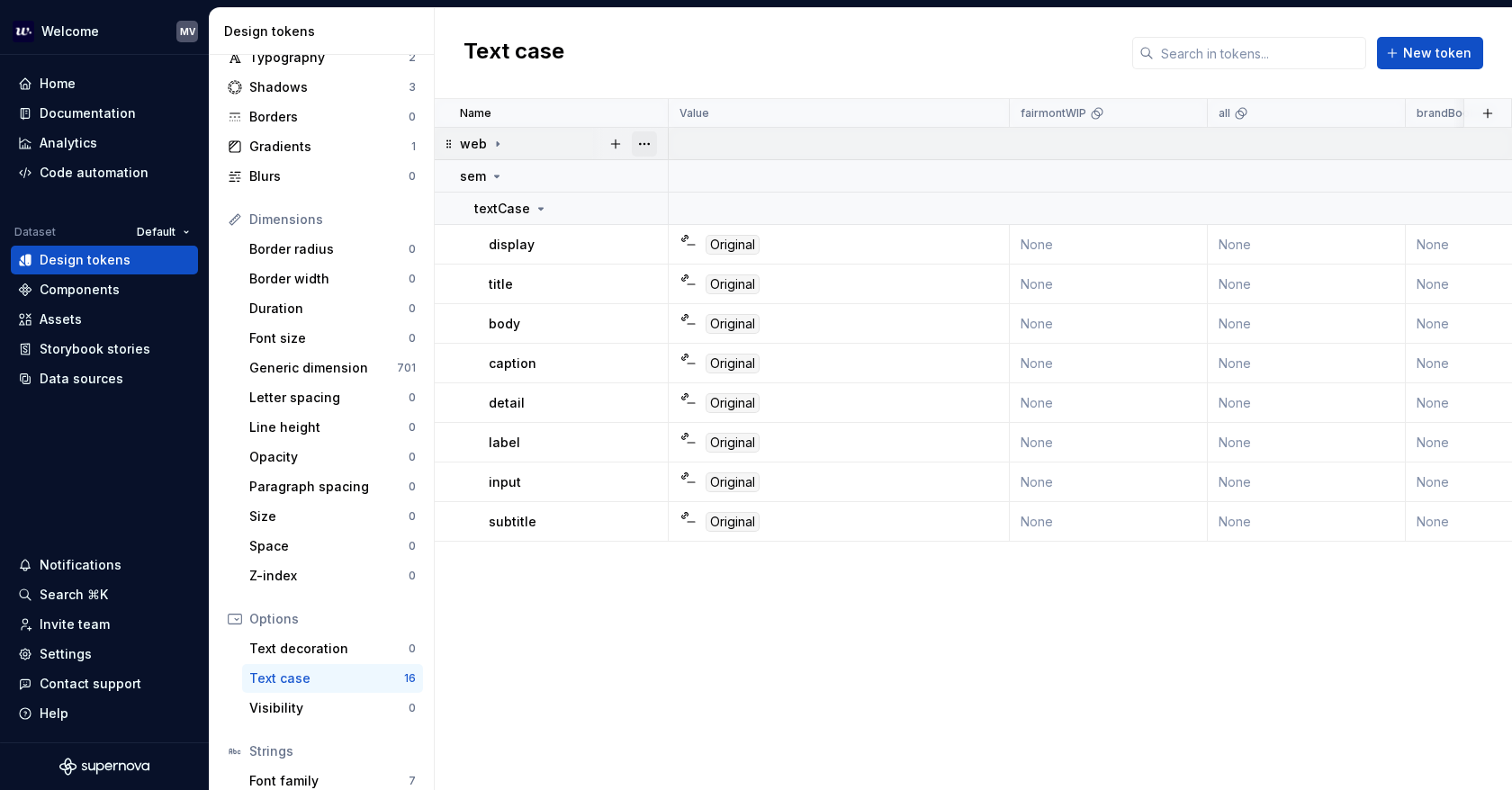
click at [644, 145] on button "button" at bounding box center [644, 144] width 25 height 25
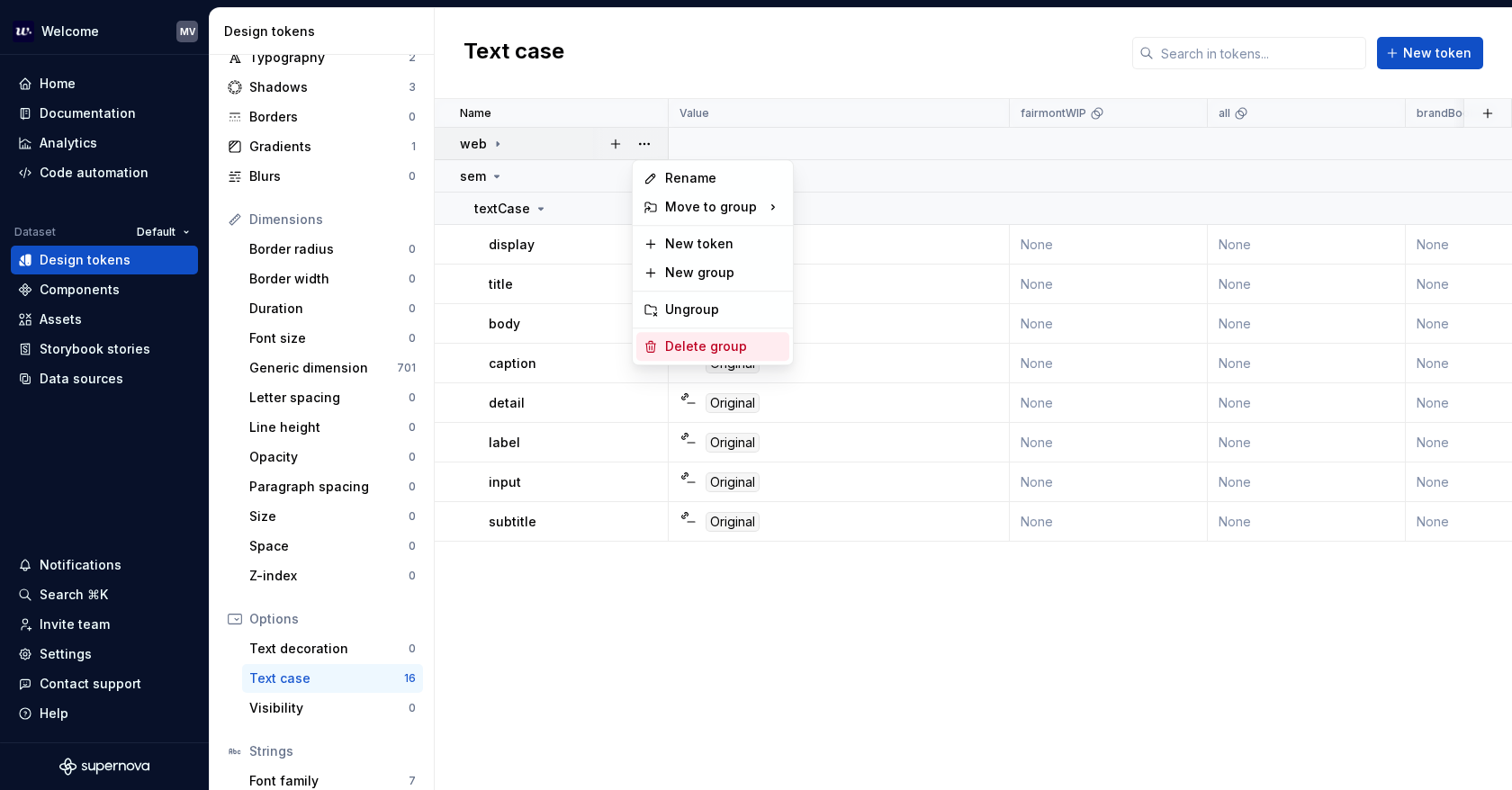
click at [721, 351] on div "Delete group" at bounding box center [723, 347] width 117 height 18
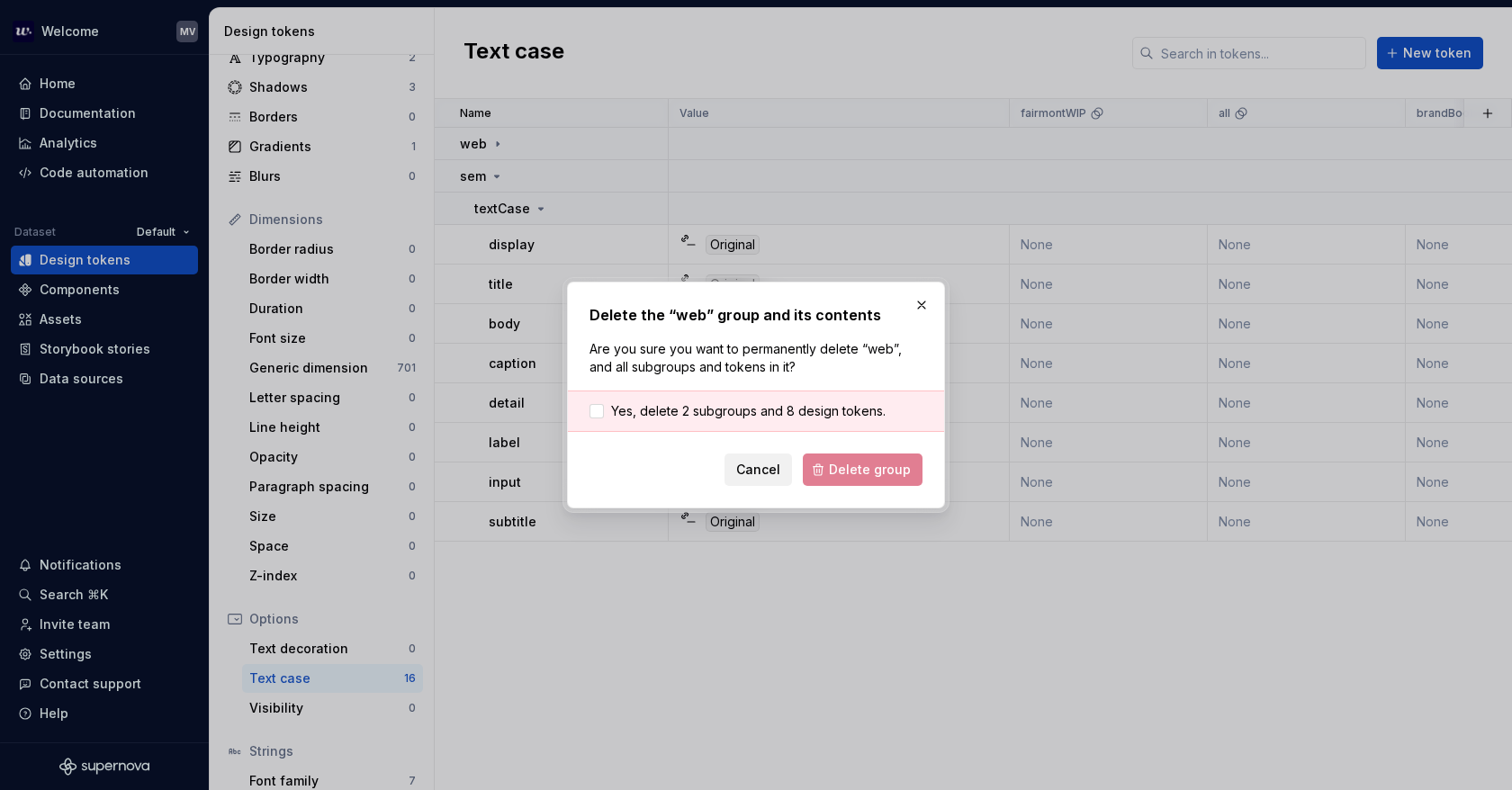
drag, startPoint x: 664, startPoint y: 418, endPoint x: 763, endPoint y: 456, distance: 106.0
click at [664, 417] on span "Yes, delete 2 subgroups and 8 design tokens." at bounding box center [748, 411] width 274 height 18
click at [893, 457] on button "Delete group" at bounding box center [862, 469] width 119 height 32
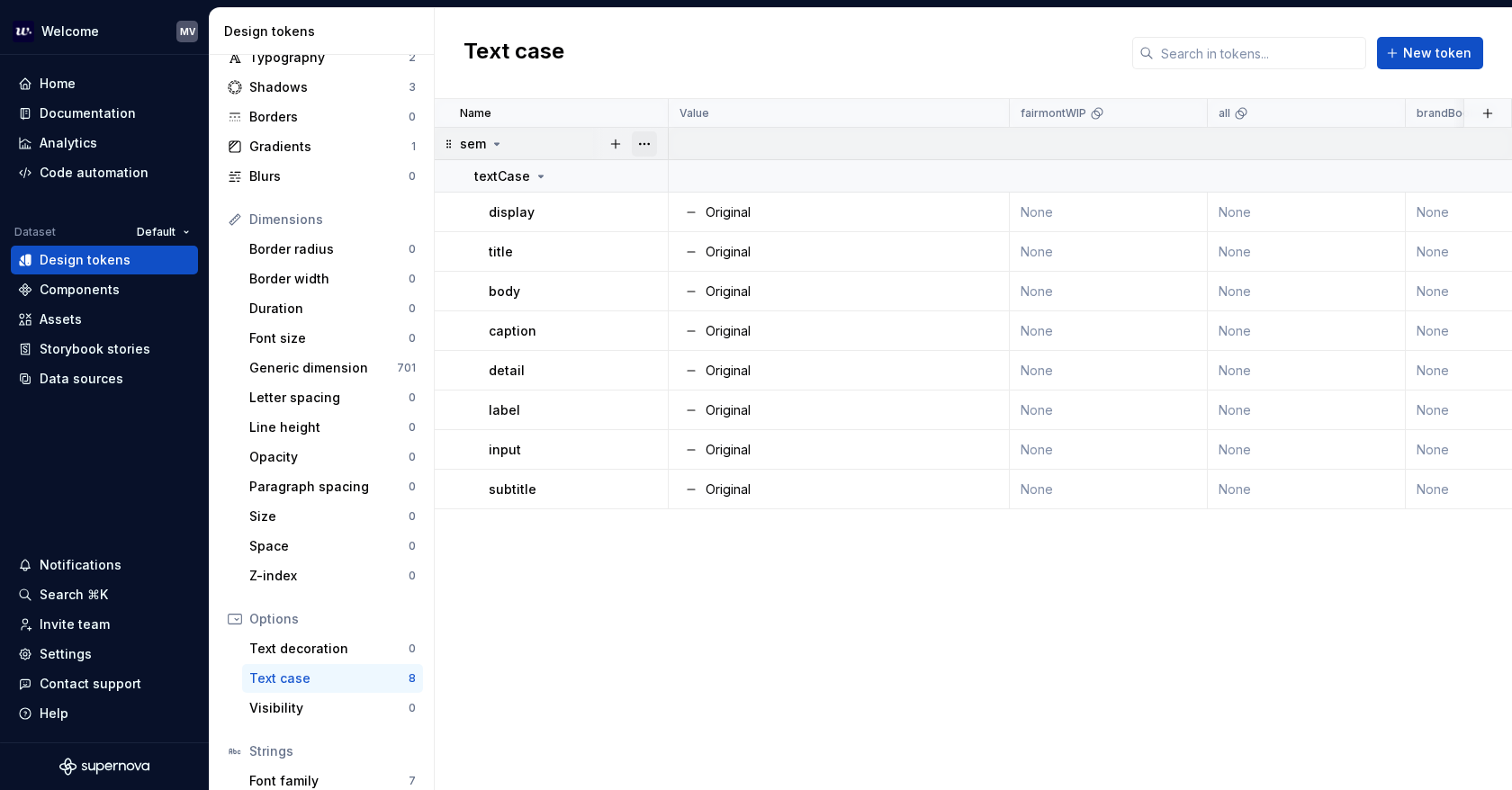
click at [651, 139] on button "button" at bounding box center [644, 144] width 25 height 25
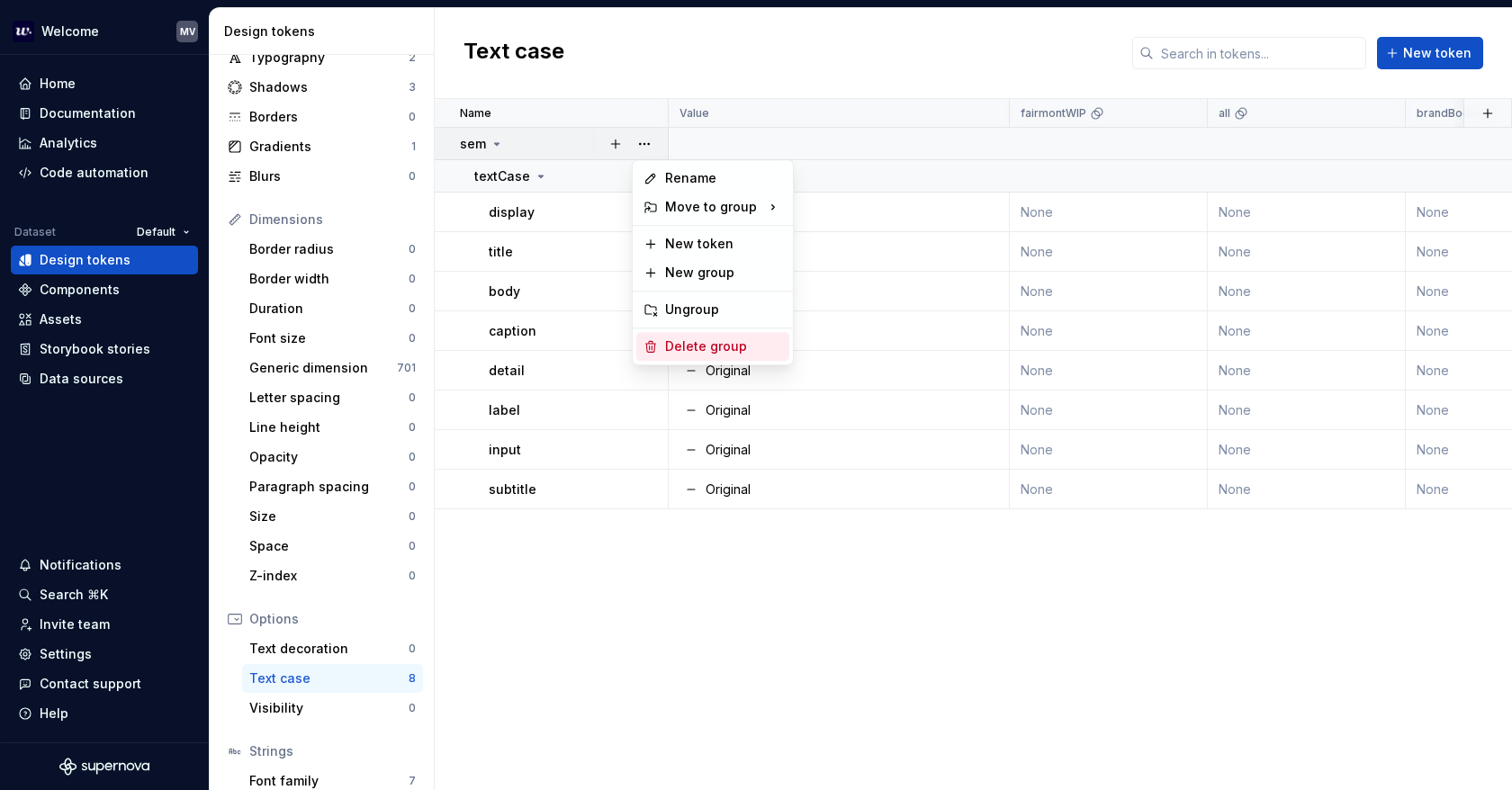
click at [753, 347] on div "Delete group" at bounding box center [723, 347] width 117 height 18
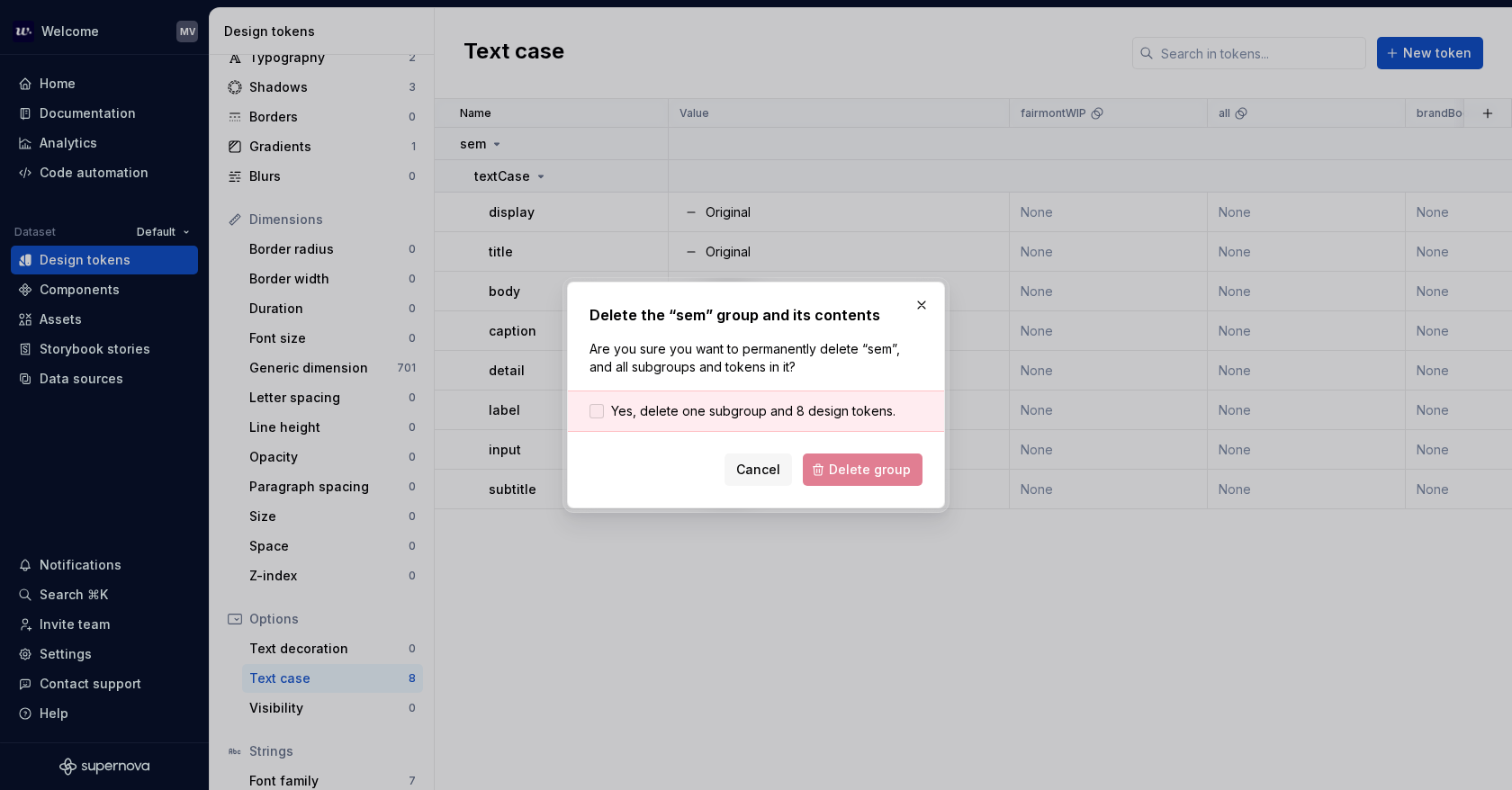
click at [695, 409] on span "Yes, delete one subgroup and 8 design tokens." at bounding box center [753, 411] width 285 height 18
click at [880, 460] on button "Delete group" at bounding box center [862, 469] width 119 height 32
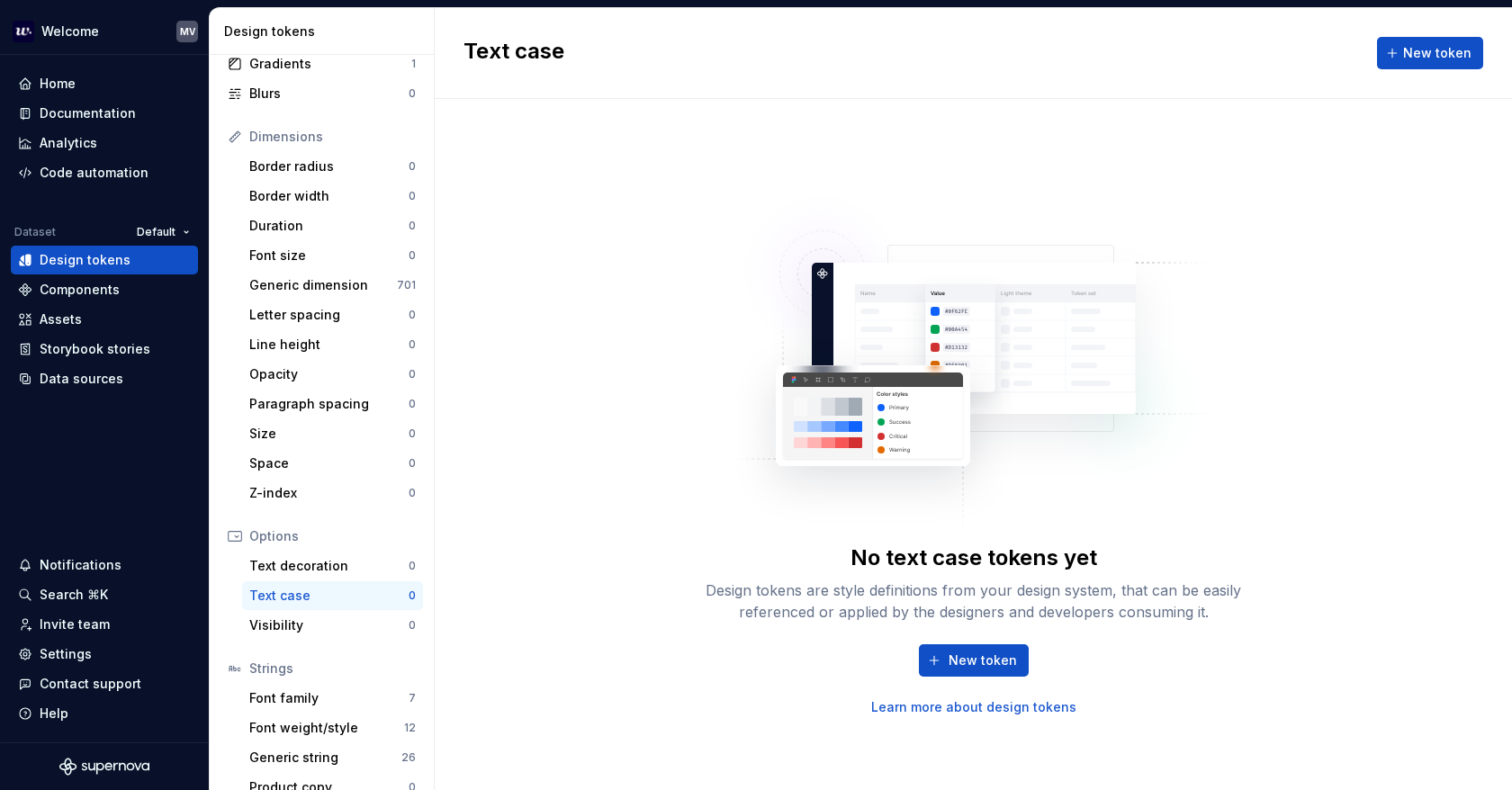
scroll to position [195, 0]
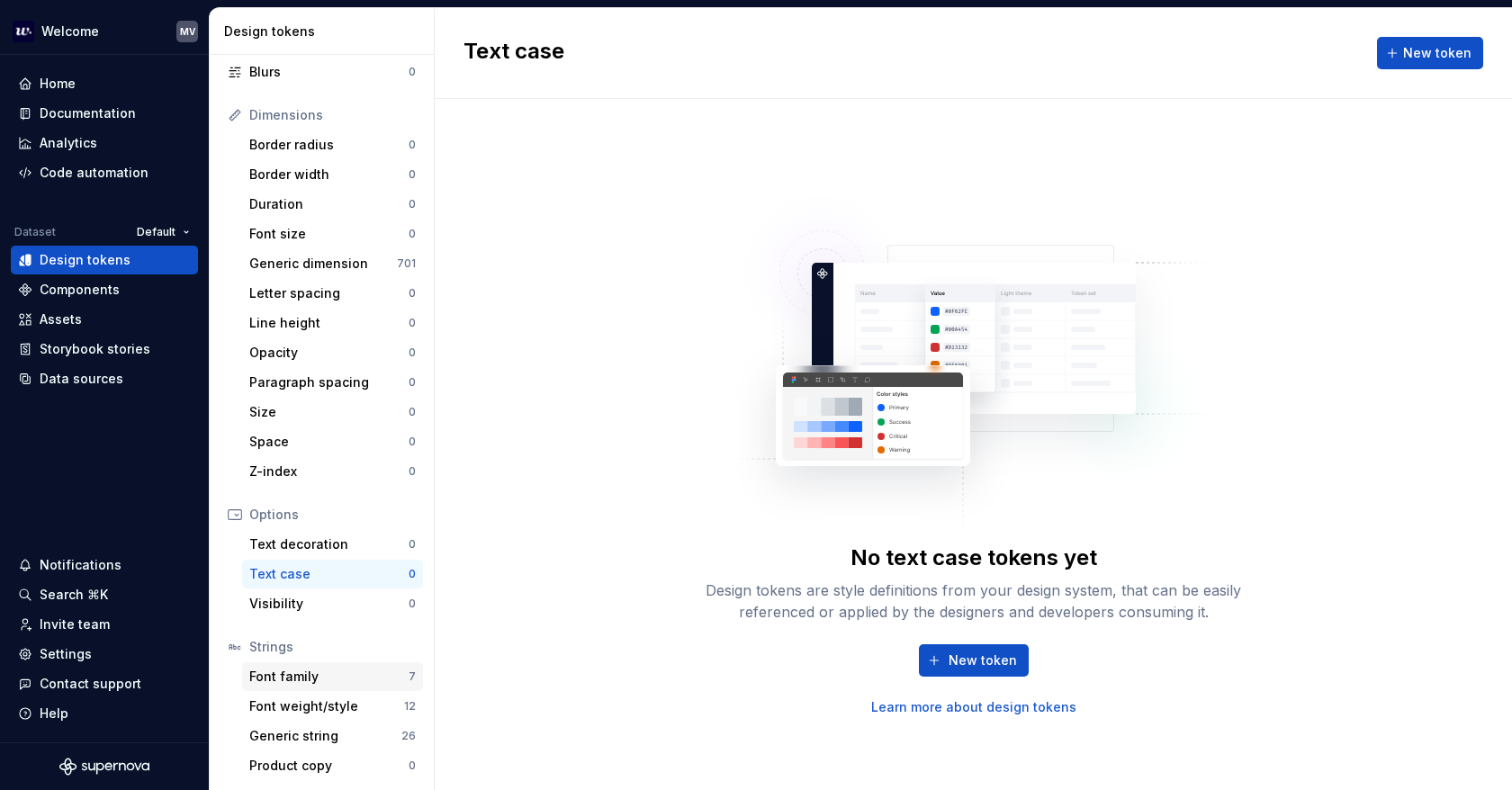
click at [313, 668] on div "Font family" at bounding box center [329, 676] width 160 height 18
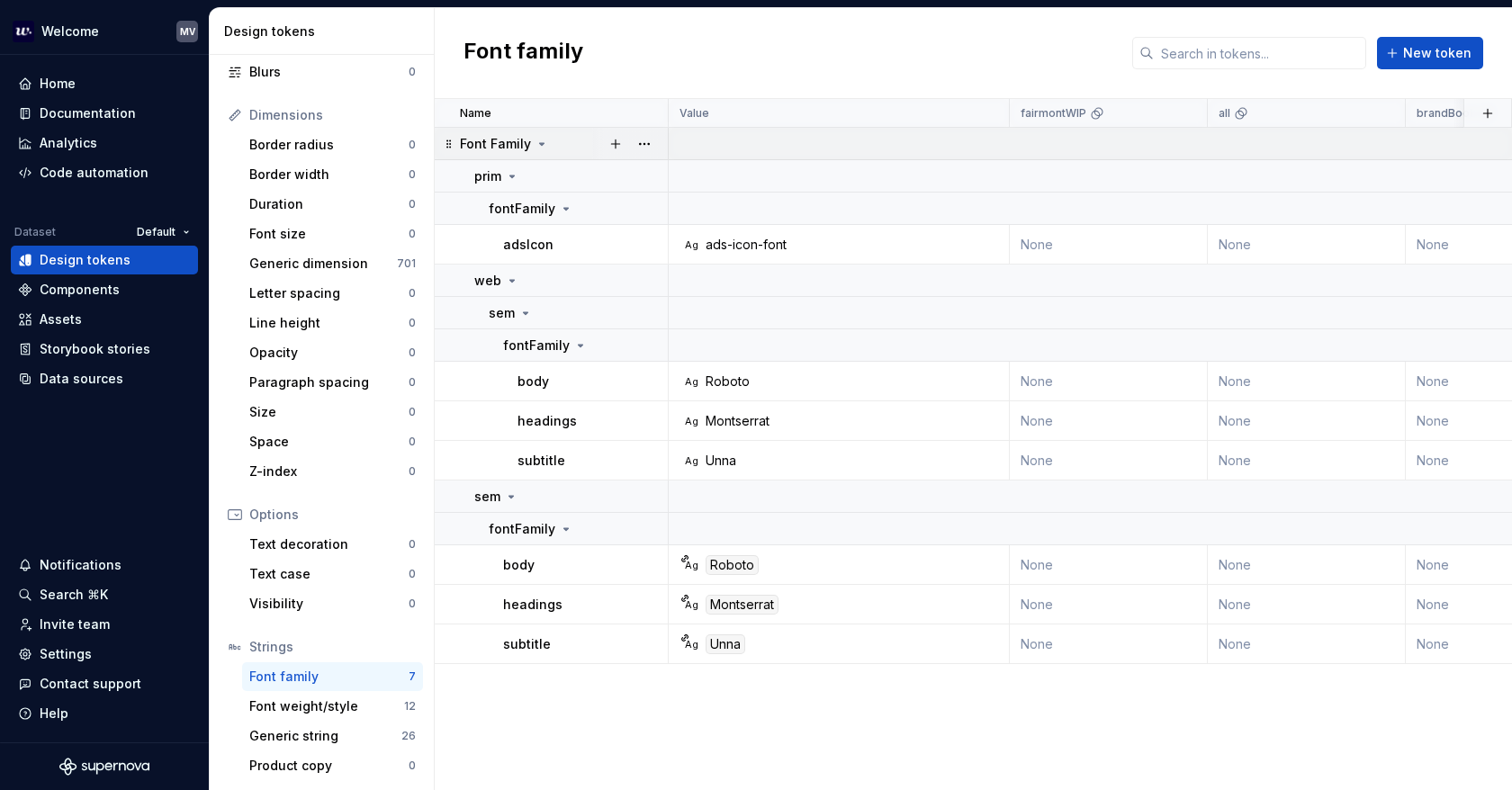
click at [538, 138] on icon at bounding box center [541, 144] width 15 height 15
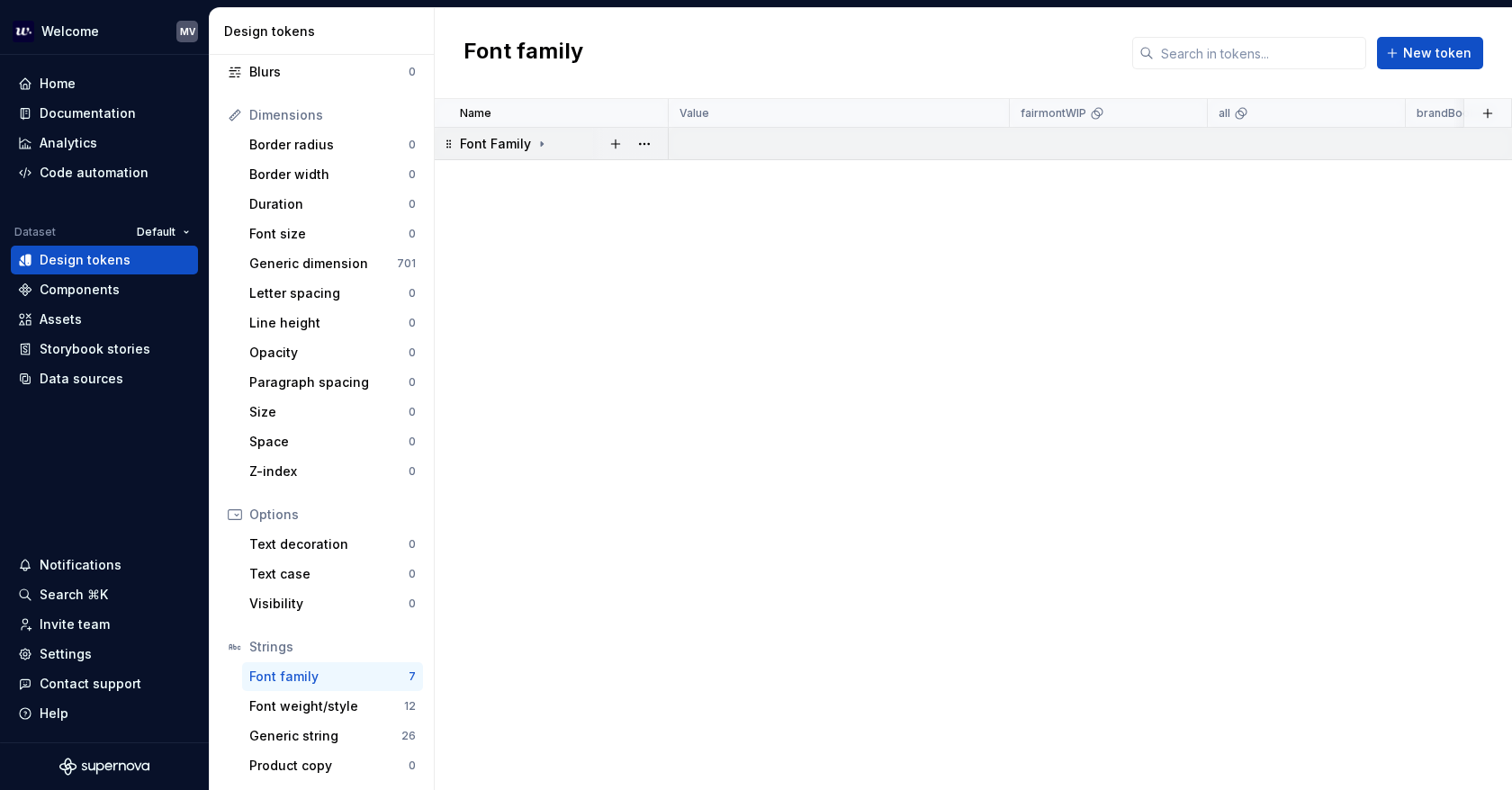
click at [539, 139] on icon at bounding box center [541, 144] width 15 height 15
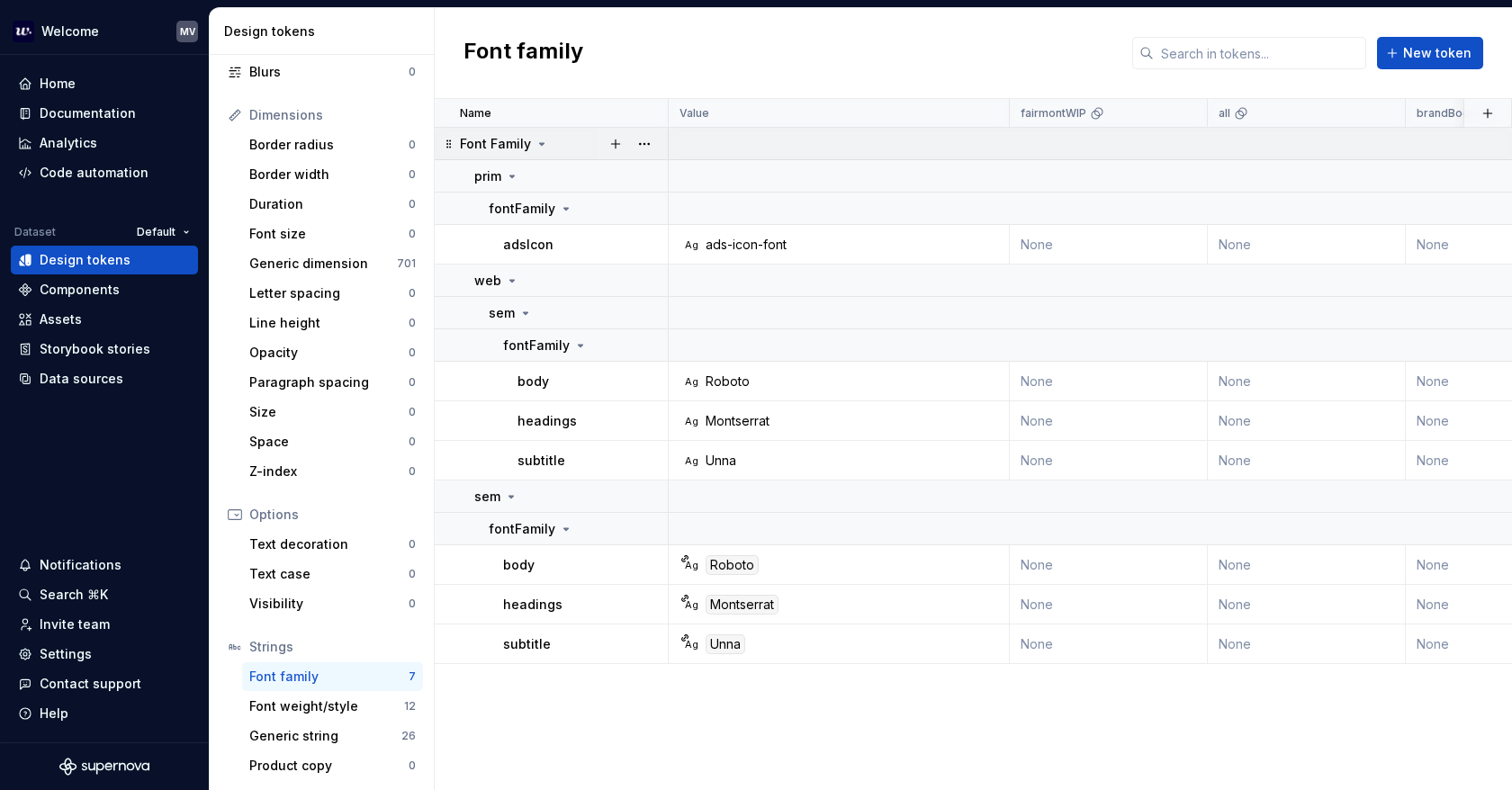
drag, startPoint x: 539, startPoint y: 139, endPoint x: 540, endPoint y: 129, distance: 10.0
click at [540, 139] on icon at bounding box center [541, 144] width 15 height 15
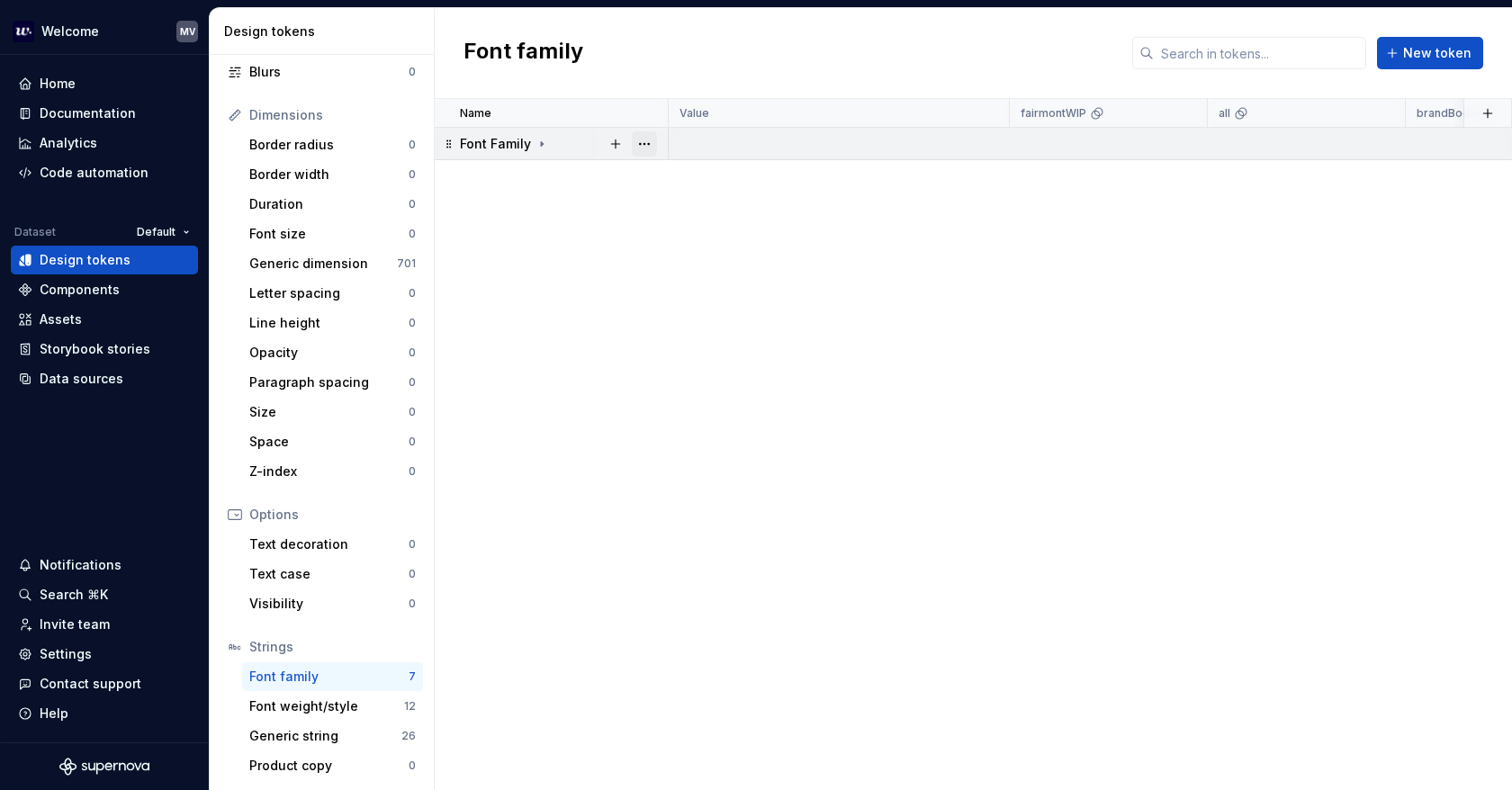
click at [649, 138] on button "button" at bounding box center [644, 144] width 25 height 25
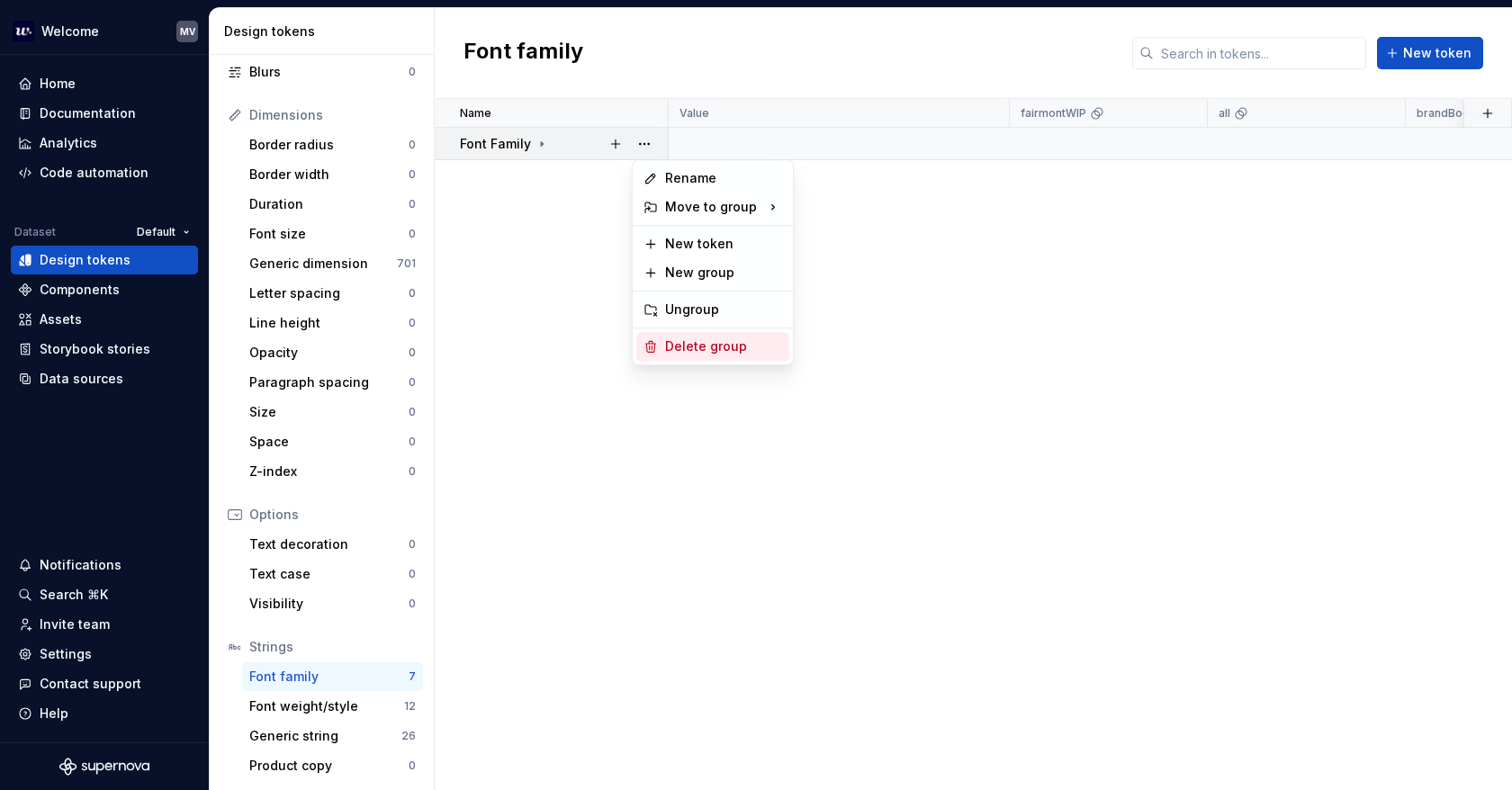
click at [728, 358] on div "Delete group" at bounding box center [712, 346] width 153 height 28
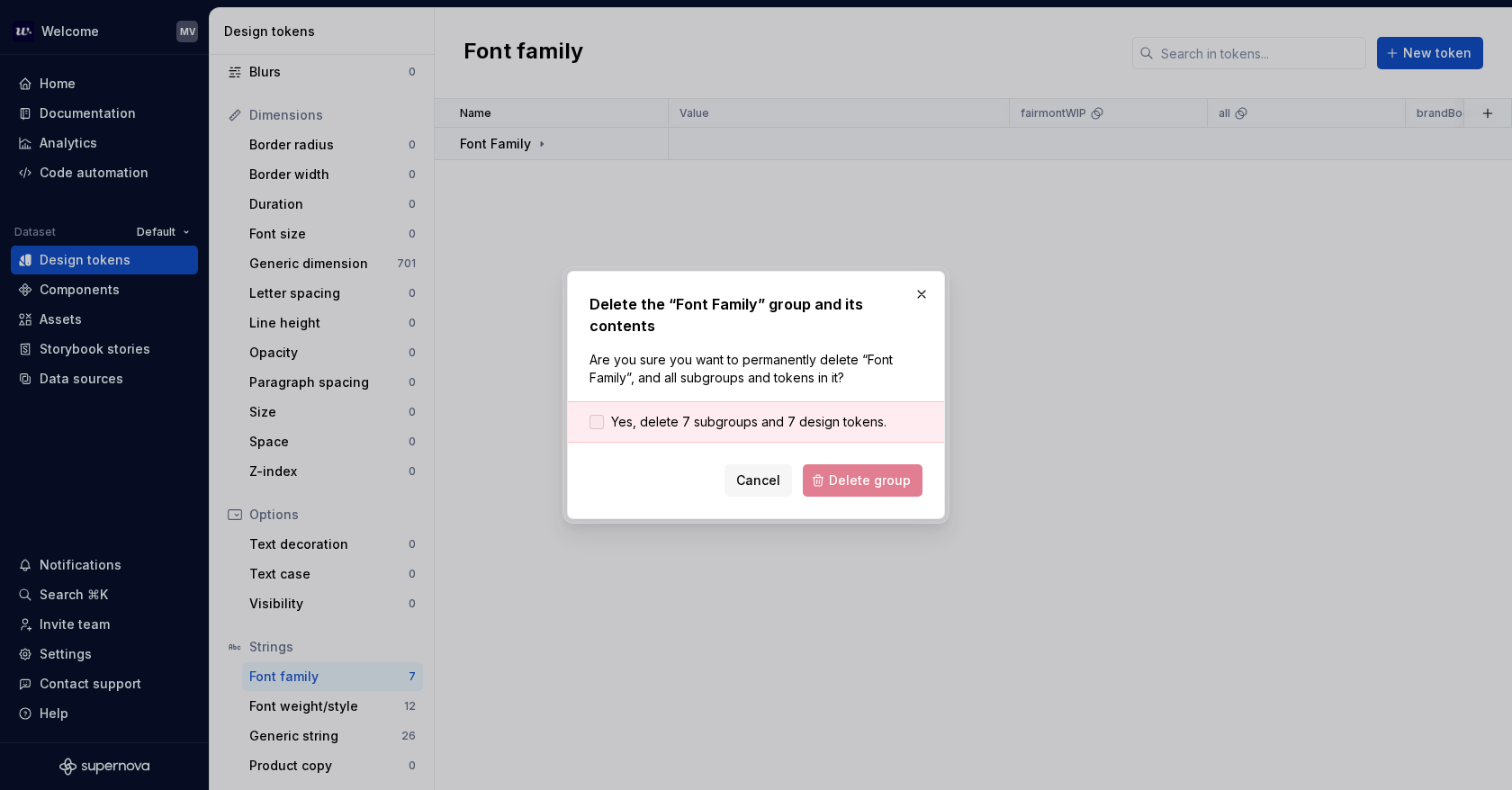
click at [616, 413] on span "Yes, delete 7 subgroups and 7 design tokens." at bounding box center [748, 422] width 275 height 18
click at [853, 472] on span "Delete group" at bounding box center [870, 481] width 82 height 18
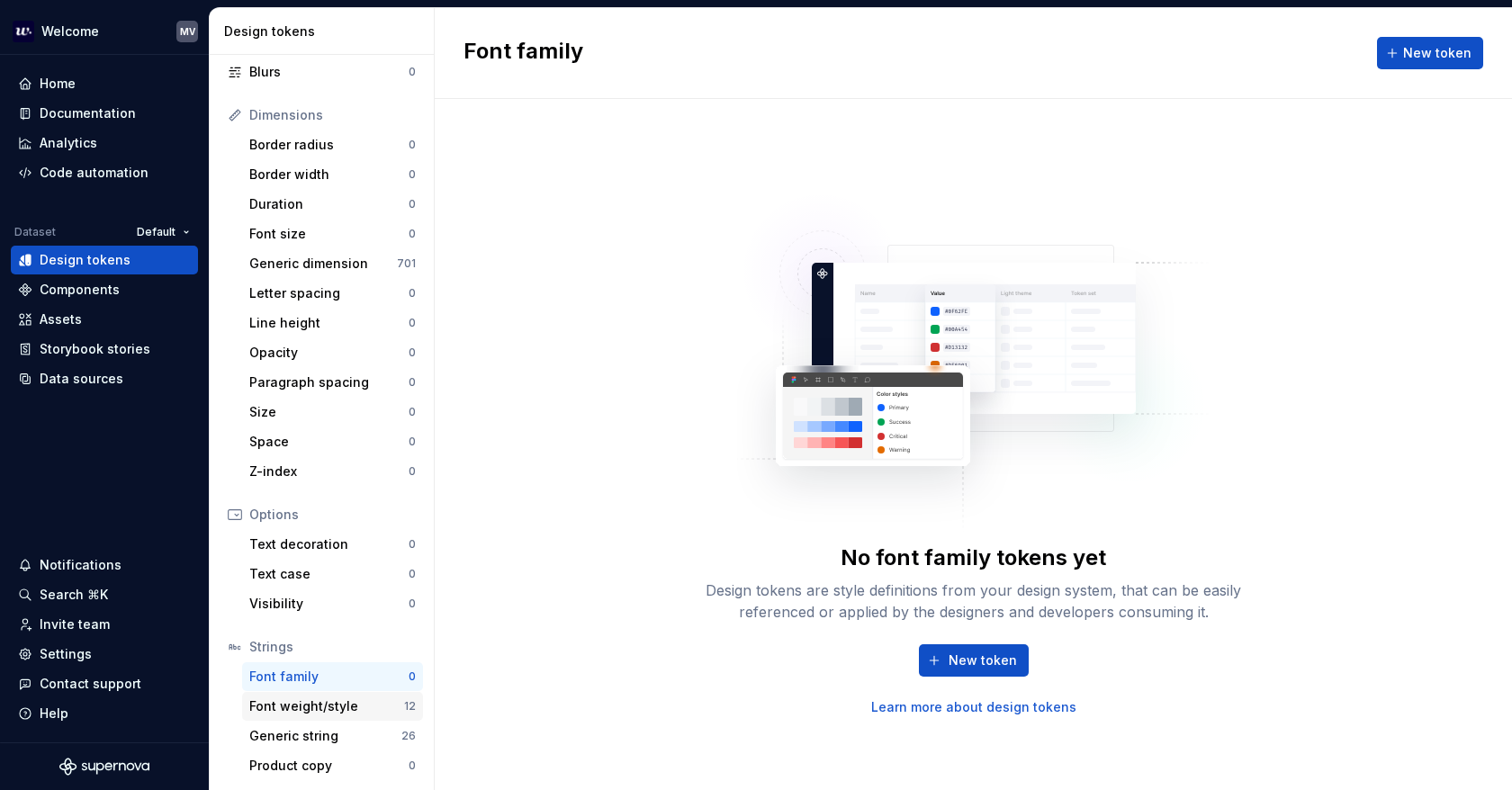
click at [311, 701] on div "Font weight/style" at bounding box center [327, 706] width 155 height 18
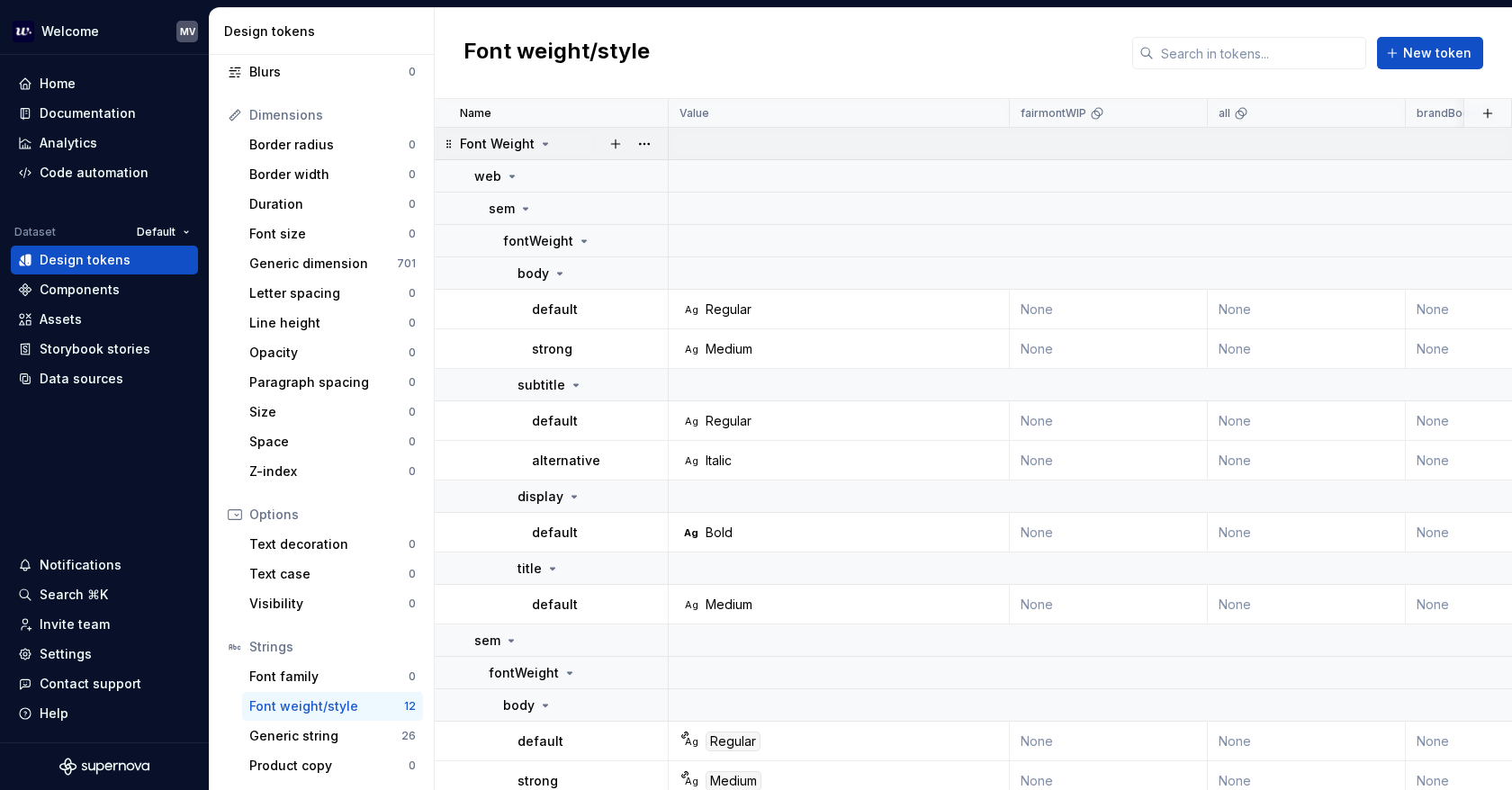
click at [543, 141] on icon at bounding box center [545, 144] width 15 height 15
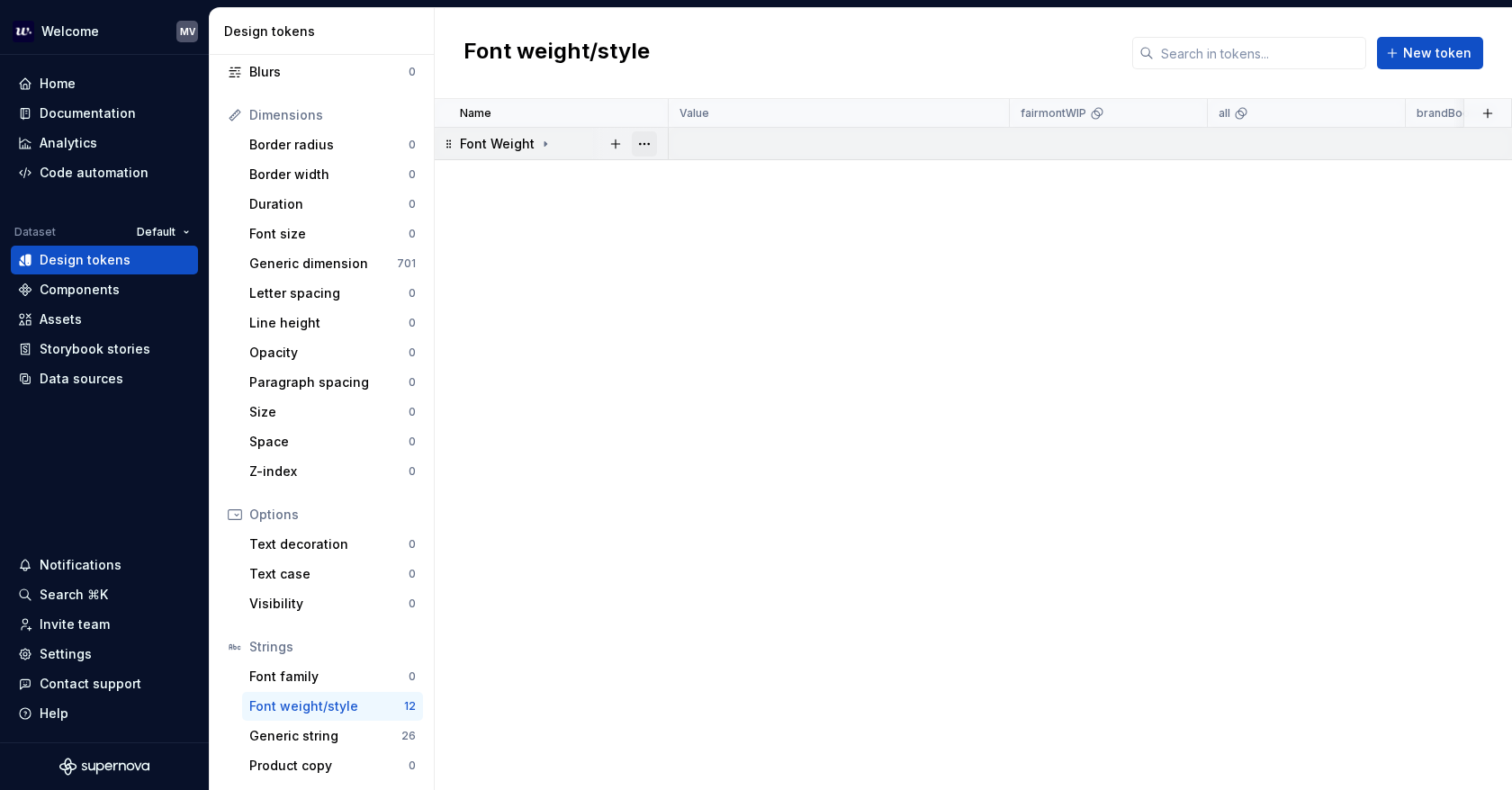
click at [641, 142] on button "button" at bounding box center [644, 144] width 25 height 25
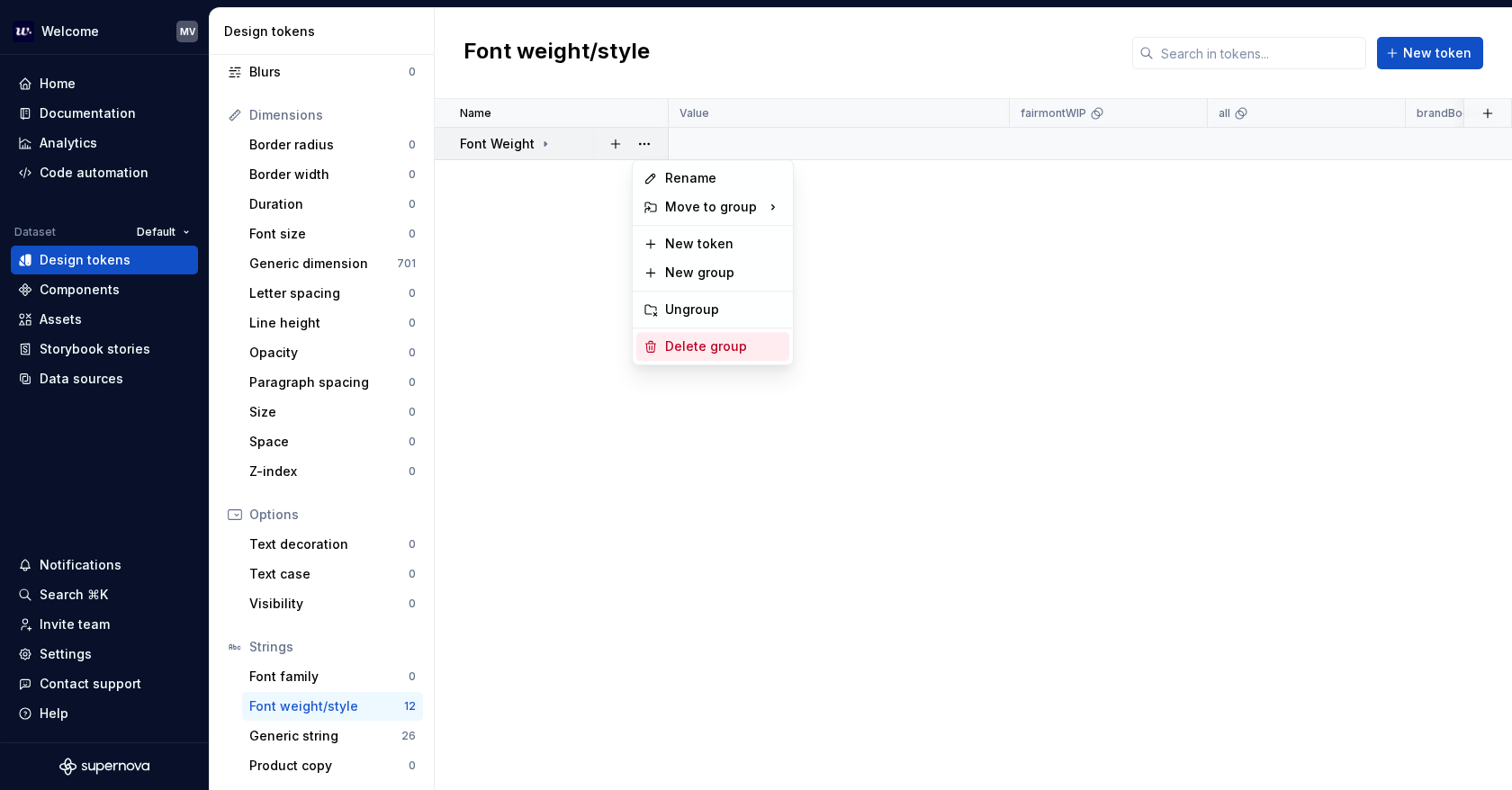
click at [764, 354] on div "Delete group" at bounding box center [723, 347] width 117 height 18
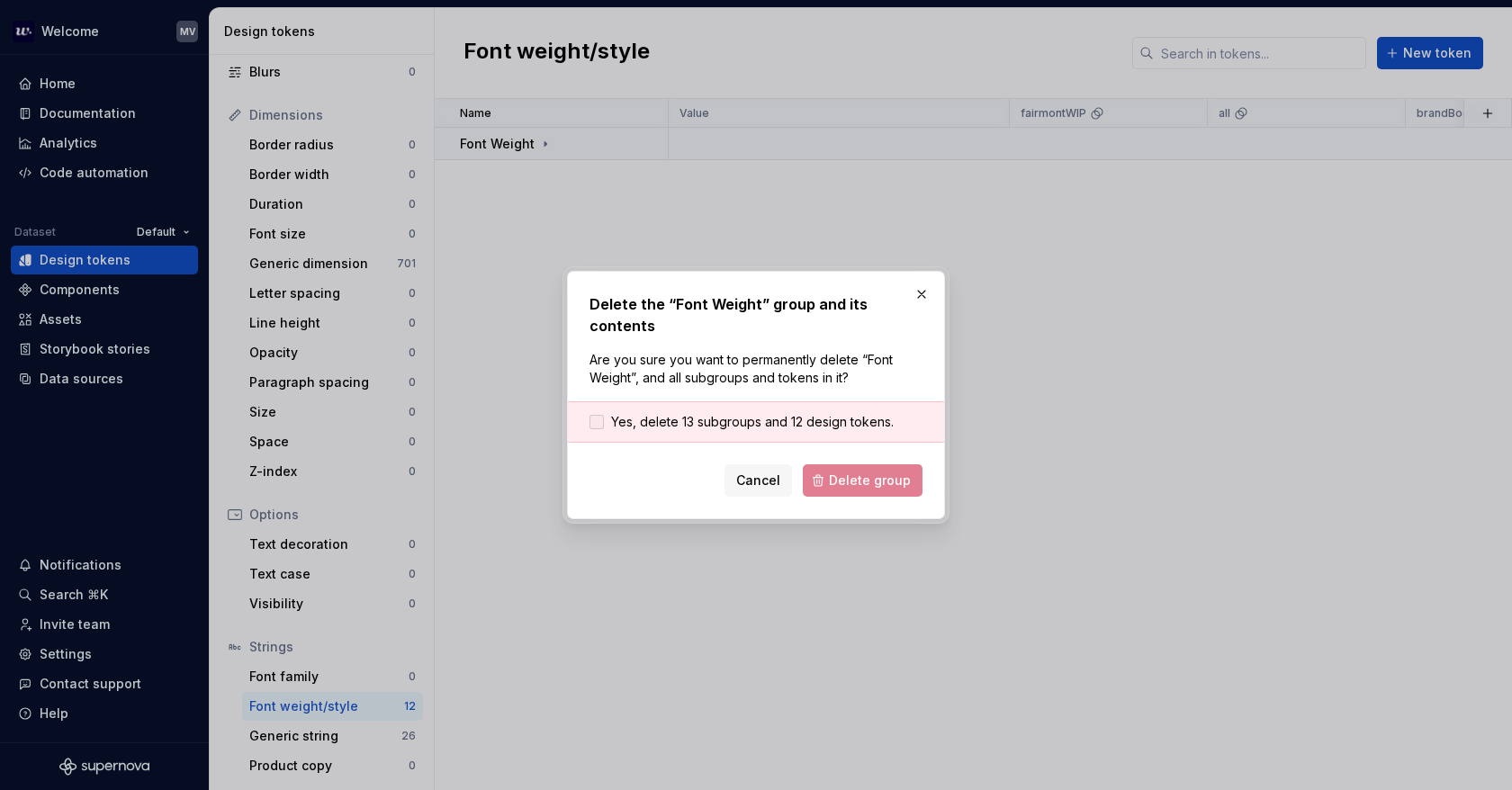
click at [624, 413] on span "Yes, delete 13 subgroups and 12 design tokens." at bounding box center [752, 422] width 283 height 18
click at [905, 472] on span "Delete group" at bounding box center [870, 481] width 82 height 18
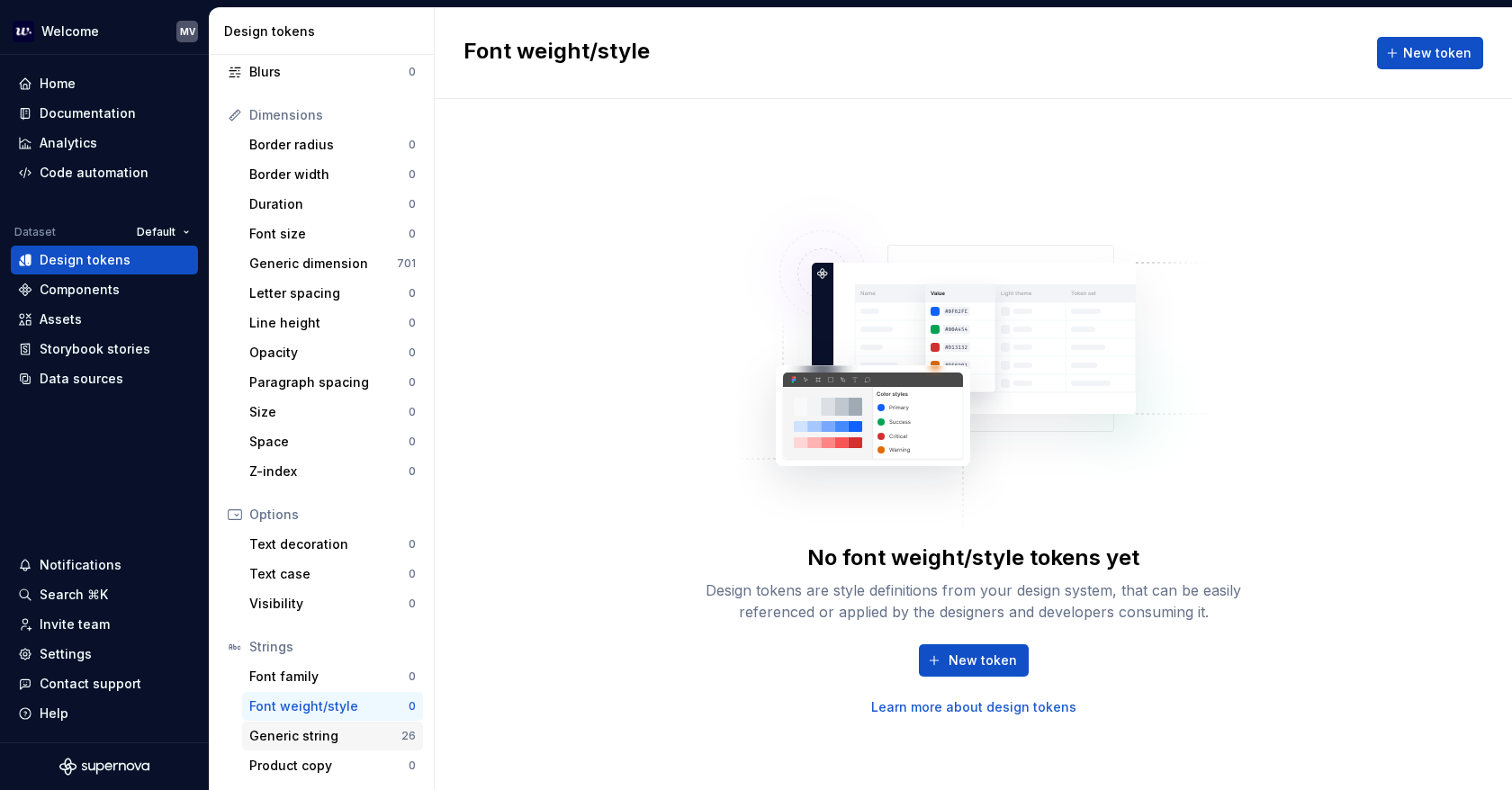
click at [330, 728] on div "Generic string" at bounding box center [325, 736] width 152 height 18
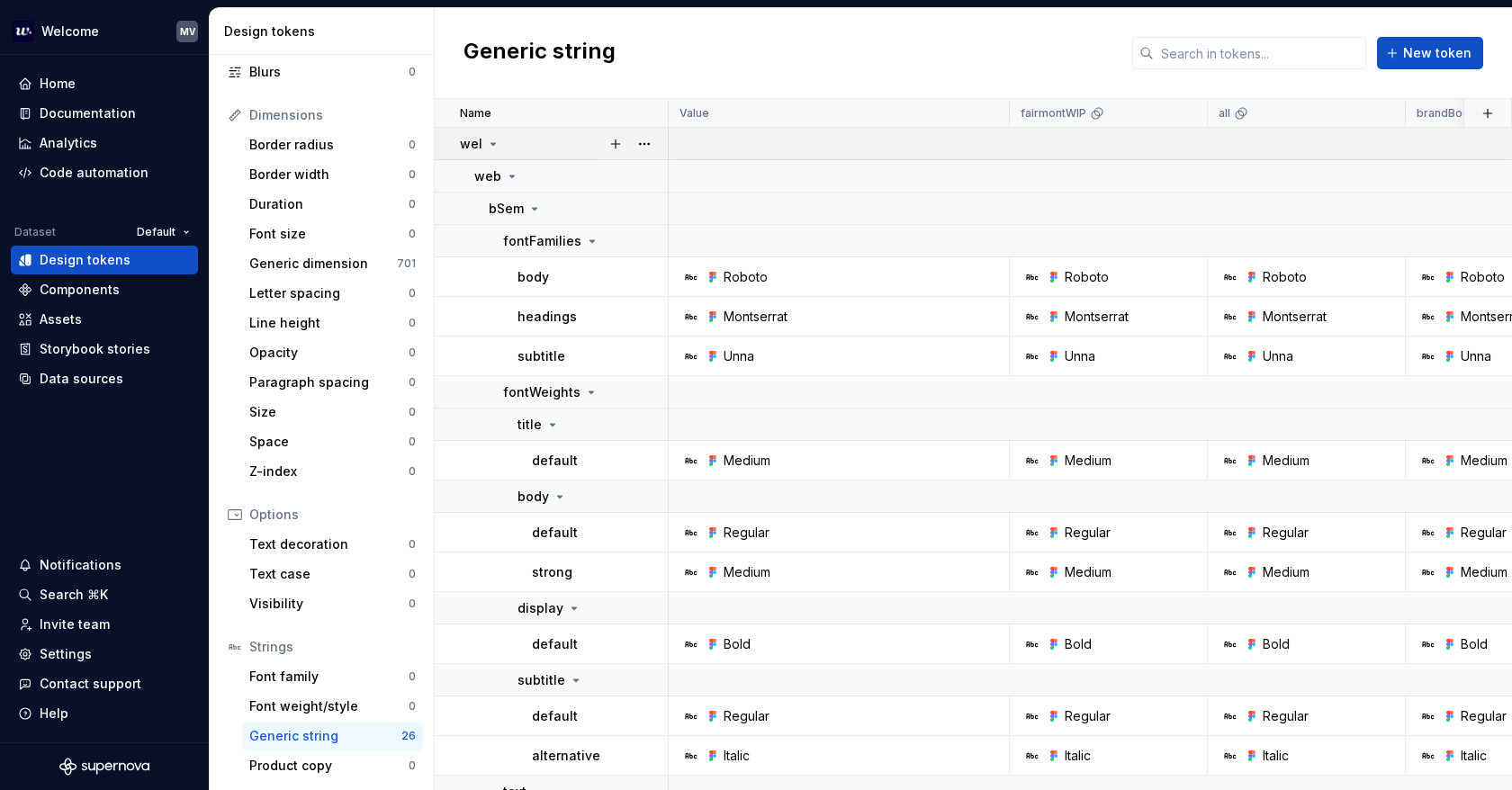
click at [496, 149] on icon at bounding box center [492, 144] width 15 height 15
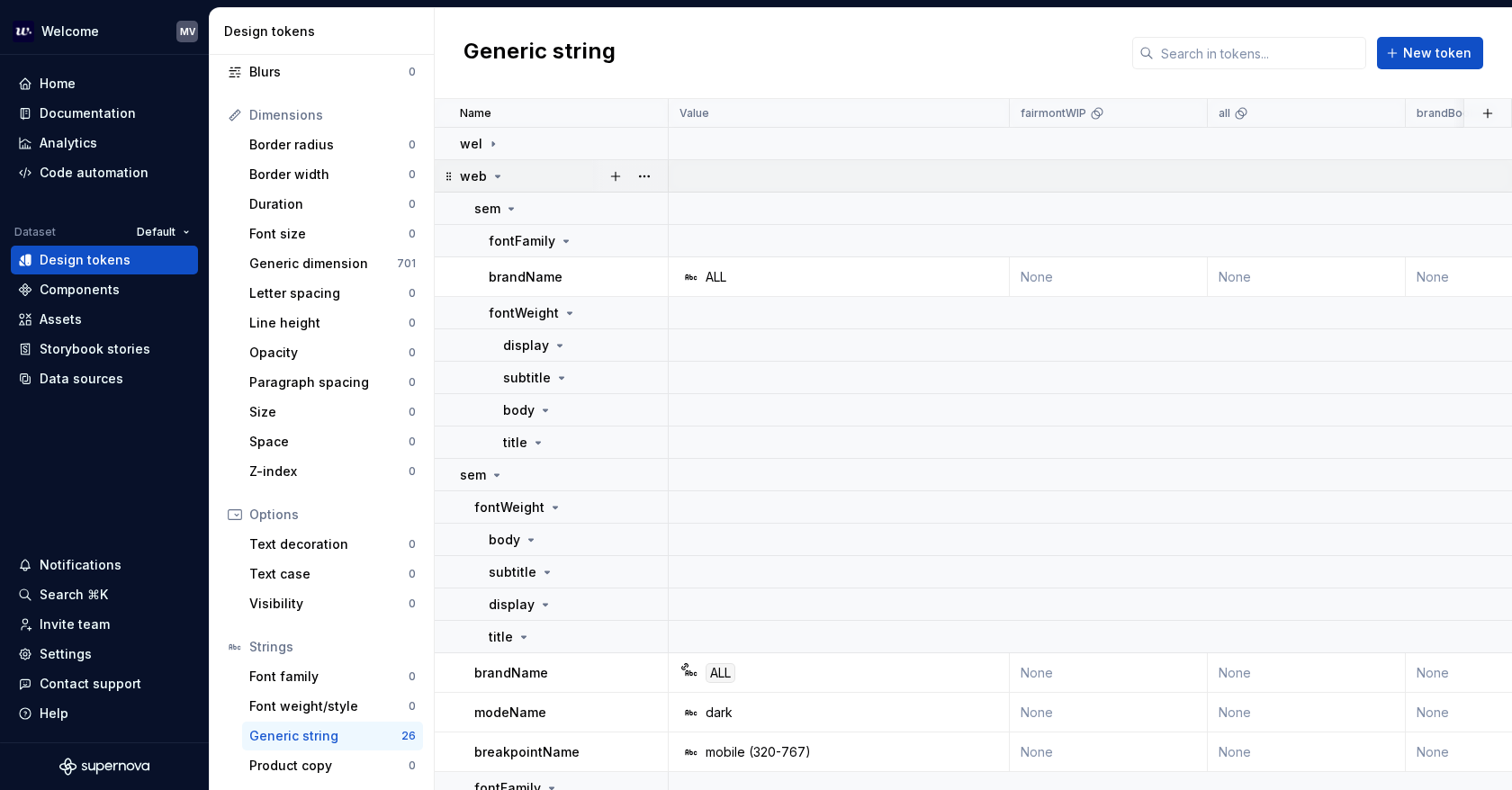
click at [496, 170] on icon at bounding box center [497, 176] width 15 height 15
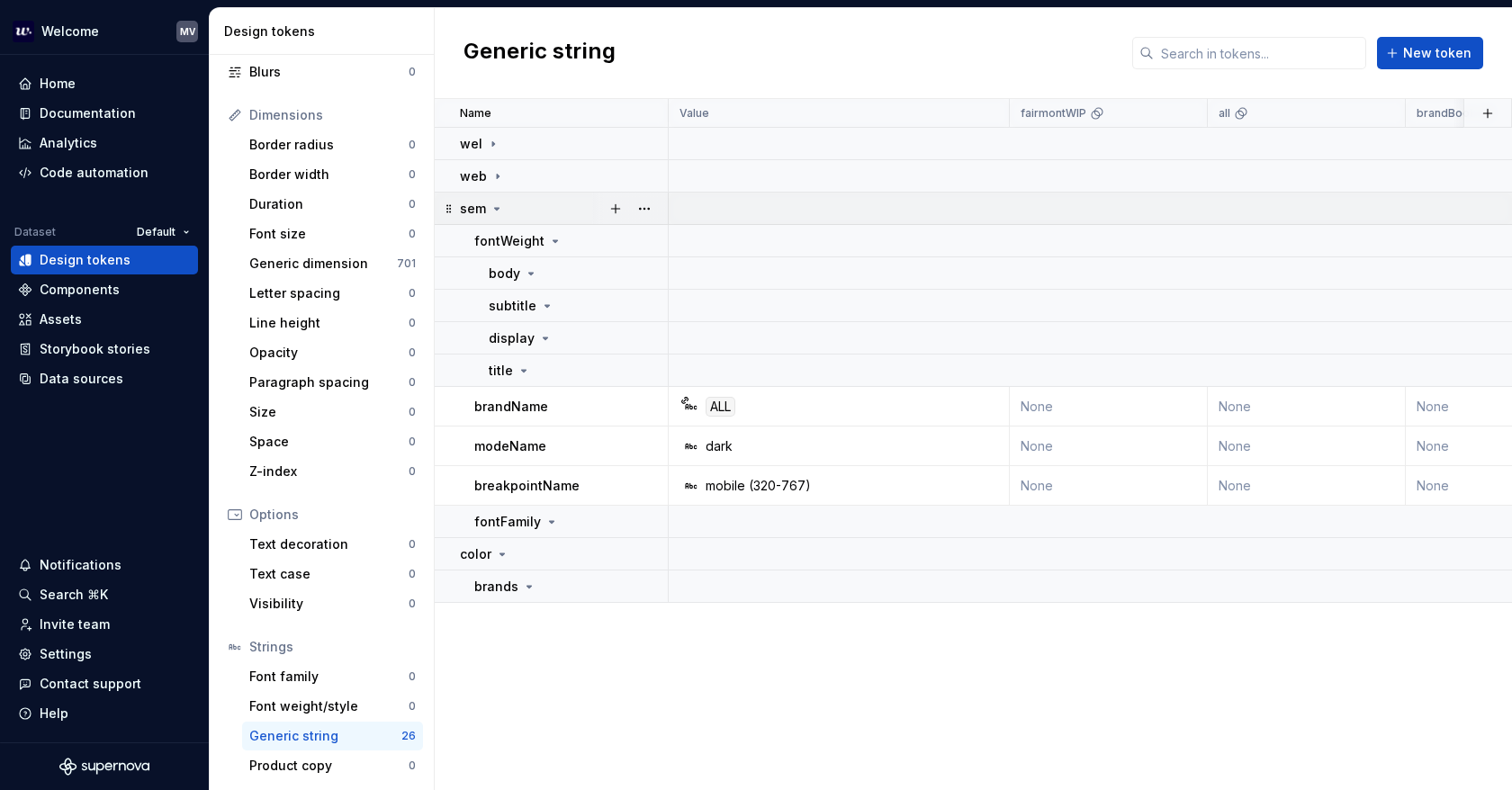
click at [496, 208] on icon at bounding box center [497, 209] width 5 height 2
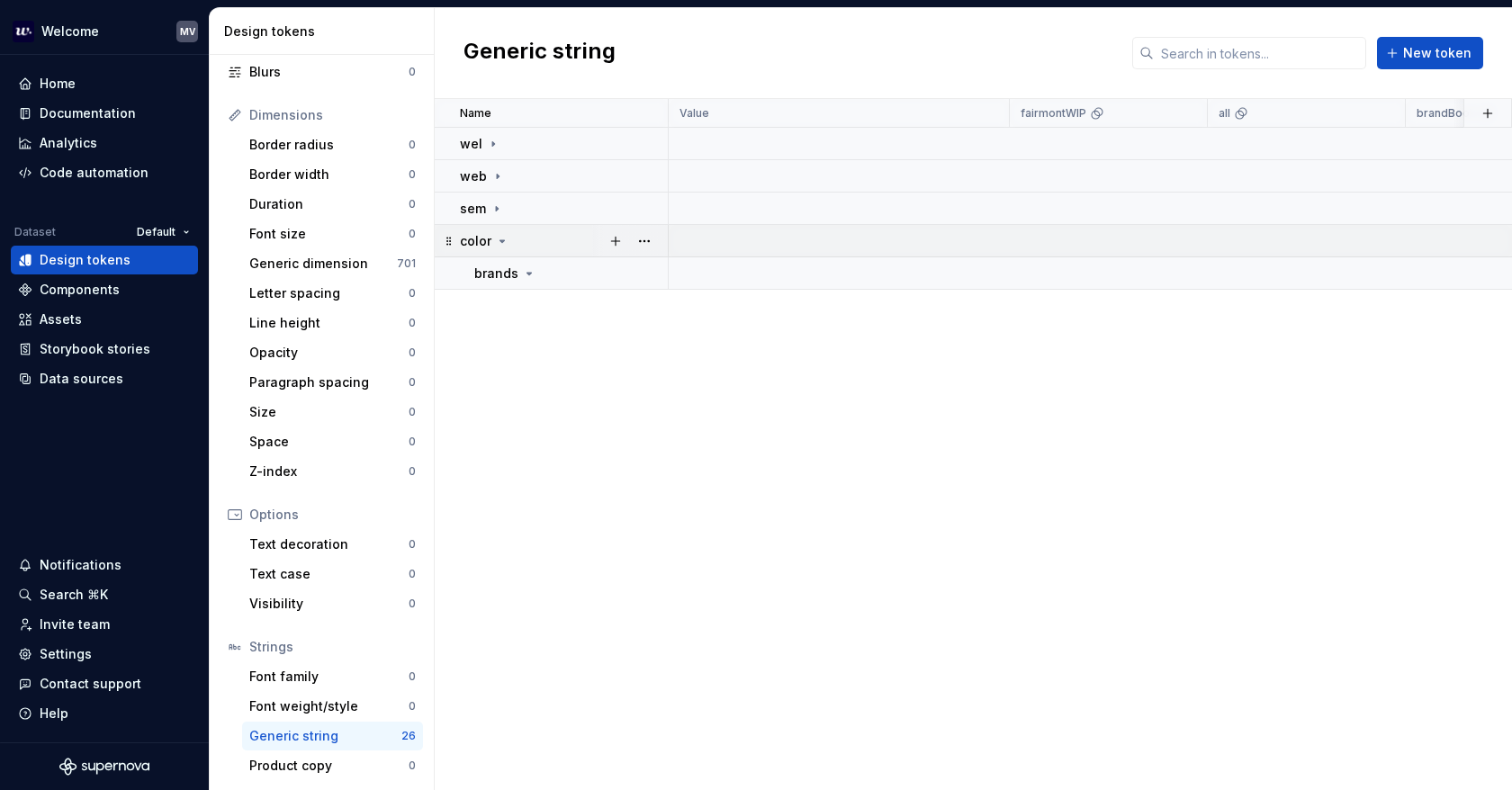
click at [504, 237] on icon at bounding box center [502, 241] width 15 height 15
click at [642, 174] on button "button" at bounding box center [644, 176] width 25 height 25
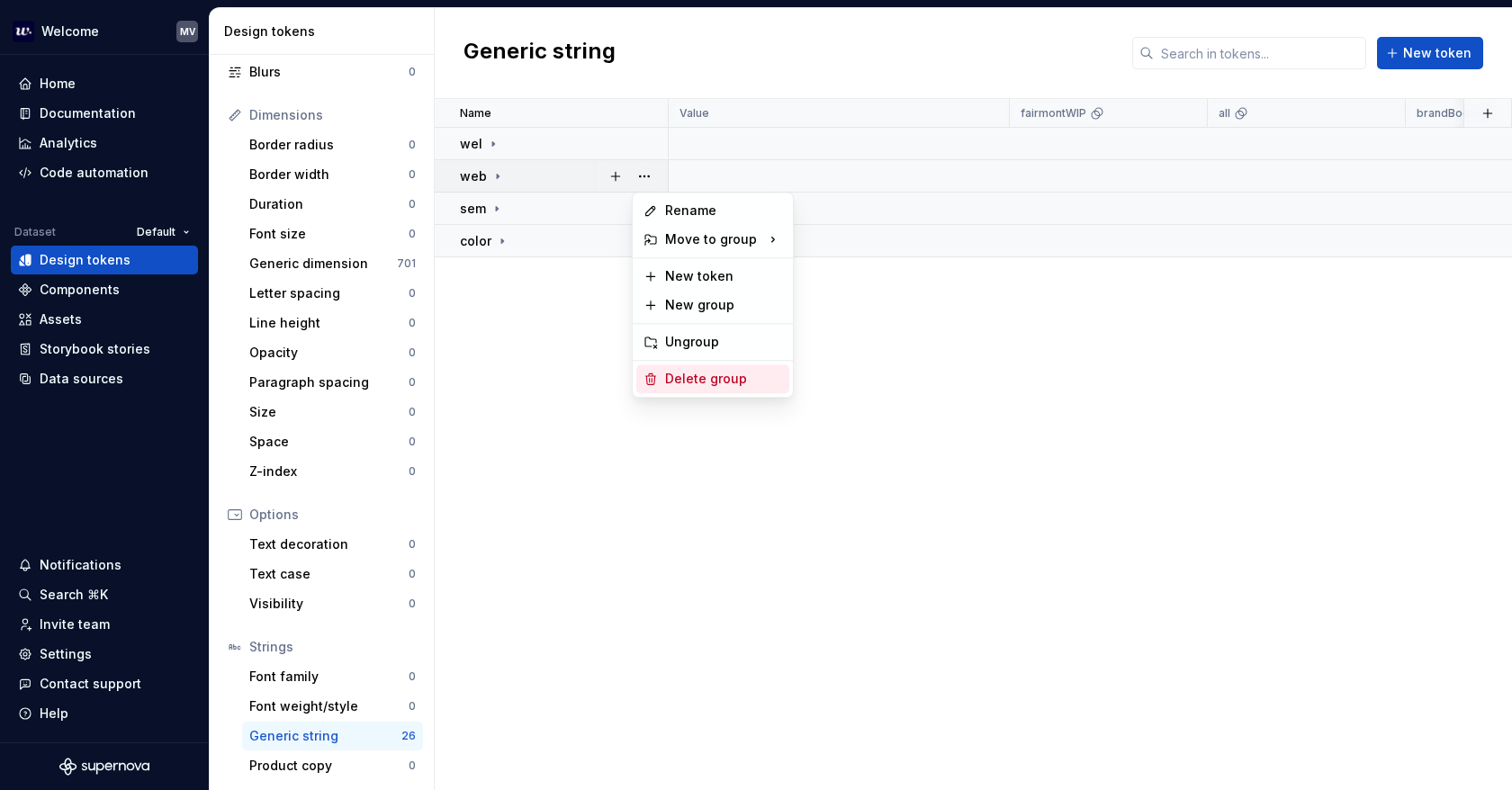
click at [768, 377] on div "Delete group" at bounding box center [723, 379] width 117 height 18
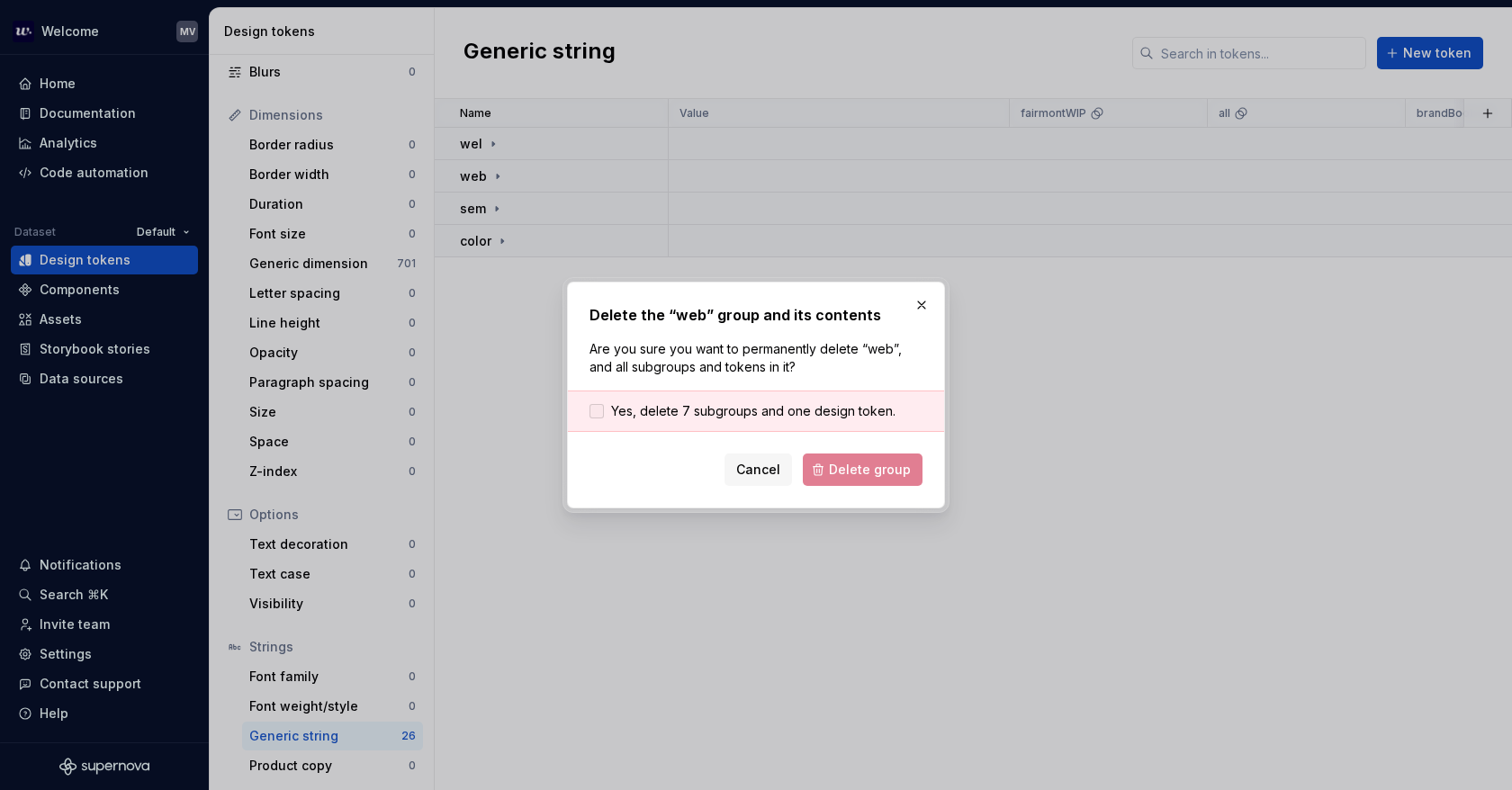
click at [664, 416] on span "Yes, delete 7 subgroups and one design token." at bounding box center [753, 411] width 285 height 18
click at [911, 477] on button "Delete group" at bounding box center [862, 469] width 119 height 32
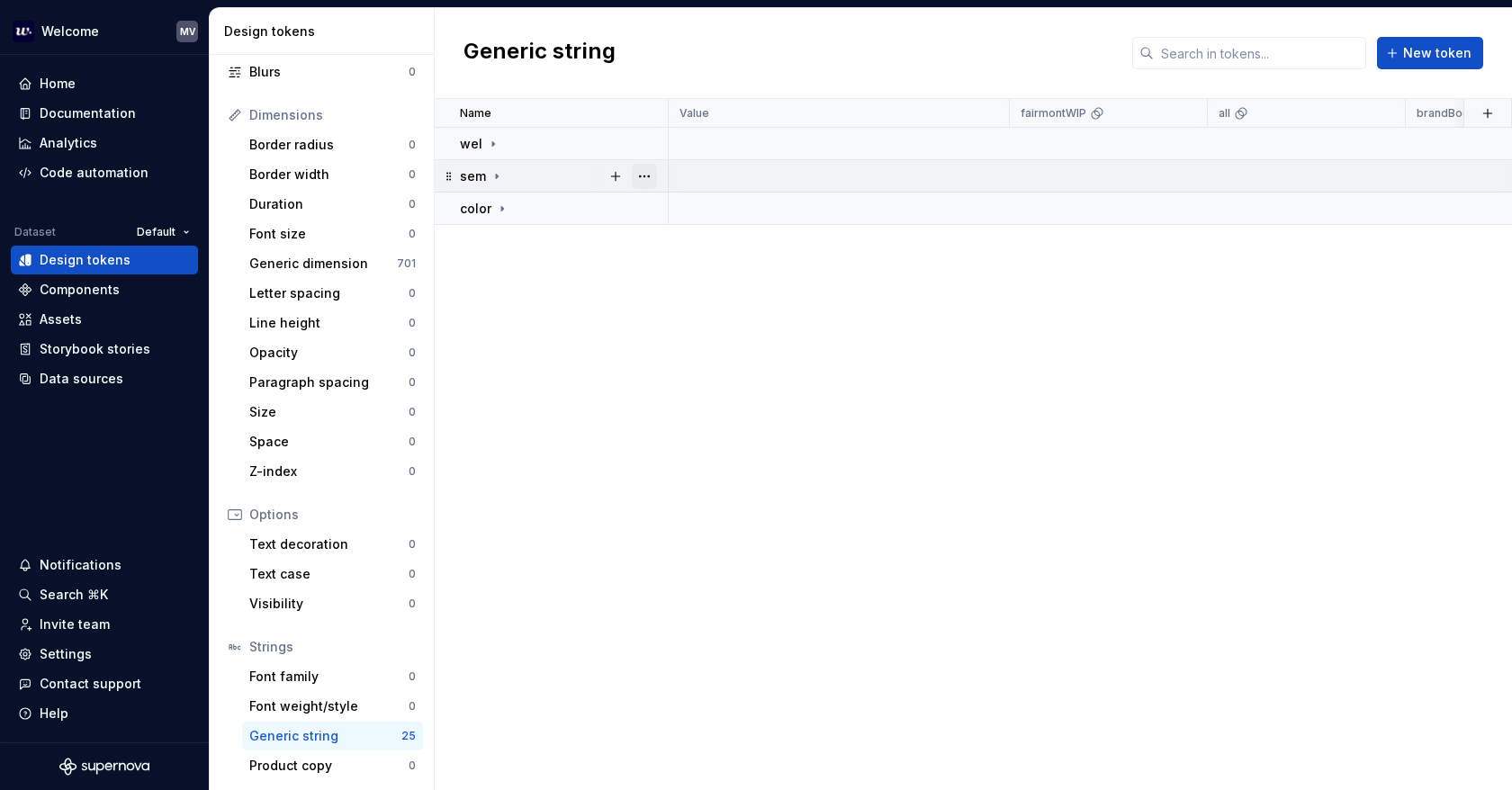
click at [652, 173] on button "button" at bounding box center [644, 176] width 25 height 25
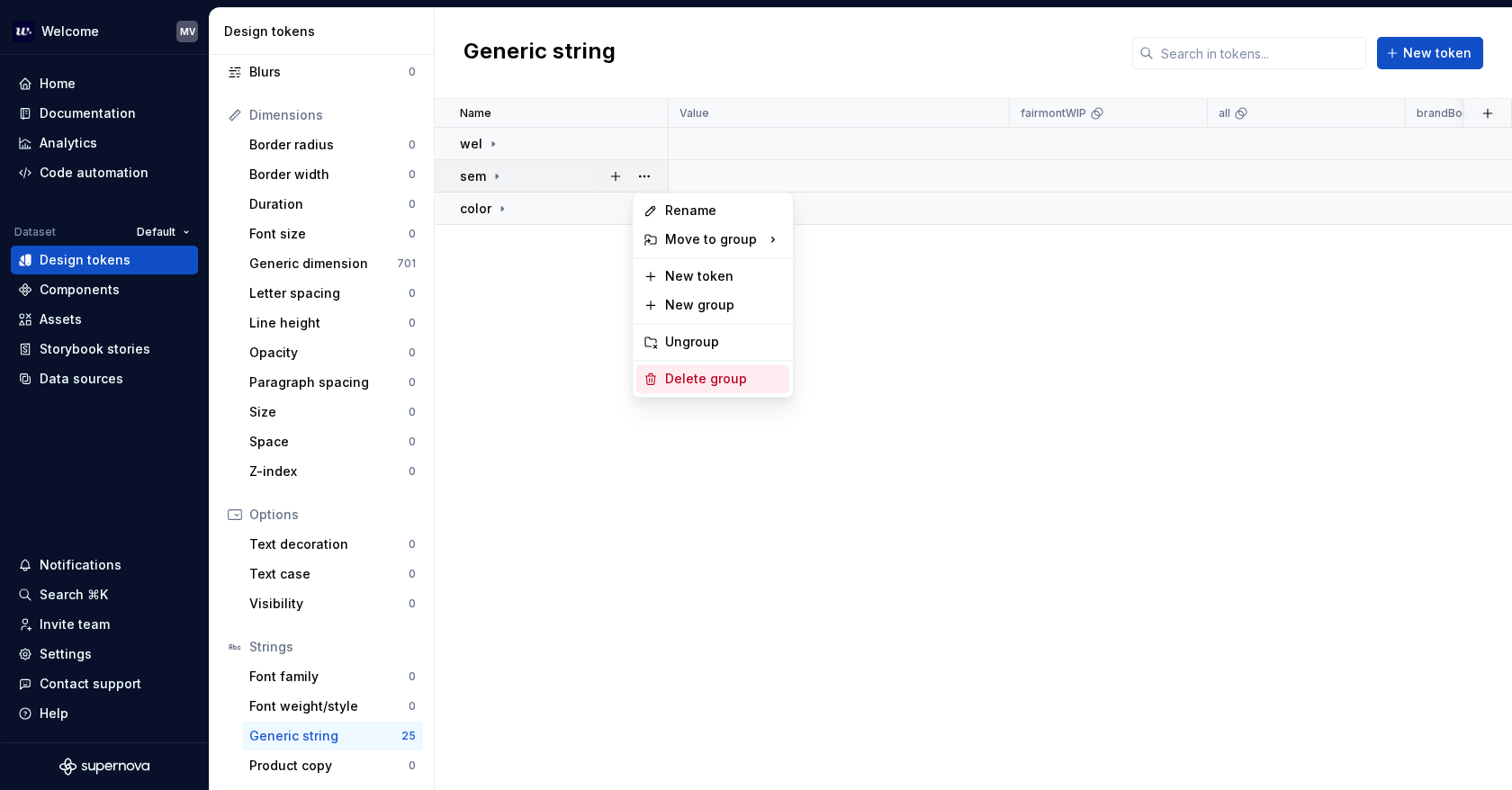
click at [765, 383] on div "Delete group" at bounding box center [723, 379] width 117 height 18
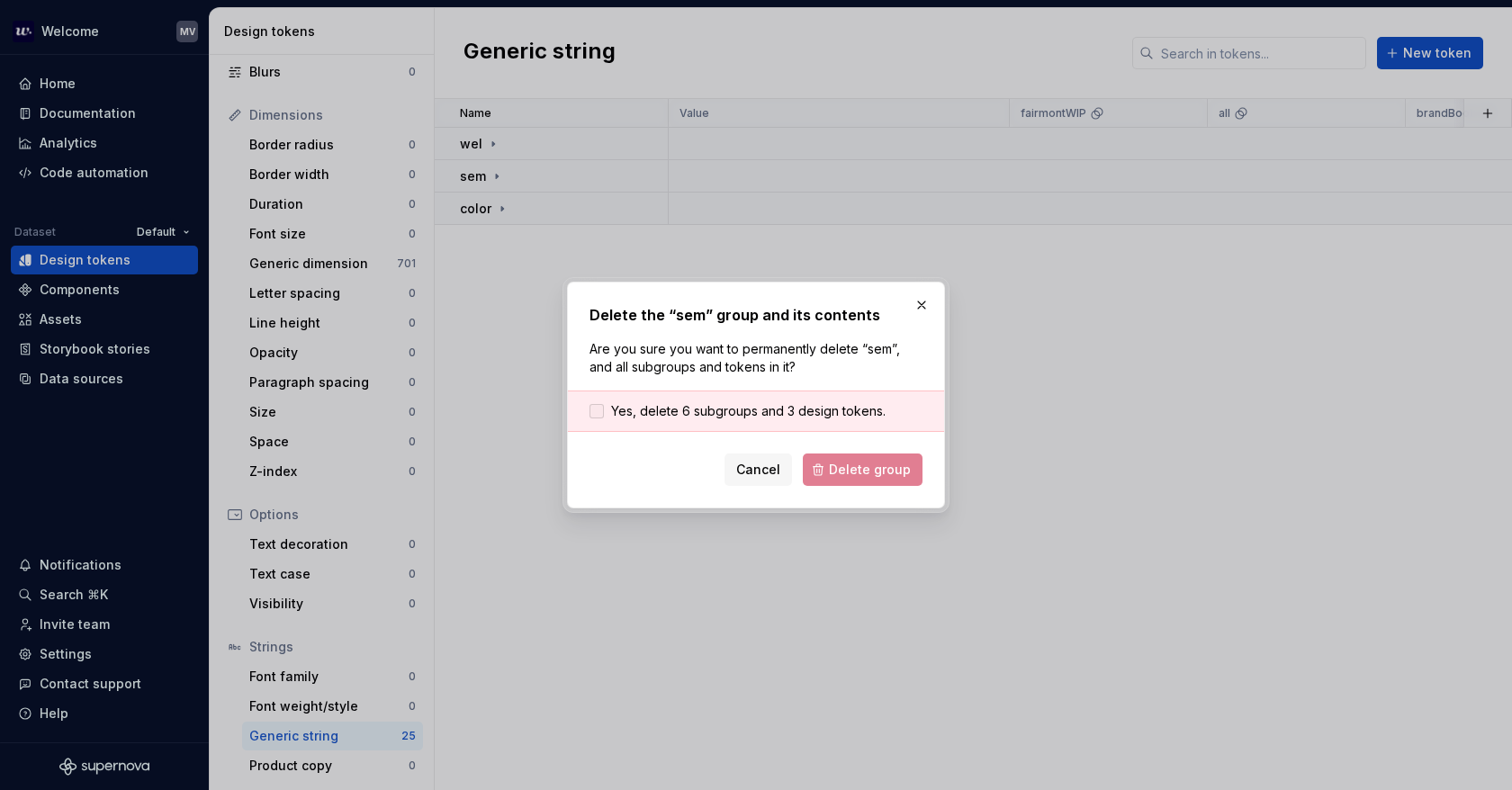
click at [751, 415] on span "Yes, delete 6 subgroups and 3 design tokens." at bounding box center [748, 411] width 274 height 18
click at [873, 463] on span "Delete group" at bounding box center [870, 470] width 82 height 18
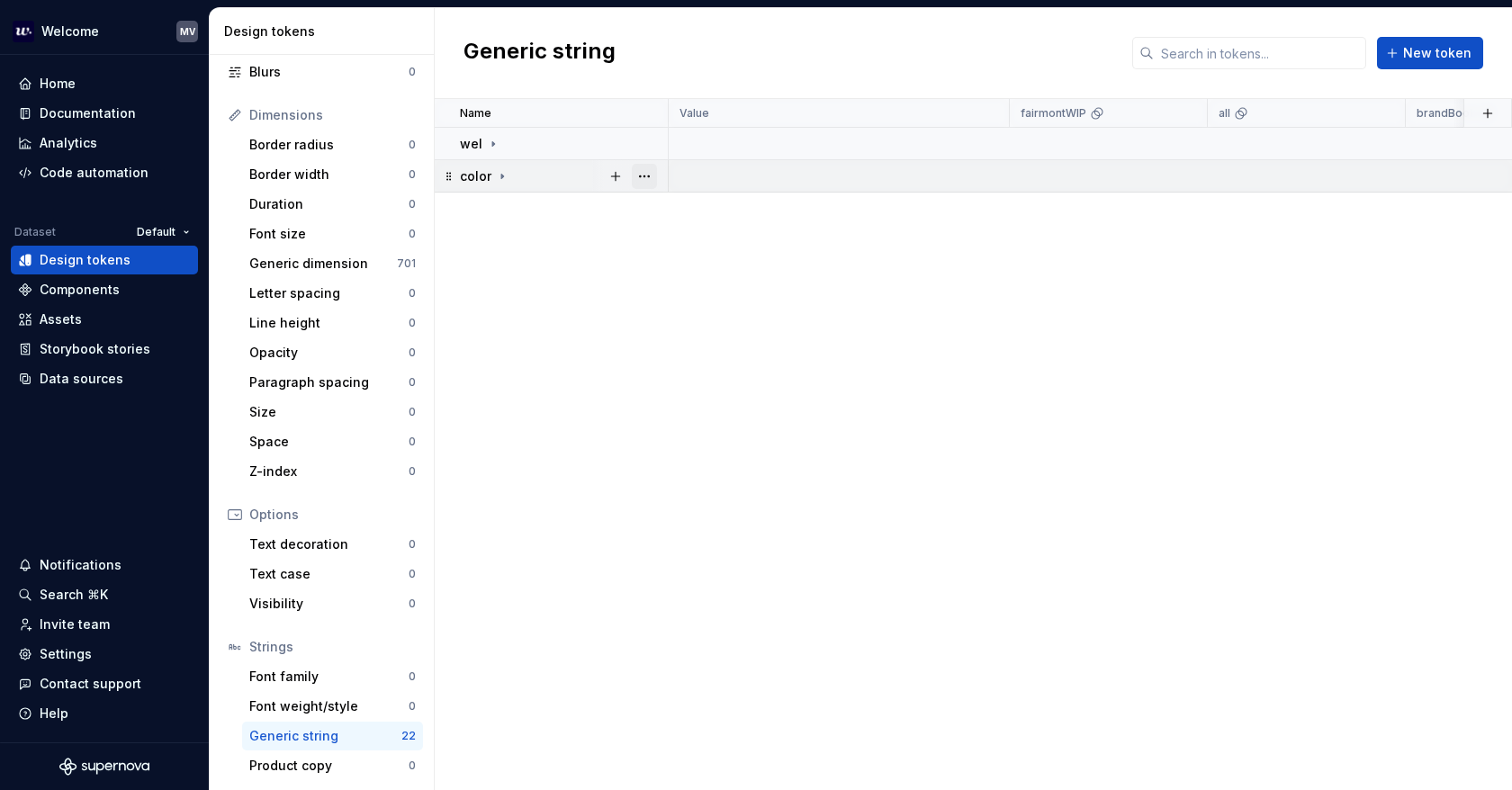
click at [646, 173] on button "button" at bounding box center [644, 176] width 25 height 25
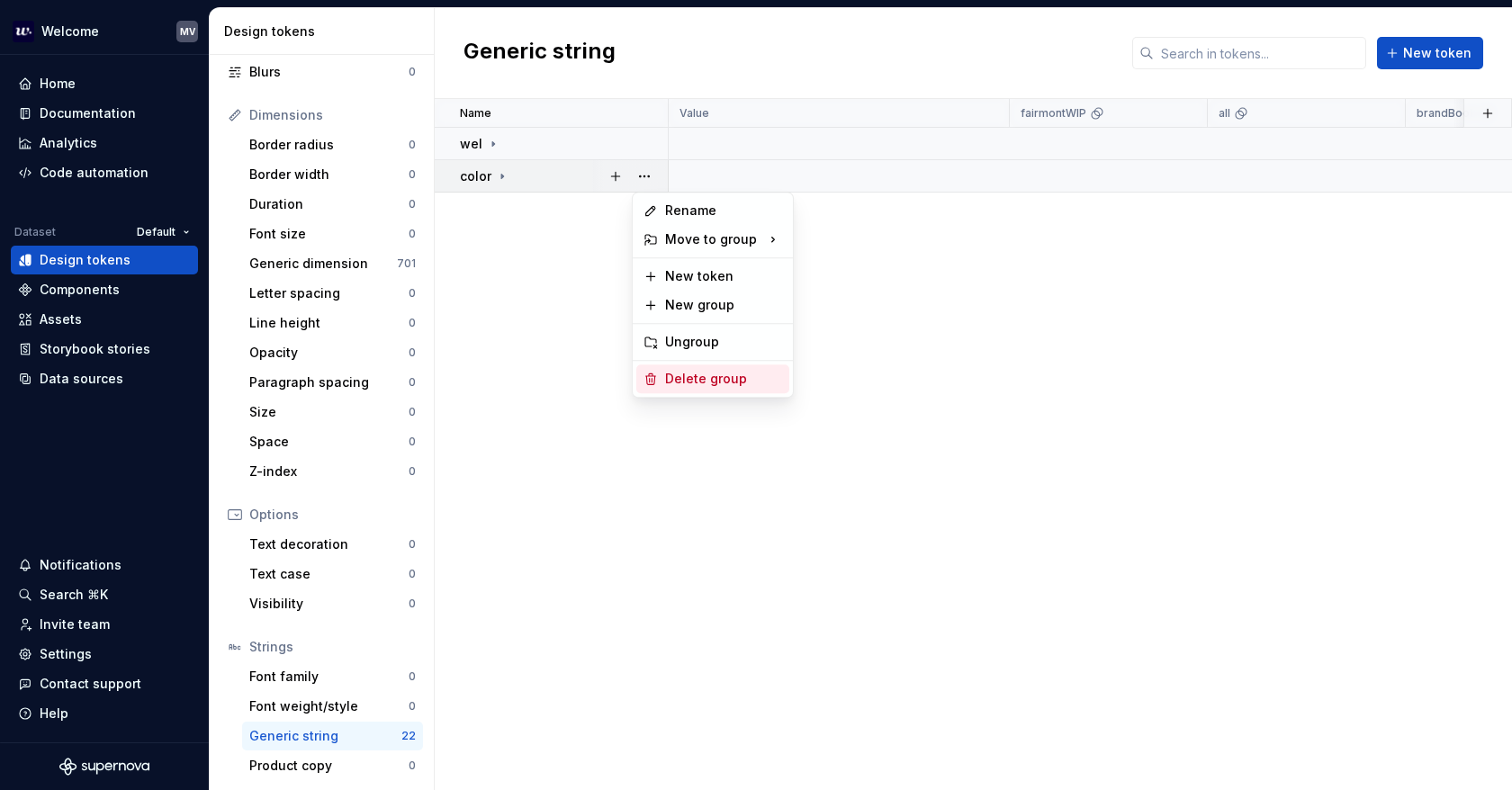
click at [763, 390] on div "Delete group" at bounding box center [712, 378] width 153 height 28
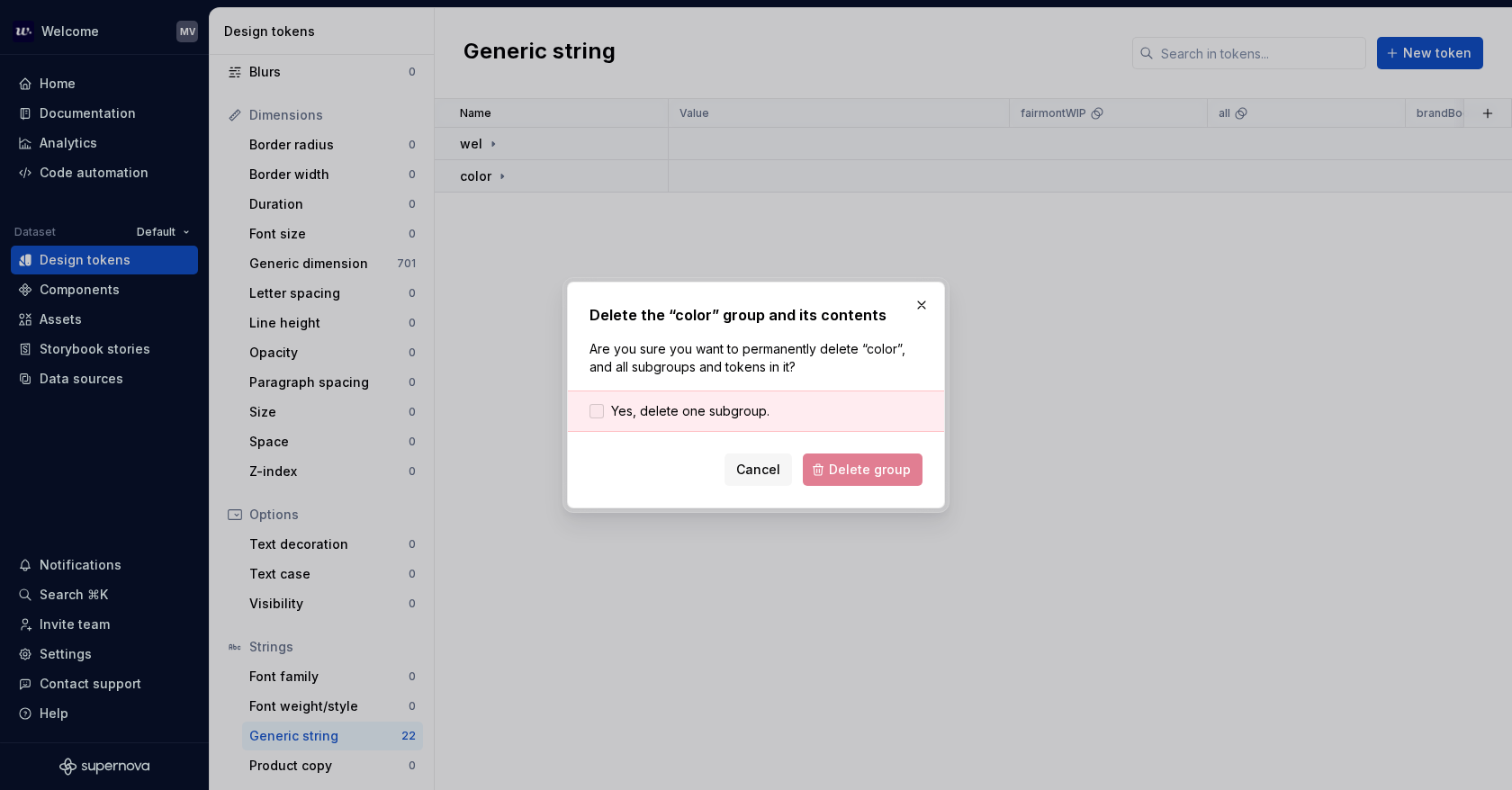
drag, startPoint x: 662, startPoint y: 417, endPoint x: 670, endPoint y: 407, distance: 12.8
click at [663, 416] on span "Yes, delete one subgroup." at bounding box center [690, 411] width 159 height 18
click at [911, 477] on button "Delete group" at bounding box center [862, 469] width 119 height 32
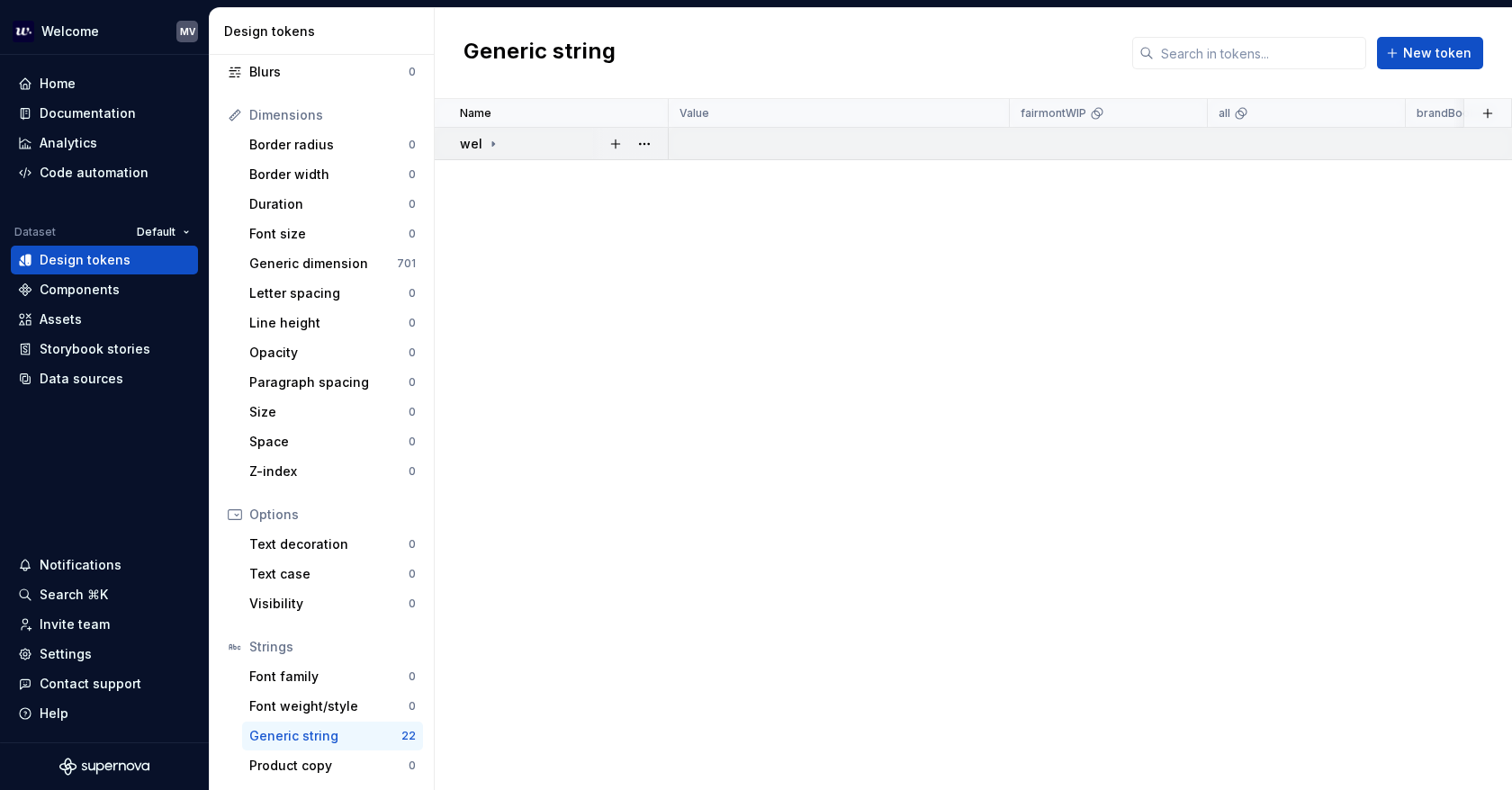
click at [492, 142] on icon at bounding box center [493, 143] width 2 height 5
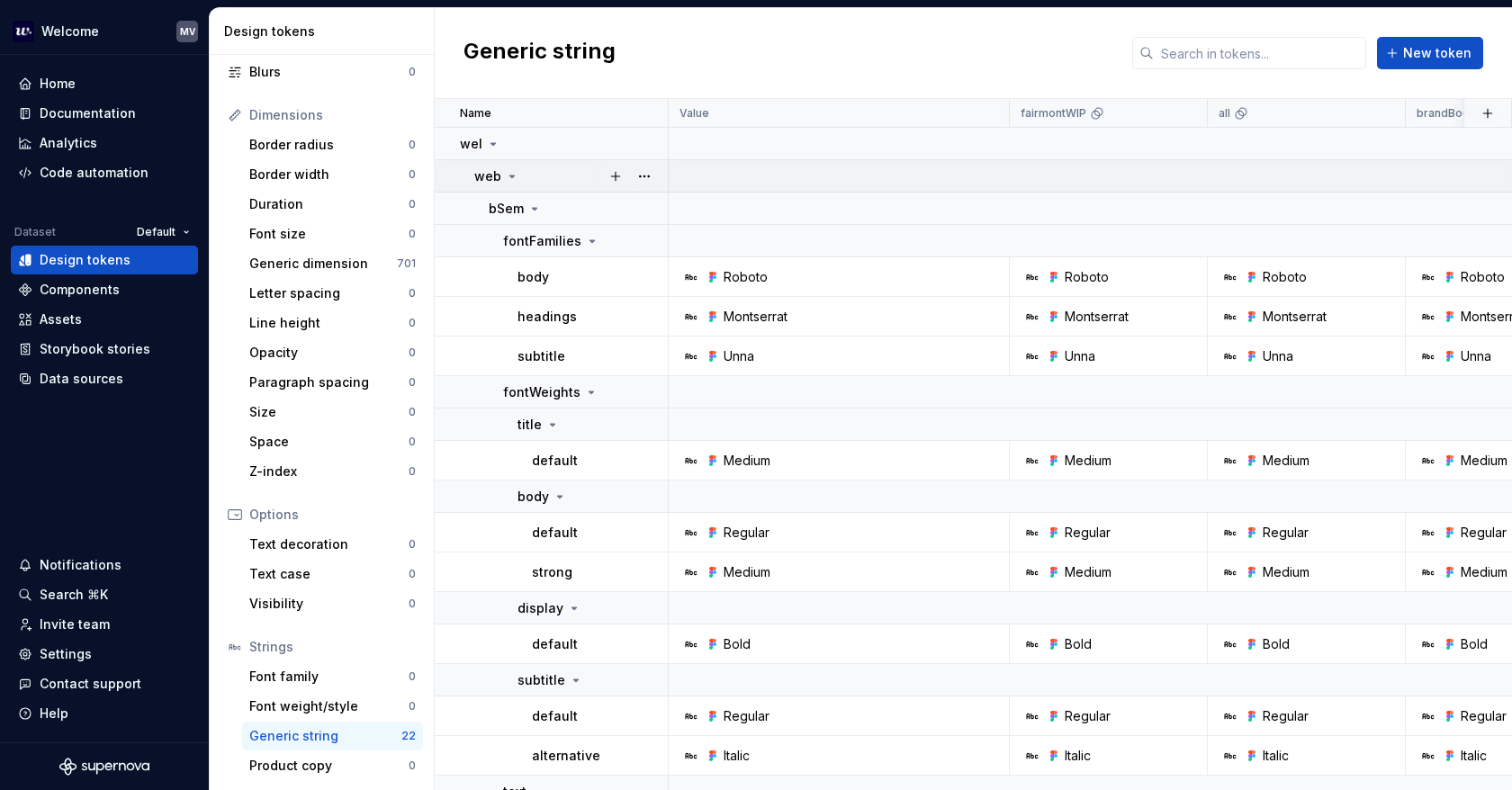
click at [505, 178] on icon at bounding box center [512, 176] width 15 height 15
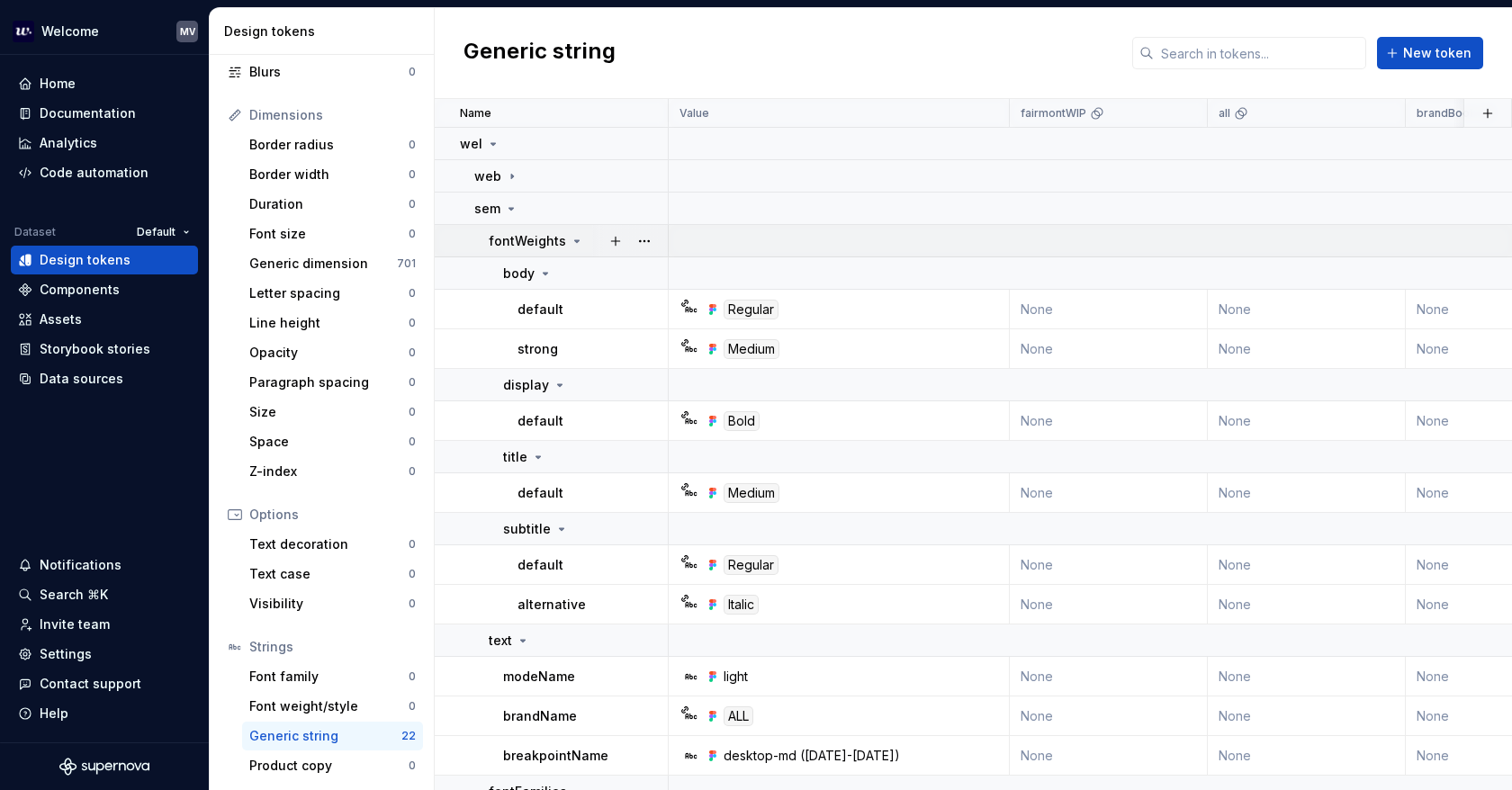
click at [562, 250] on td "fontWeights" at bounding box center [551, 241] width 234 height 32
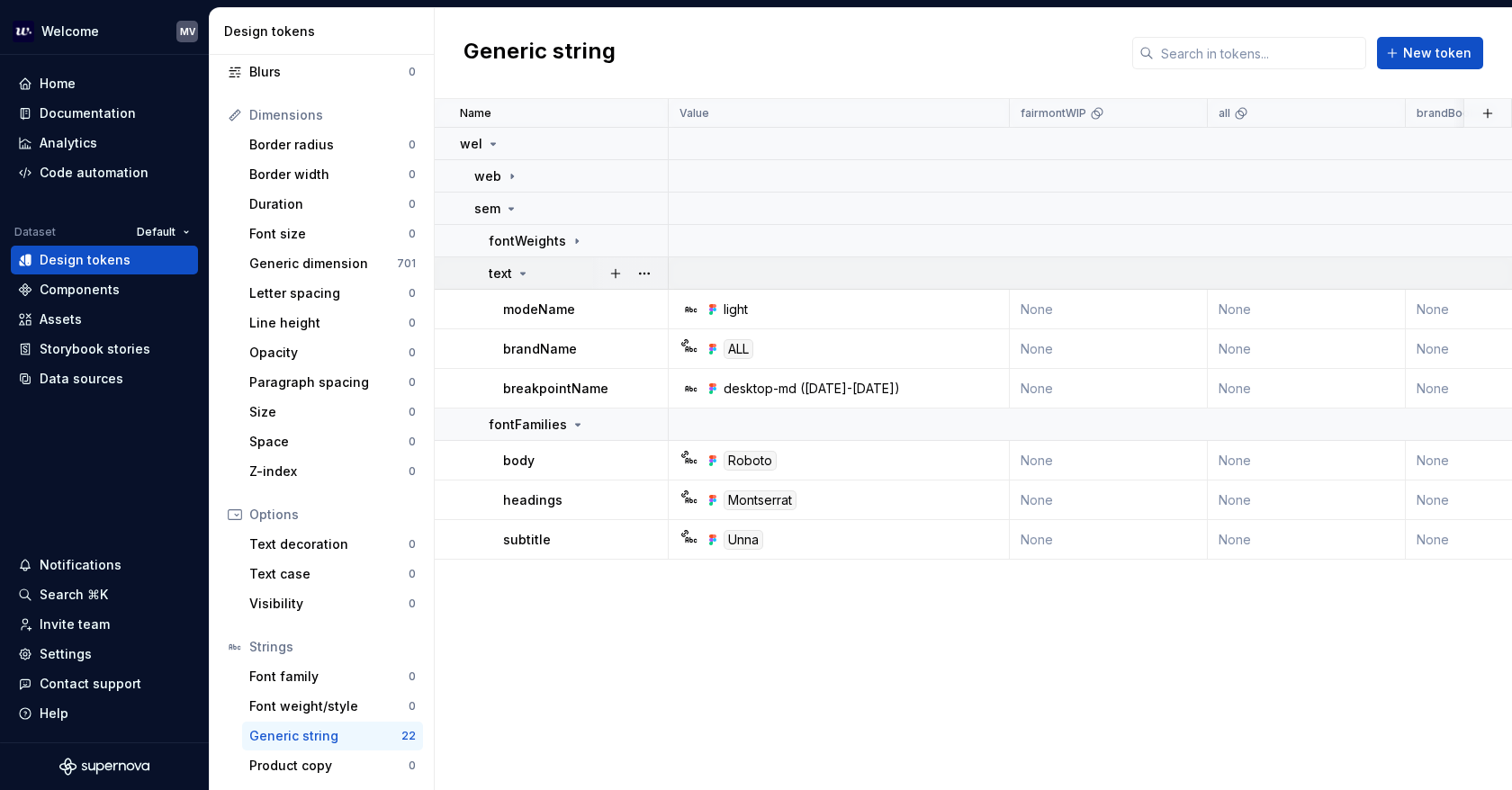
click at [538, 269] on div "text" at bounding box center [577, 273] width 178 height 18
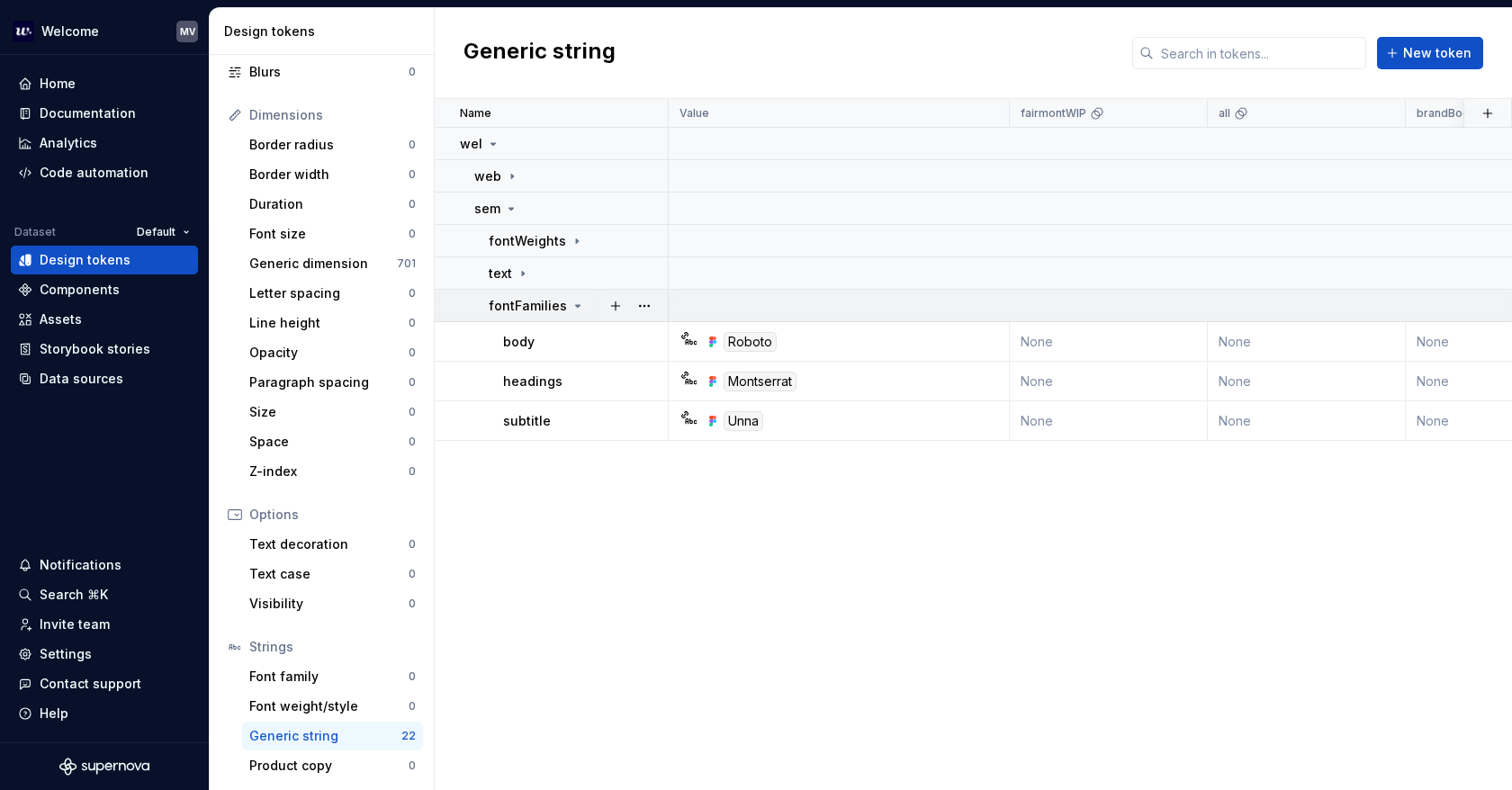
click at [557, 305] on p "fontFamilies" at bounding box center [527, 305] width 78 height 18
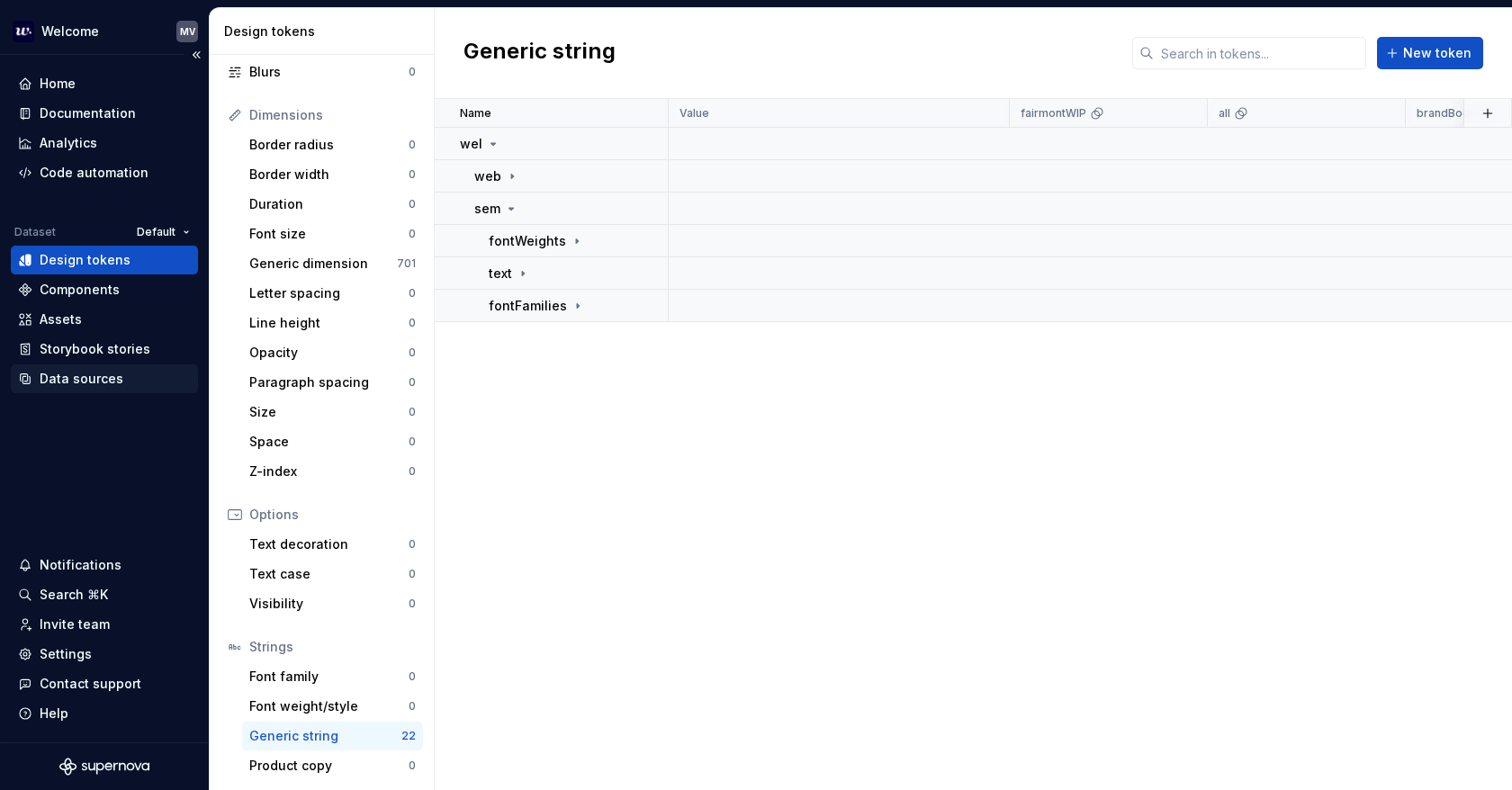
click at [110, 380] on div "Data sources" at bounding box center [80, 379] width 83 height 18
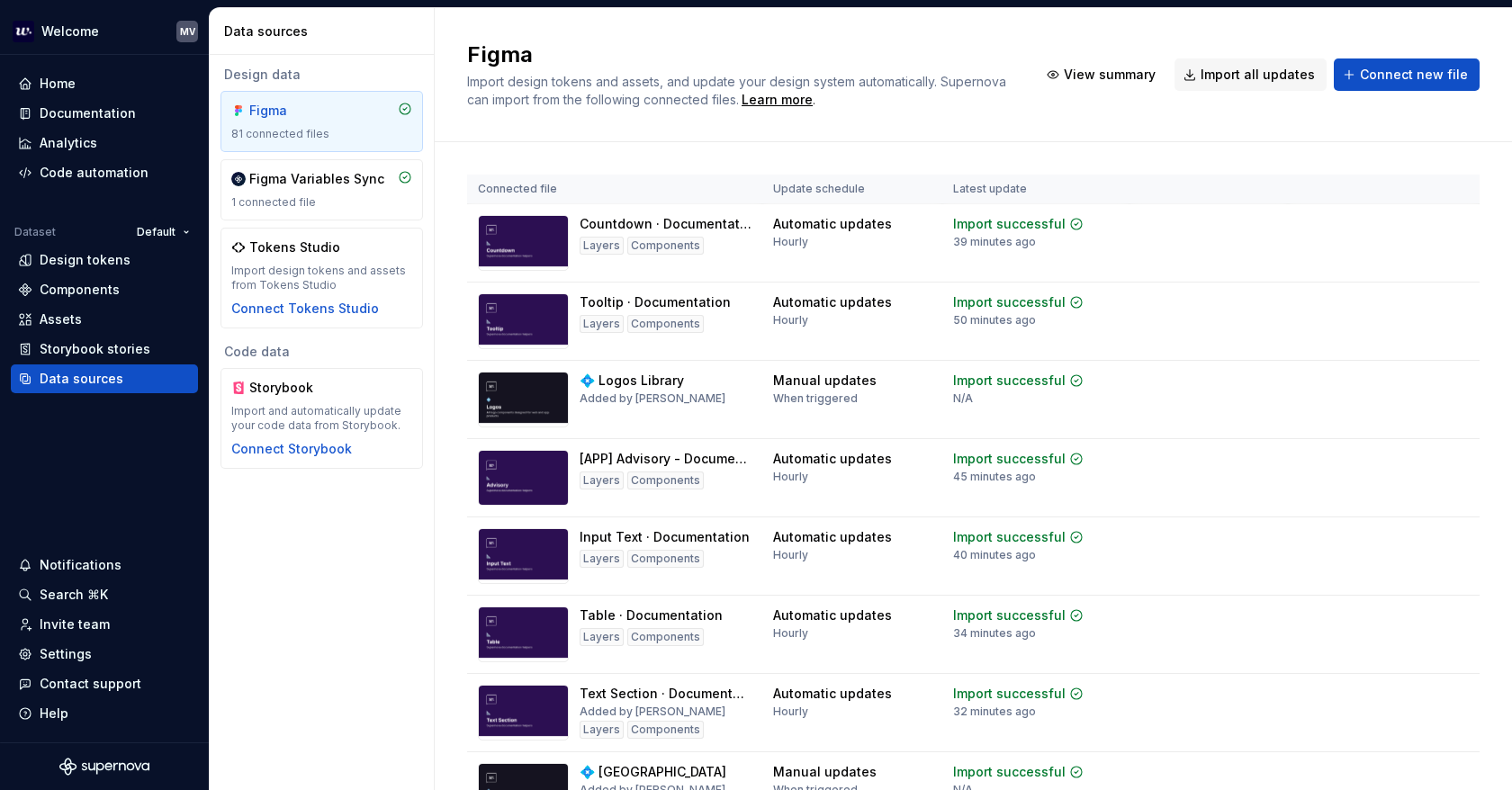
click at [324, 122] on div "Figma 81 connected files" at bounding box center [321, 121] width 181 height 39
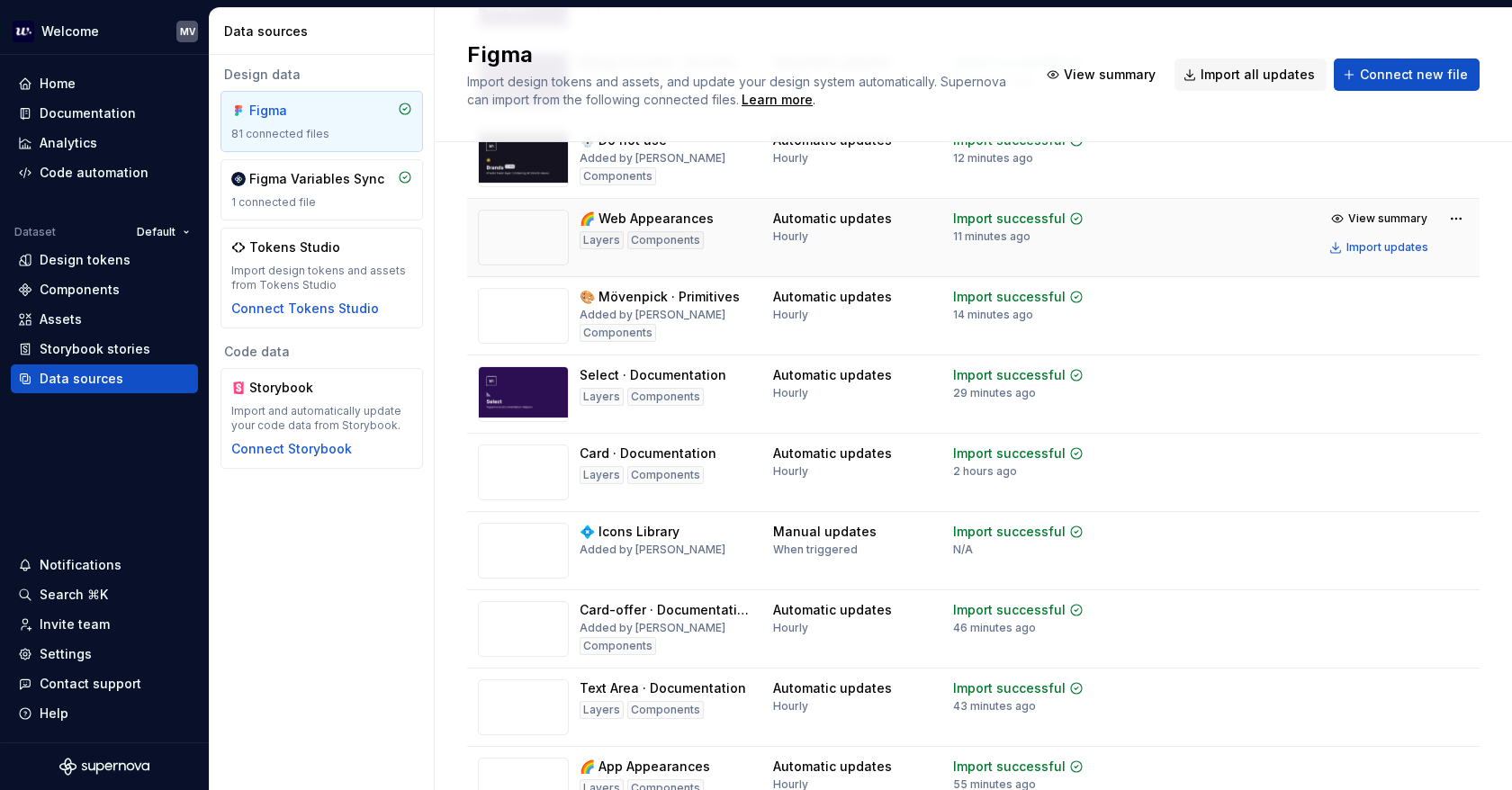
scroll to position [1260, 0]
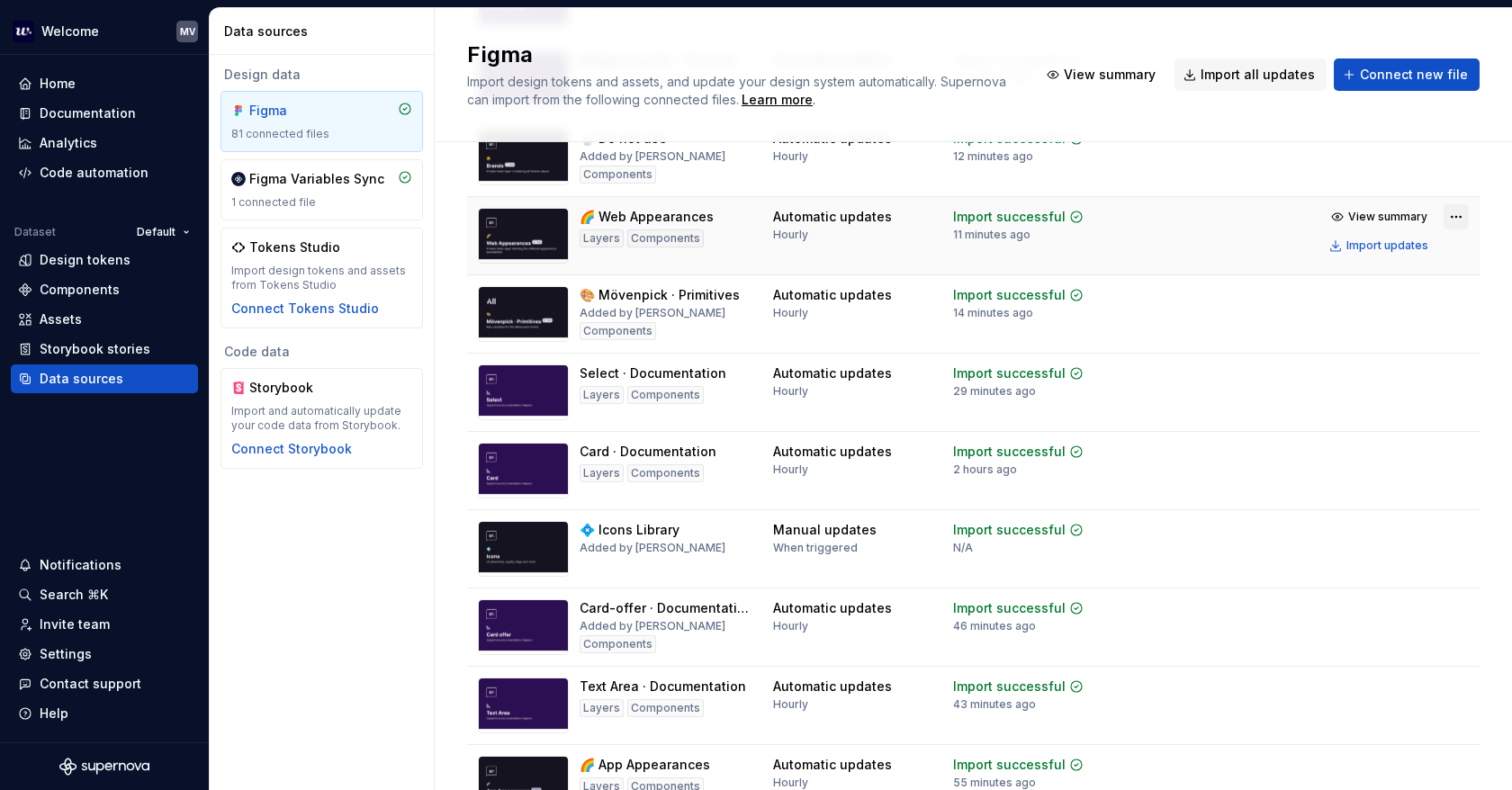
click at [1437, 222] on html "Welcome MV Home Documentation Analytics Code automation Dataset Default Design …" at bounding box center [756, 395] width 1512 height 790
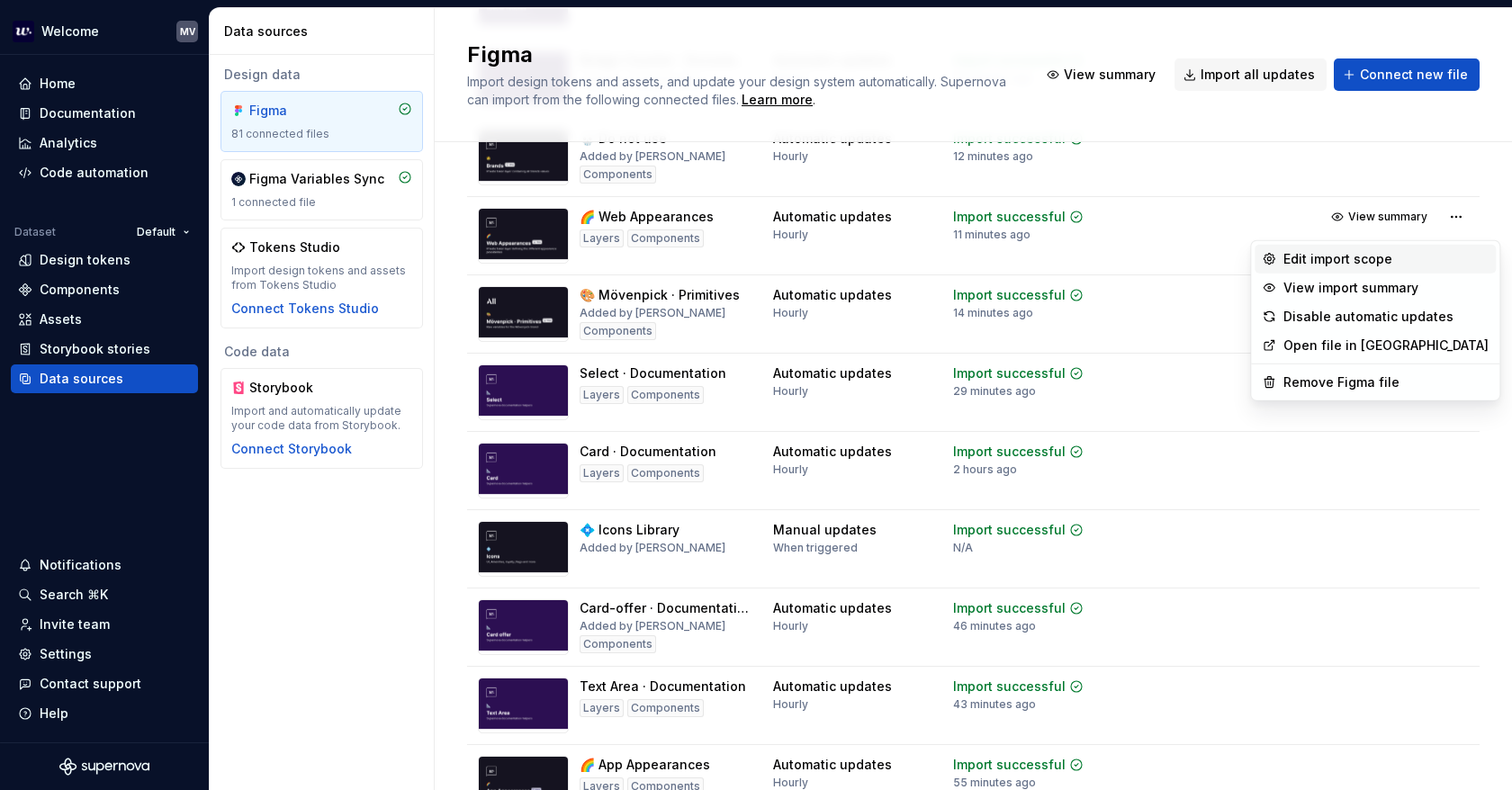
click at [1373, 261] on div "Edit import scope" at bounding box center [1386, 259] width 206 height 18
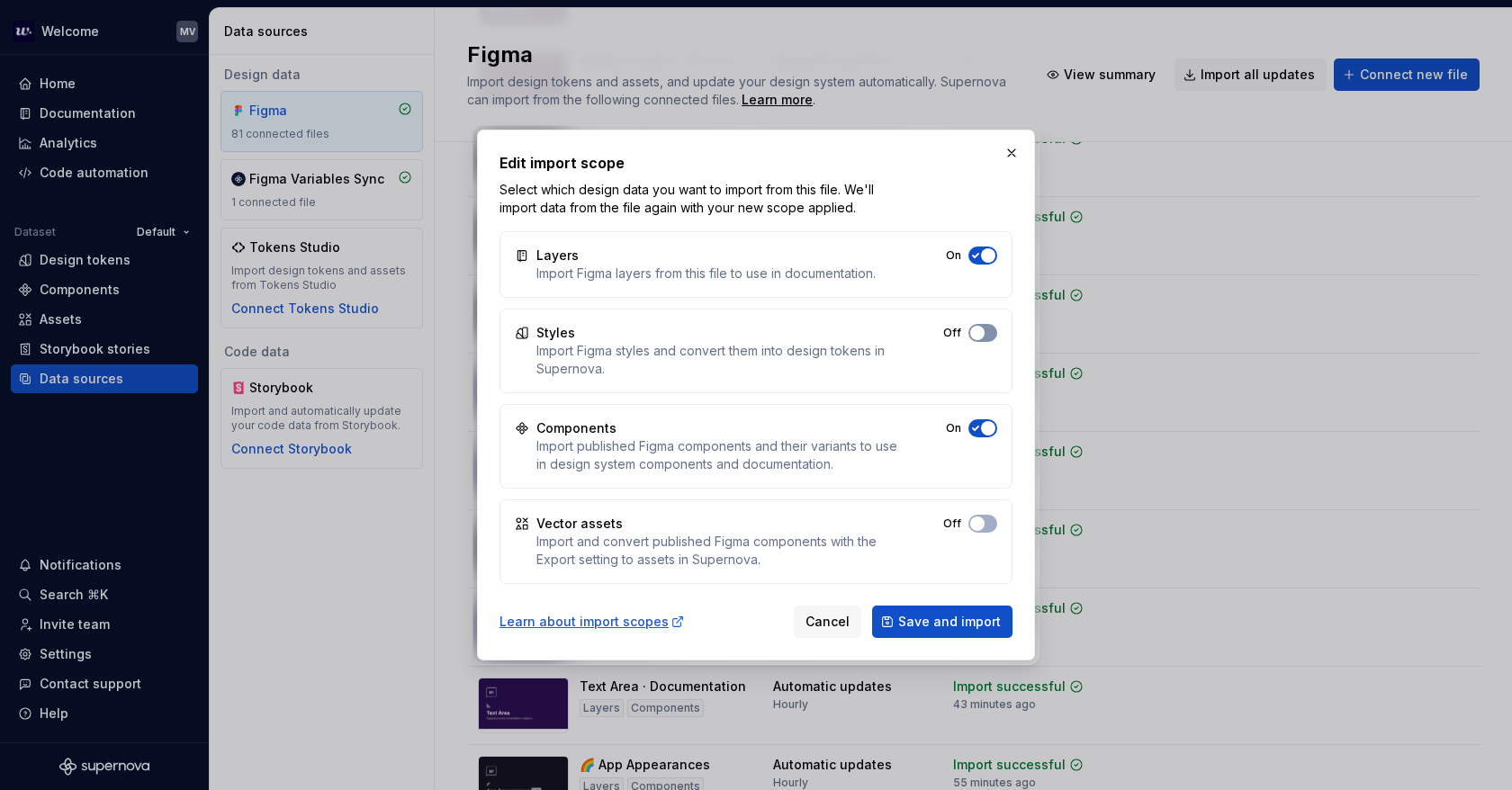
click at [991, 327] on button "Off" at bounding box center [982, 333] width 28 height 18
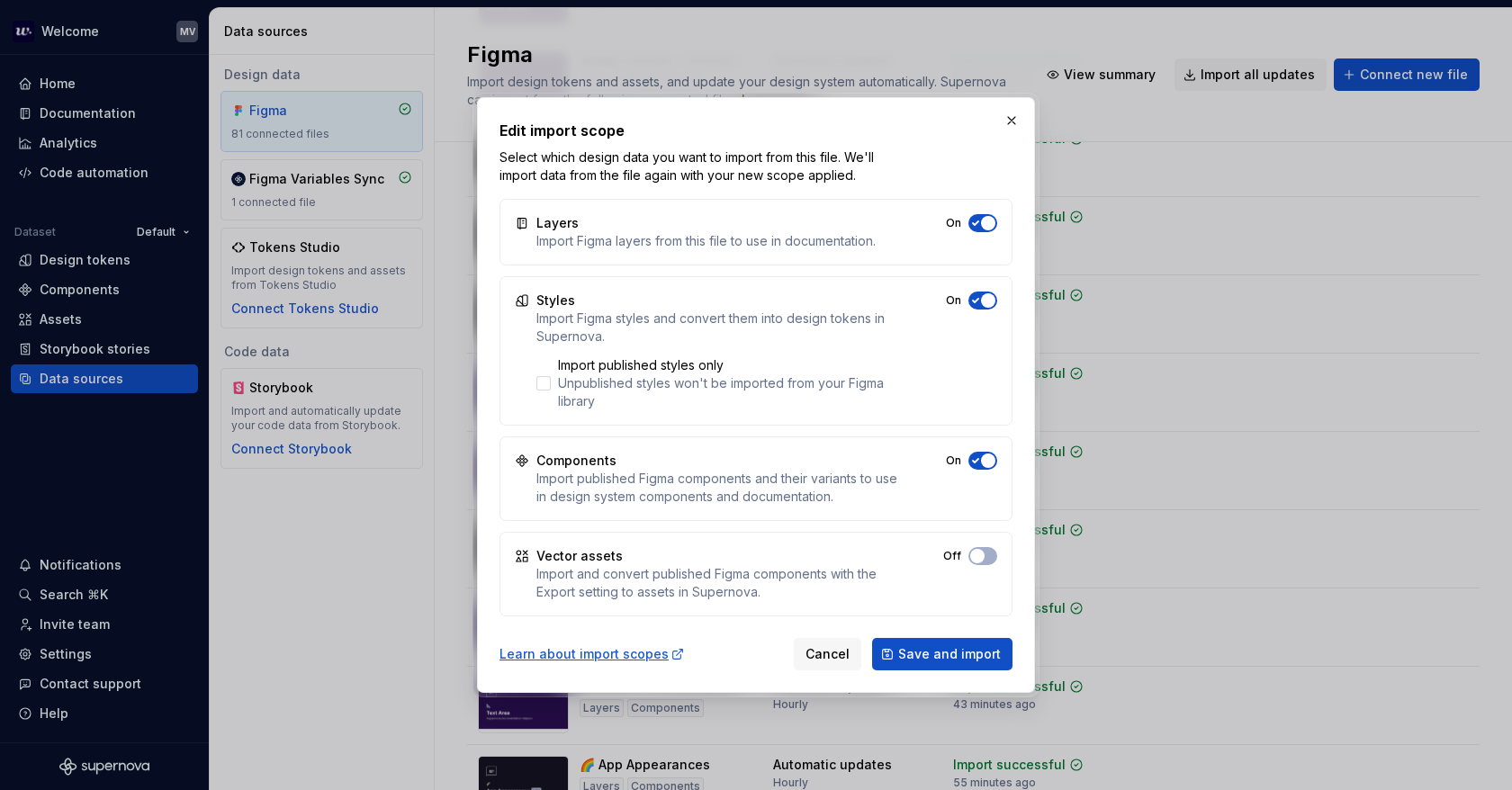
click at [995, 454] on button "On" at bounding box center [982, 461] width 28 height 18
click at [987, 652] on span "Save and import" at bounding box center [949, 654] width 103 height 18
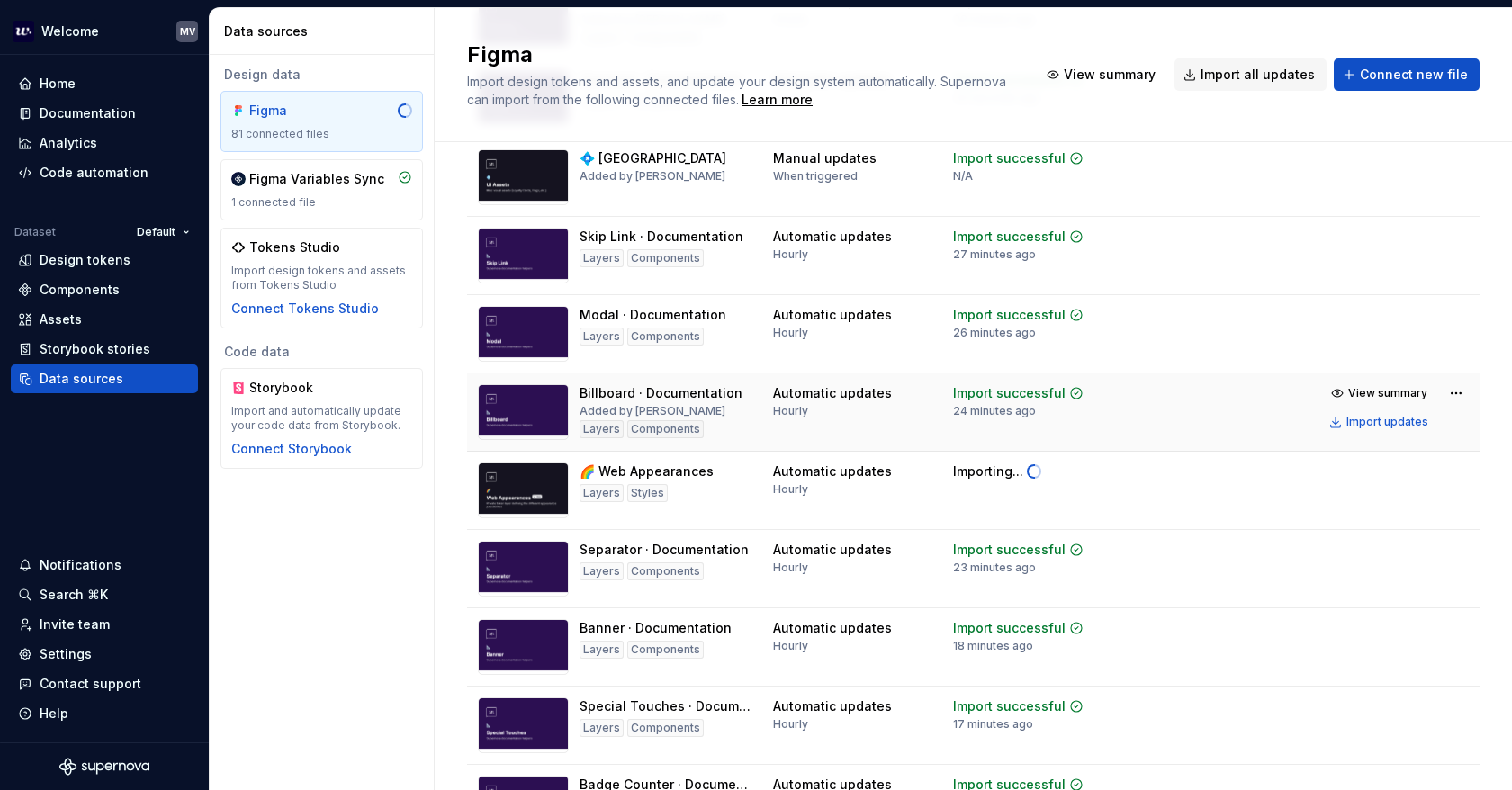
scroll to position [630, 0]
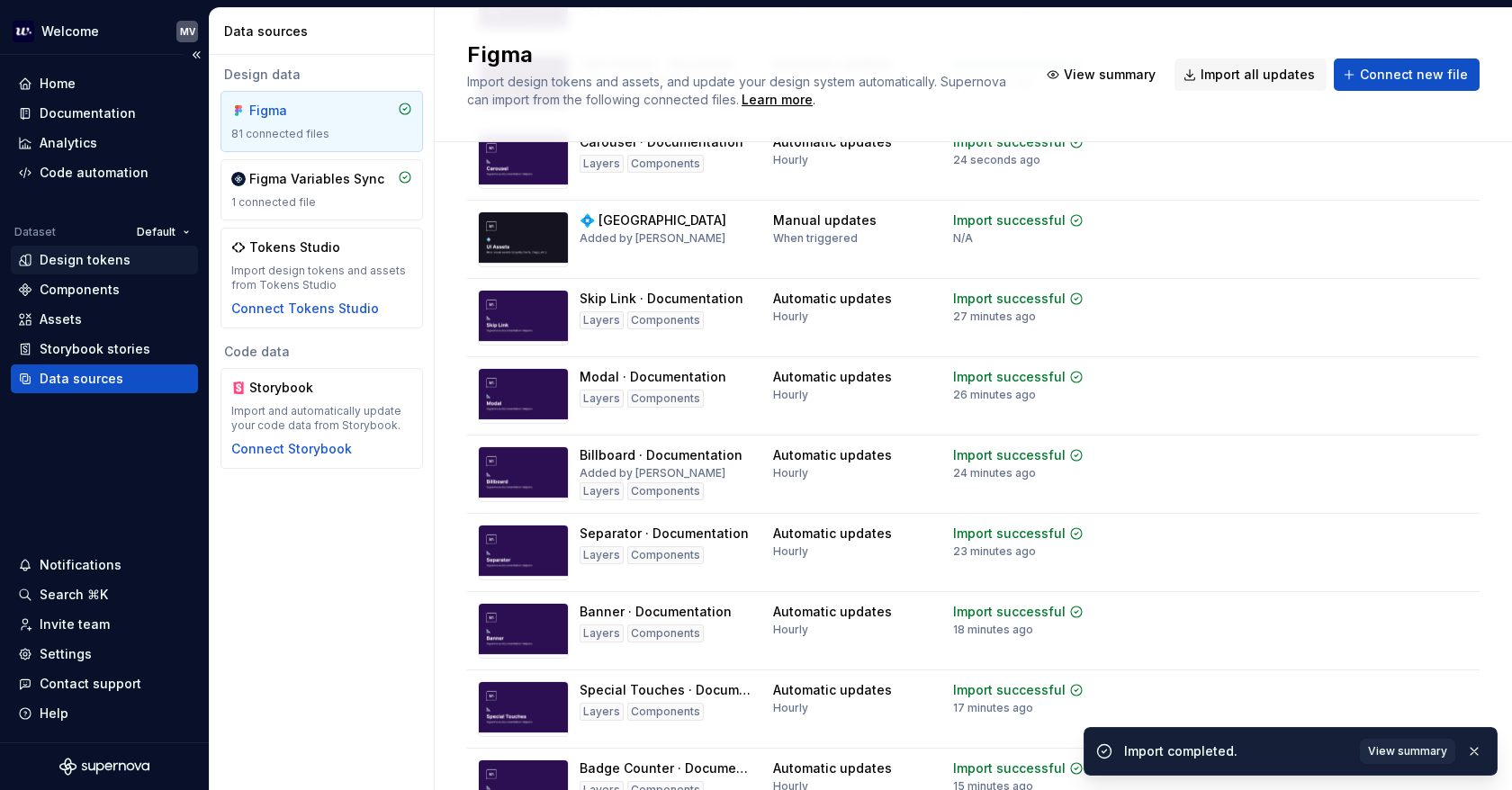
click at [129, 248] on div "Design tokens" at bounding box center [104, 259] width 187 height 28
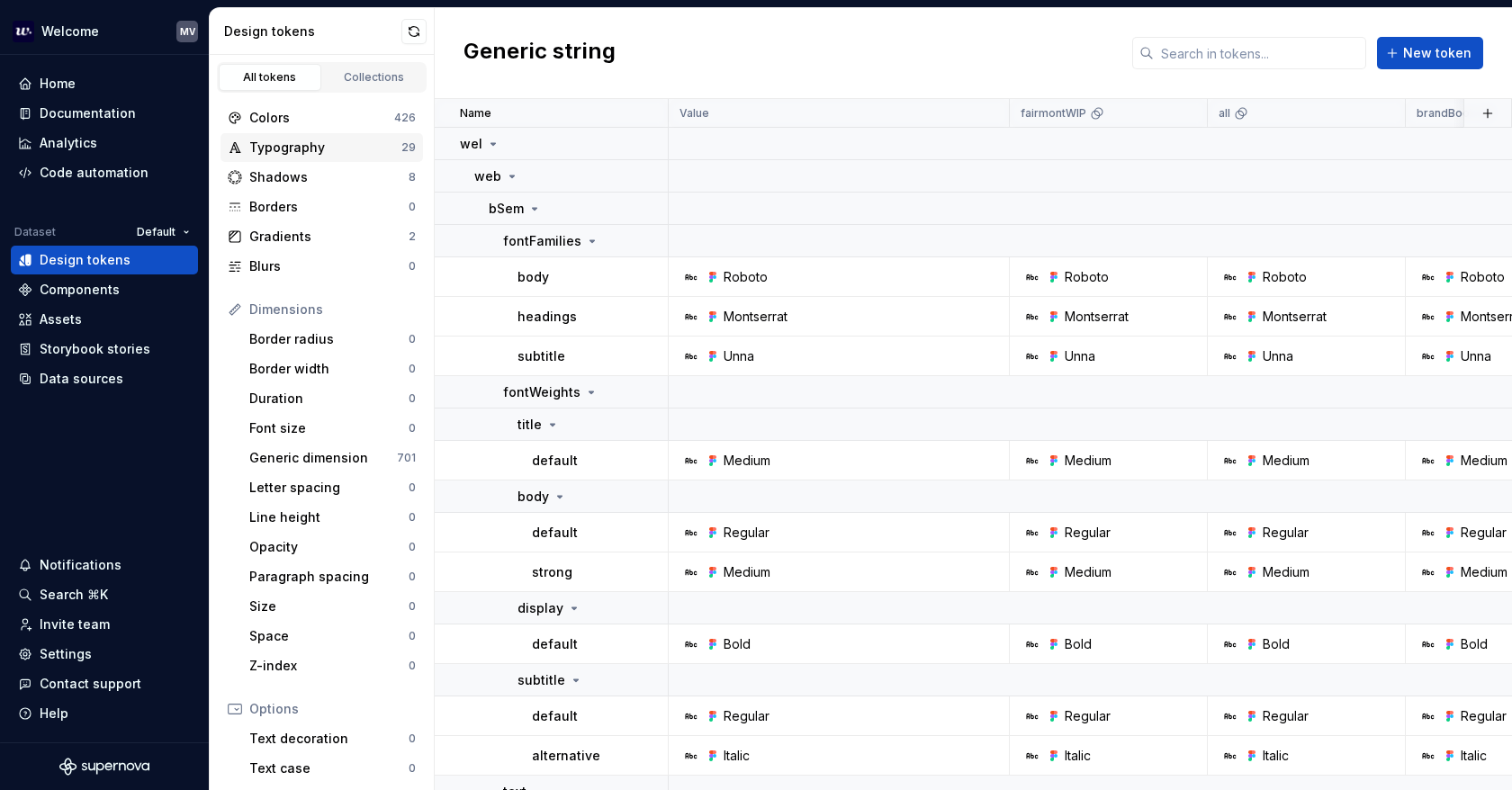
click at [320, 137] on div "Typography 29" at bounding box center [321, 147] width 203 height 28
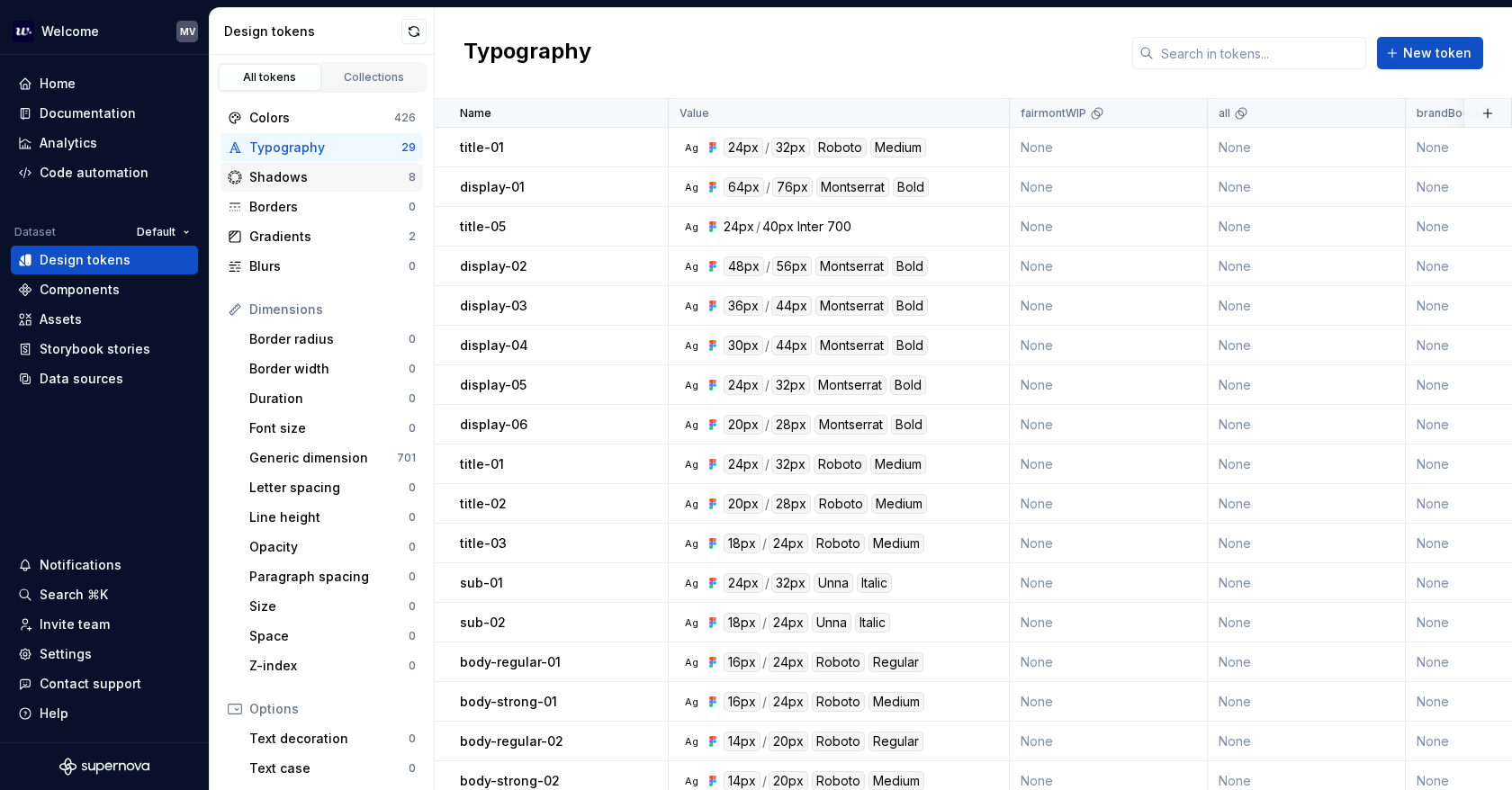
click at [302, 175] on div "Shadows" at bounding box center [329, 177] width 160 height 18
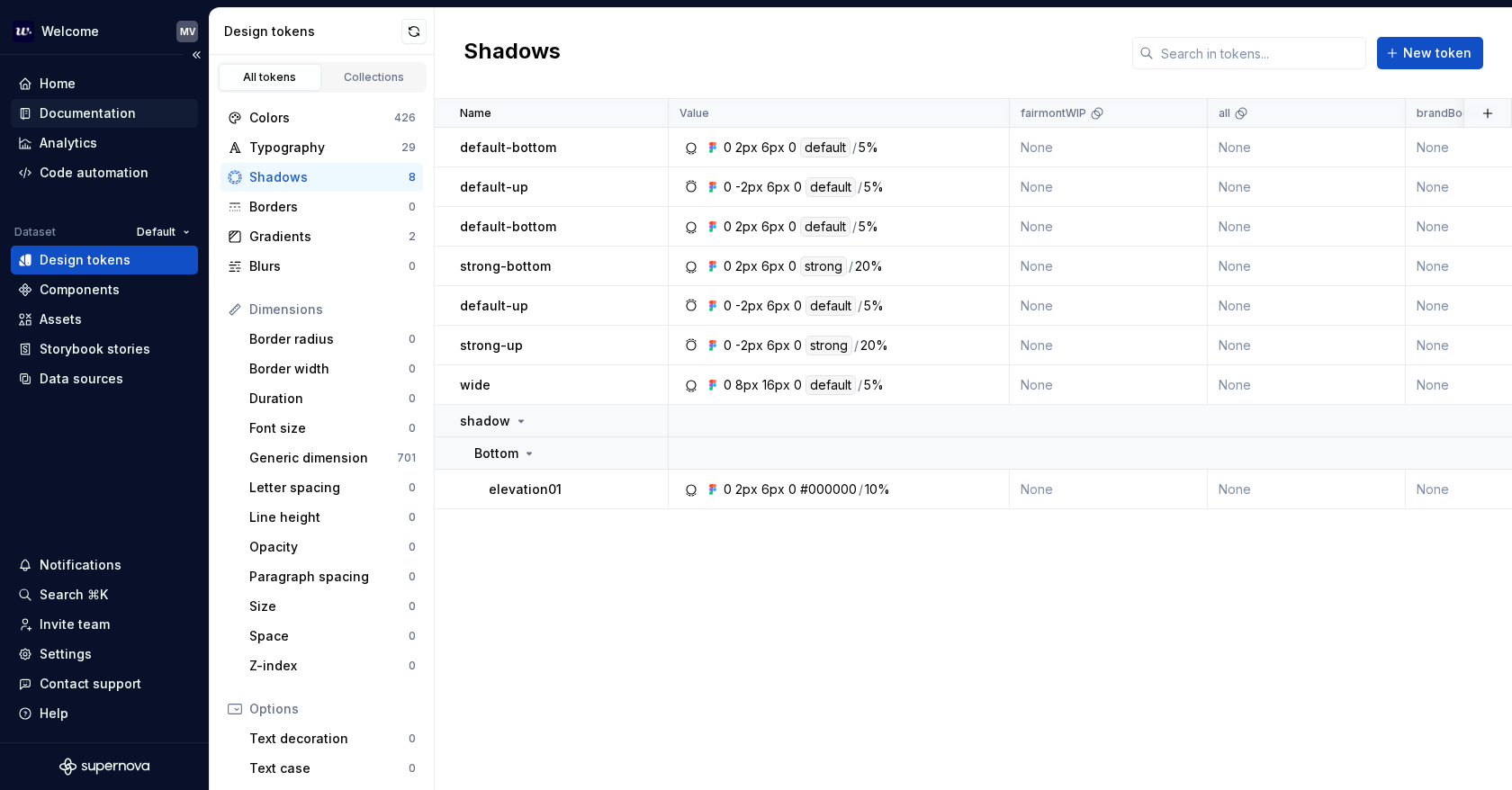
click at [87, 105] on div "Documentation" at bounding box center [87, 114] width 96 height 18
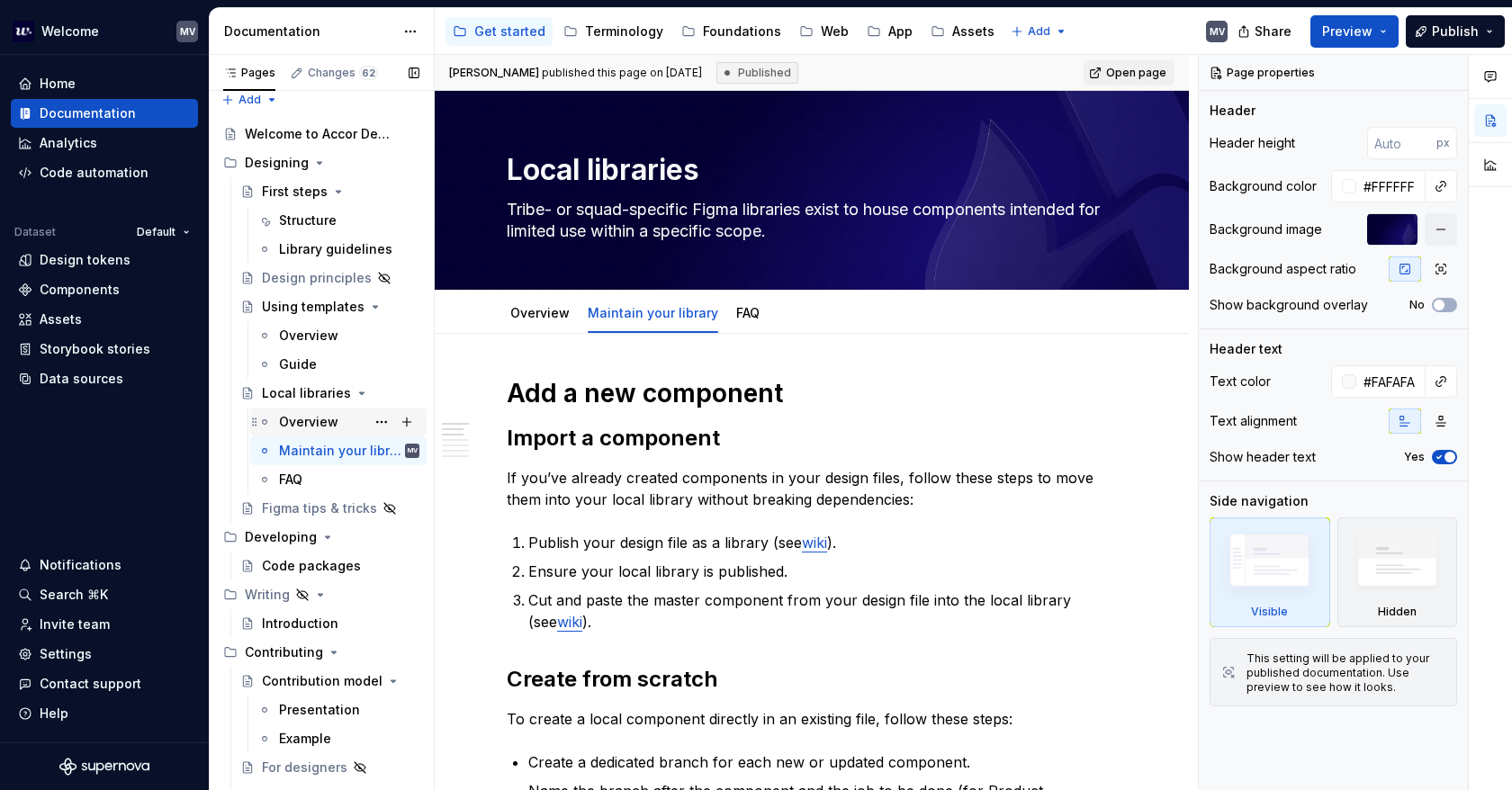
scroll to position [27, 0]
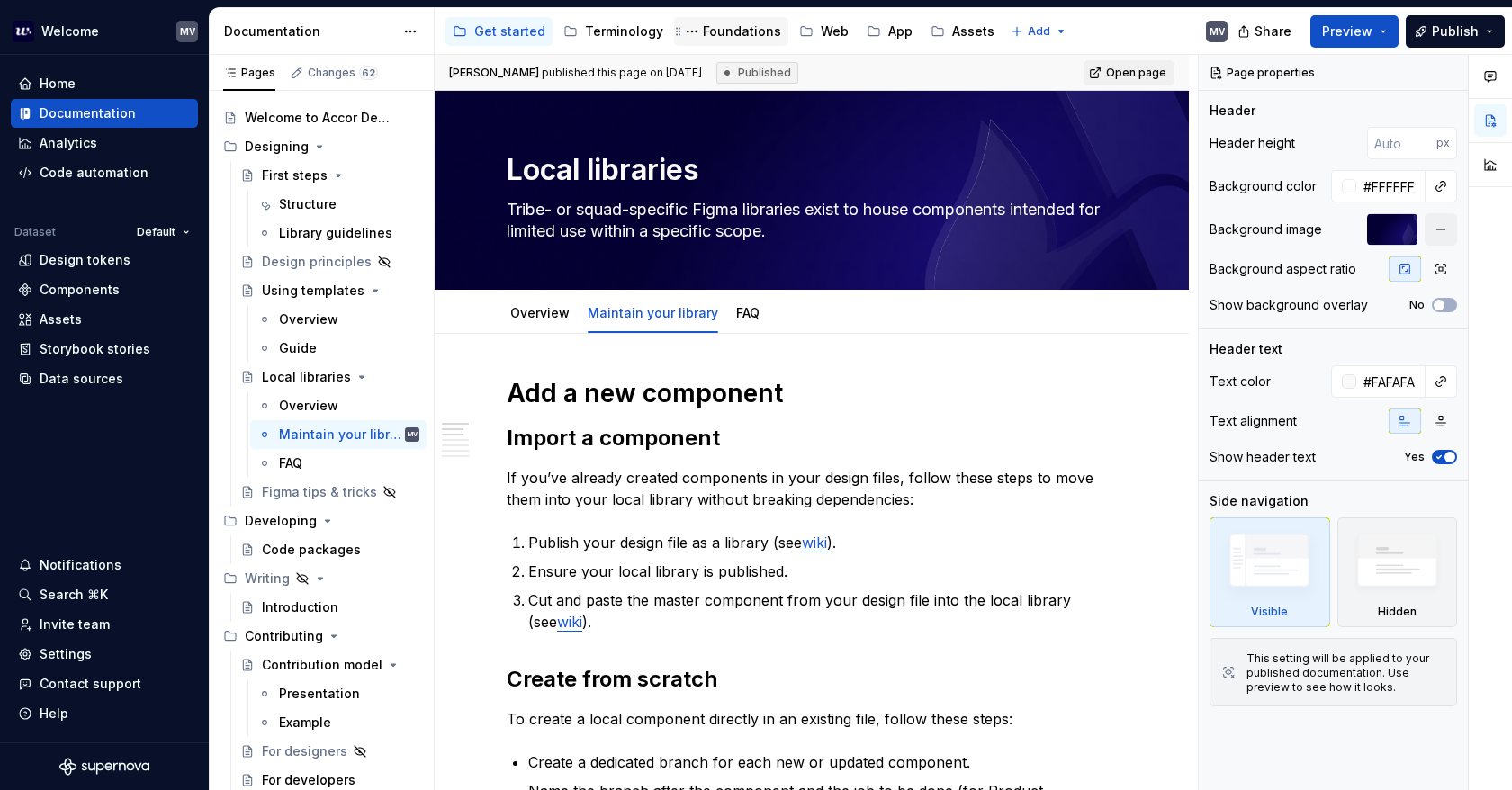
click at [722, 27] on div "Foundations" at bounding box center [742, 31] width 78 height 18
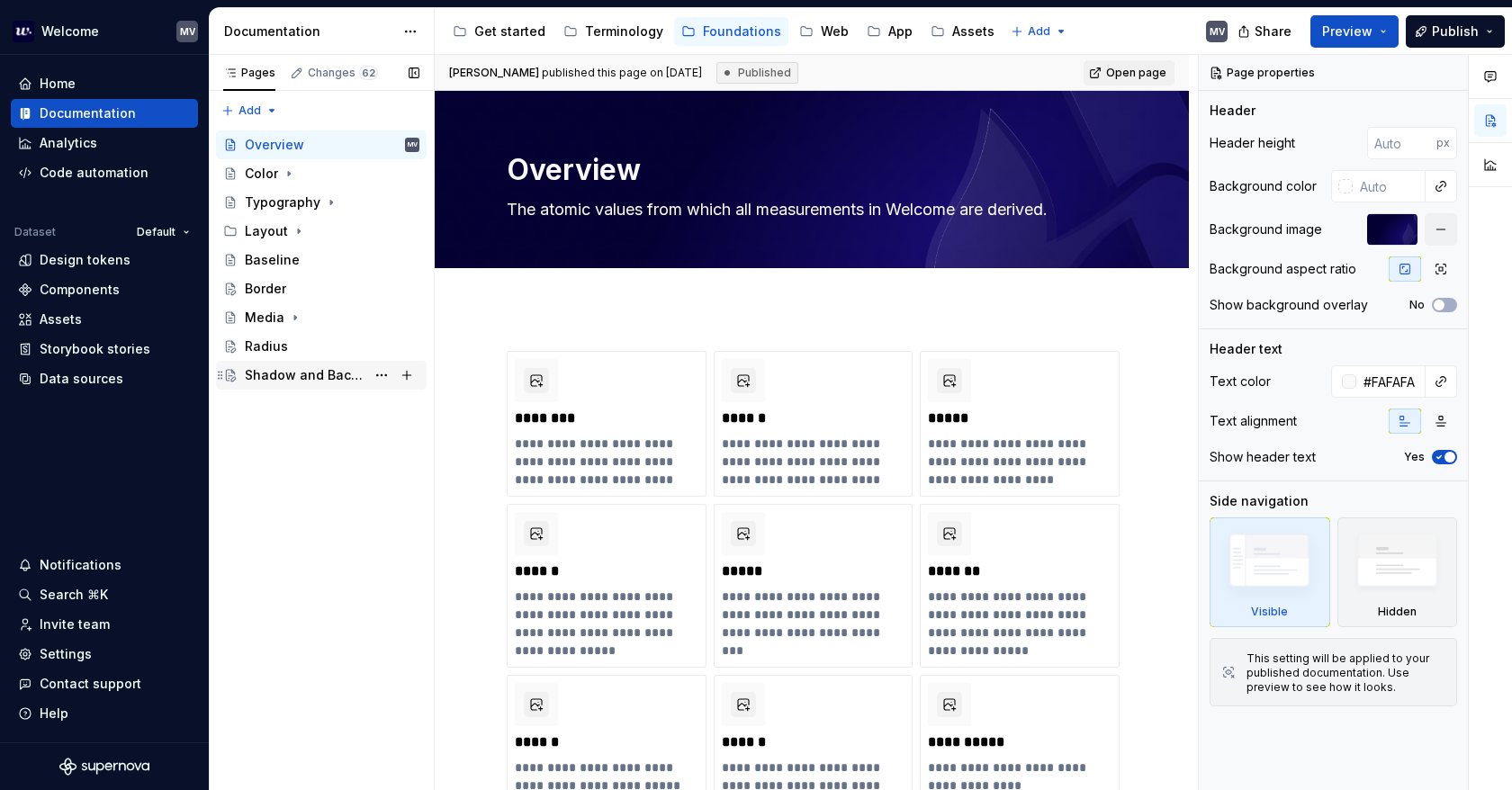
click at [326, 361] on div "Shadow and Background Blur" at bounding box center [321, 375] width 210 height 28
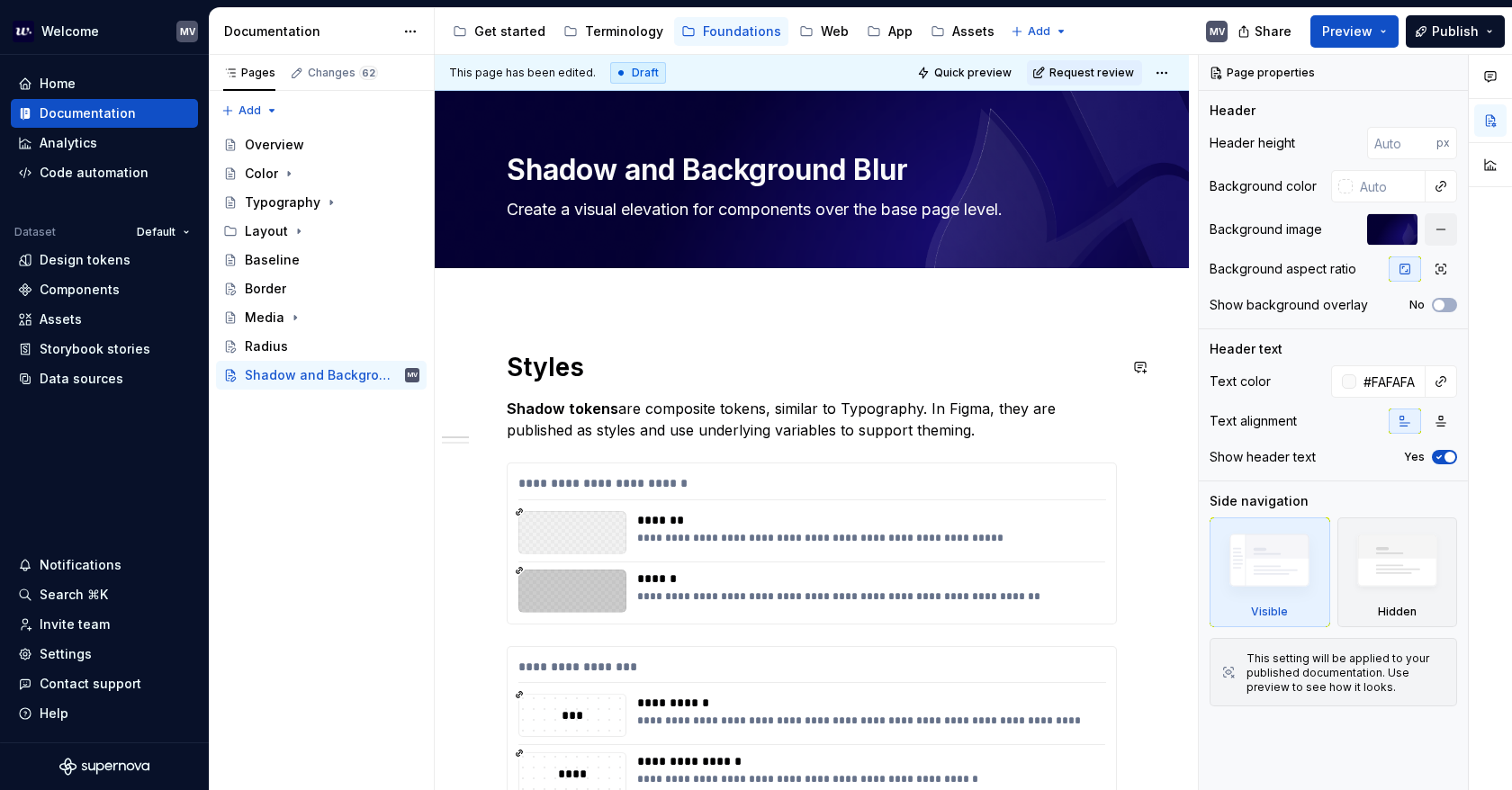
click at [848, 386] on div "**********" at bounding box center [811, 787] width 610 height 872
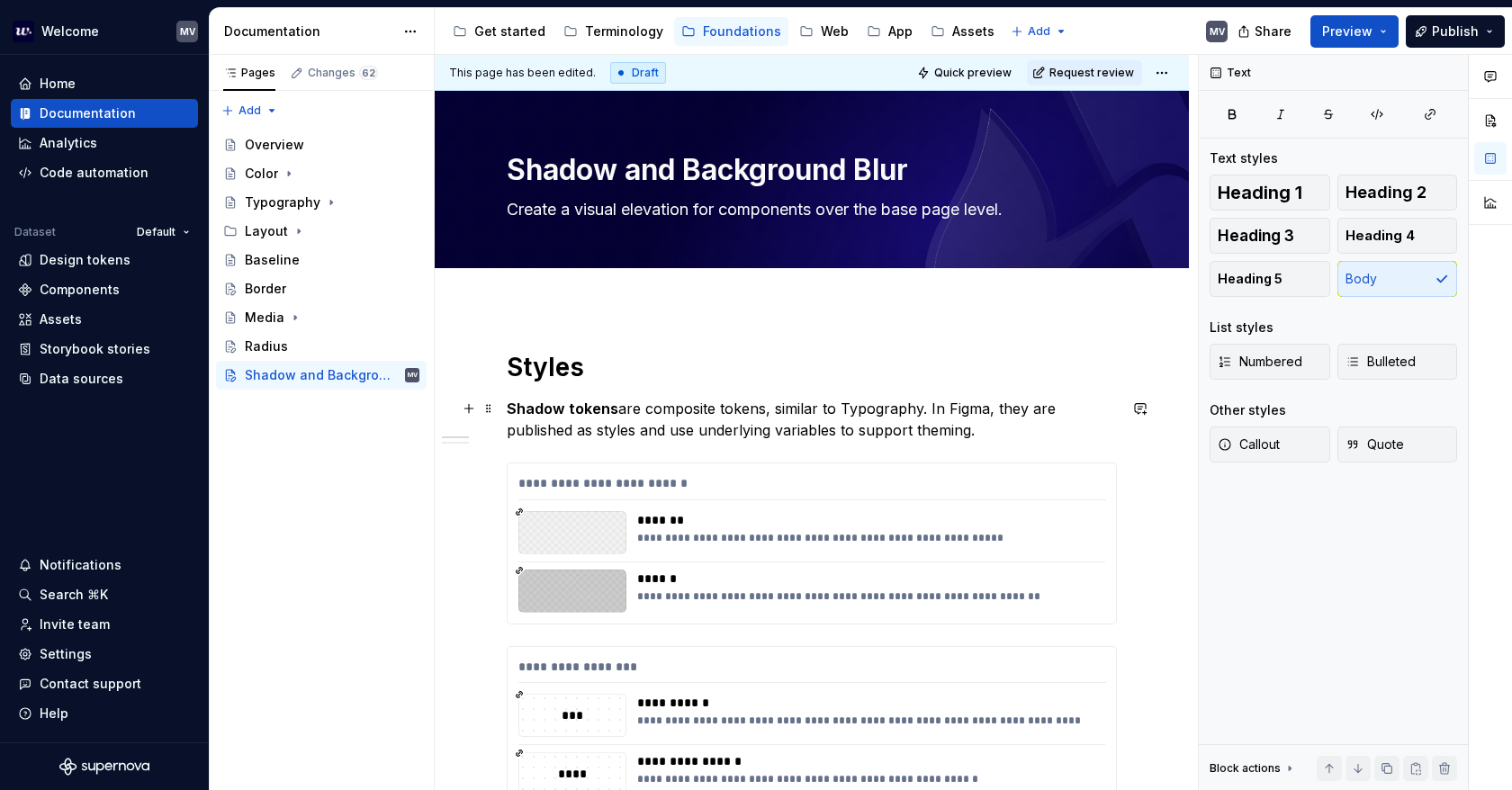
click at [693, 416] on p "Shadow tokens are composite tokens, similar to Typography. In Figma, they are p…" at bounding box center [811, 419] width 610 height 43
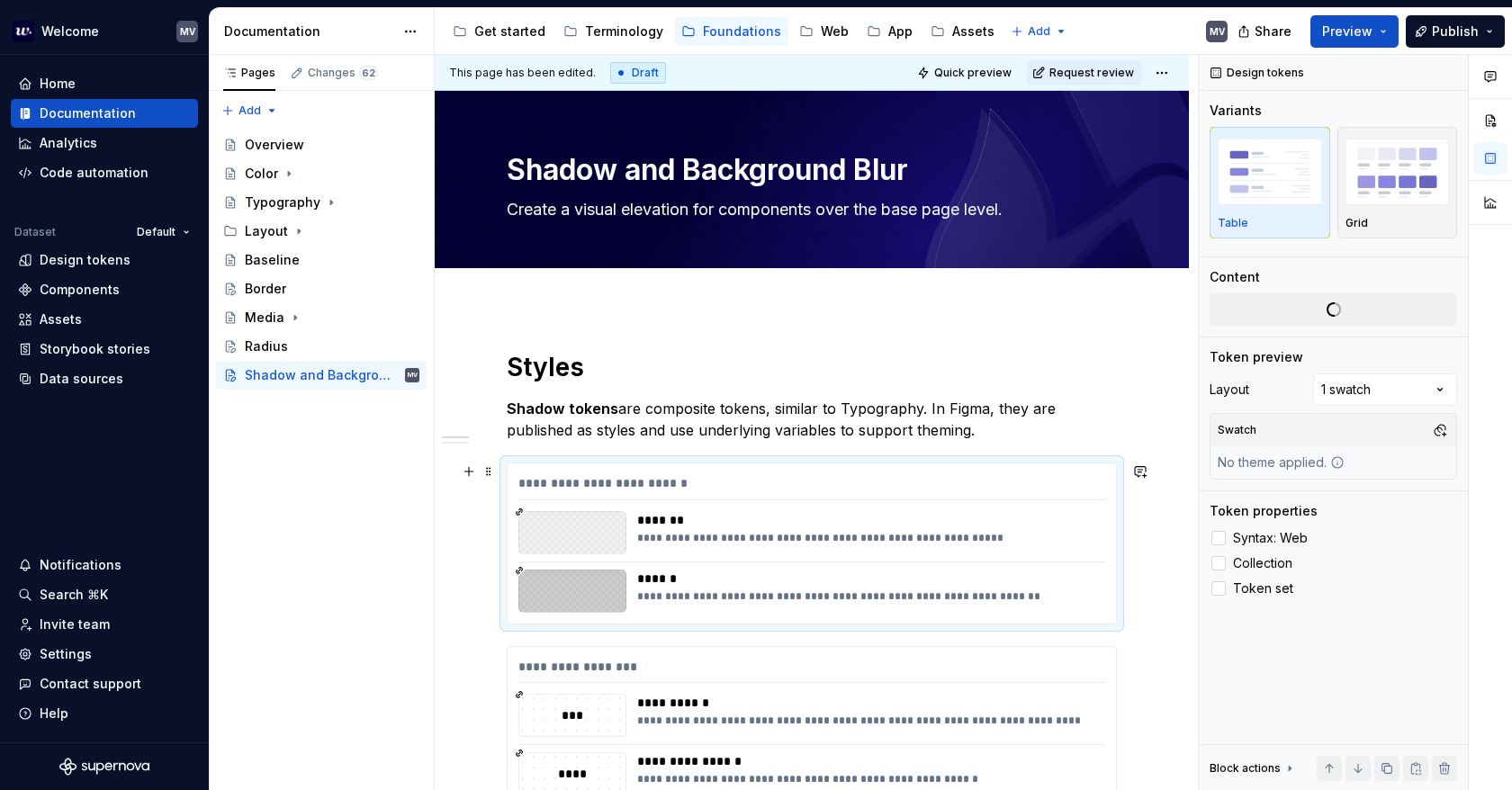
click at [571, 474] on div "**********" at bounding box center [812, 487] width 587 height 26
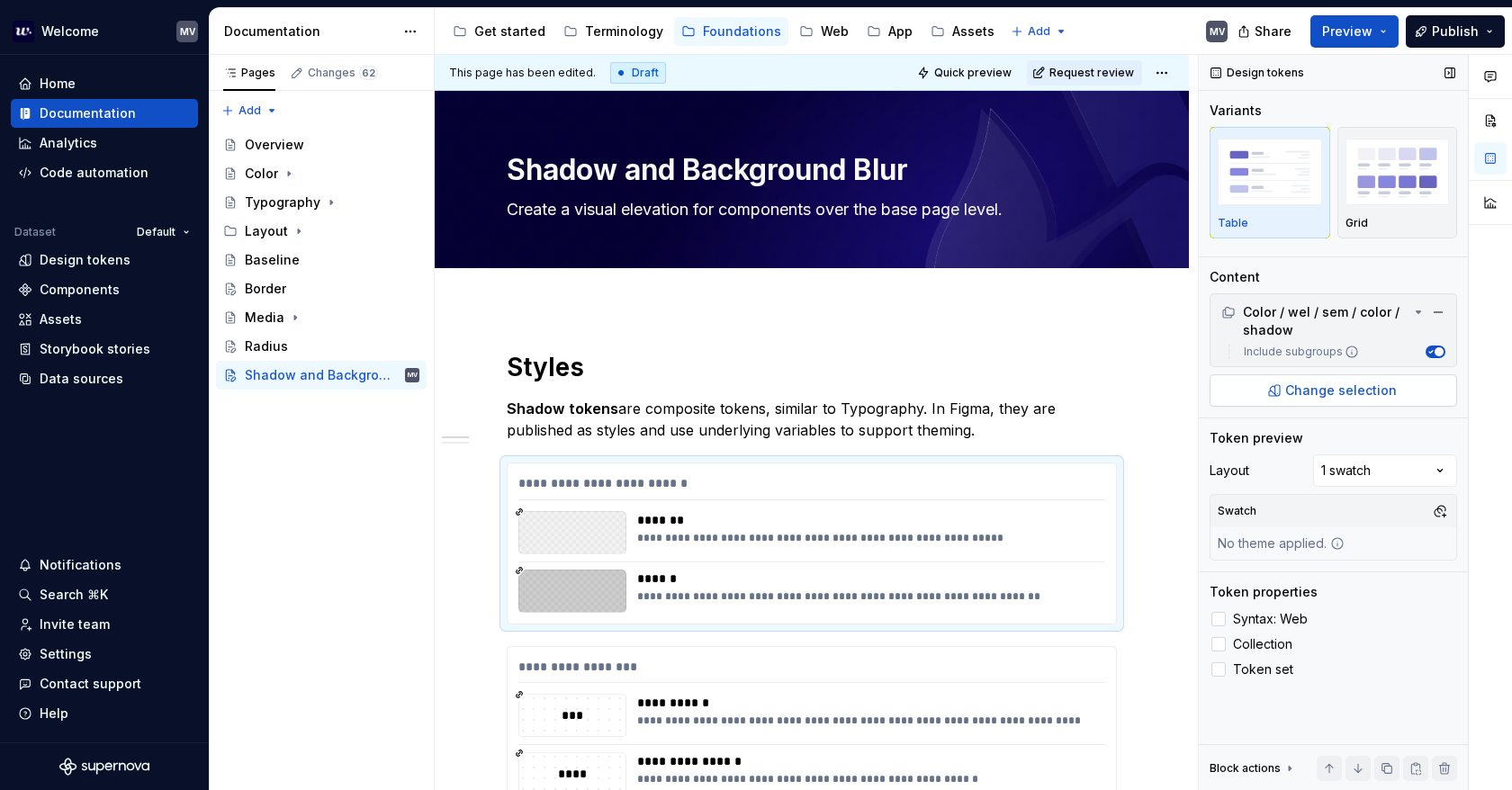
click at [1360, 383] on span "Change selection" at bounding box center [1341, 391] width 112 height 18
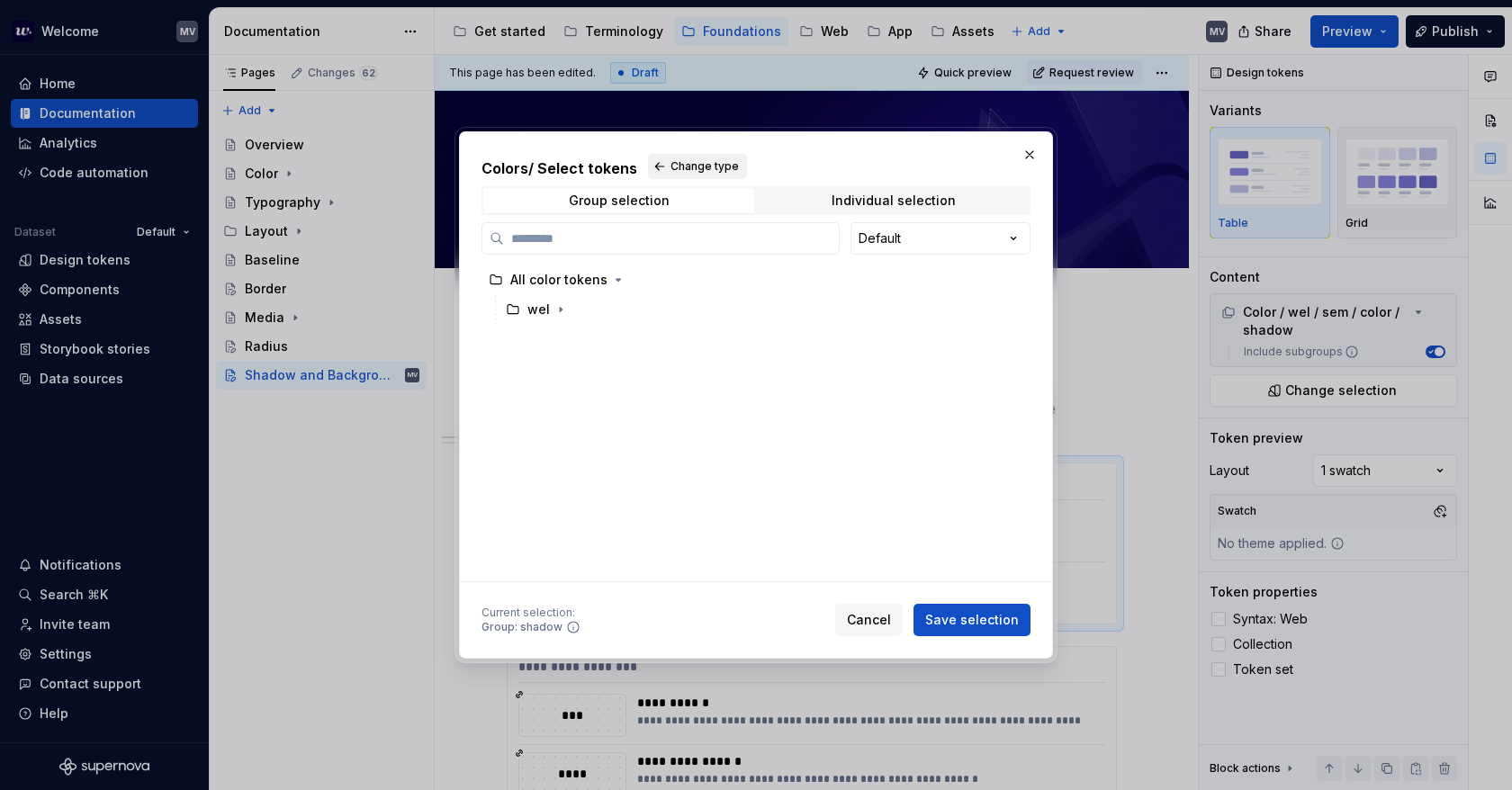
click at [717, 166] on span "Change type" at bounding box center [705, 166] width 69 height 15
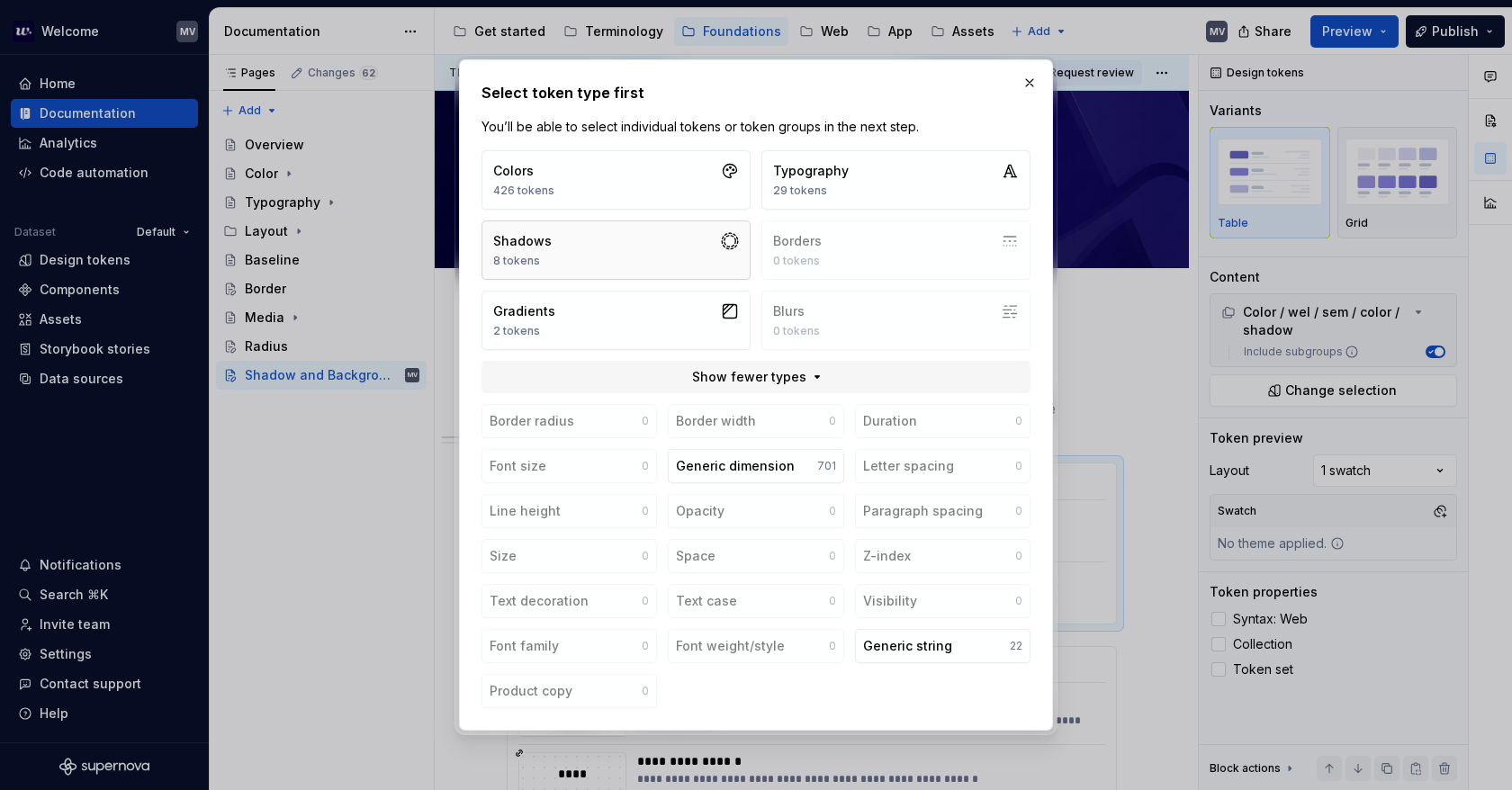
click at [665, 251] on button "Shadows 8 tokens" at bounding box center [616, 250] width 269 height 60
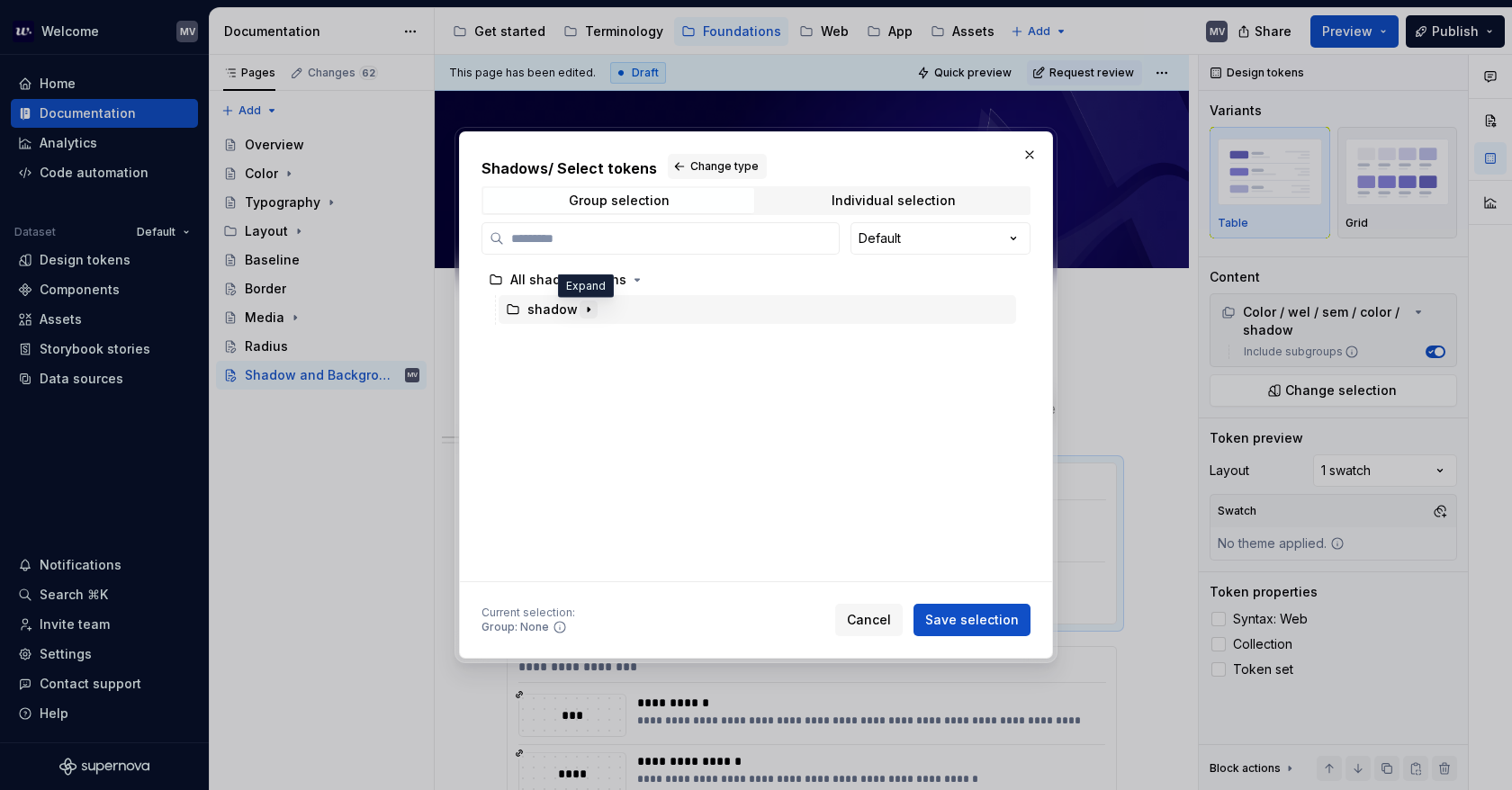
click at [587, 308] on icon "button" at bounding box center [588, 309] width 2 height 5
click at [586, 308] on icon "button" at bounding box center [588, 309] width 5 height 2
click at [709, 156] on button "Change type" at bounding box center [716, 166] width 99 height 25
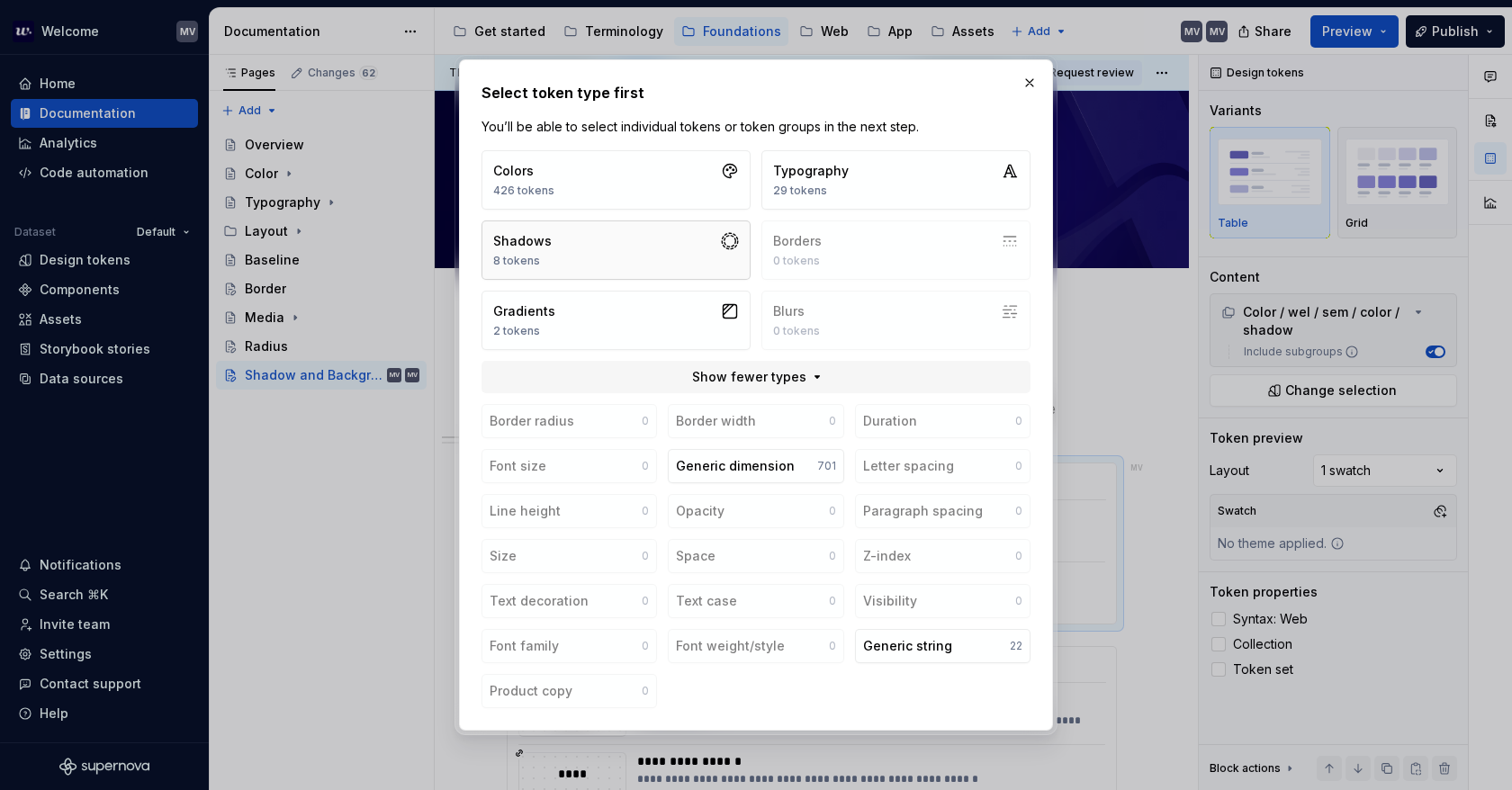
click at [651, 252] on button "Shadows 8 tokens" at bounding box center [616, 250] width 269 height 60
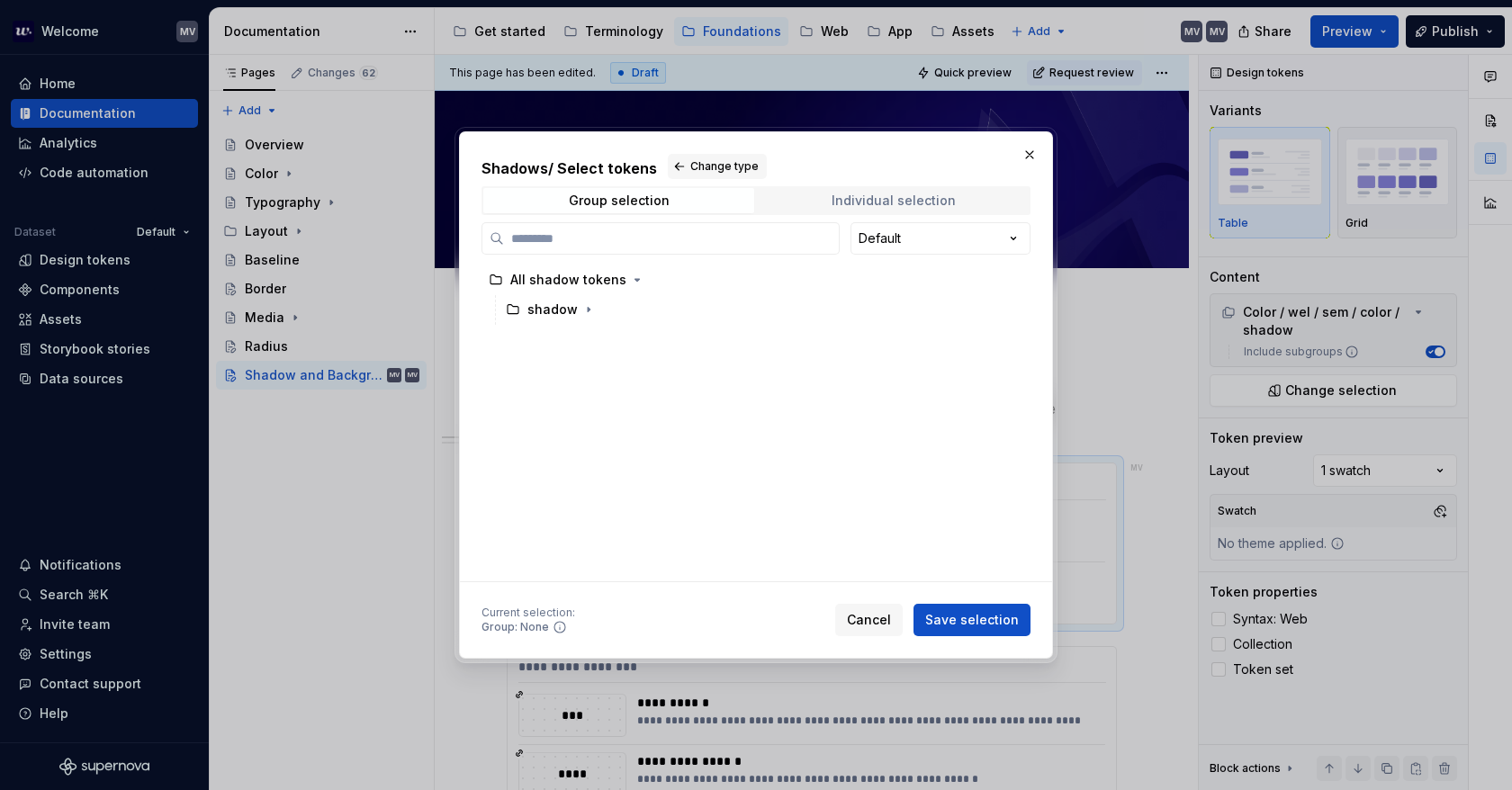
click at [896, 205] on div "Individual selection" at bounding box center [893, 201] width 124 height 15
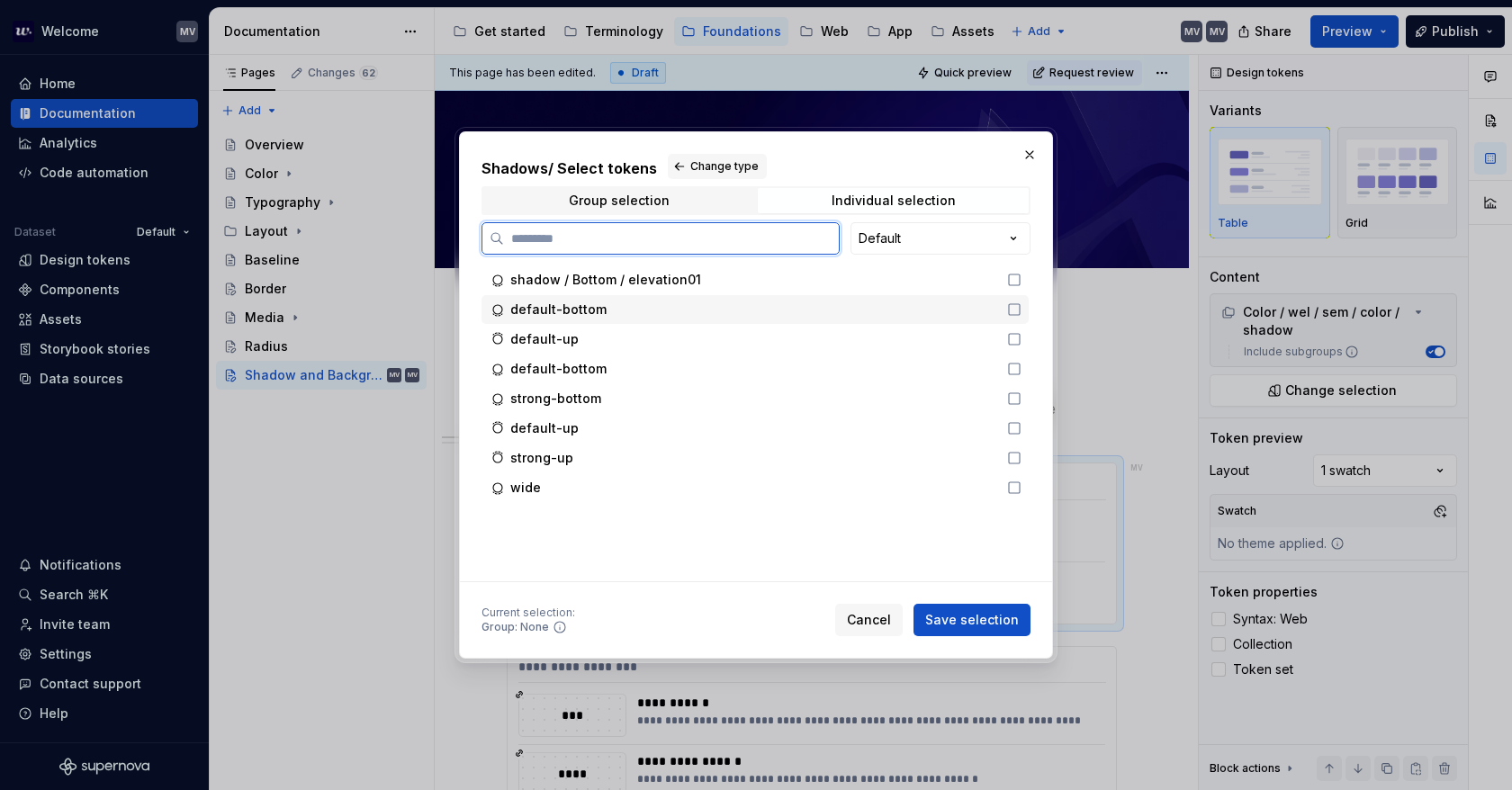
click at [1015, 308] on icon at bounding box center [1014, 309] width 15 height 15
click at [1015, 338] on icon at bounding box center [1014, 339] width 15 height 15
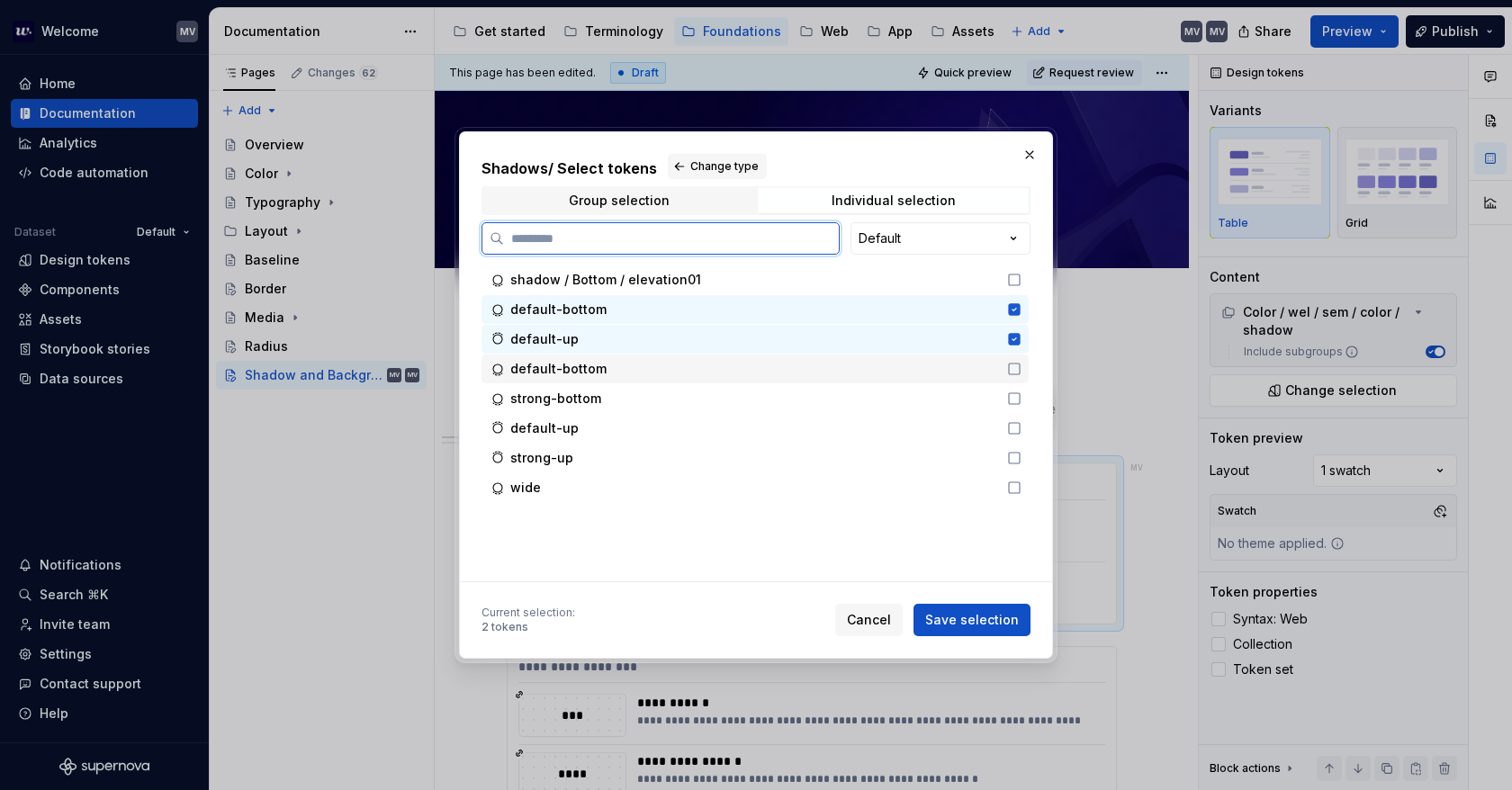
click at [1015, 368] on icon at bounding box center [1014, 369] width 15 height 15
click at [1013, 392] on icon at bounding box center [1014, 398] width 15 height 15
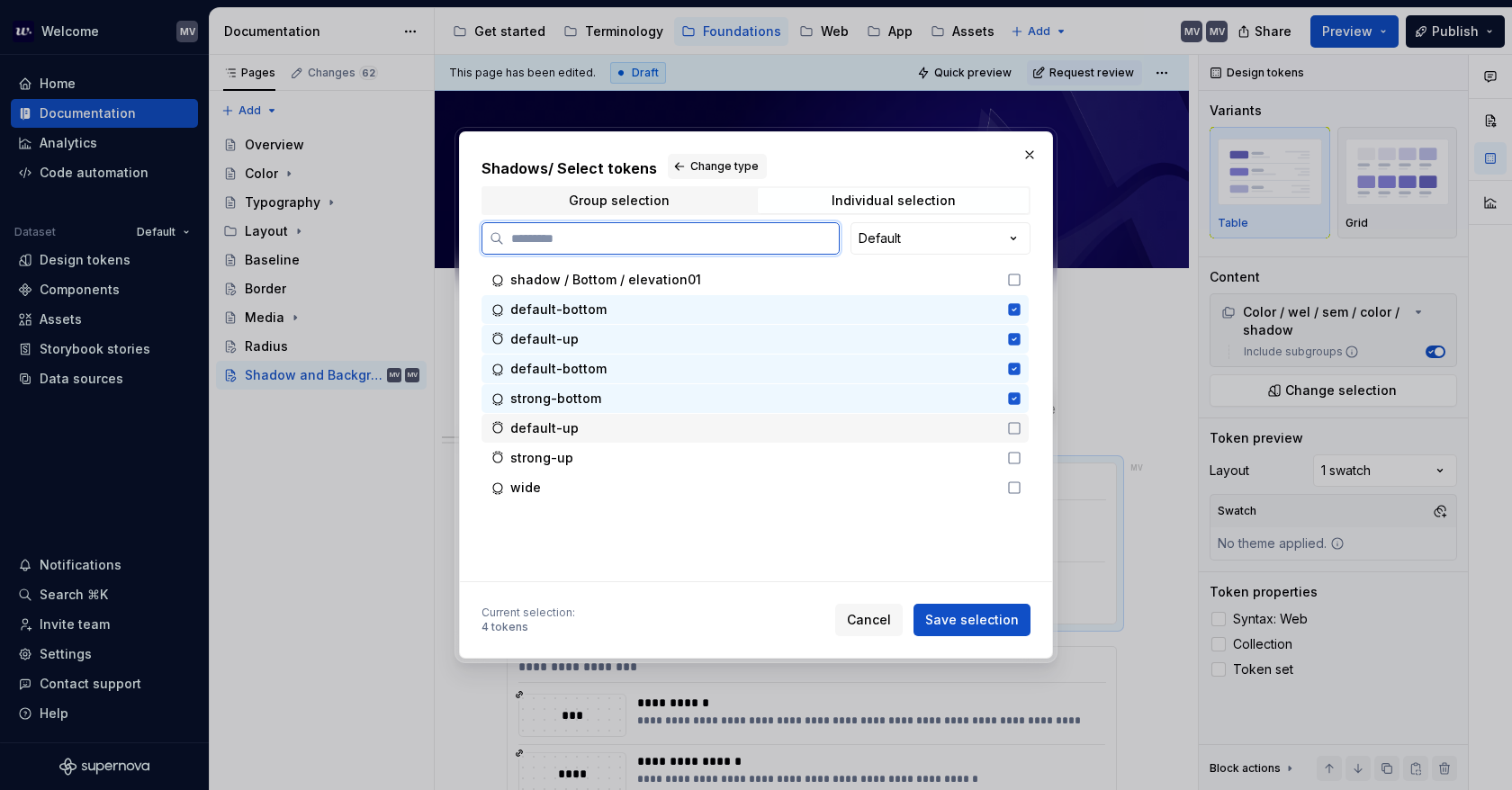
click at [1017, 417] on div "default-up" at bounding box center [755, 428] width 547 height 28
click at [1015, 452] on icon at bounding box center [1014, 457] width 11 height 11
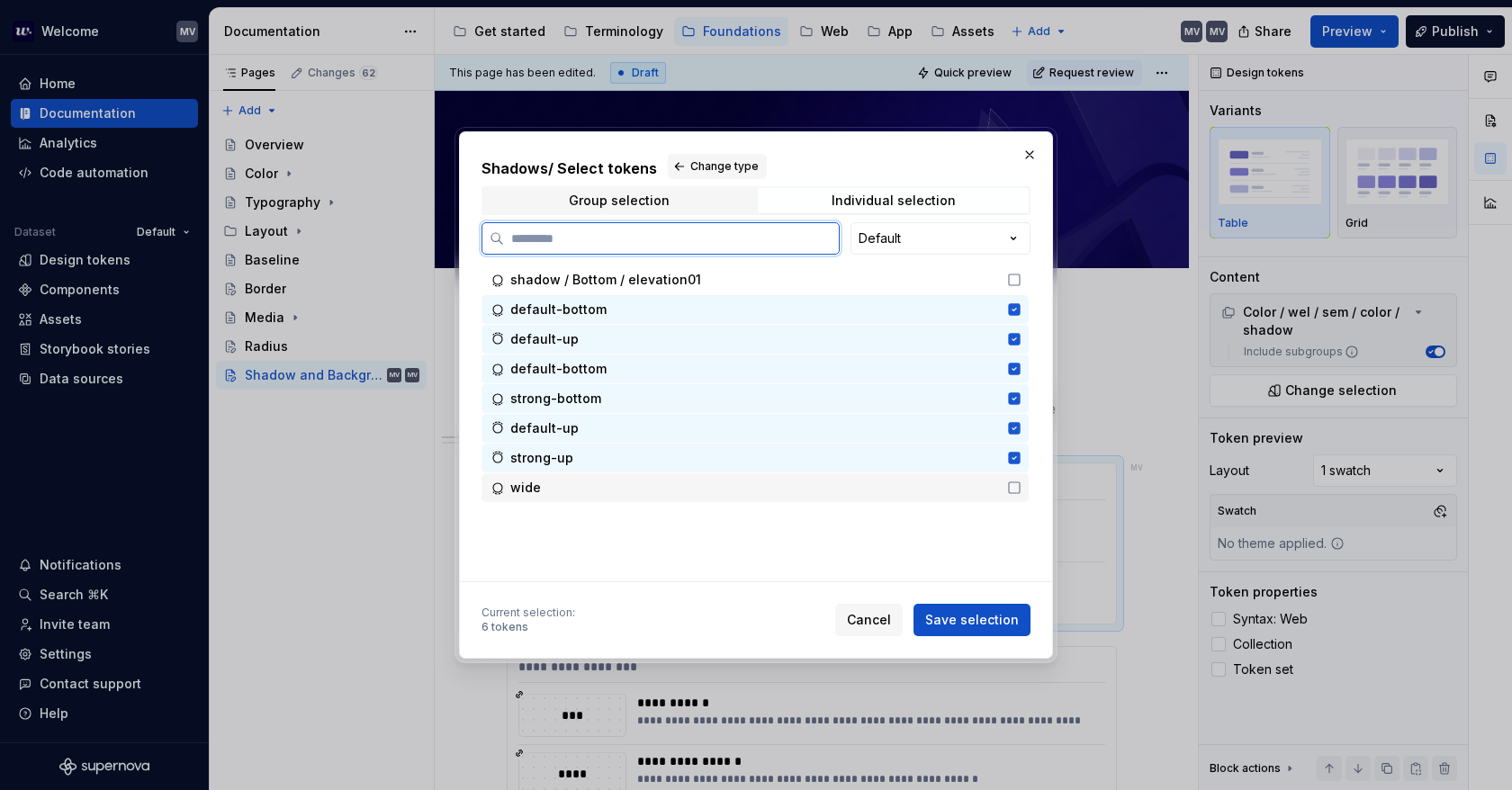
click at [1015, 487] on icon at bounding box center [1014, 488] width 15 height 15
click at [965, 623] on span "Save selection" at bounding box center [972, 620] width 94 height 18
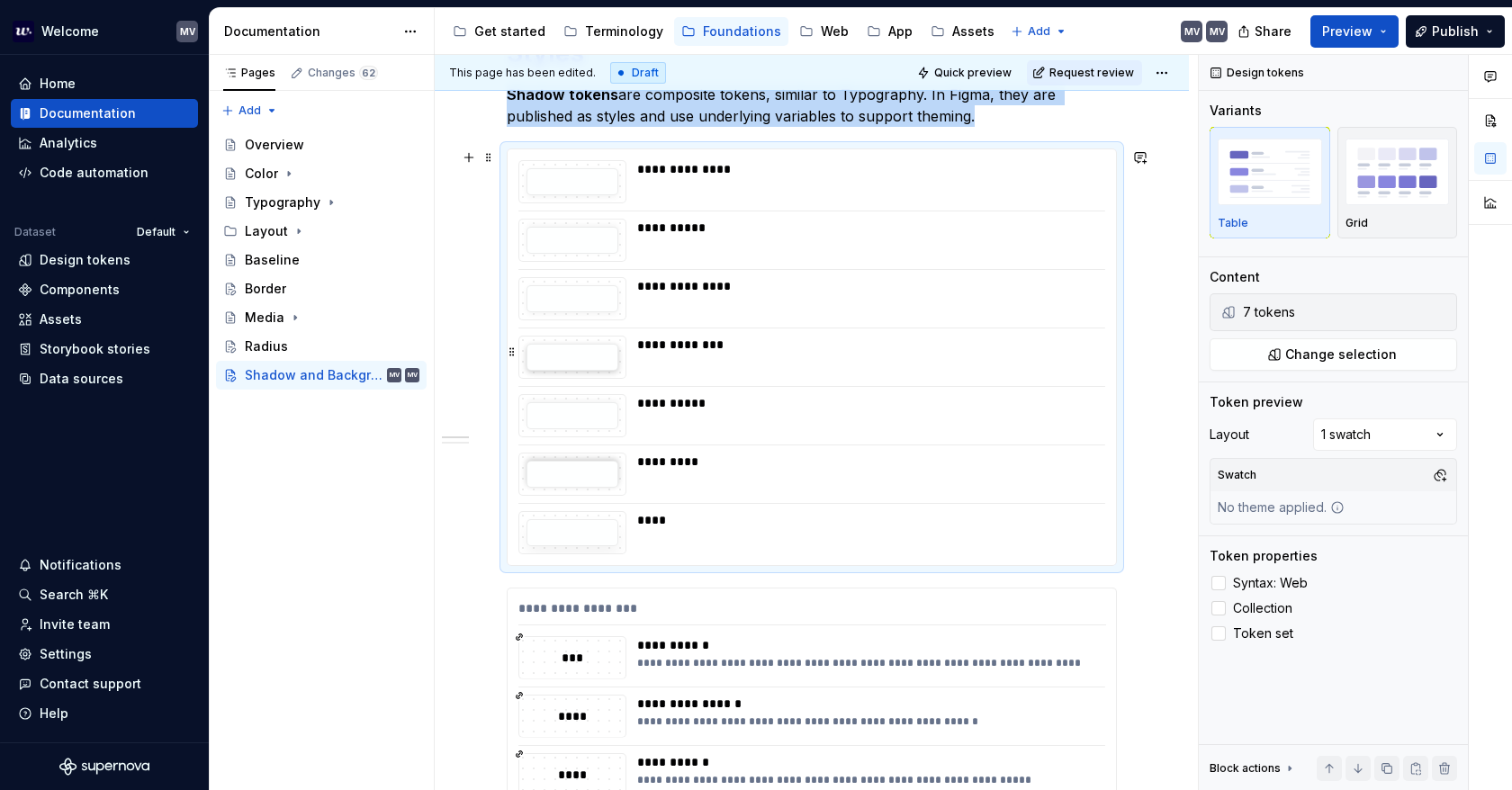
scroll to position [358, 0]
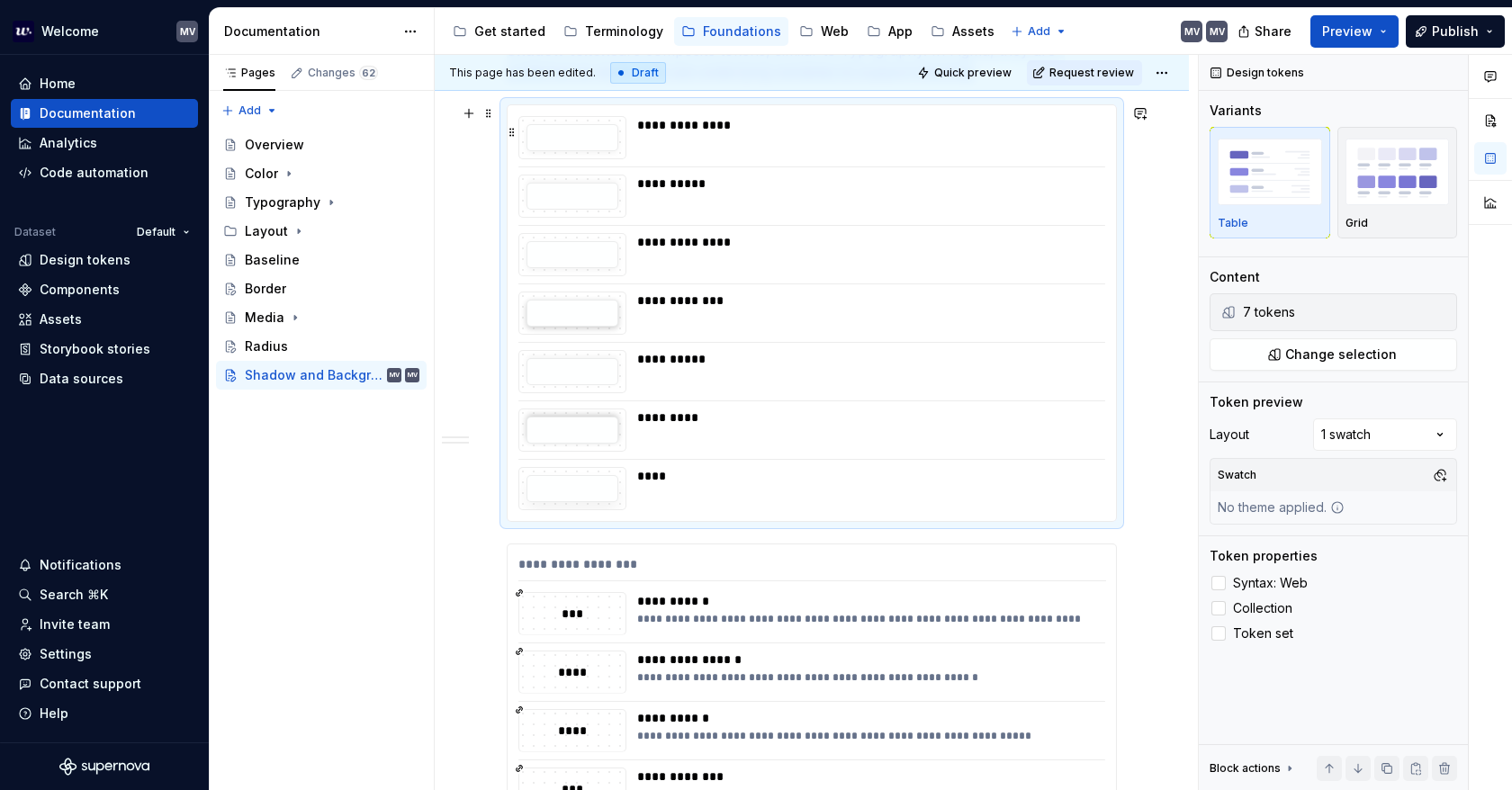
click at [790, 155] on div "**********" at bounding box center [865, 138] width 457 height 43
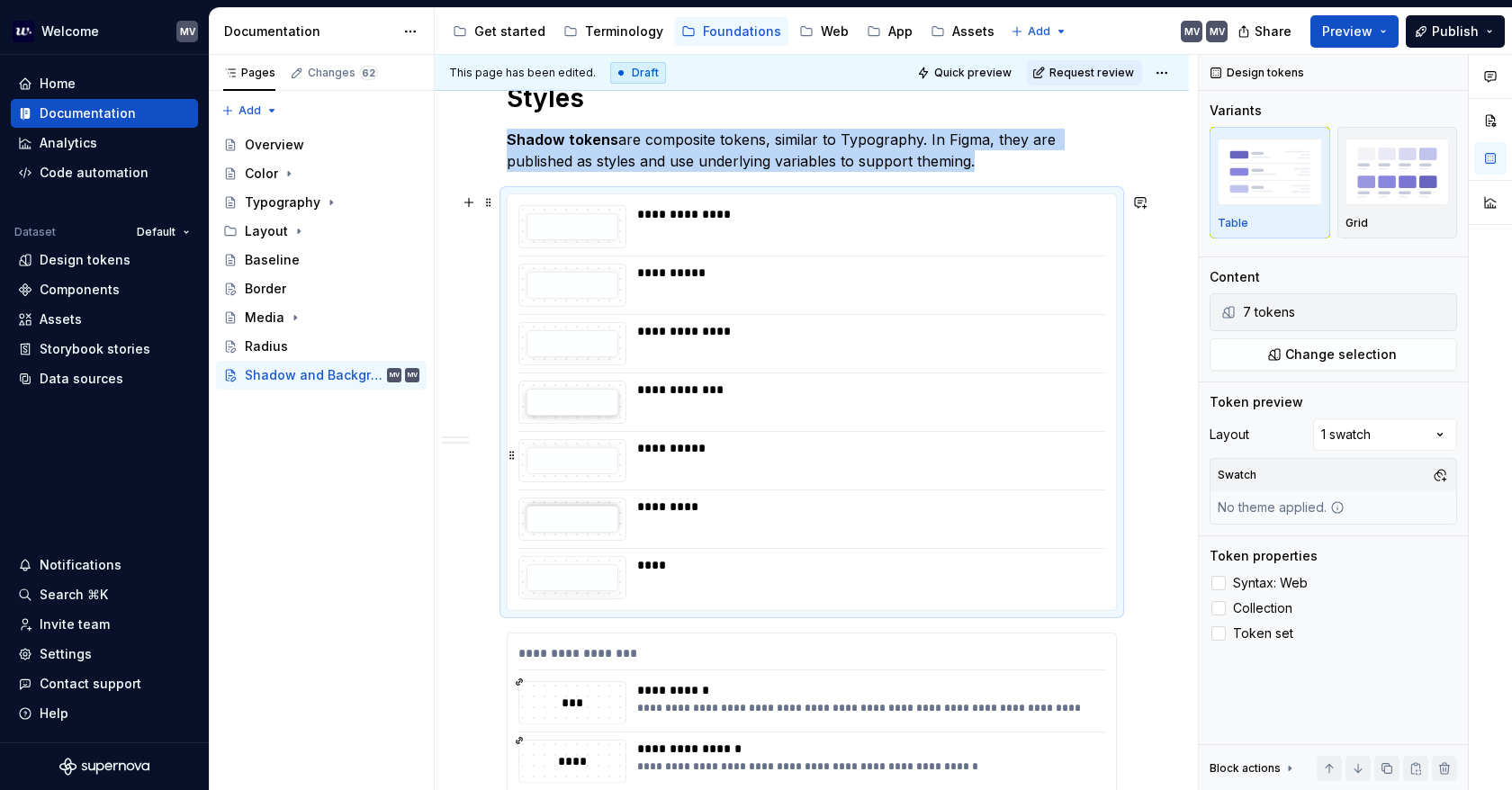
scroll to position [268, 0]
click at [1348, 24] on span "Preview" at bounding box center [1347, 31] width 50 height 18
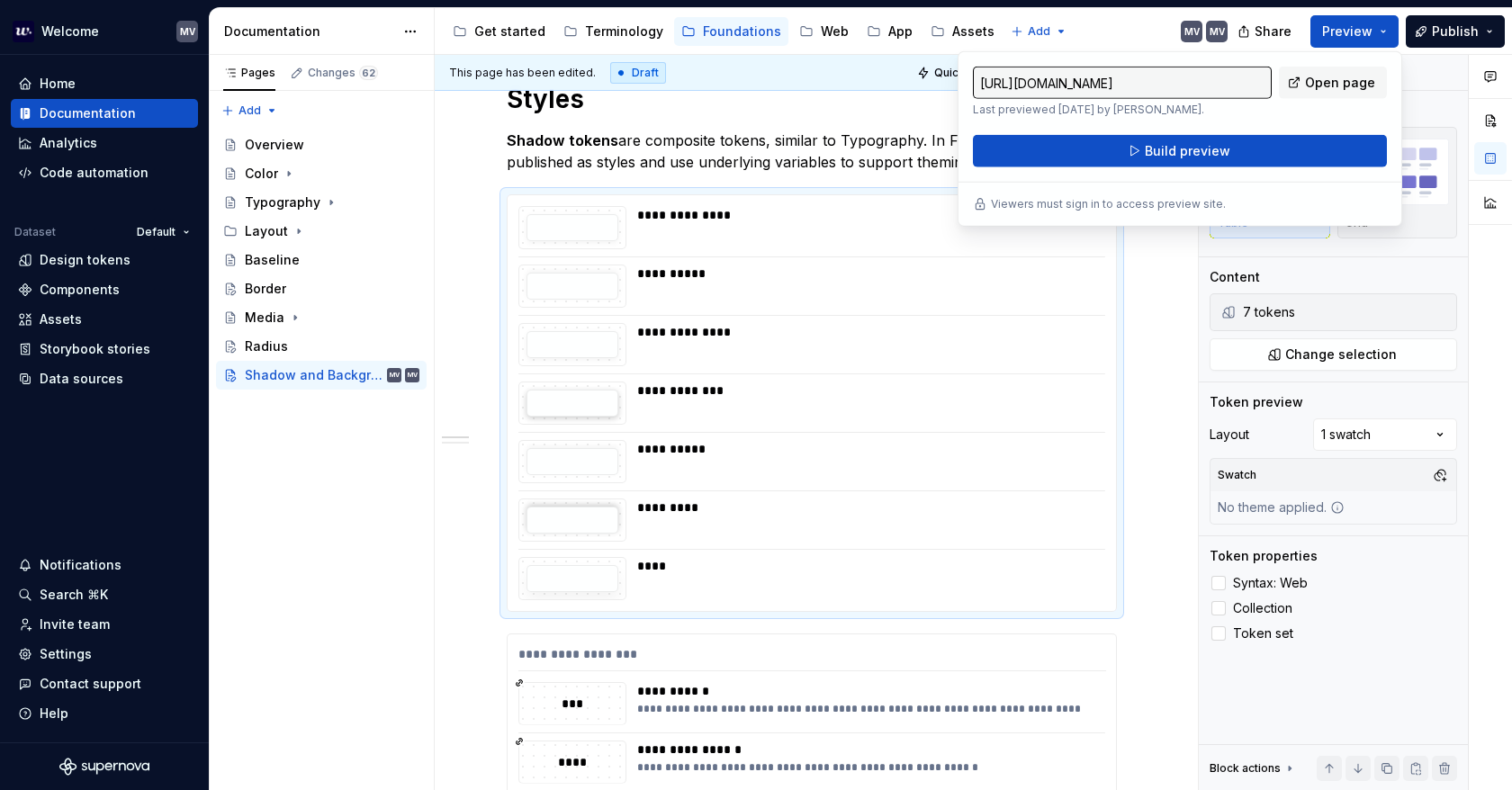
drag, startPoint x: 1341, startPoint y: 23, endPoint x: 1292, endPoint y: 114, distance: 103.4
click at [1292, 114] on div "https://design.accor.com/latest/foundations/shadow-and-background-blur-ivFAvKOC…" at bounding box center [1179, 91] width 414 height 50
click at [1338, 81] on span "Open page" at bounding box center [1340, 82] width 70 height 18
click at [1079, 349] on div "**********" at bounding box center [865, 345] width 457 height 43
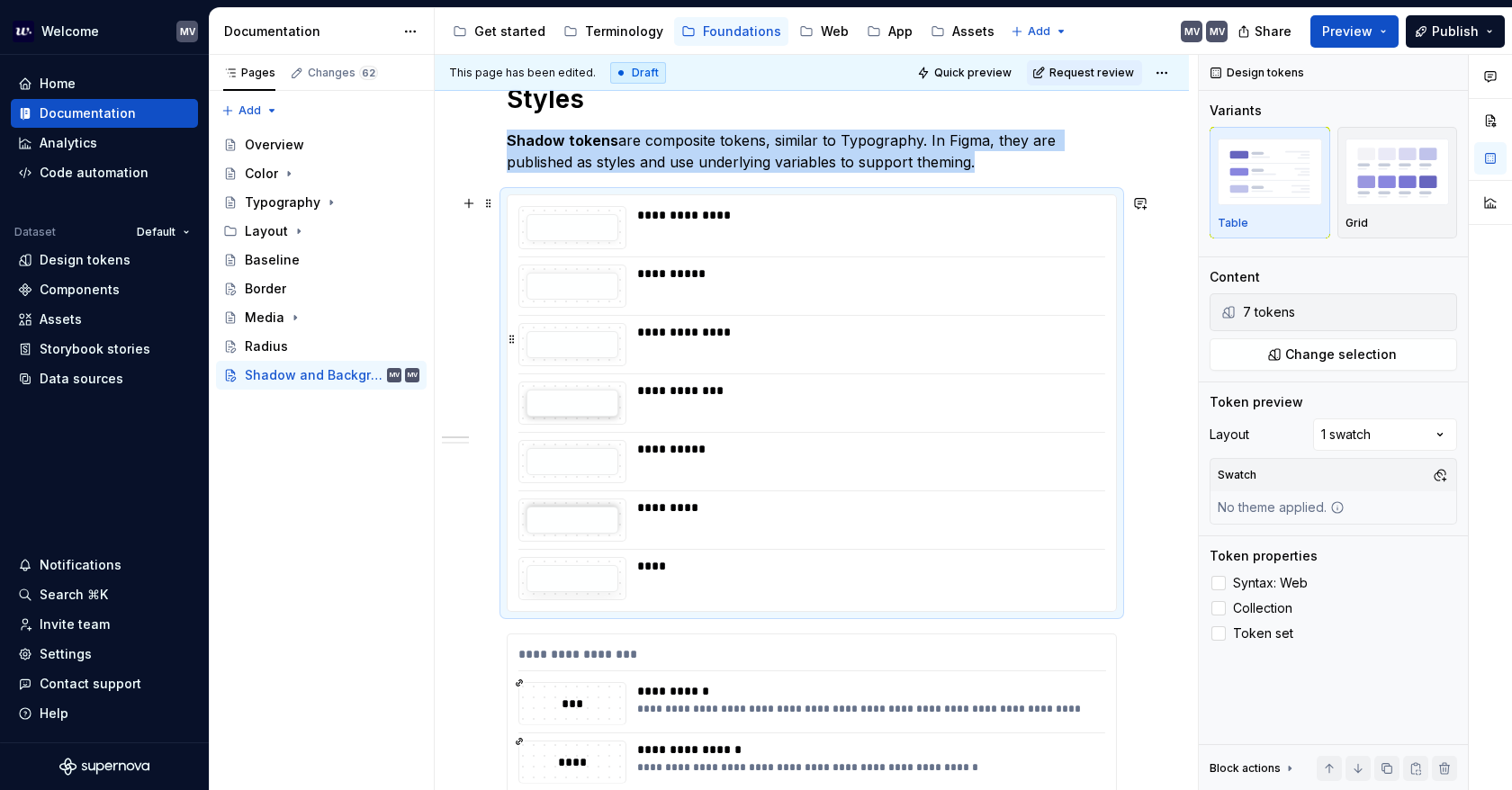
click at [519, 343] on div at bounding box center [573, 345] width 108 height 43
click at [509, 341] on button "button" at bounding box center [512, 340] width 14 height 25
click at [1312, 358] on span "Change selection" at bounding box center [1341, 354] width 112 height 18
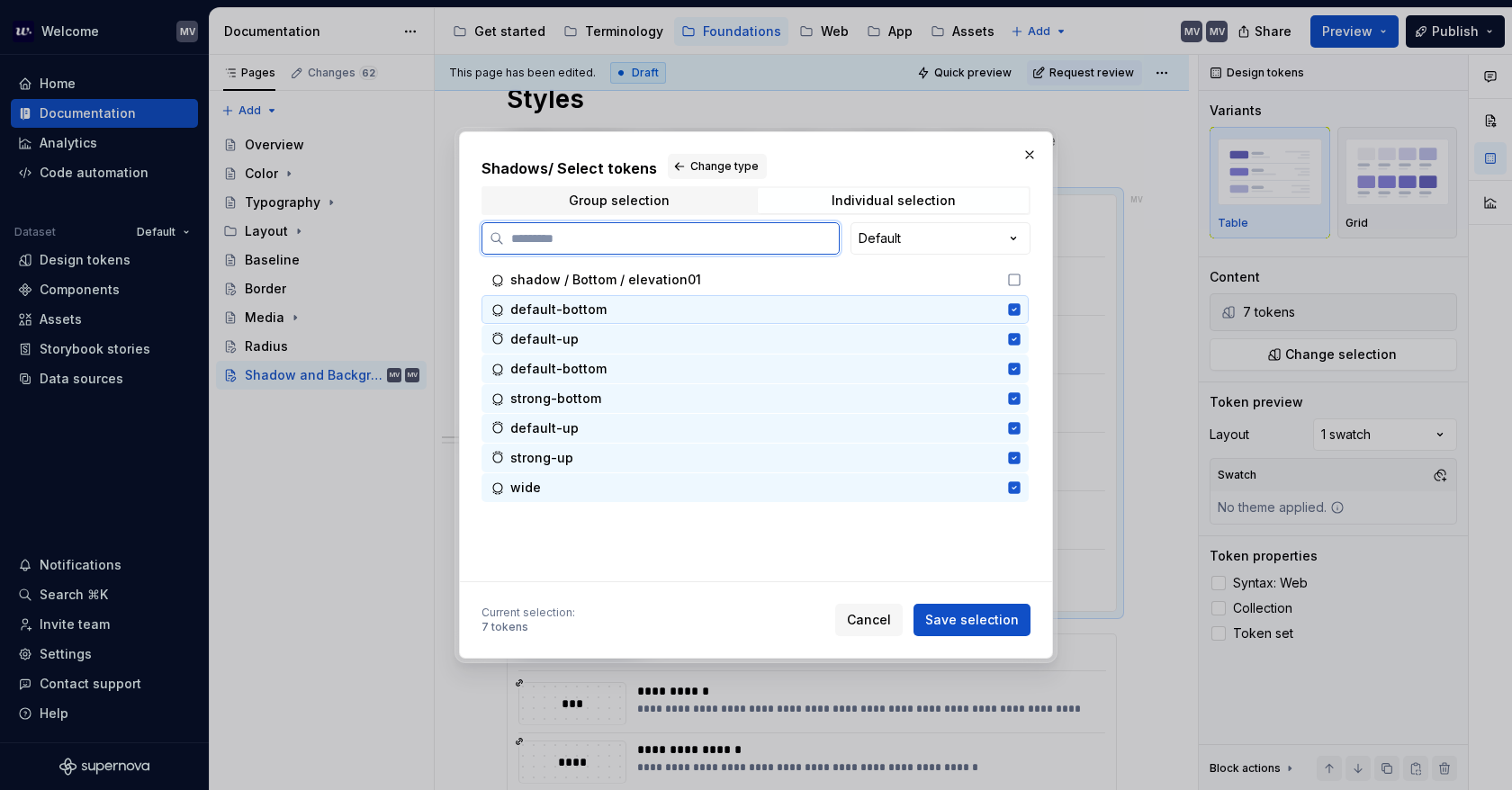
click at [1020, 308] on icon at bounding box center [1014, 309] width 12 height 12
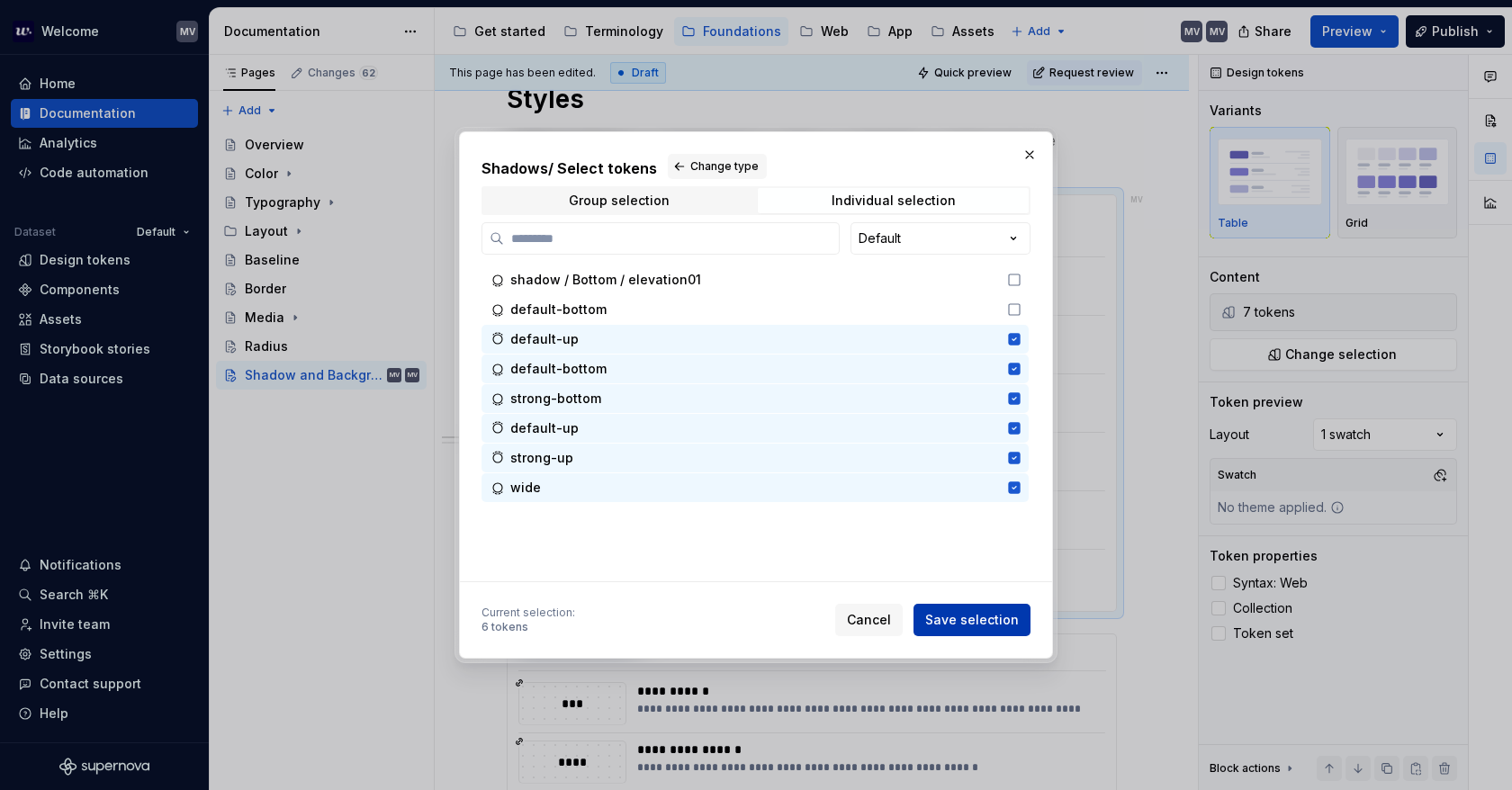
click at [1023, 617] on button "Save selection" at bounding box center [972, 620] width 117 height 32
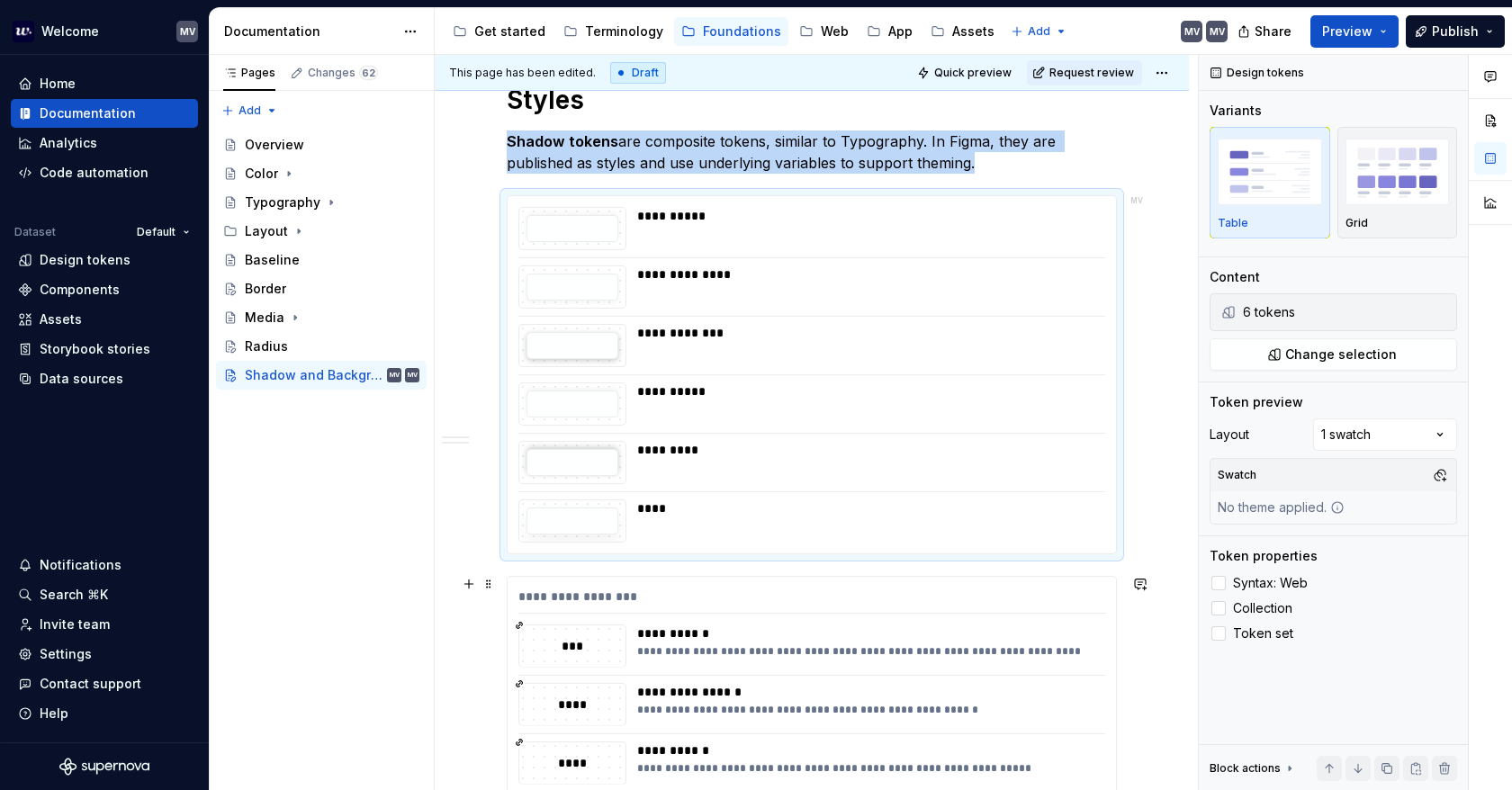
scroll to position [88, 0]
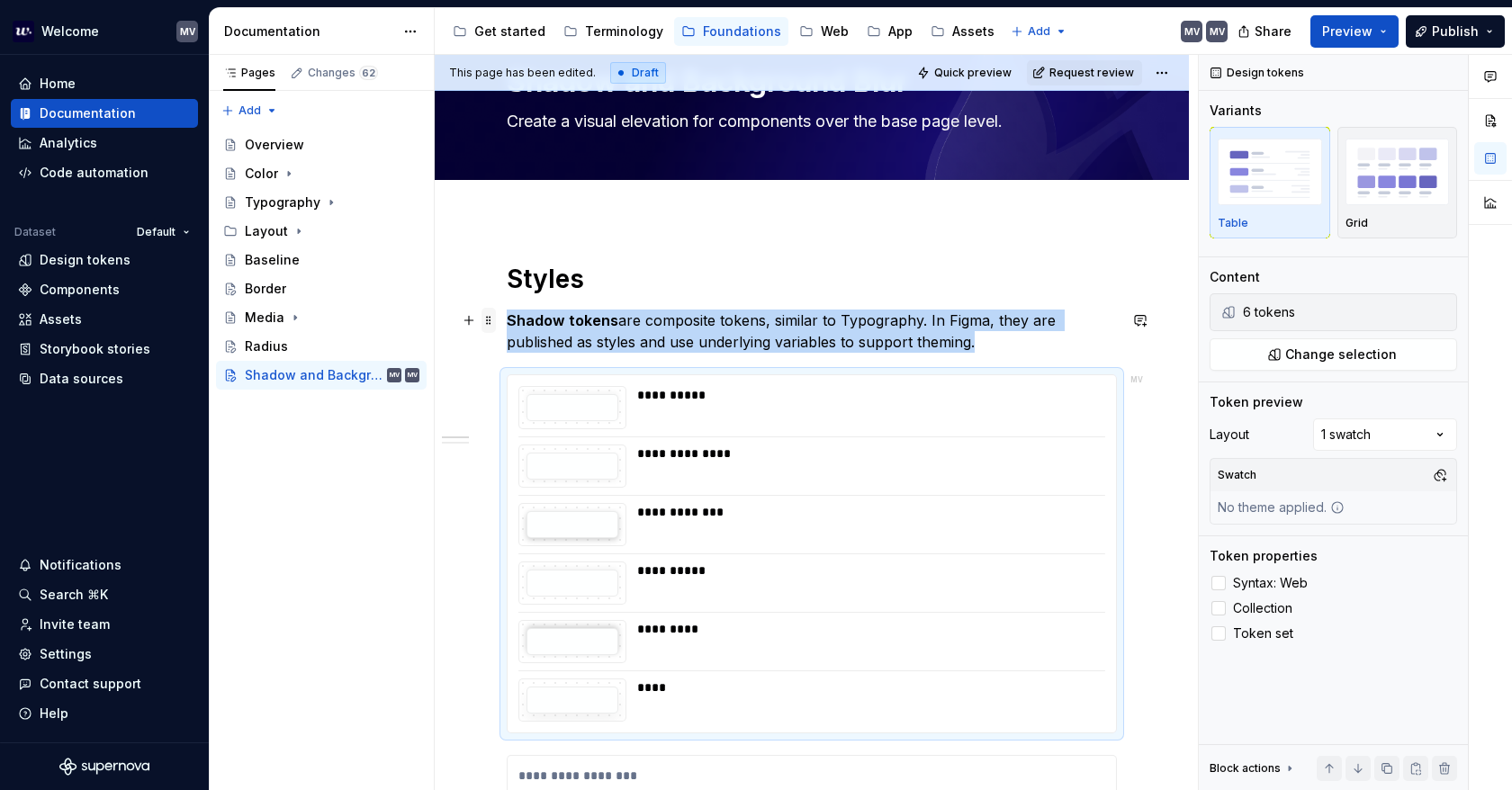
click at [489, 323] on span at bounding box center [488, 320] width 15 height 25
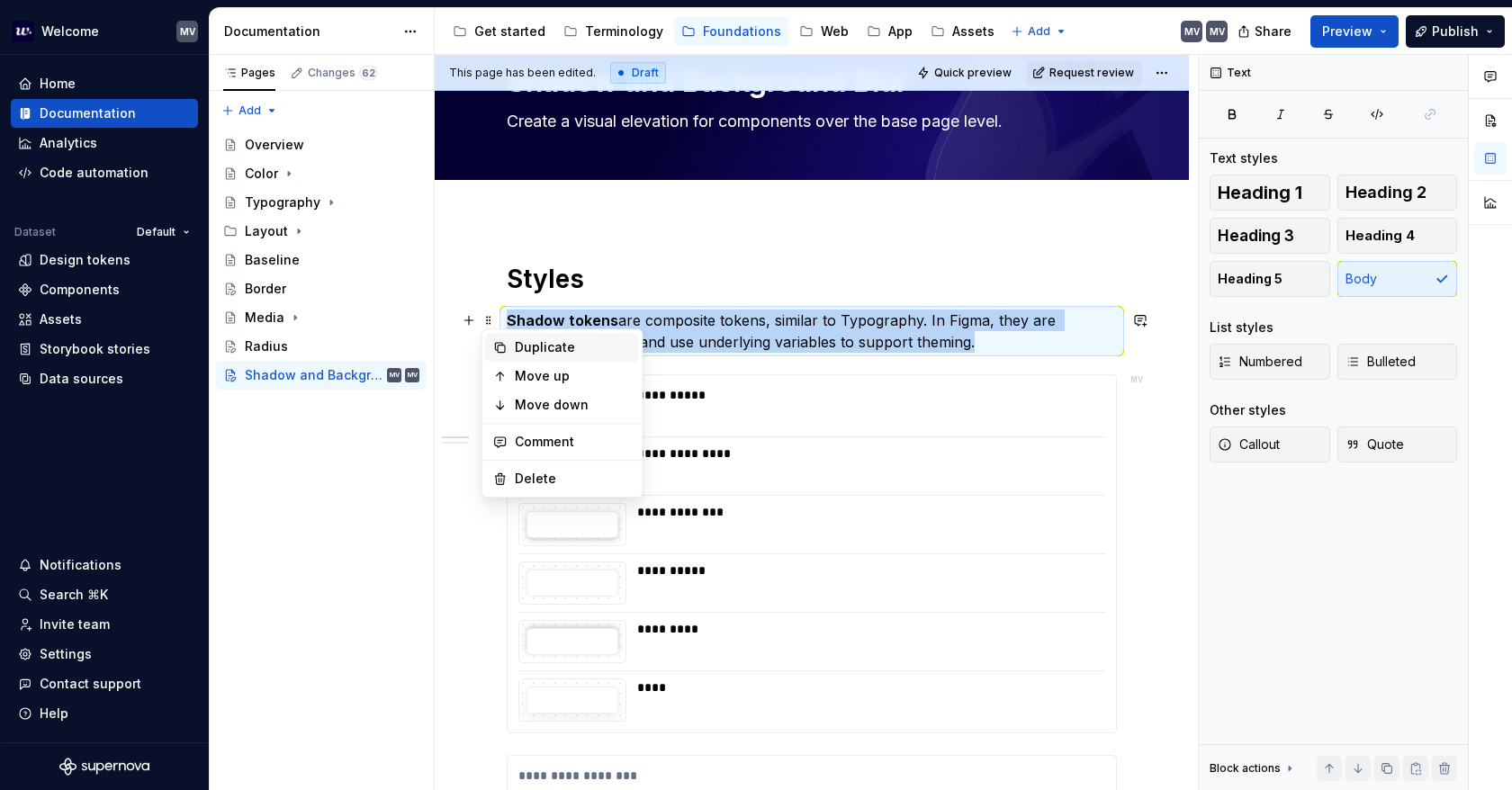
drag, startPoint x: 584, startPoint y: 343, endPoint x: 665, endPoint y: 418, distance: 110.4
click at [585, 343] on div "Duplicate" at bounding box center [573, 348] width 117 height 18
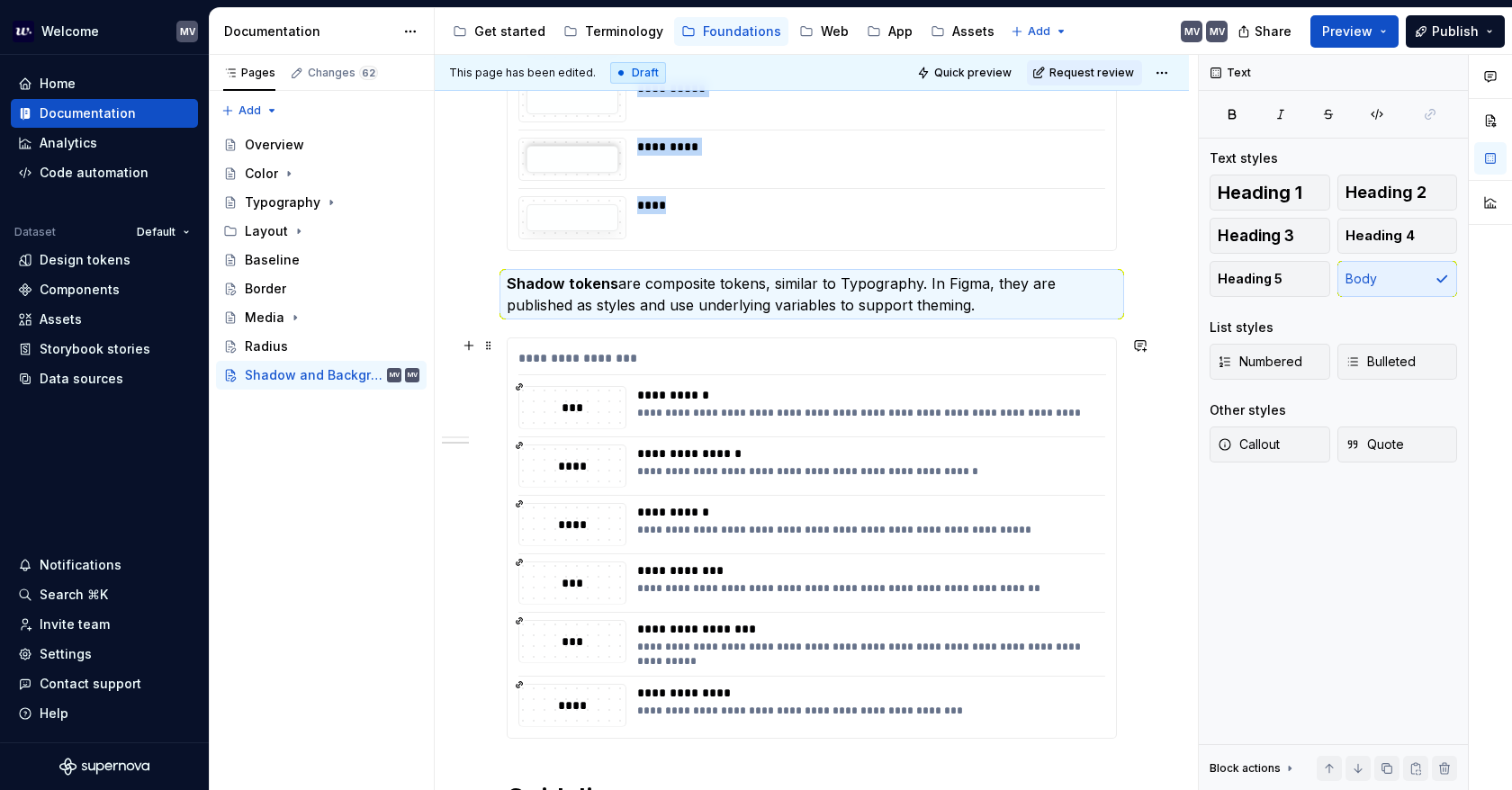
scroll to position [572, 0]
click at [650, 288] on p "Shadow tokens are composite tokens, similar to Typography. In Figma, they are p…" at bounding box center [811, 294] width 610 height 43
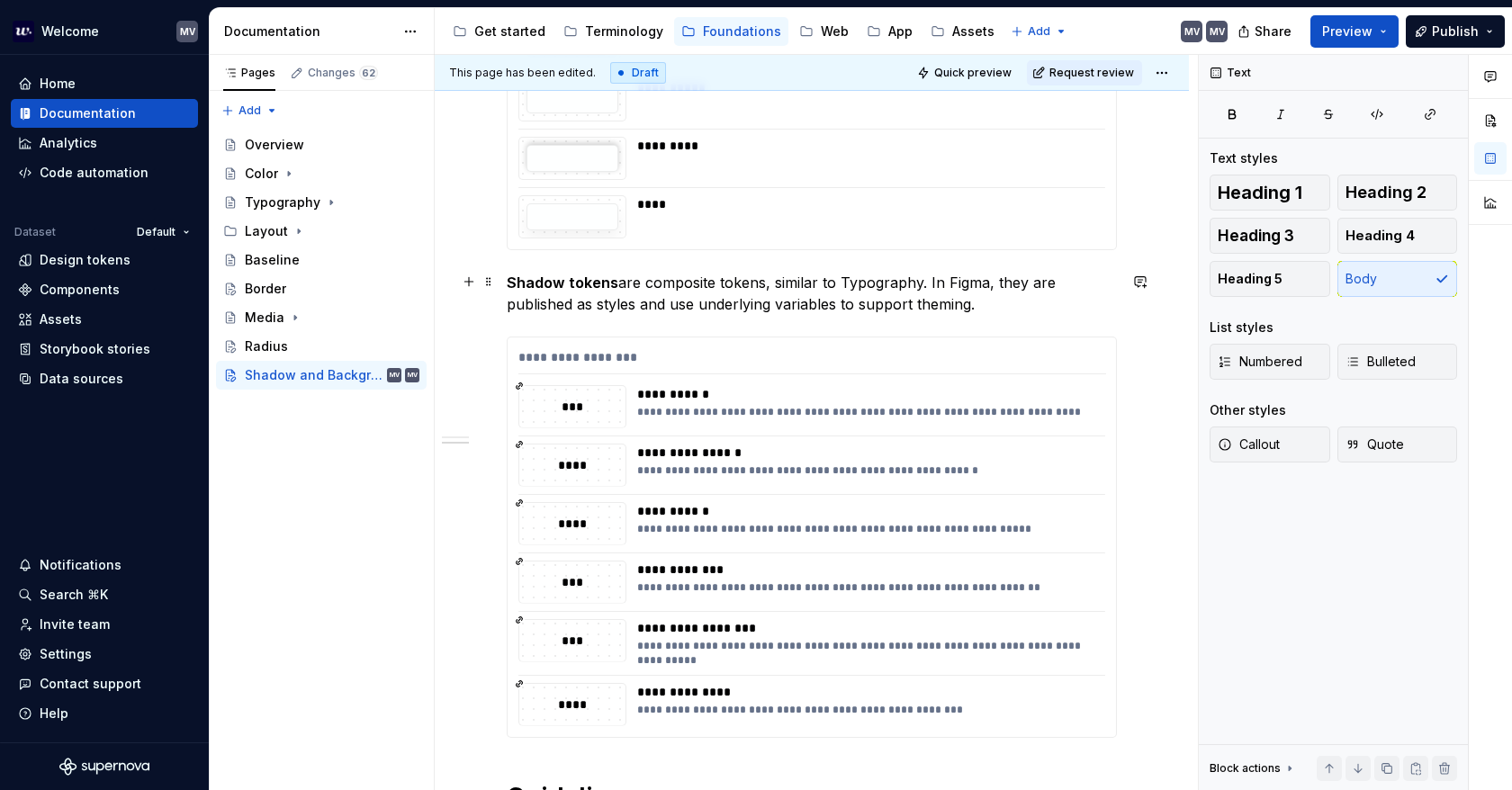
type textarea "*"
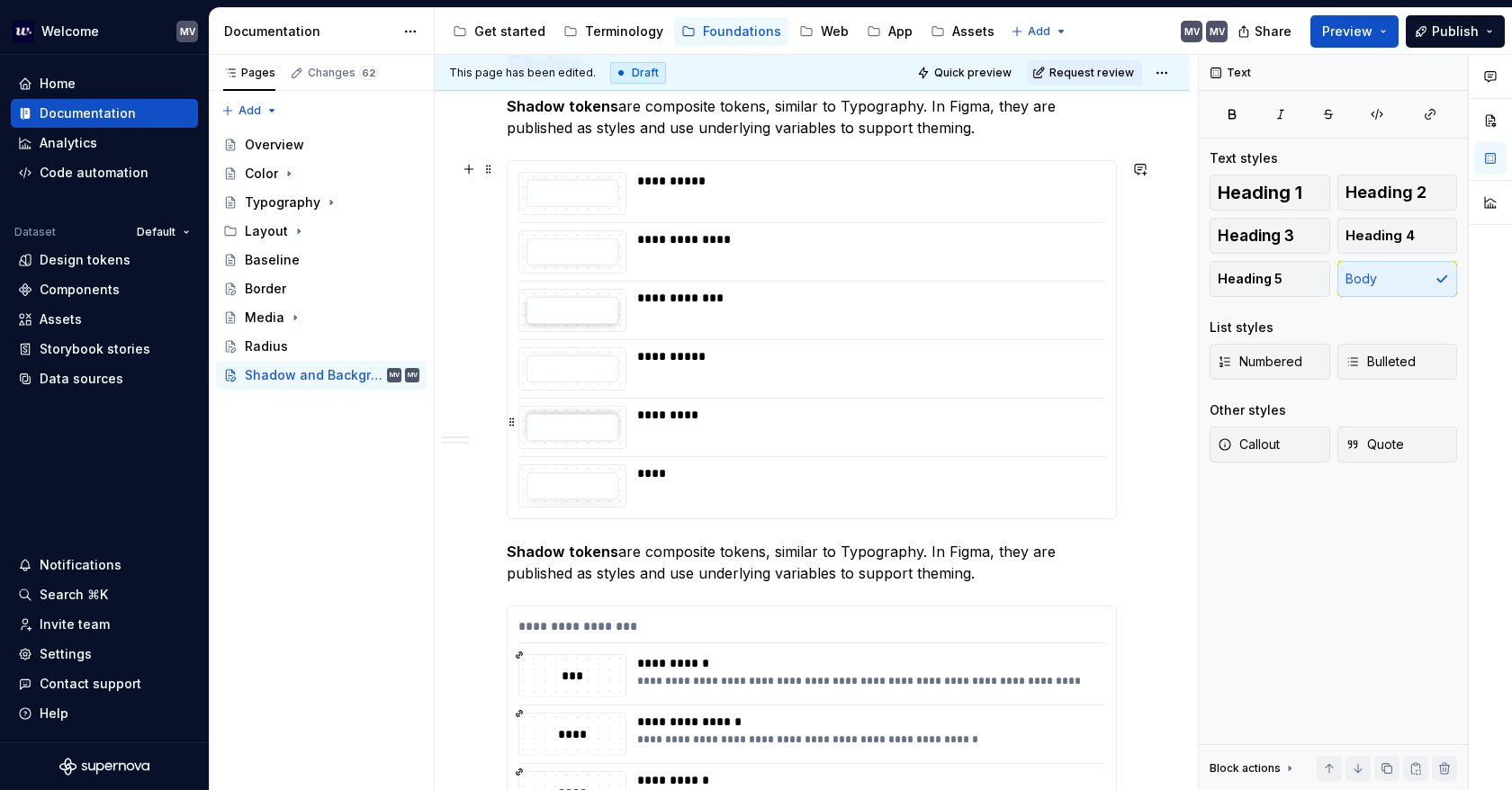
scroll to position [302, 0]
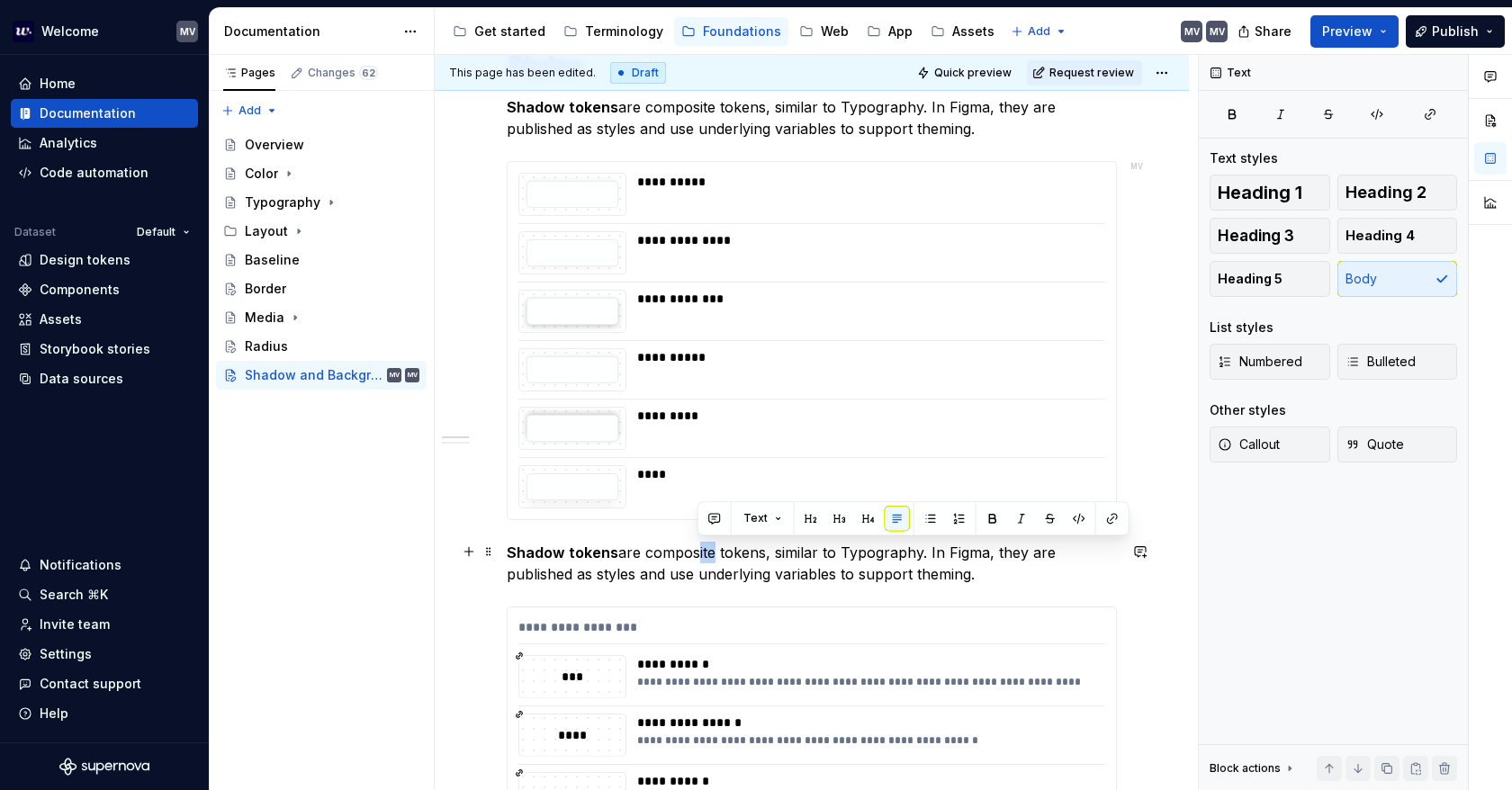
drag, startPoint x: 698, startPoint y: 550, endPoint x: 712, endPoint y: 550, distance: 14.0
click at [712, 550] on p "Shadow tokens are composite tokens, similar to Typography. In Figma, they are p…" at bounding box center [811, 563] width 610 height 43
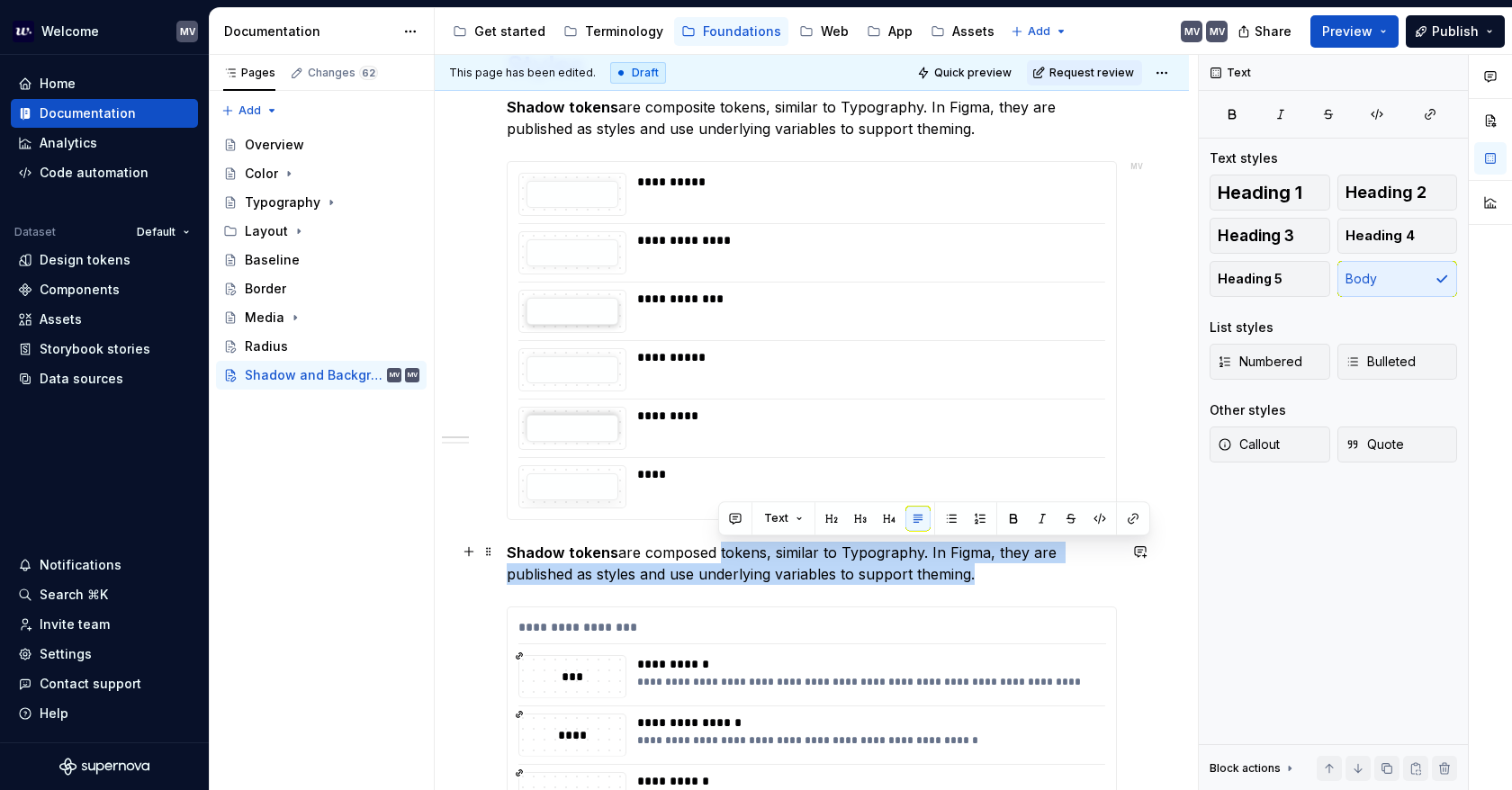
drag, startPoint x: 718, startPoint y: 550, endPoint x: 976, endPoint y: 581, distance: 259.9
click at [976, 581] on p "Shadow tokens are composed tokens, similar to Typography. In Figma, they are pu…" at bounding box center [811, 563] width 610 height 43
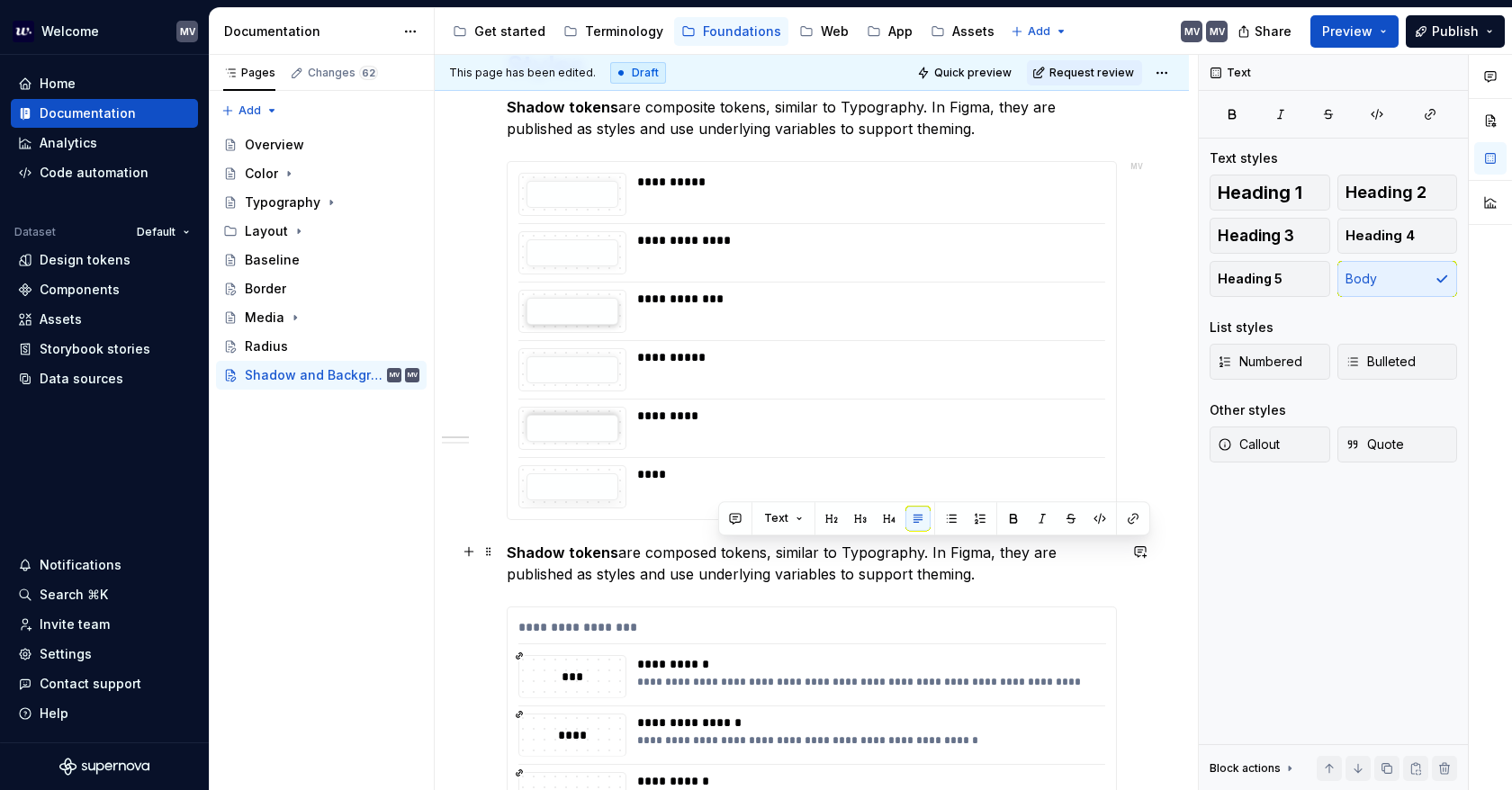
click at [657, 555] on p "Shadow tokens are composed tokens, similar to Typography. In Figma, they are pu…" at bounding box center [811, 563] width 610 height 43
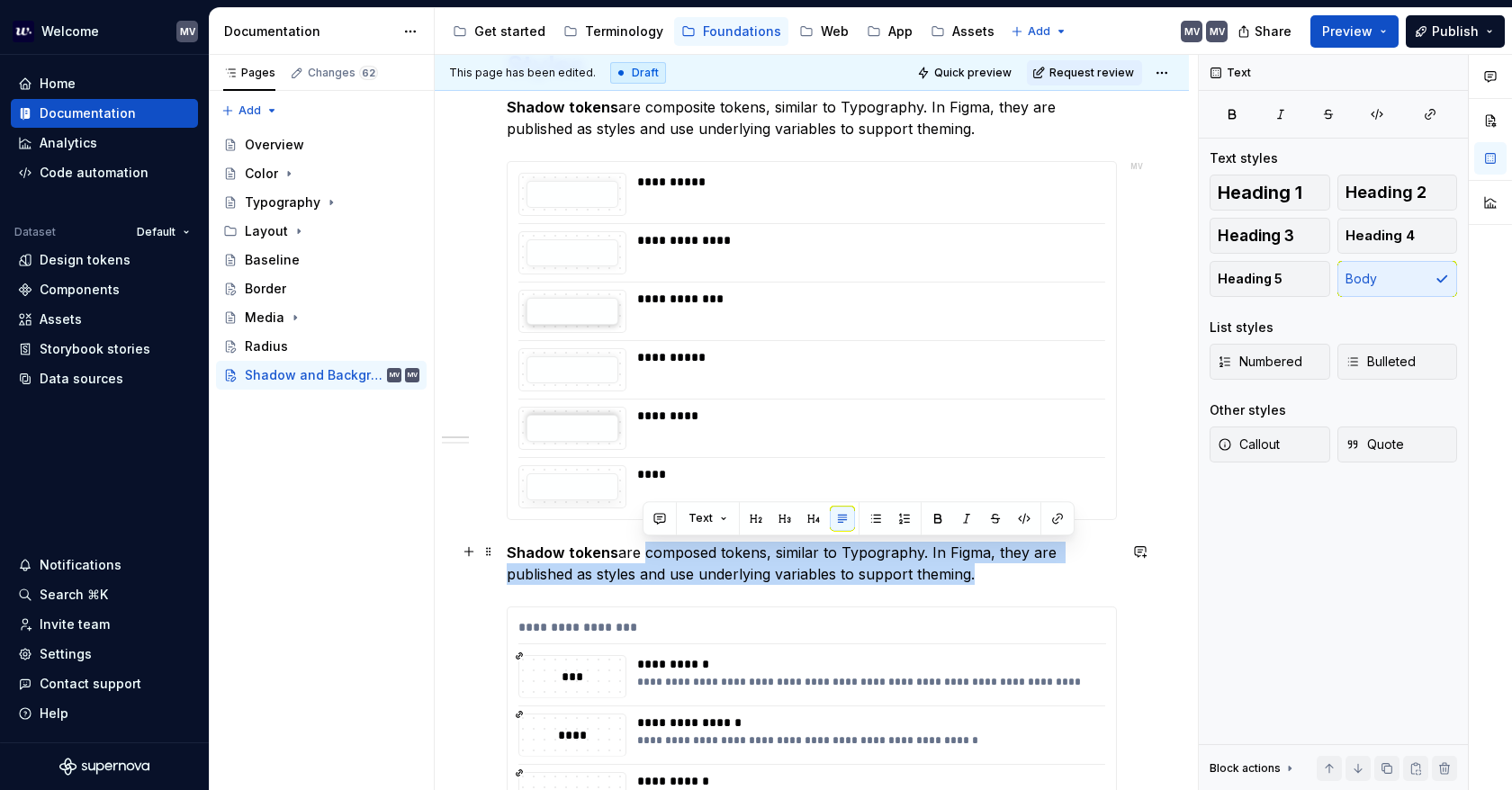
drag, startPoint x: 642, startPoint y: 552, endPoint x: 1041, endPoint y: 572, distance: 399.5
click at [1041, 572] on p "Shadow tokens are composed tokens, similar to Typography. In Figma, they are pu…" at bounding box center [811, 563] width 610 height 43
click at [721, 554] on p "Shadow tokens are composed tokens, similar to Typography. In Figma, they are pu…" at bounding box center [811, 563] width 610 height 43
drag, startPoint x: 716, startPoint y: 548, endPoint x: 997, endPoint y: 577, distance: 282.5
click at [997, 577] on p "Shadow tokens are composed tokens, similar to Typography. In Figma, they are pu…" at bounding box center [811, 563] width 610 height 43
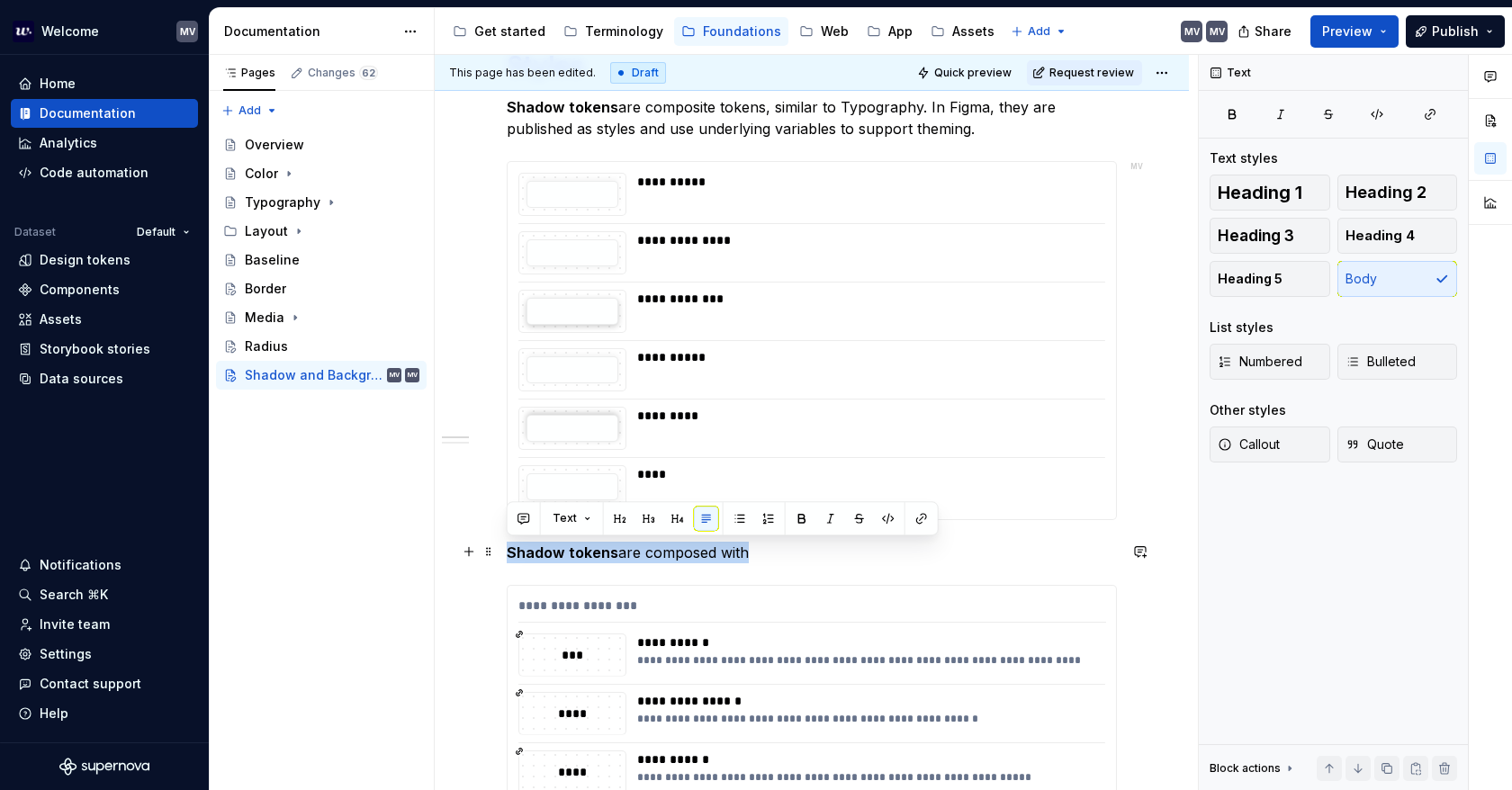
drag, startPoint x: 721, startPoint y: 561, endPoint x: 450, endPoint y: 553, distance: 271.1
click at [445, 557] on div "**********" at bounding box center [811, 713] width 754 height 1415
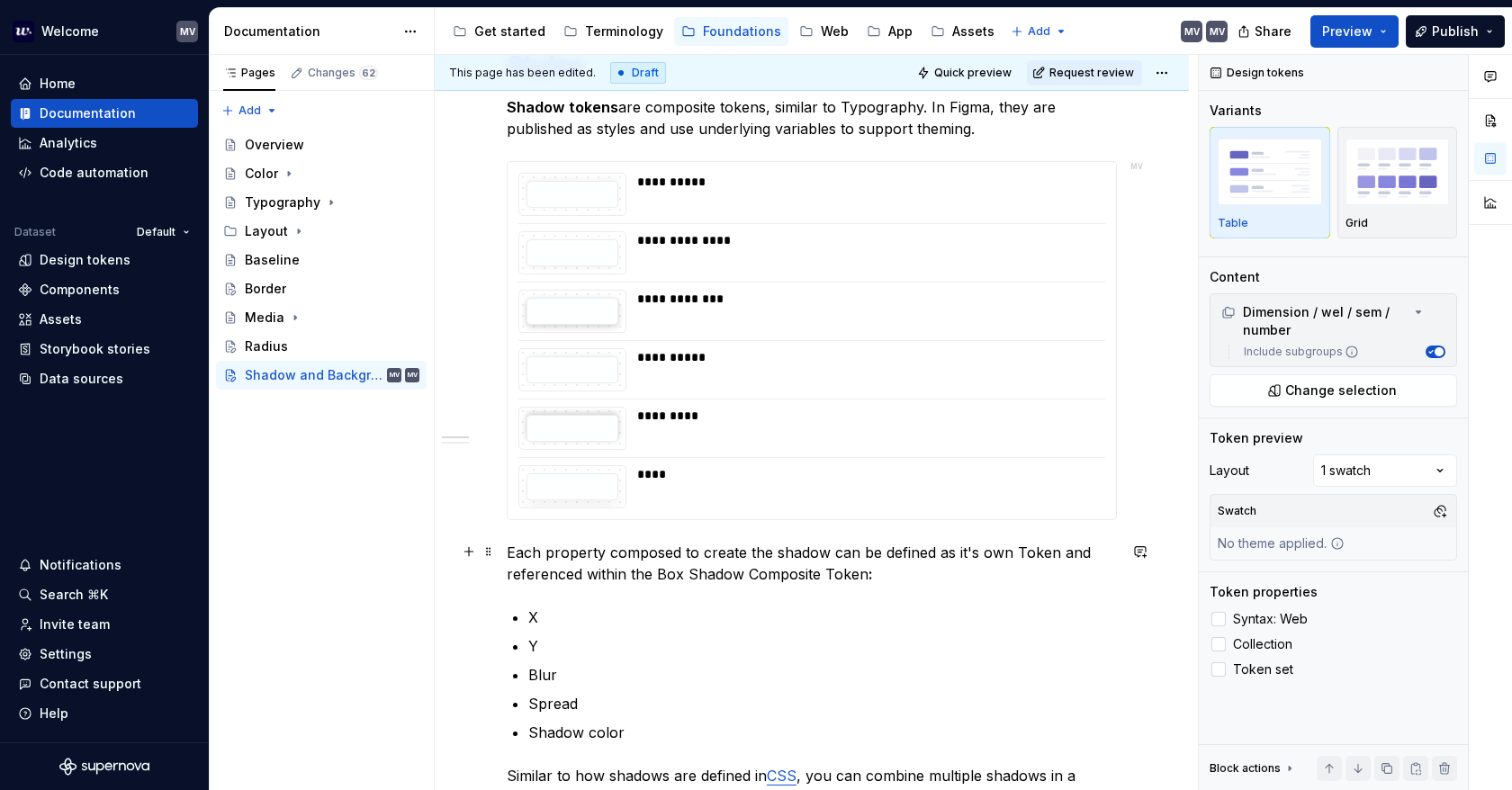
click at [781, 550] on p "Each property composed to create the shadow can be defined as it's own Token an…" at bounding box center [811, 563] width 610 height 43
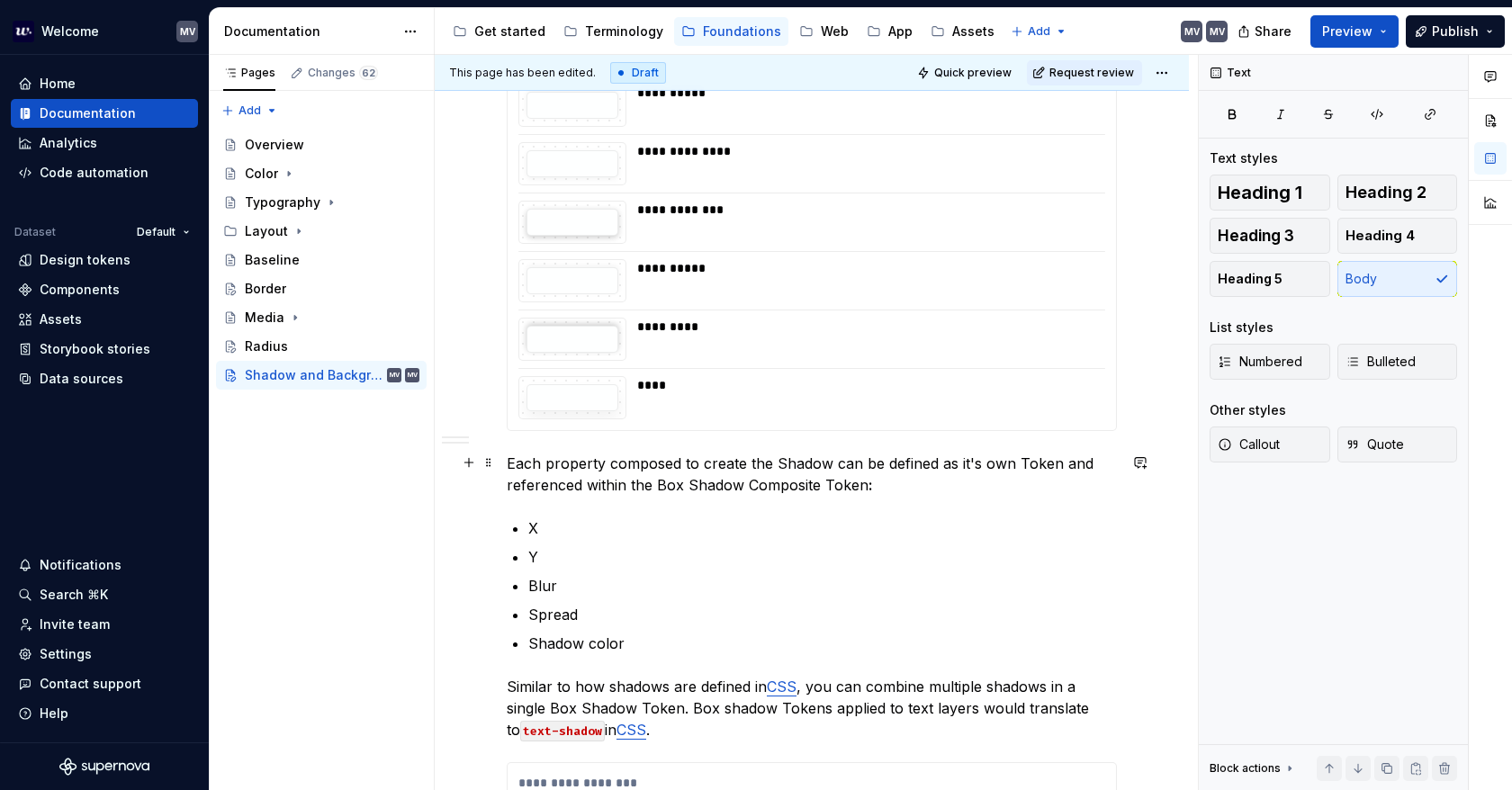
scroll to position [392, 0]
click at [588, 532] on p "X" at bounding box center [822, 528] width 588 height 22
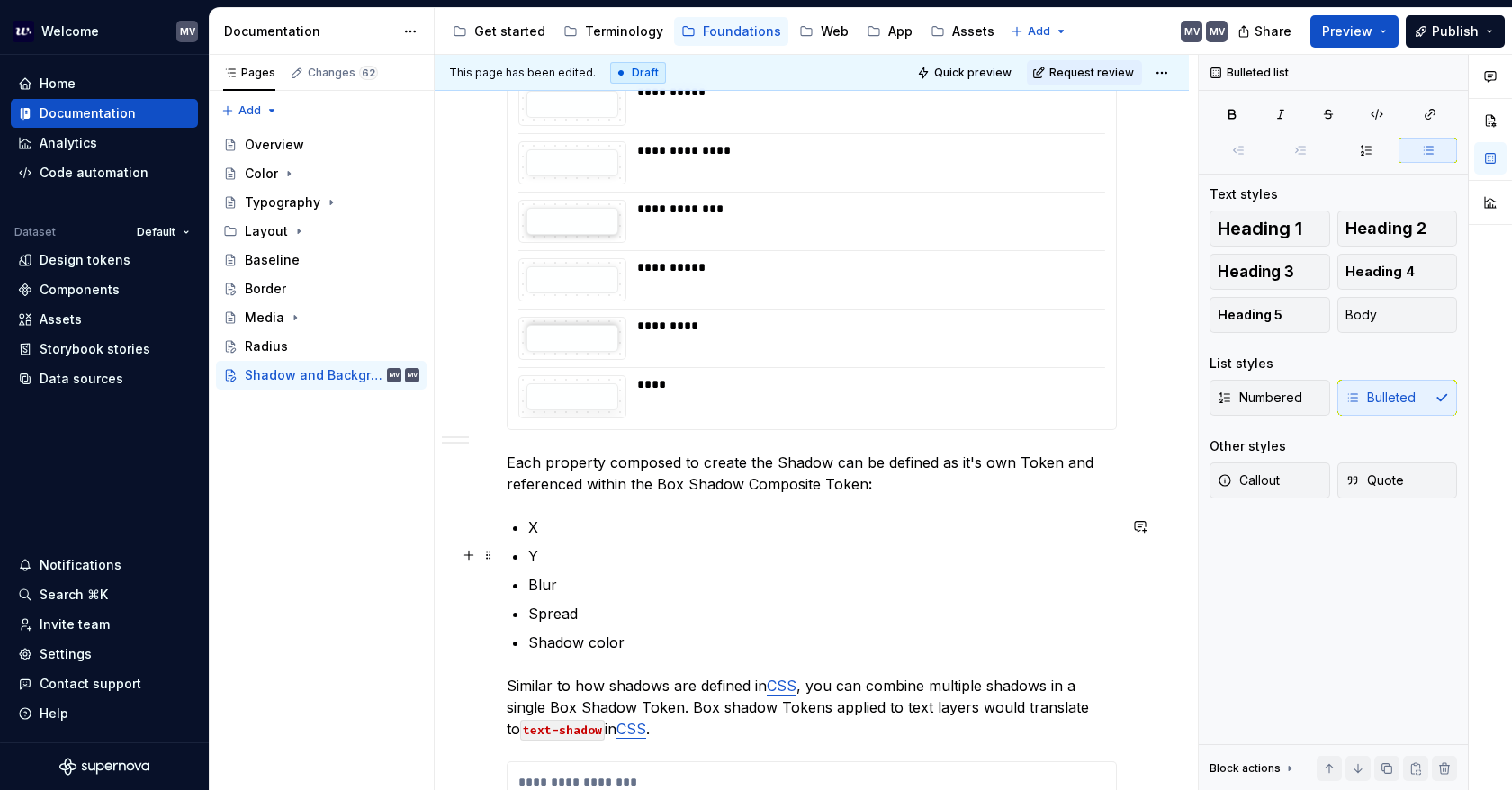
click at [564, 556] on p "Y" at bounding box center [822, 556] width 588 height 22
click at [573, 585] on p "Blur" at bounding box center [822, 585] width 588 height 22
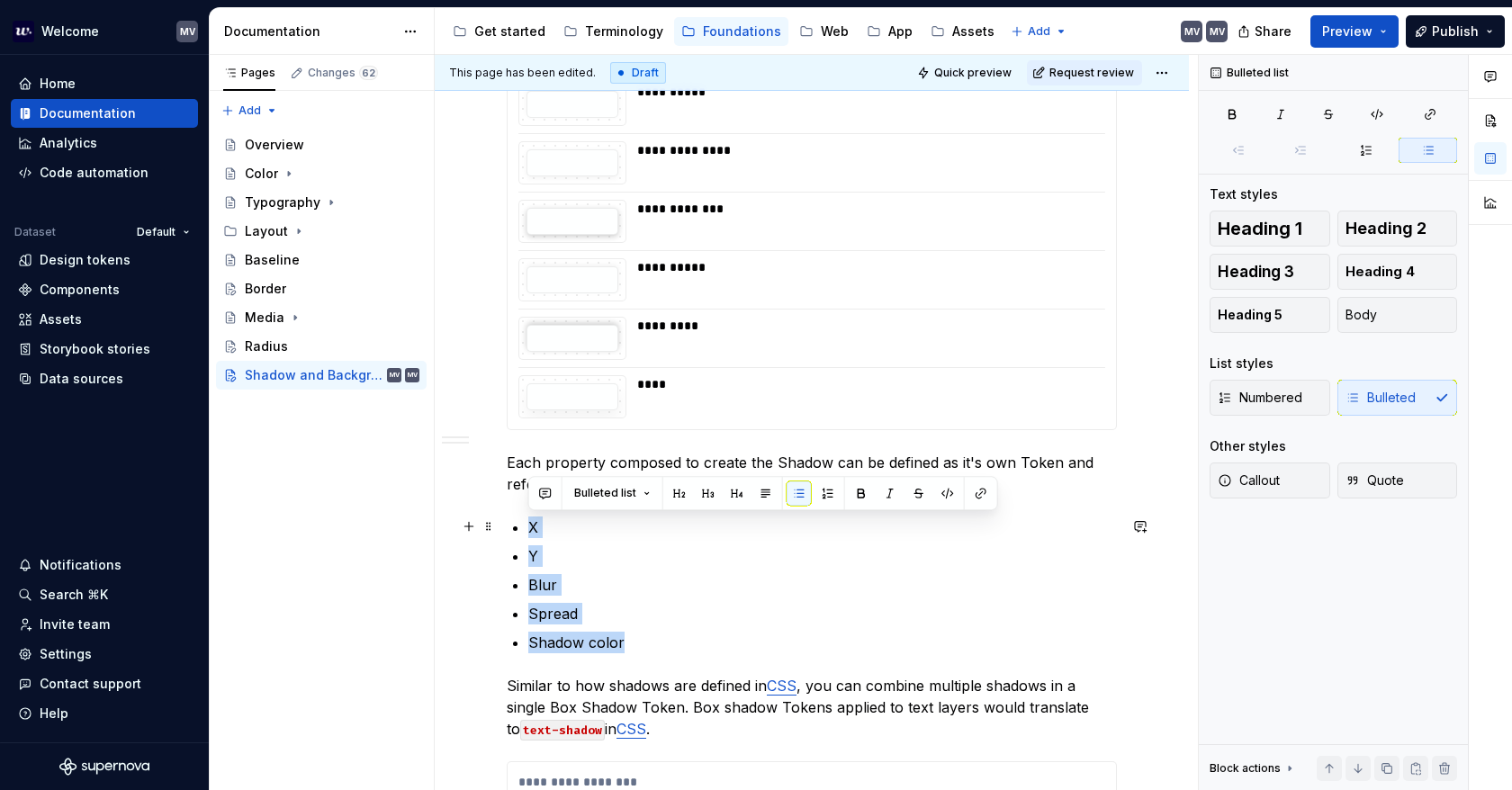
drag, startPoint x: 664, startPoint y: 646, endPoint x: 515, endPoint y: 520, distance: 195.1
click at [502, 523] on div "**********" at bounding box center [811, 757] width 754 height 1681
click at [1231, 113] on icon "button" at bounding box center [1231, 114] width 15 height 15
click at [709, 651] on p "Shadow color" at bounding box center [822, 642] width 588 height 22
click at [715, 651] on p "Shadow color" at bounding box center [822, 642] width 588 height 22
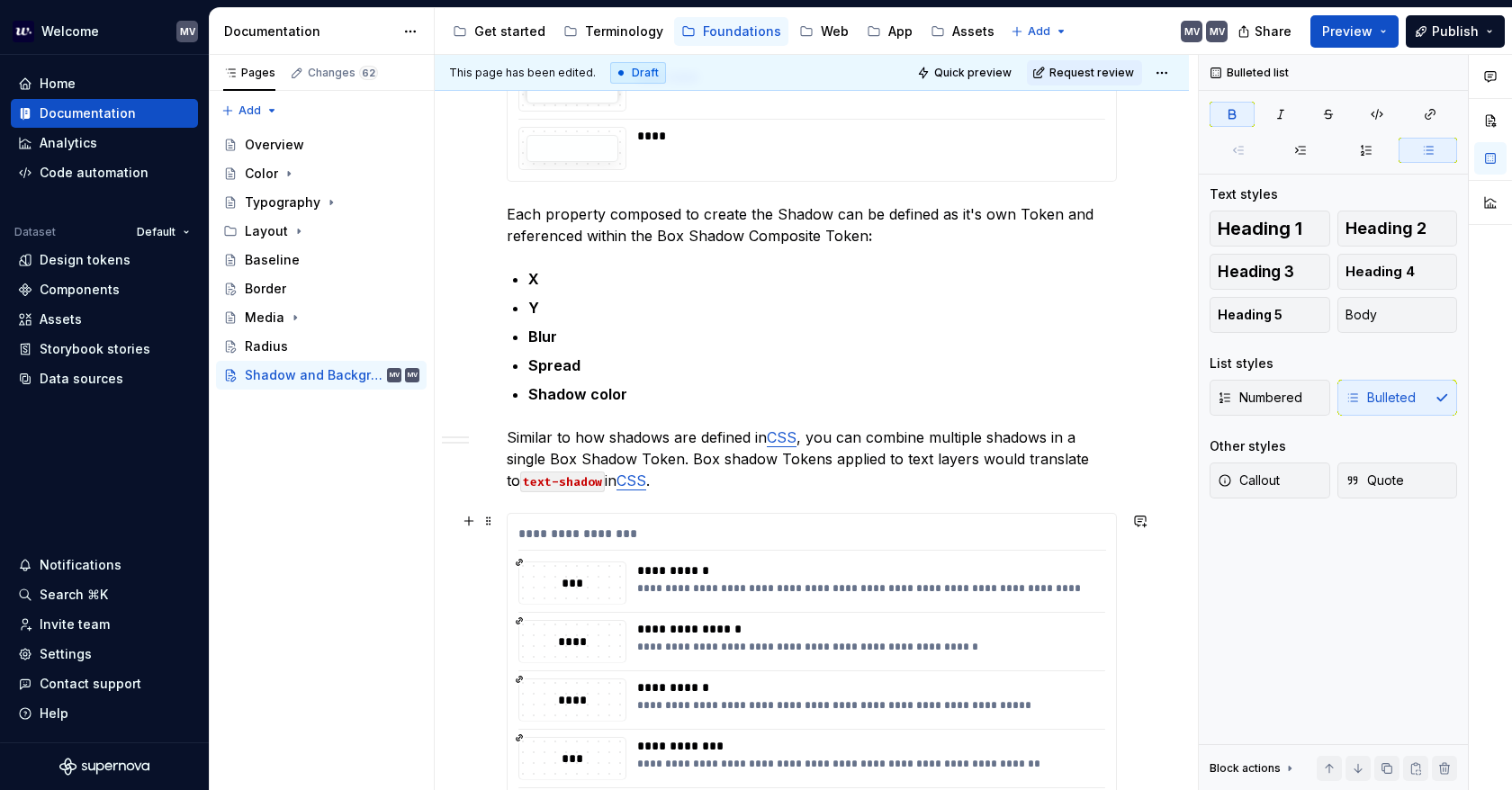
scroll to position [662, 0]
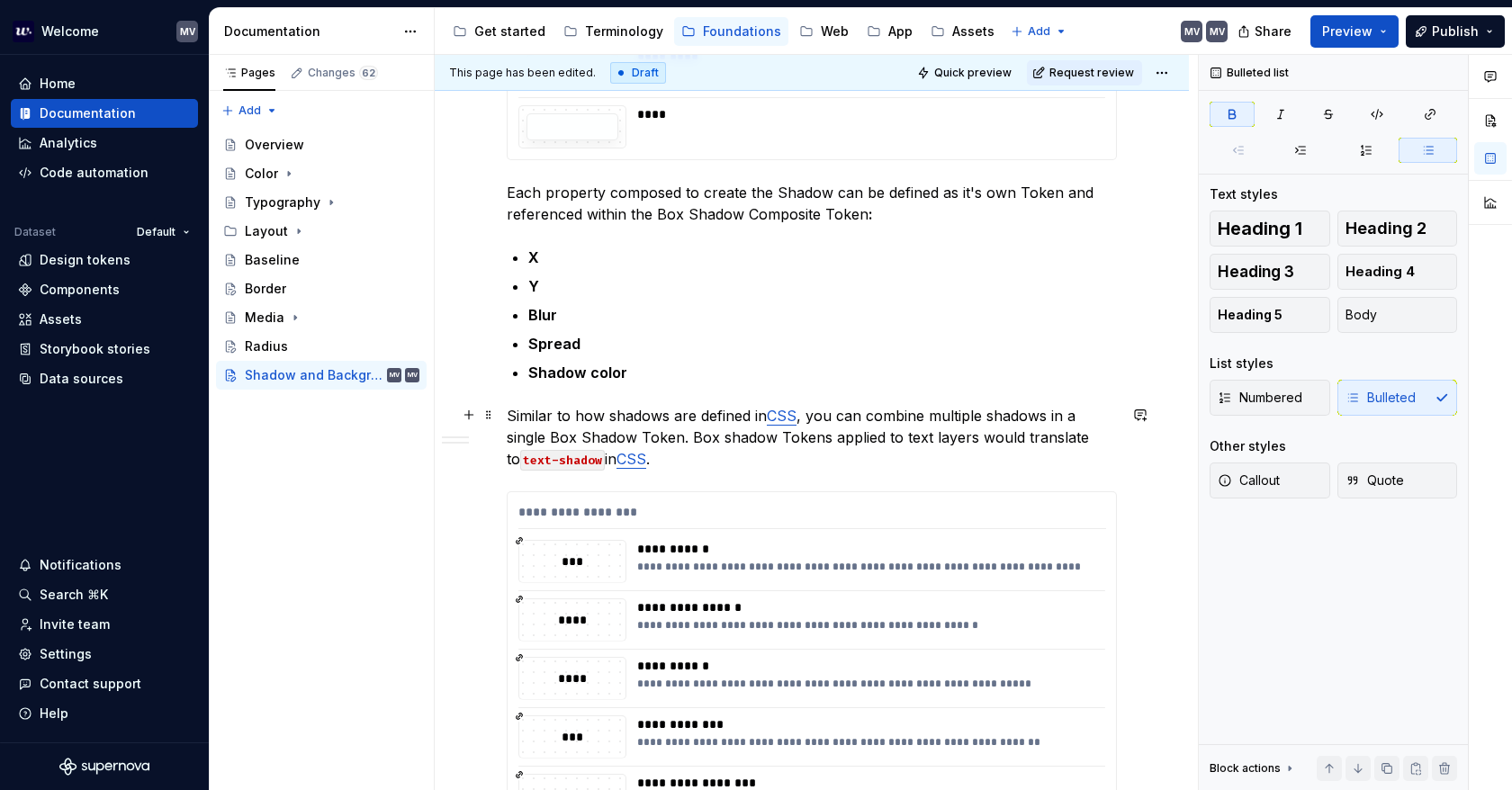
click at [785, 412] on link "CSS" at bounding box center [781, 416] width 29 height 18
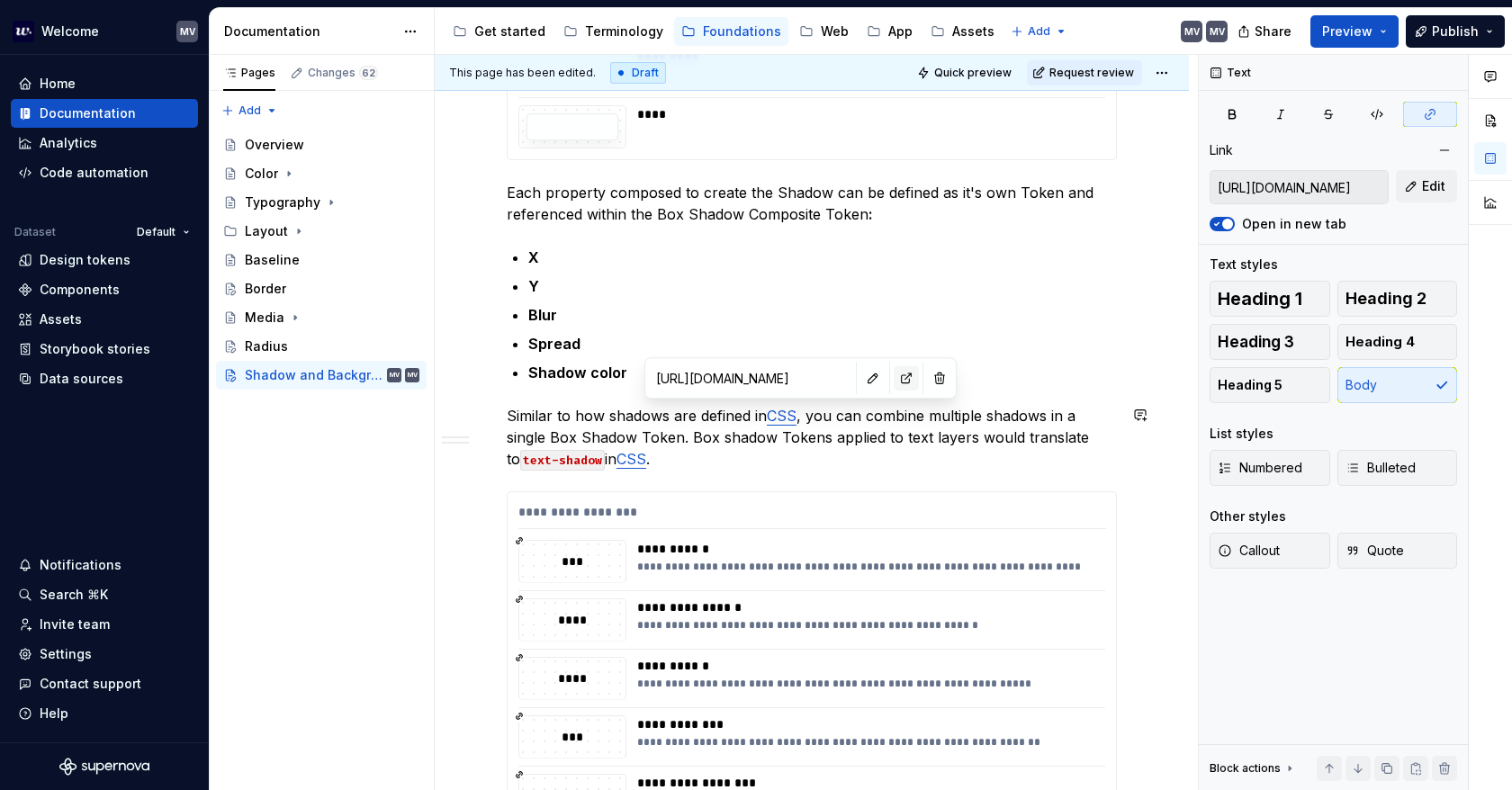
click at [893, 376] on button "button" at bounding box center [906, 378] width 25 height 25
click at [770, 491] on div "**********" at bounding box center [811, 692] width 610 height 401
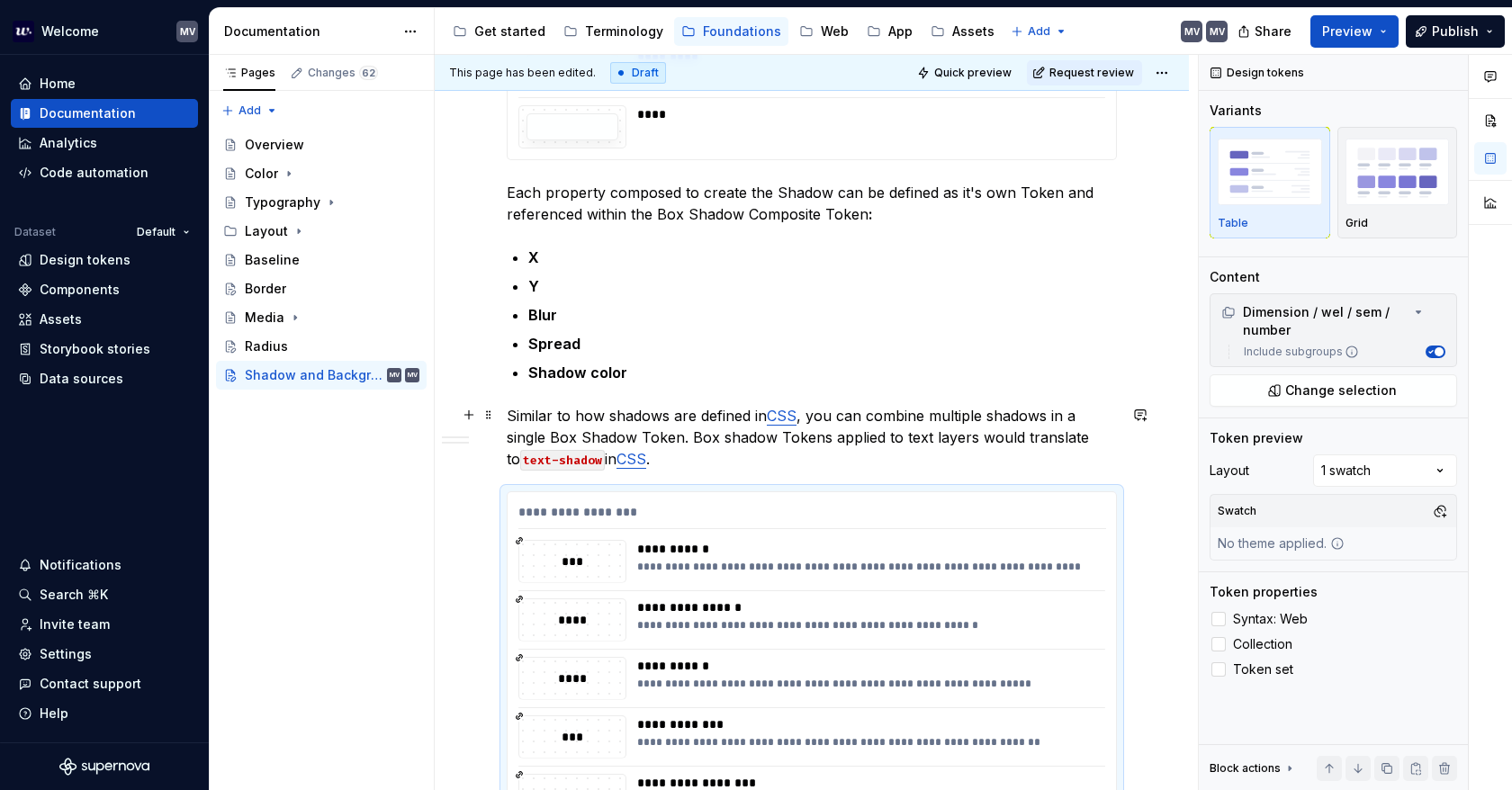
click at [759, 451] on p "Similar to how shadows are defined in CSS , you can combine multiple shadows in…" at bounding box center [811, 438] width 610 height 65
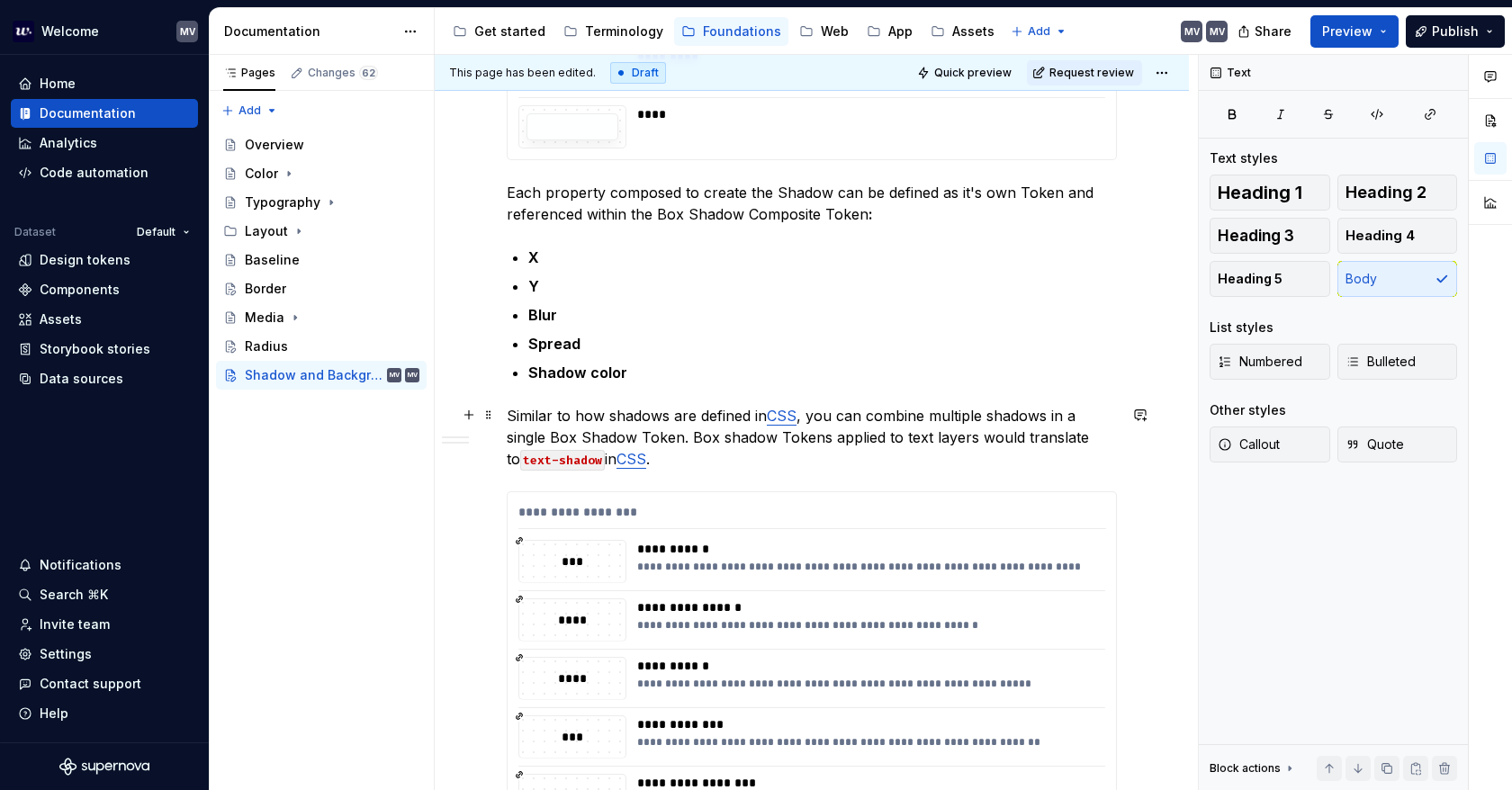
type textarea "*"
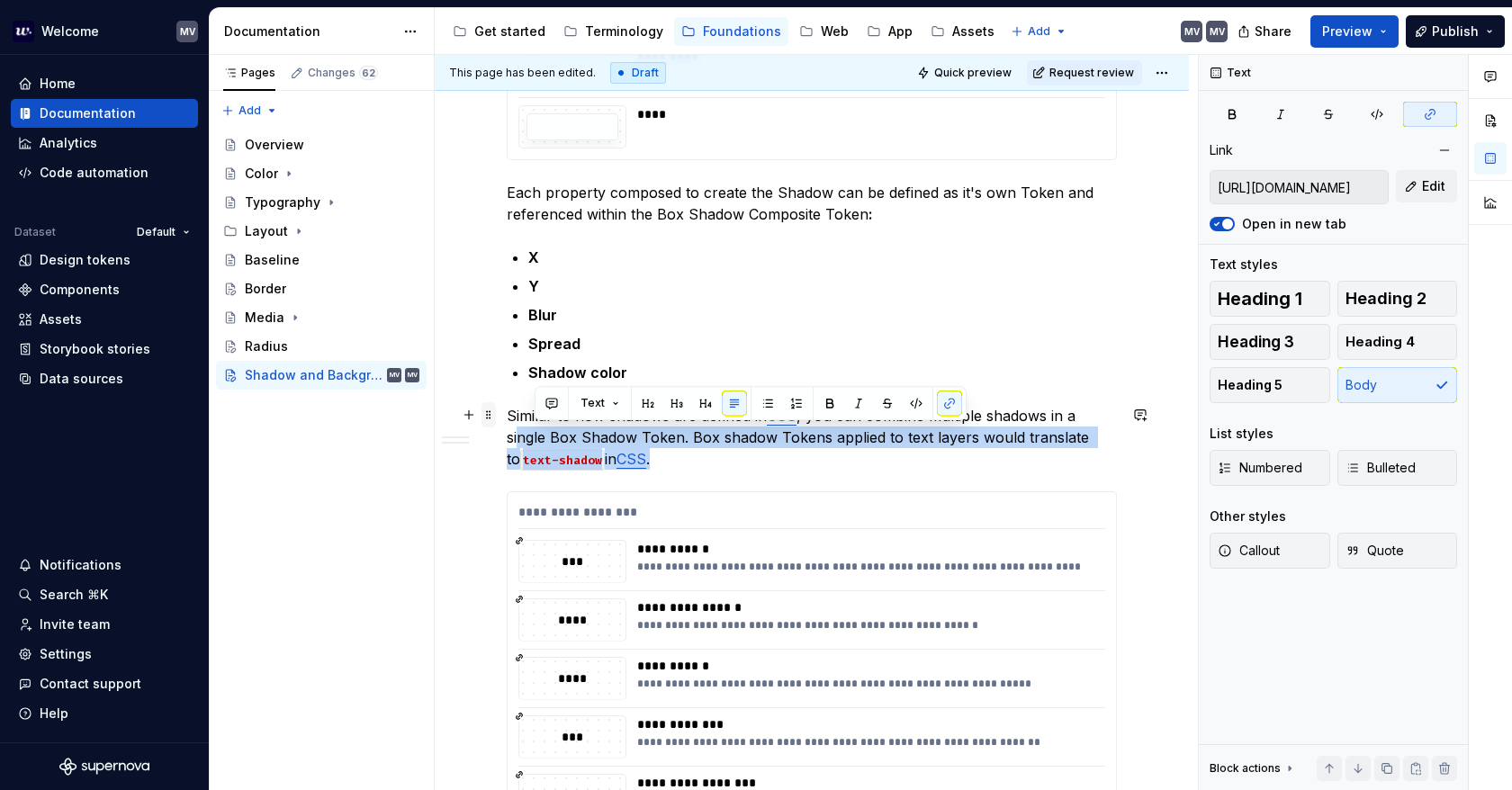
type input "https://developer.mozilla.org/en-US/docs/Web/CSS/box-shadow"
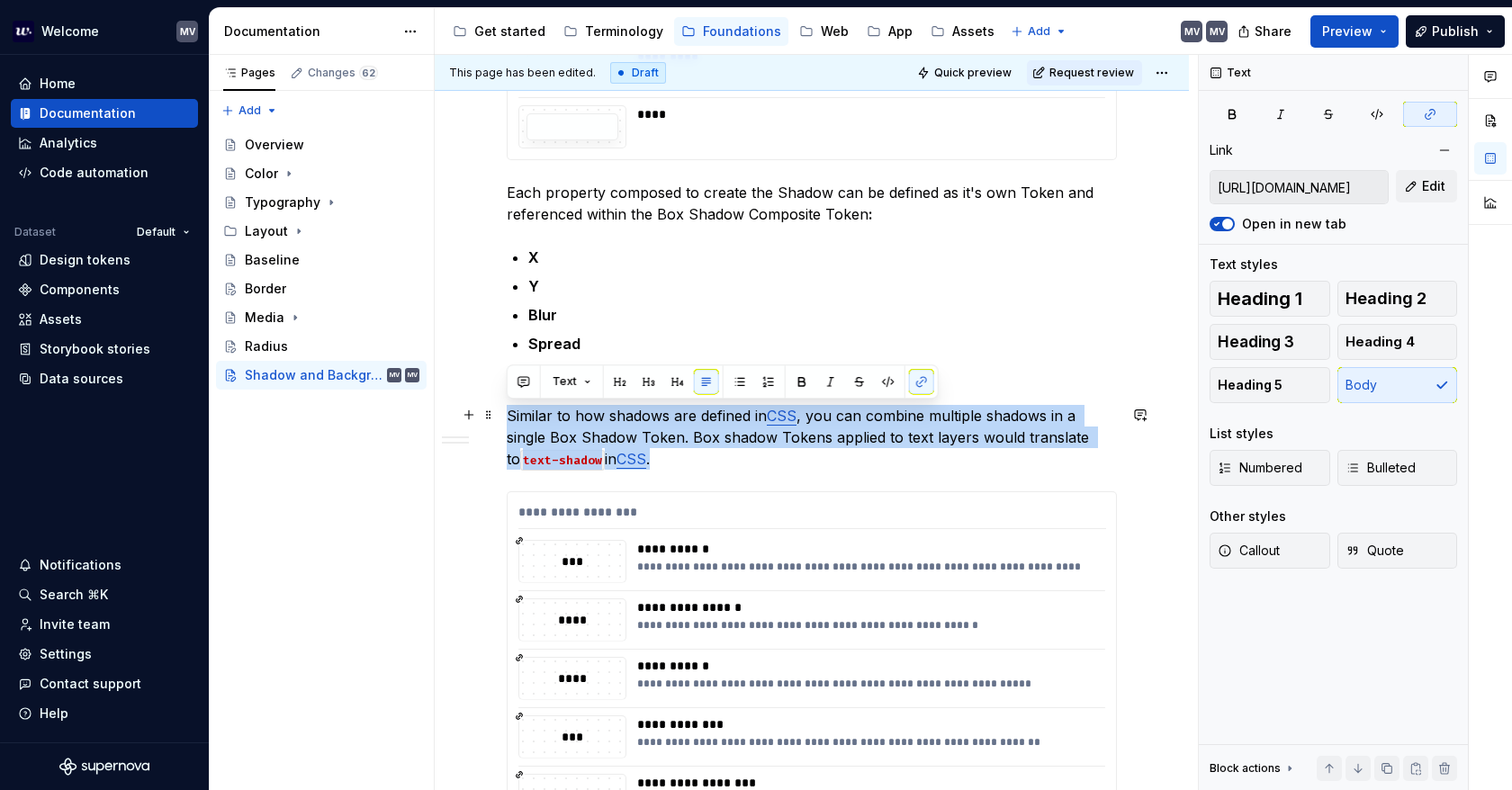
drag, startPoint x: 675, startPoint y: 455, endPoint x: 502, endPoint y: 415, distance: 177.6
click at [502, 415] on div "**********" at bounding box center [811, 487] width 754 height 1681
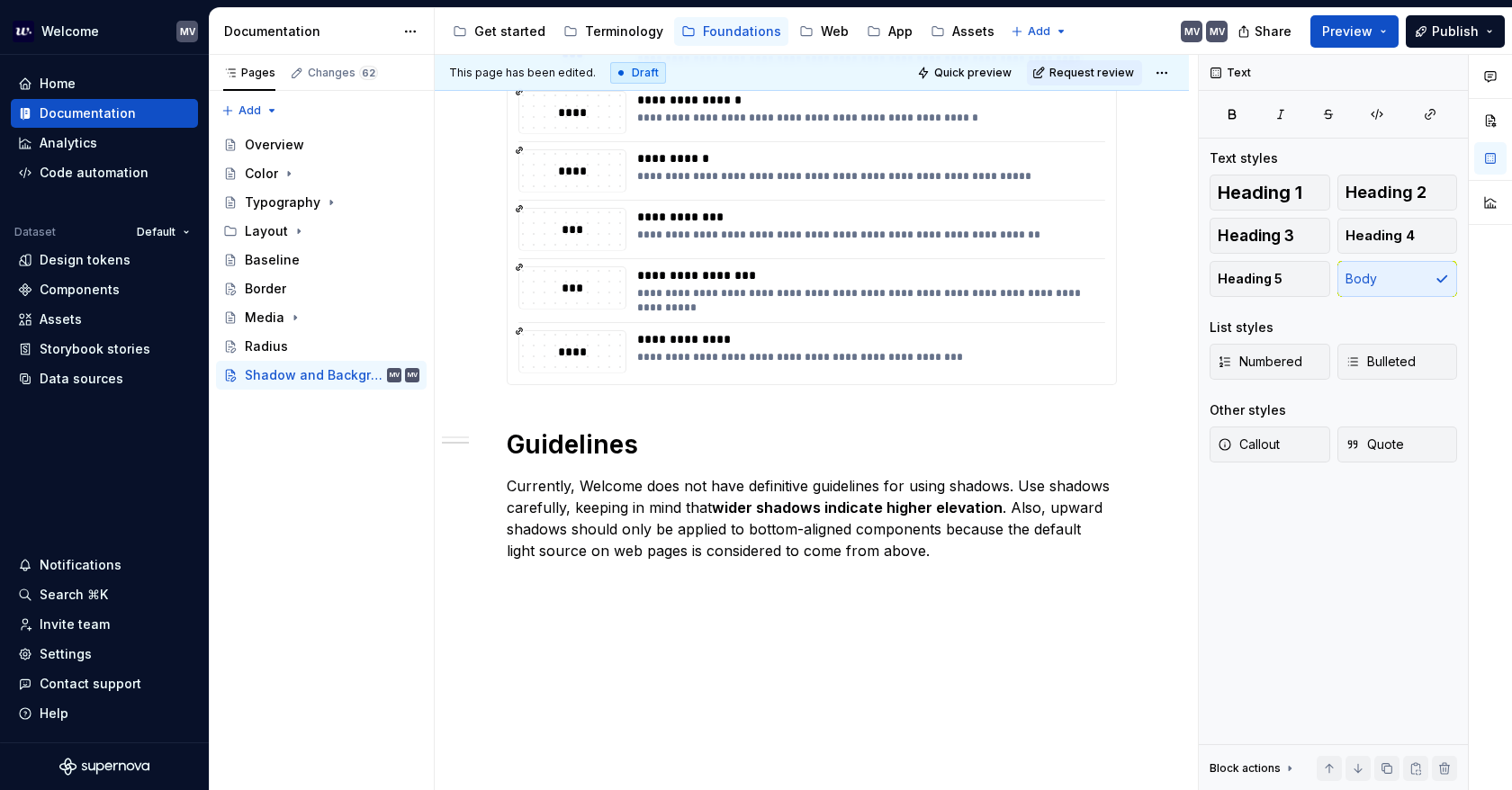
scroll to position [1153, 0]
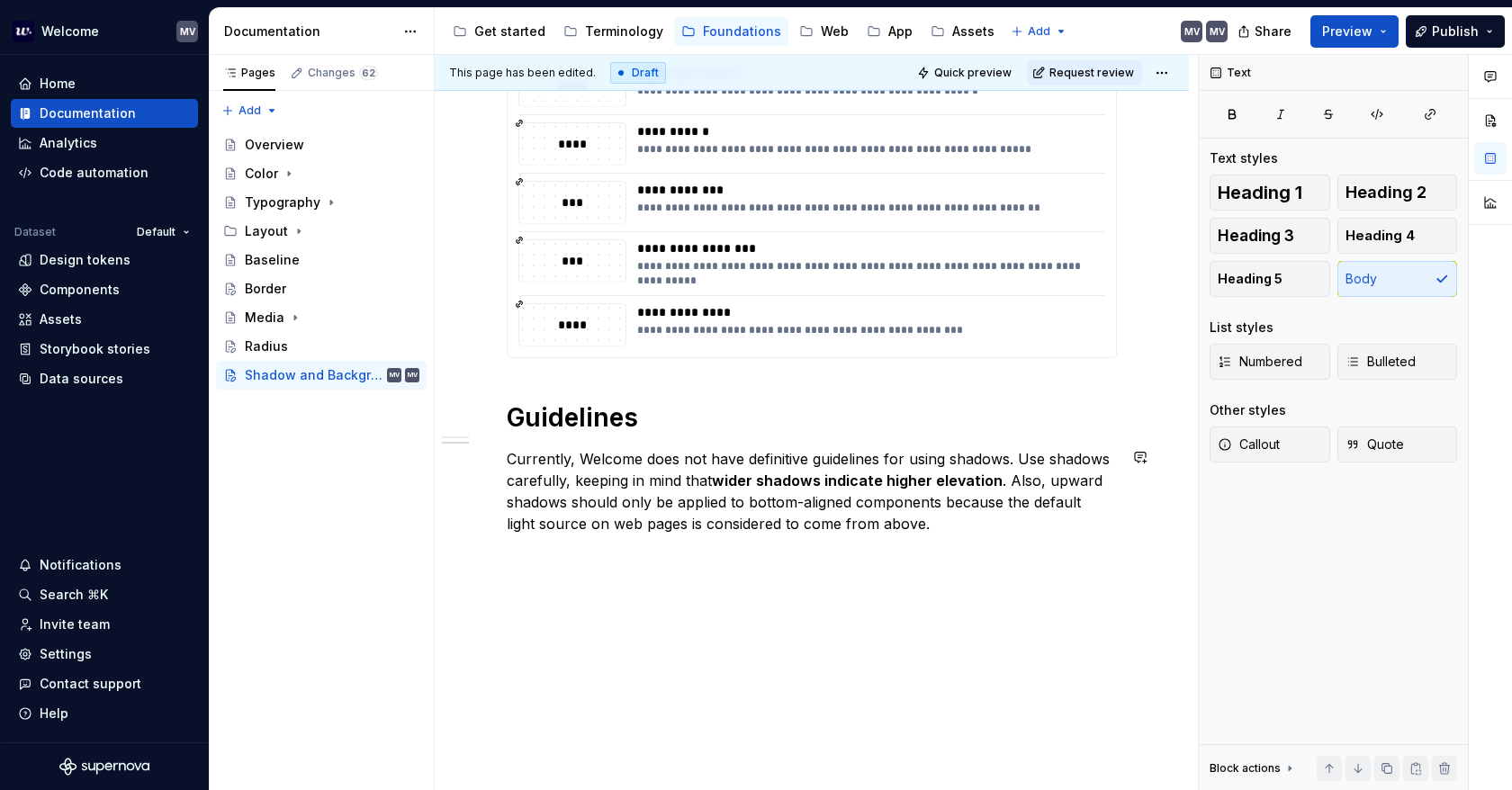
drag, startPoint x: 773, startPoint y: 597, endPoint x: 914, endPoint y: 574, distance: 142.9
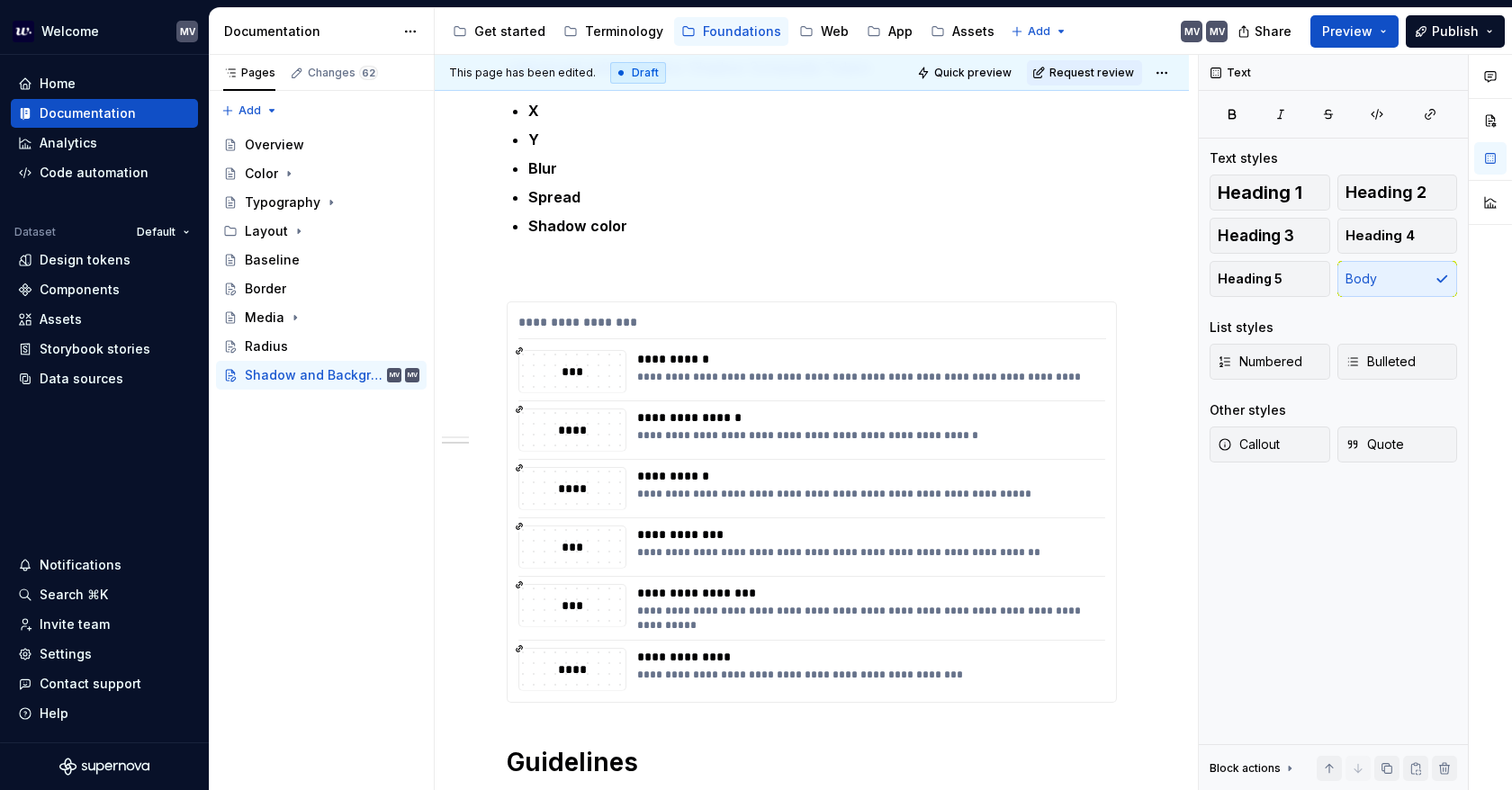
scroll to position [703, 0]
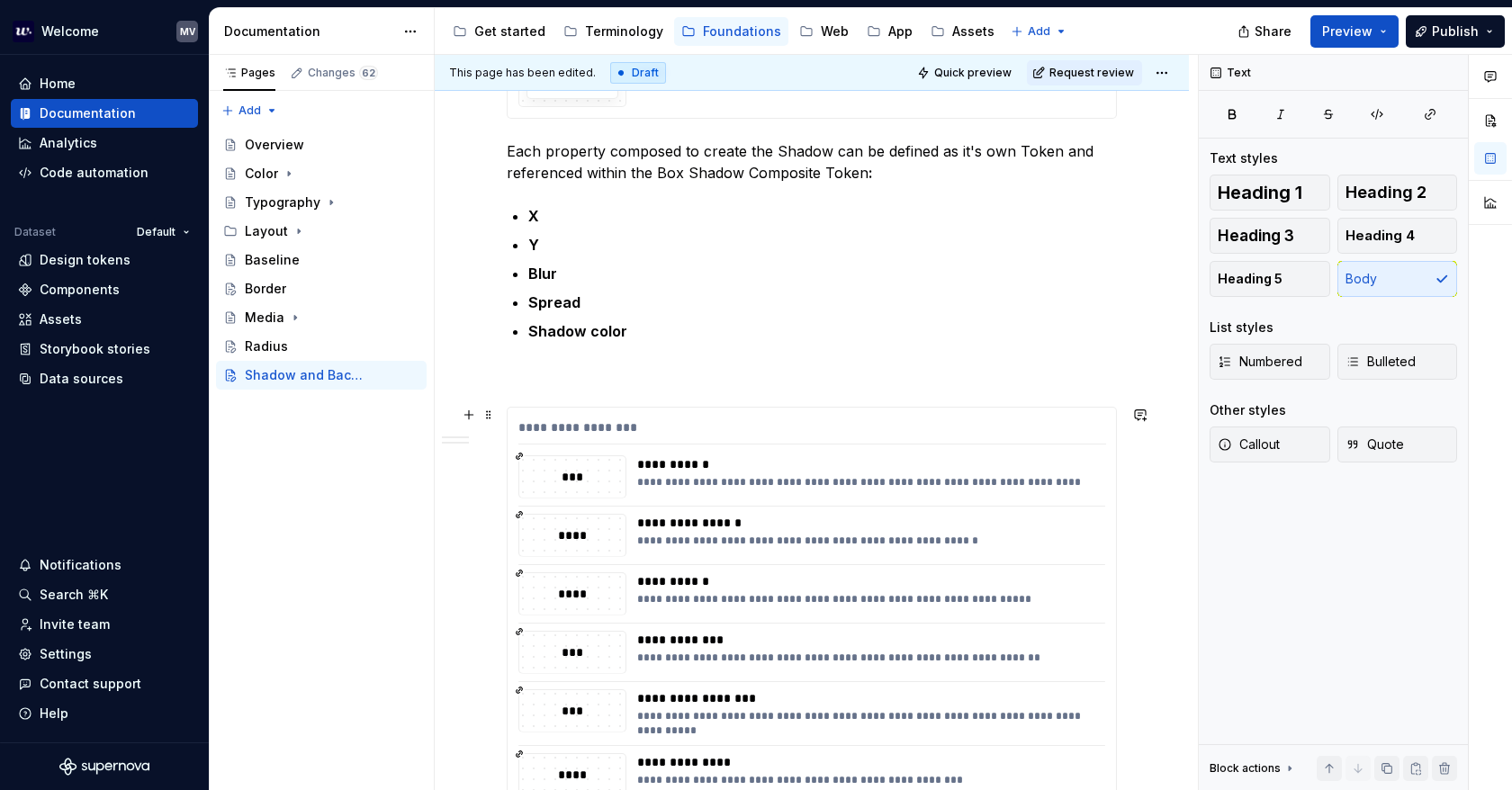
type textarea "*"
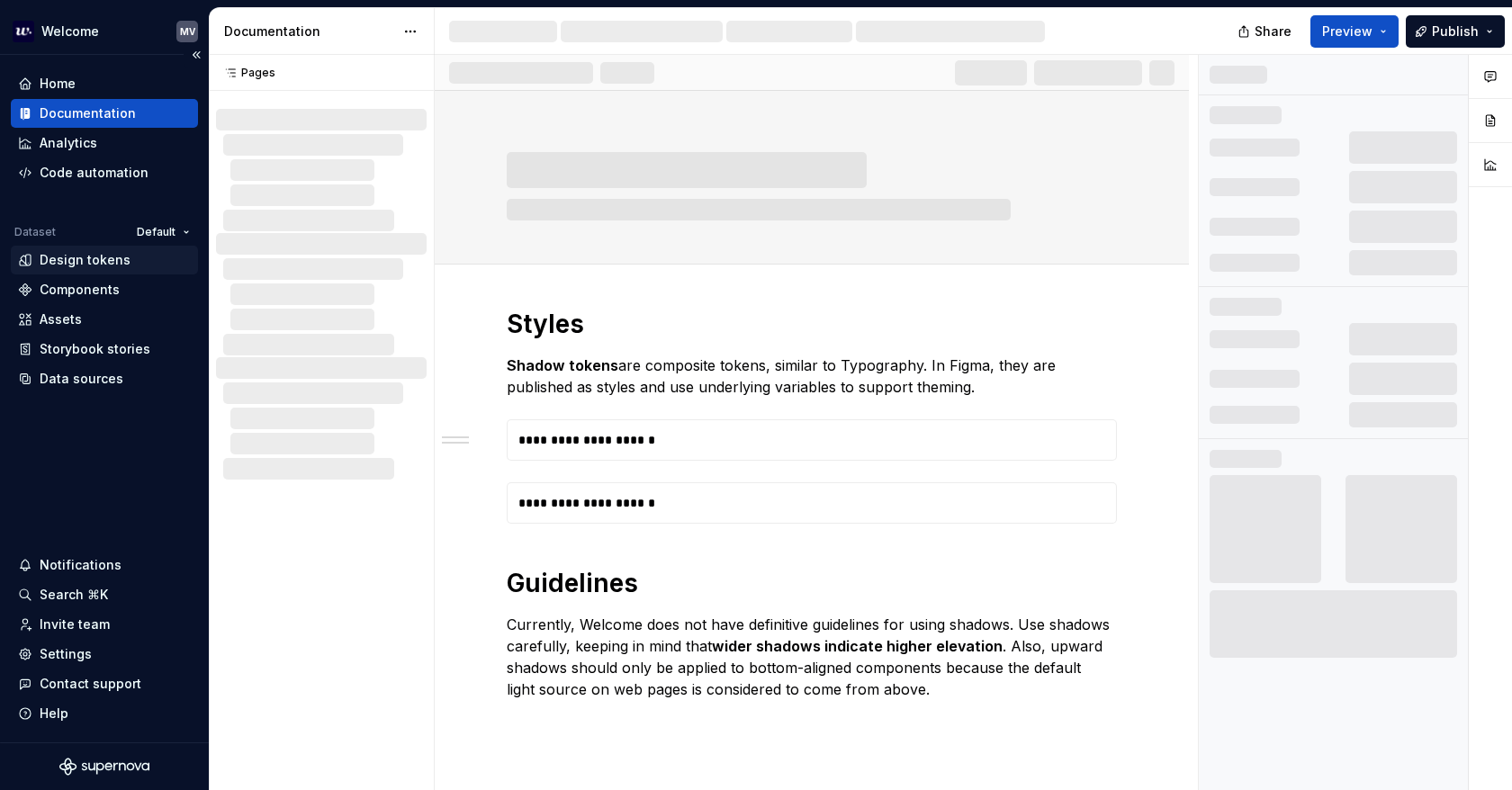
click at [106, 262] on div "Design tokens" at bounding box center [84, 259] width 91 height 18
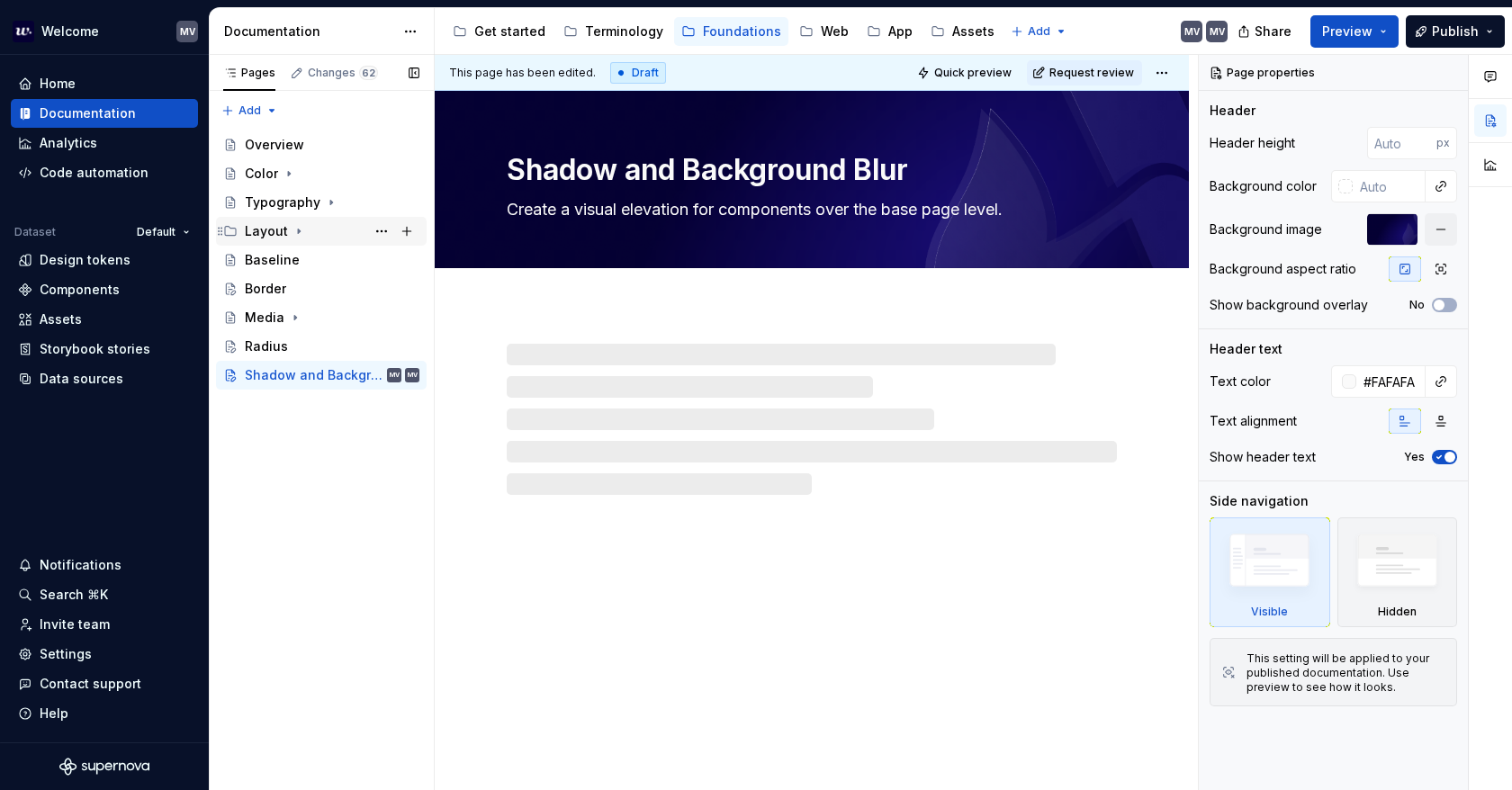
type textarea "*"
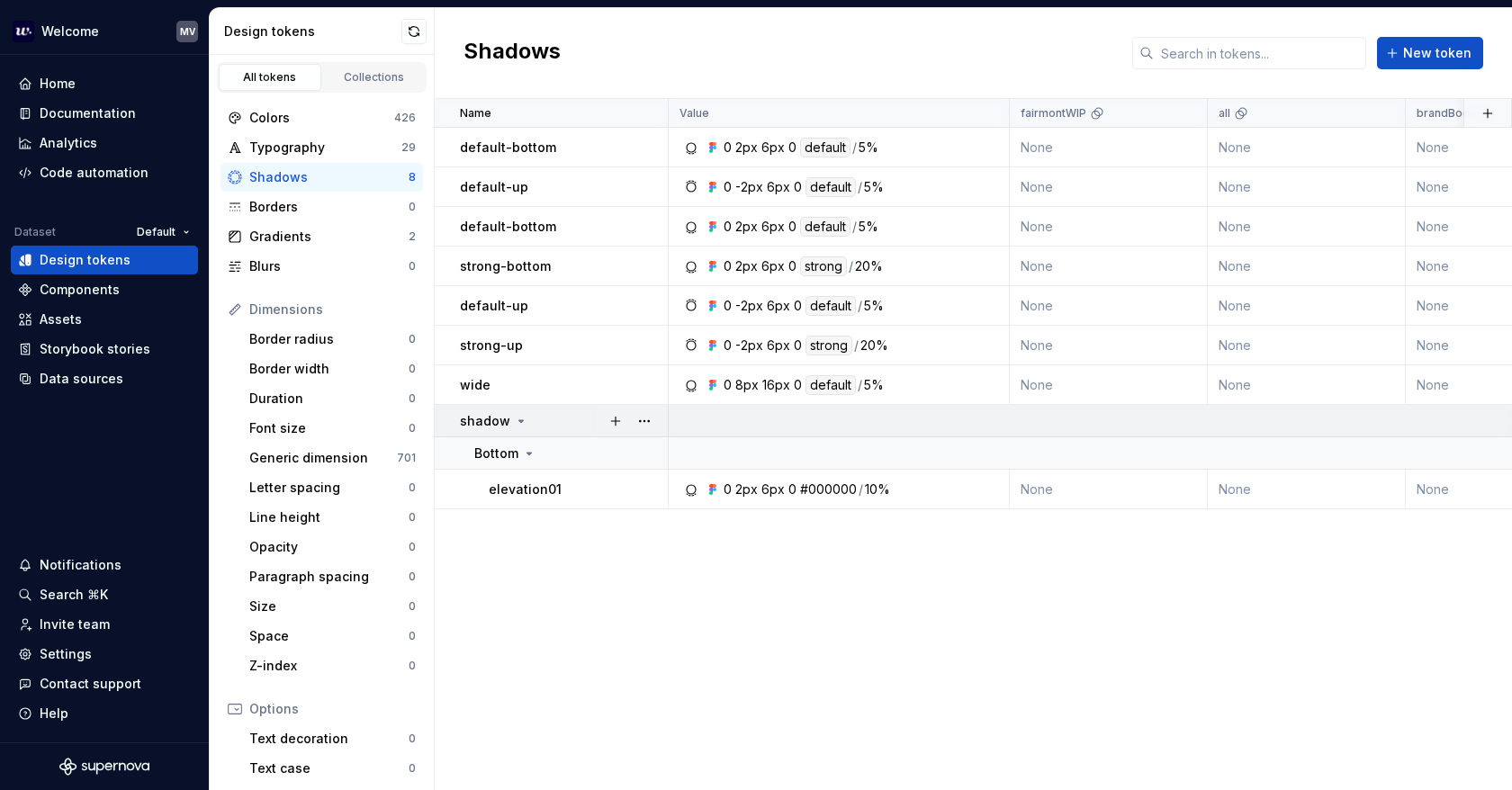
click at [519, 417] on icon at bounding box center [521, 421] width 15 height 15
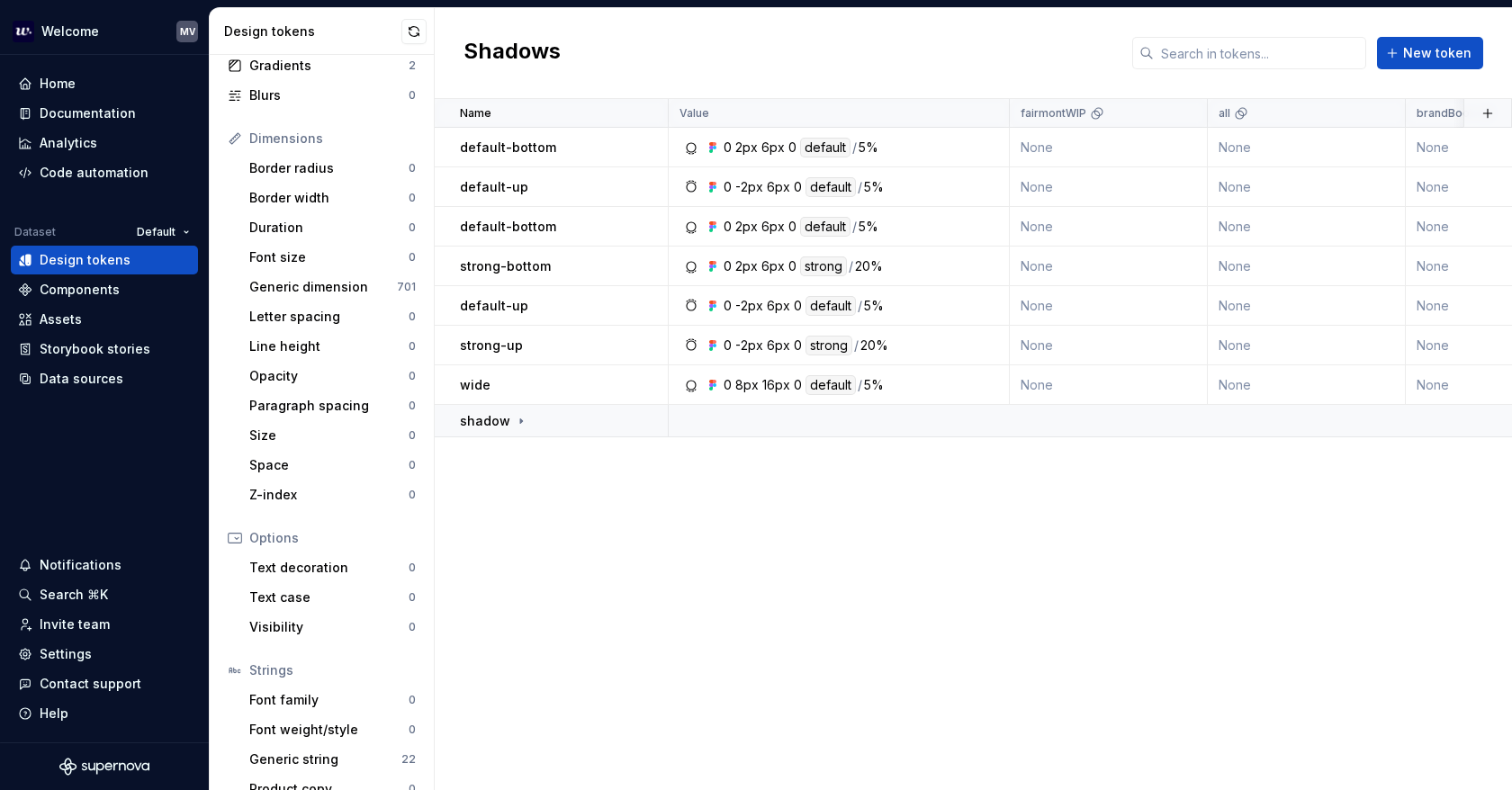
scroll to position [195, 0]
